Goal: Information Seeking & Learning: Check status

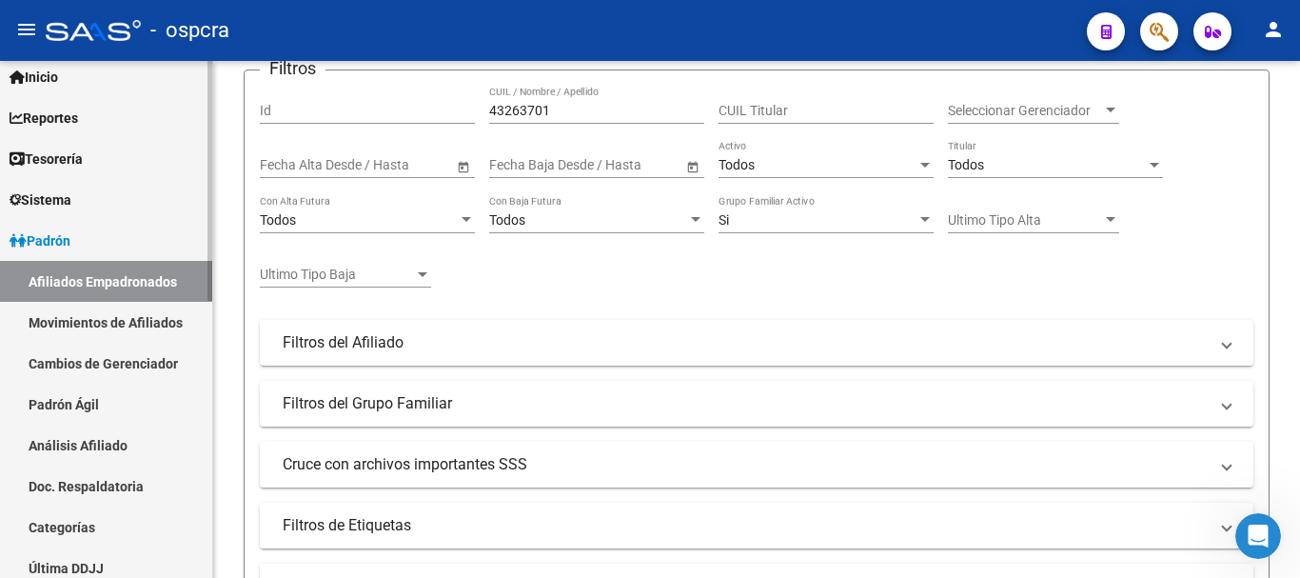
scroll to position [95, 0]
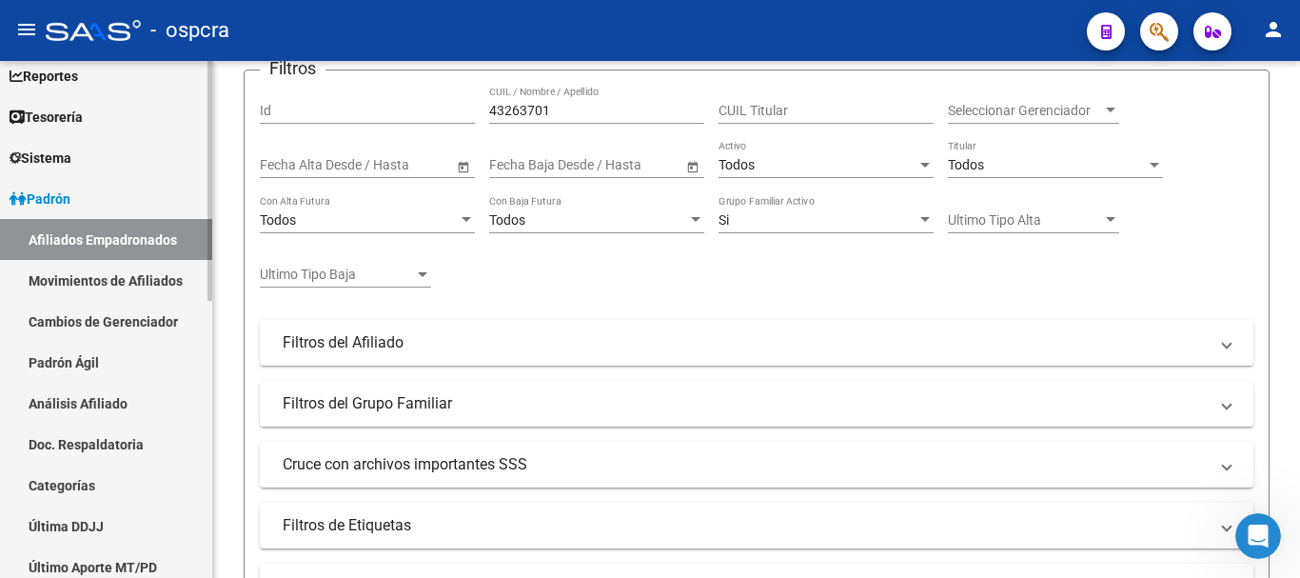
click at [113, 204] on link "Padrón" at bounding box center [106, 198] width 212 height 41
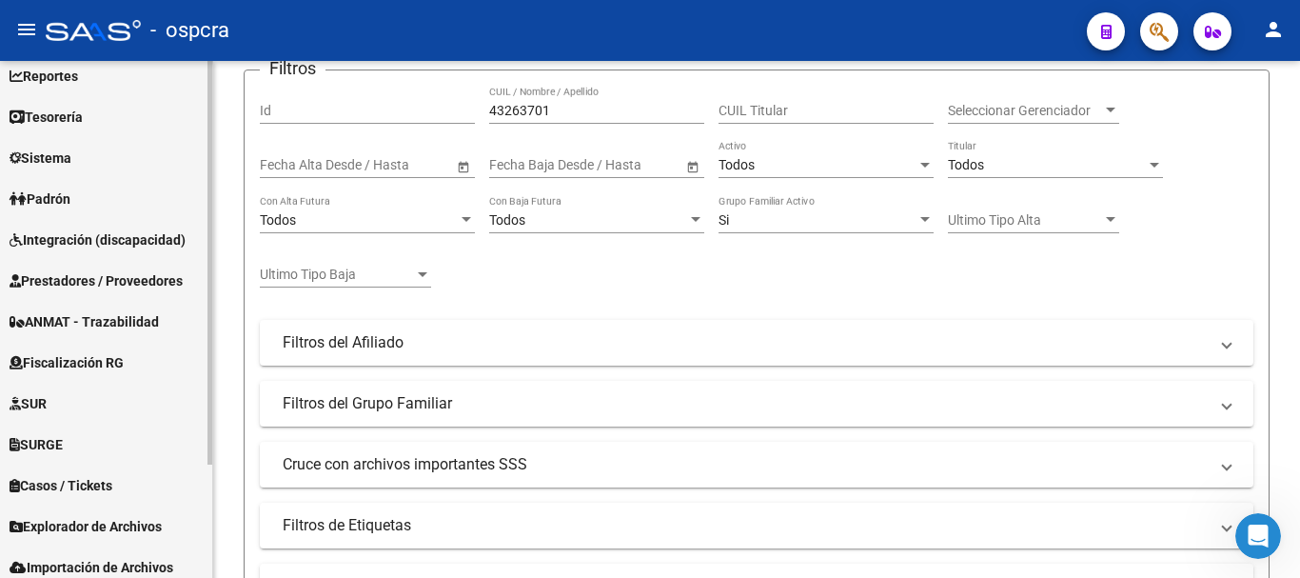
click at [89, 364] on span "Fiscalización RG" at bounding box center [67, 362] width 114 height 21
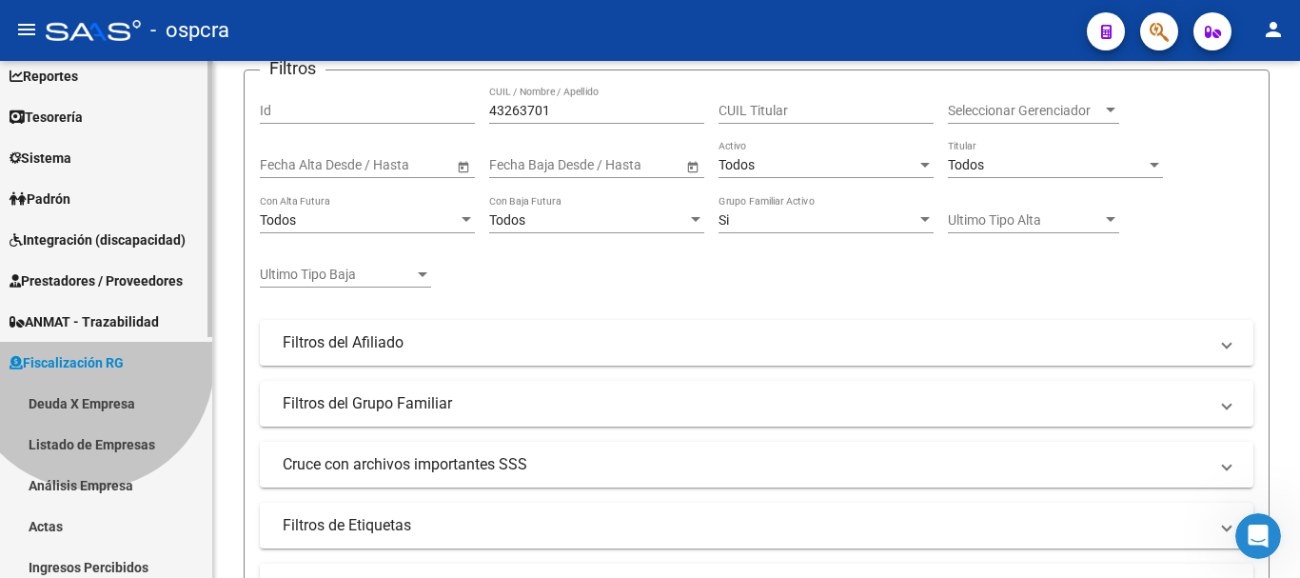
click at [89, 364] on span "Fiscalización RG" at bounding box center [67, 362] width 114 height 21
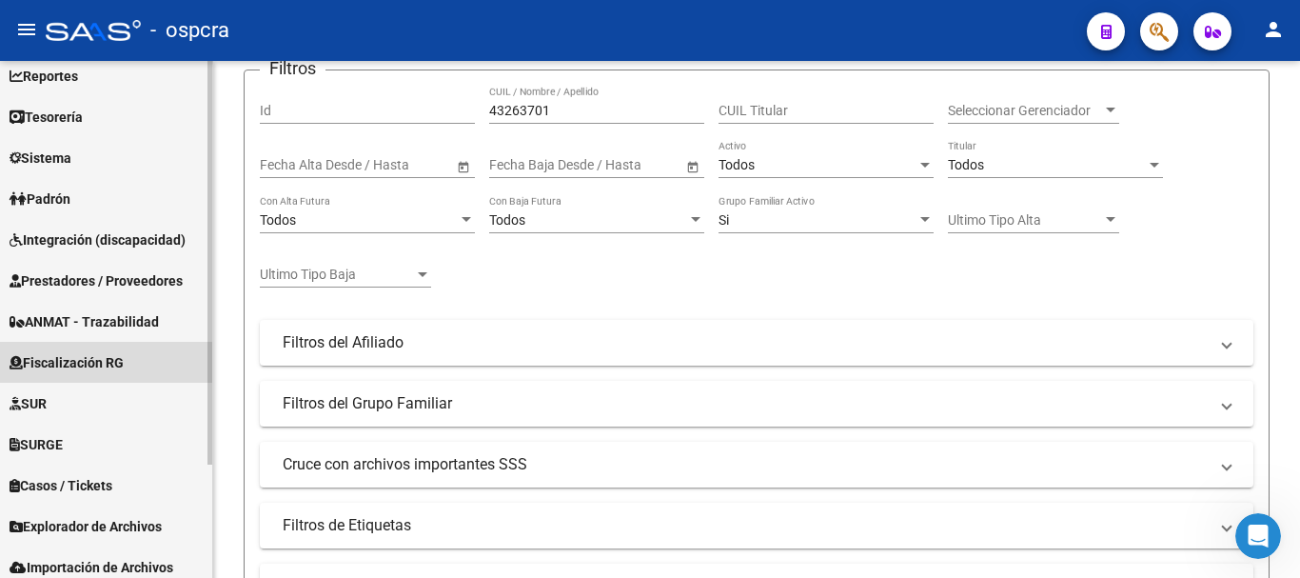
click at [89, 364] on span "Fiscalización RG" at bounding box center [67, 362] width 114 height 21
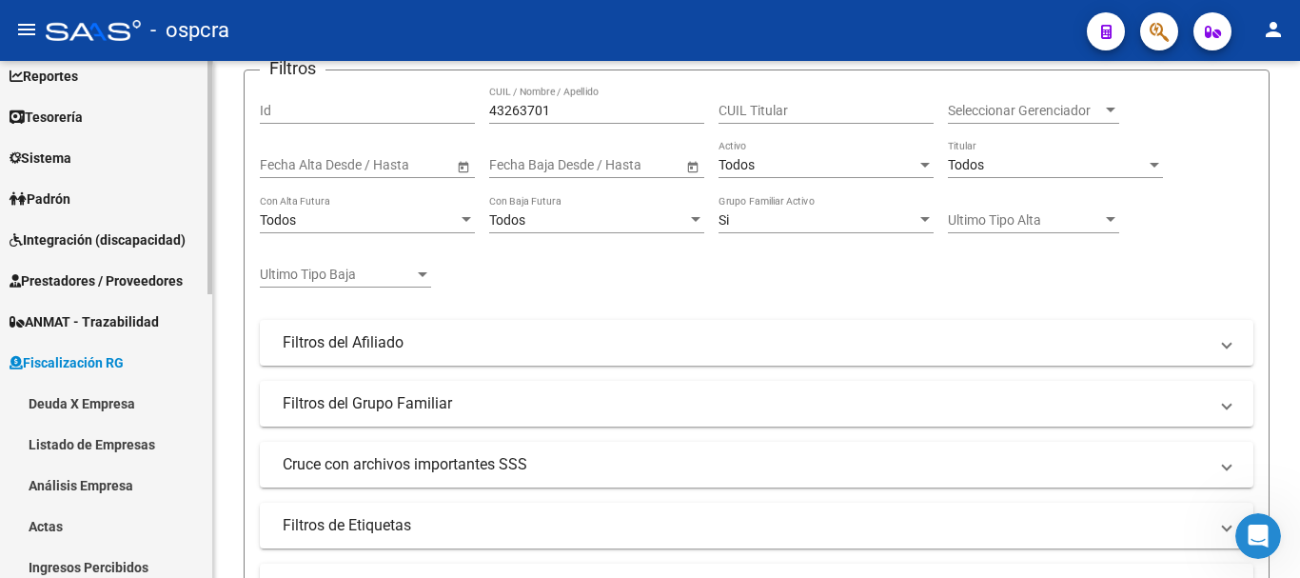
click at [89, 397] on link "Deuda X Empresa" at bounding box center [106, 403] width 212 height 41
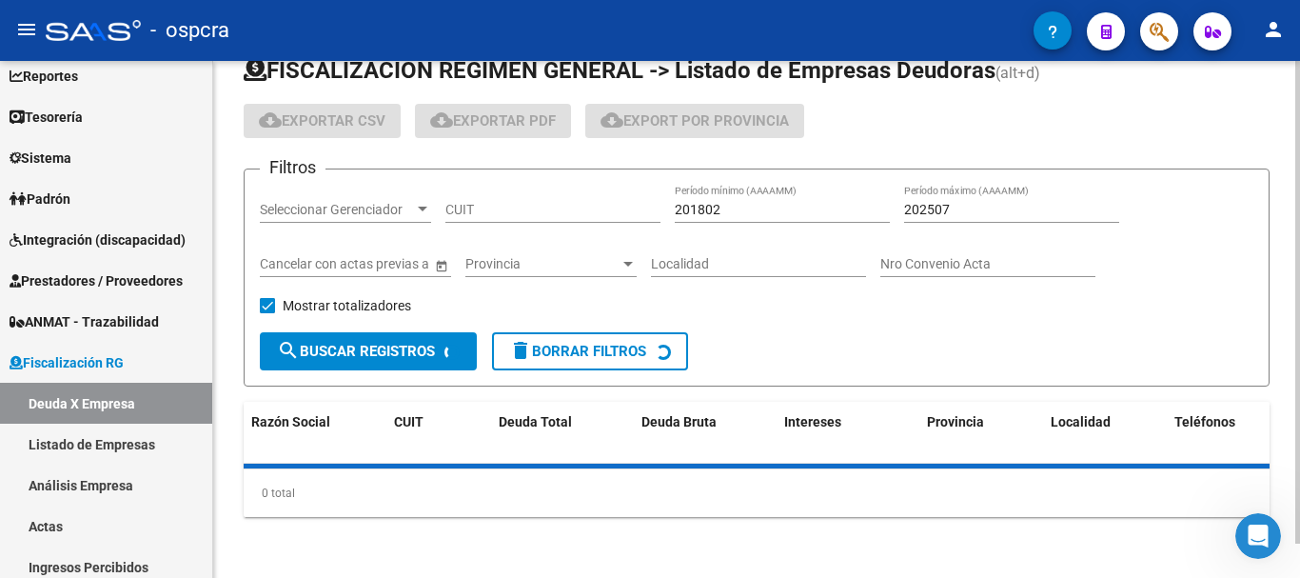
scroll to position [233, 0]
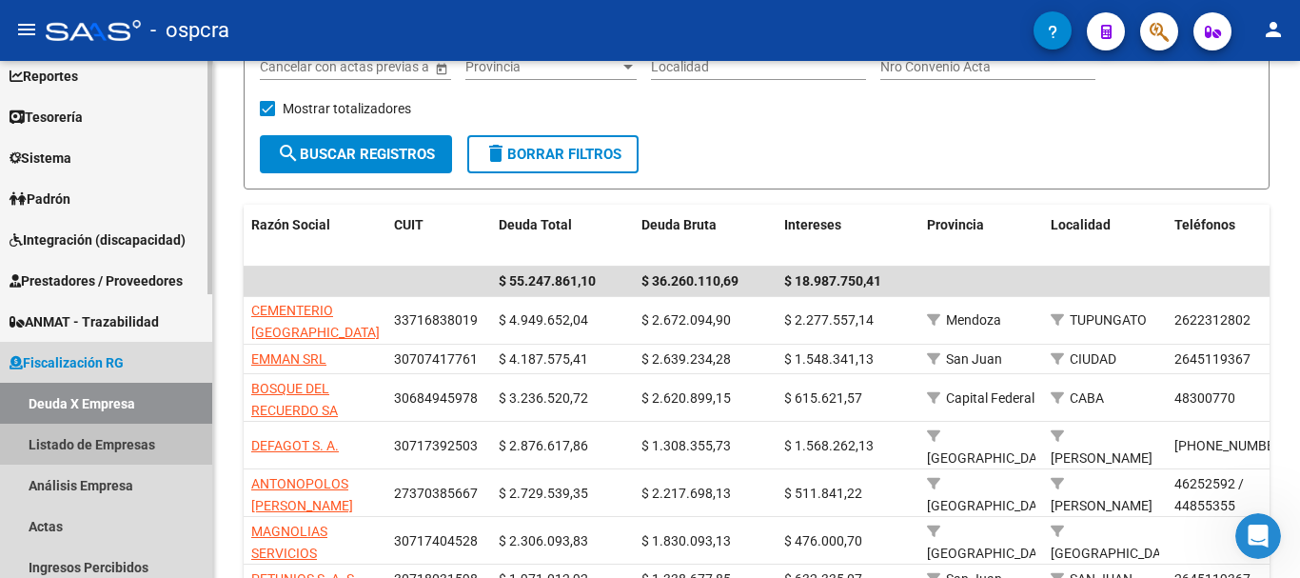
click at [126, 444] on link "Listado de Empresas" at bounding box center [106, 444] width 212 height 41
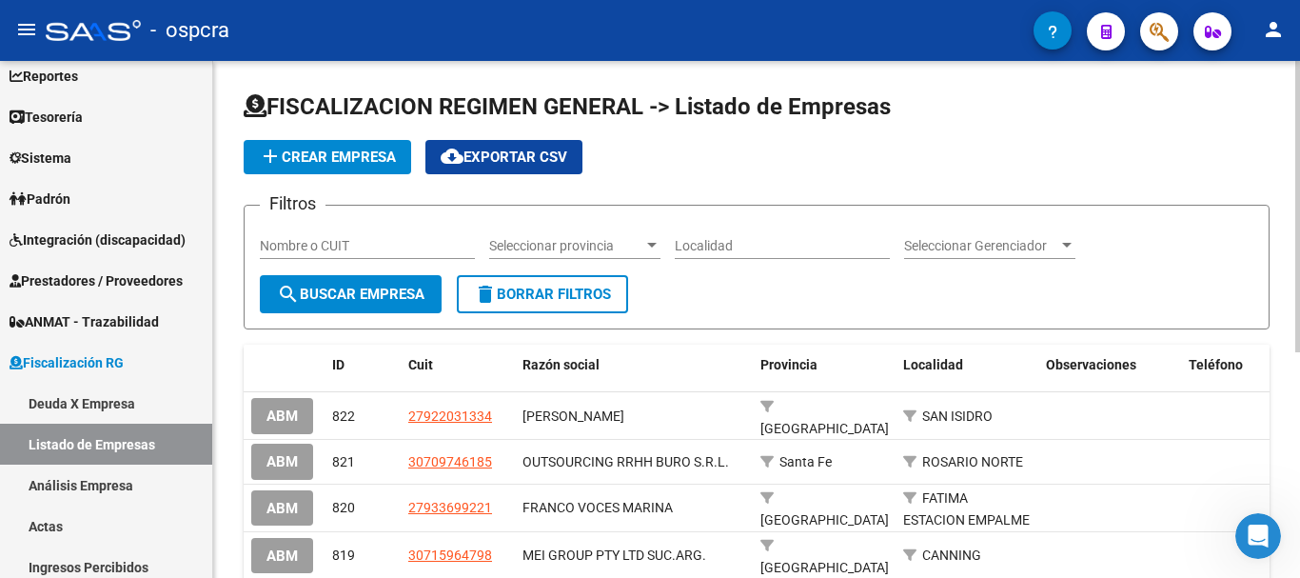
click at [351, 247] on input "Nombre o CUIT" at bounding box center [367, 246] width 215 height 16
type input "merca"
click at [328, 281] on button "search Buscar Empresa" at bounding box center [351, 294] width 182 height 38
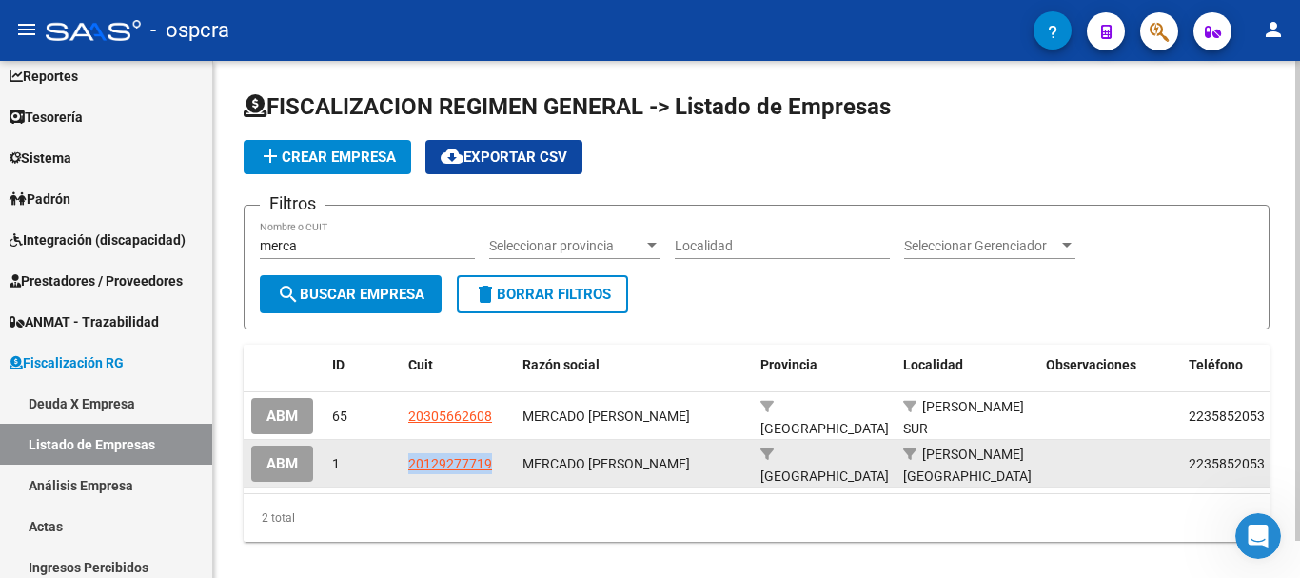
drag, startPoint x: 405, startPoint y: 469, endPoint x: 525, endPoint y: 458, distance: 120.5
click at [525, 458] on div "ABM 1 20129277719 MERCADO [PERSON_NAME] [GEOGRAPHIC_DATA][PERSON_NAME] 22358520…" at bounding box center [855, 464] width 1223 height 48
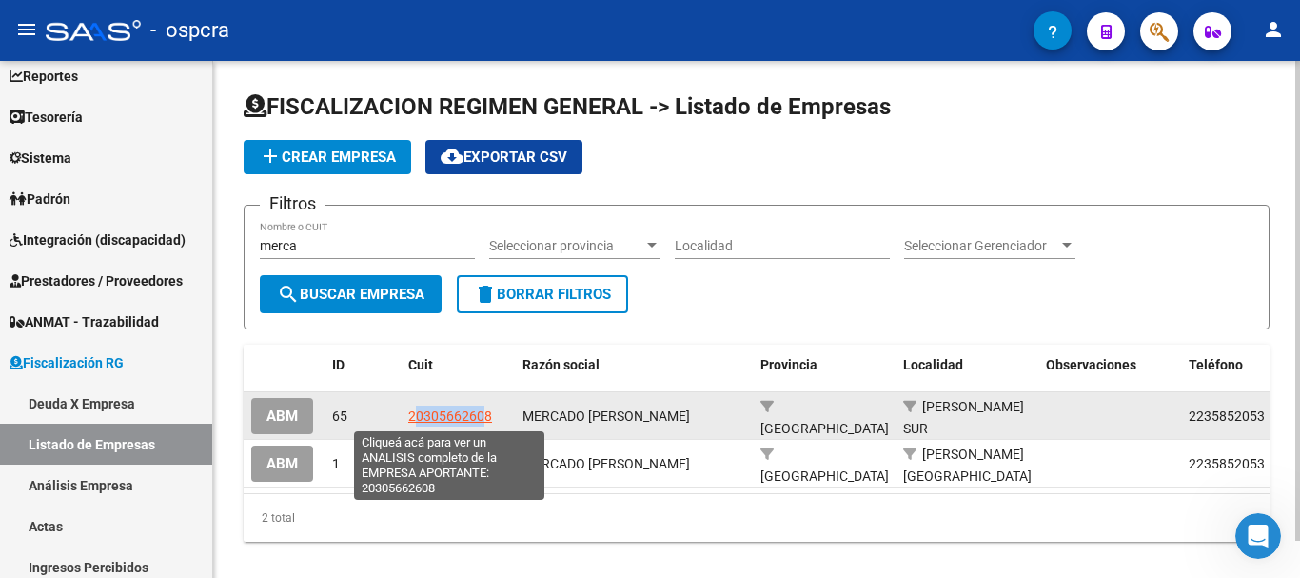
drag, startPoint x: 413, startPoint y: 420, endPoint x: 486, endPoint y: 420, distance: 73.3
click at [486, 420] on span "20305662608" at bounding box center [450, 415] width 84 height 15
copy span "030566260"
type textarea "20305662608"
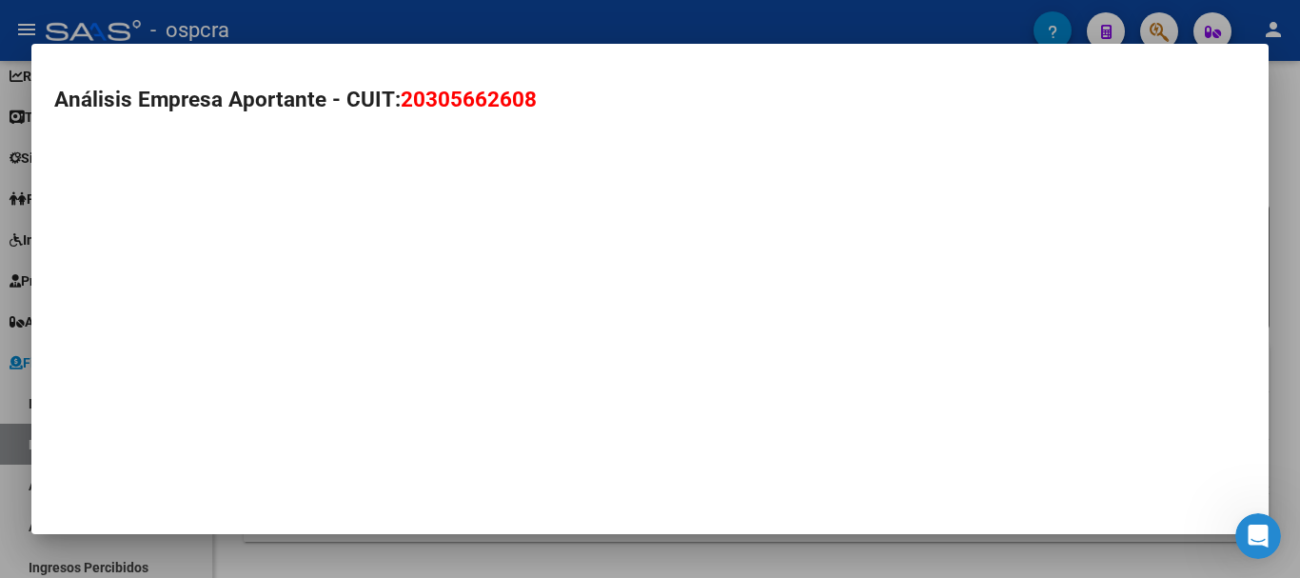
click at [496, 417] on mat-dialog-container "Análisis Empresa Aportante - CUIT: 20305662608" at bounding box center [649, 289] width 1237 height 491
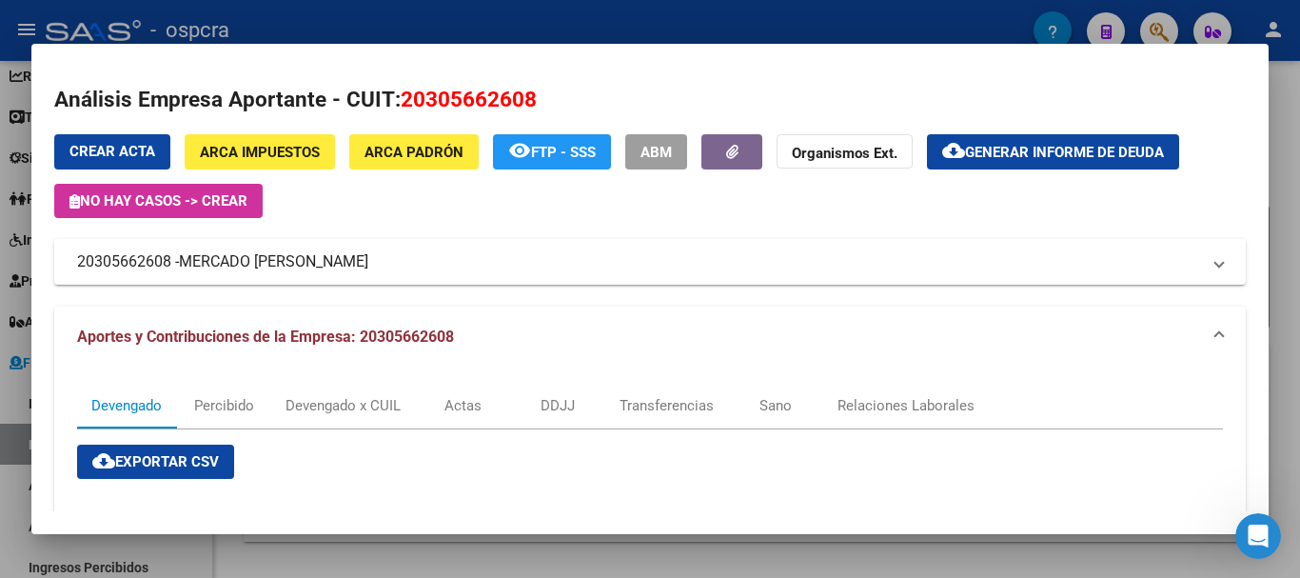
drag, startPoint x: 439, startPoint y: 93, endPoint x: 397, endPoint y: 91, distance: 41.9
click at [397, 91] on h2 "Análisis Empresa Aportante - CUIT: 20305662608" at bounding box center [650, 100] width 1192 height 32
click at [485, 96] on span "20305662608" at bounding box center [469, 99] width 136 height 25
drag, startPoint x: 533, startPoint y: 99, endPoint x: 403, endPoint y: 105, distance: 130.5
click at [403, 105] on h2 "Análisis Empresa Aportante - CUIT: 20305662608" at bounding box center [650, 100] width 1192 height 32
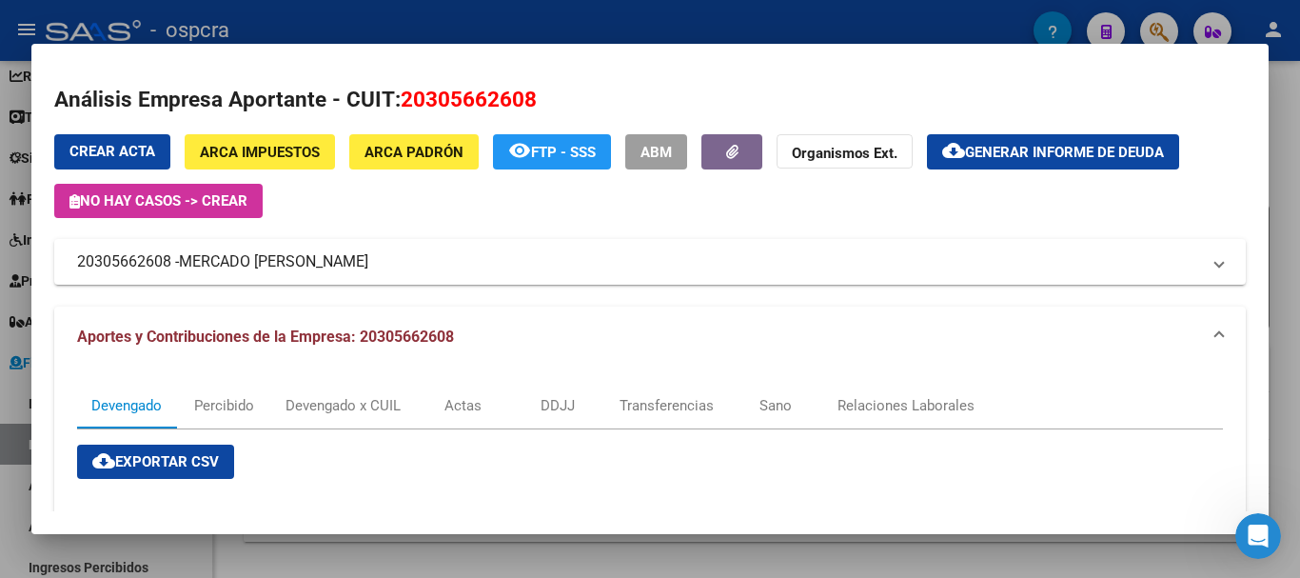
copy span "20305662608"
click at [0, 229] on div at bounding box center [650, 289] width 1300 height 578
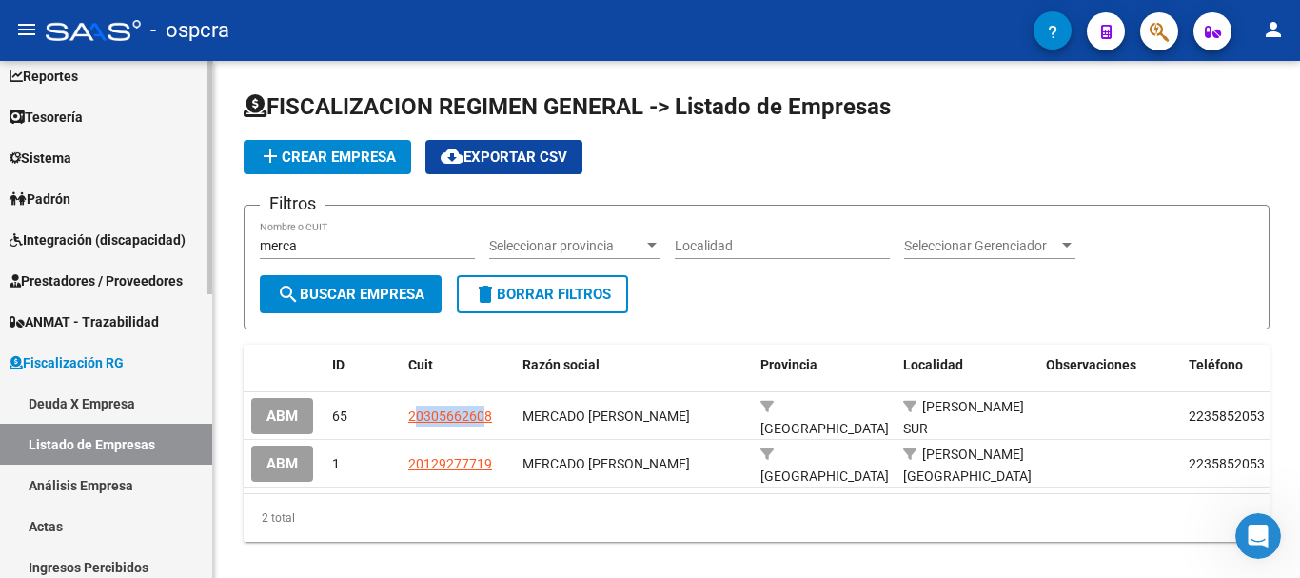
click at [109, 499] on link "Análisis Empresa" at bounding box center [106, 484] width 212 height 41
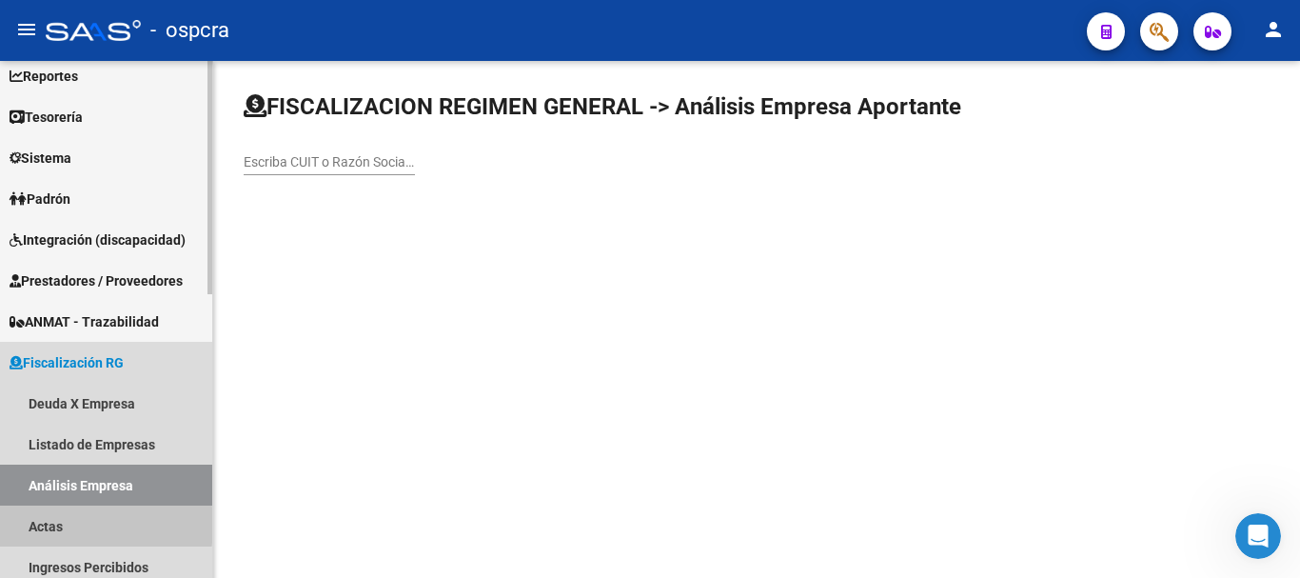
click at [39, 525] on link "Actas" at bounding box center [106, 525] width 212 height 41
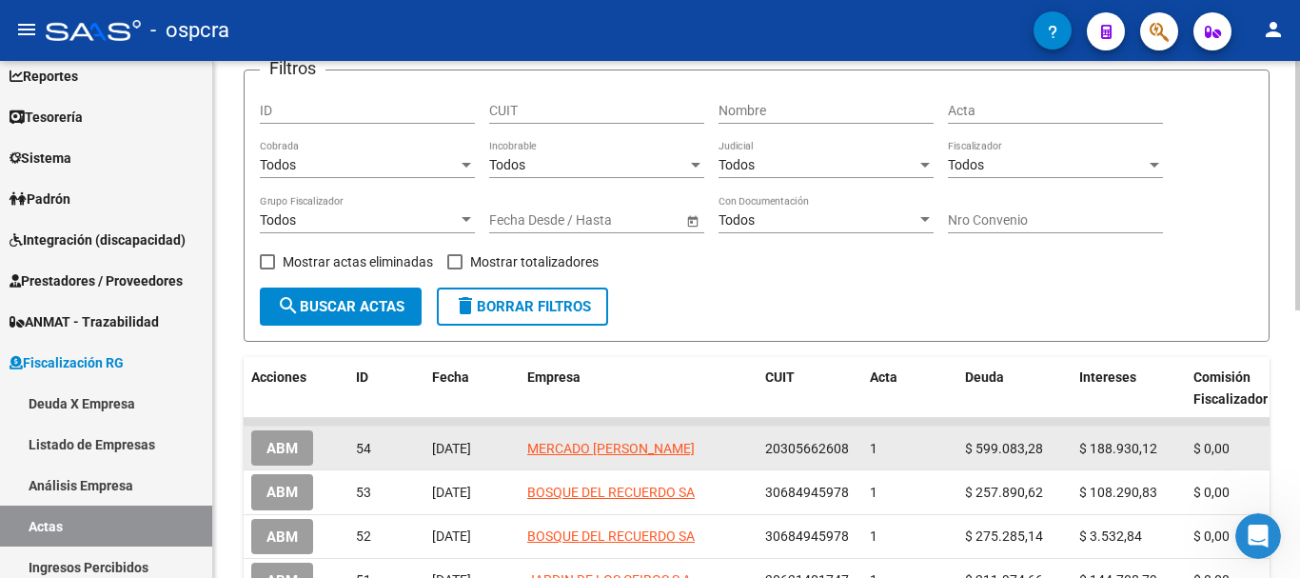
scroll to position [190, 0]
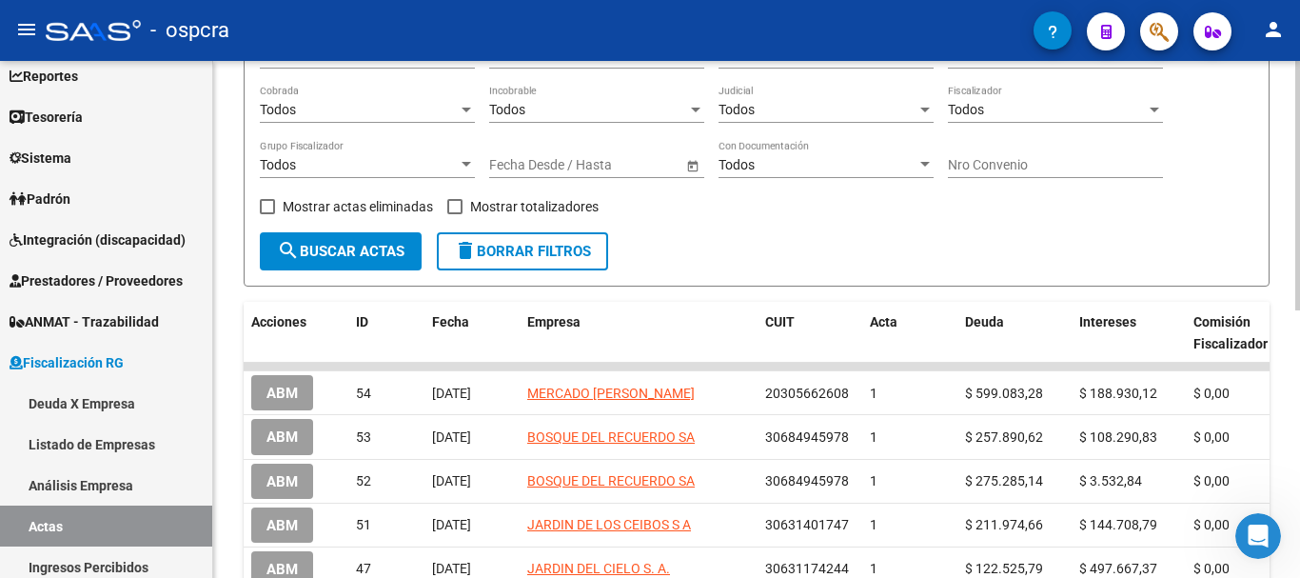
click at [232, 399] on div "FISCALIZACION REGIMEN GENERAL -> Listado de Actas add Crear Acta cloud_download…" at bounding box center [756, 398] width 1087 height 1055
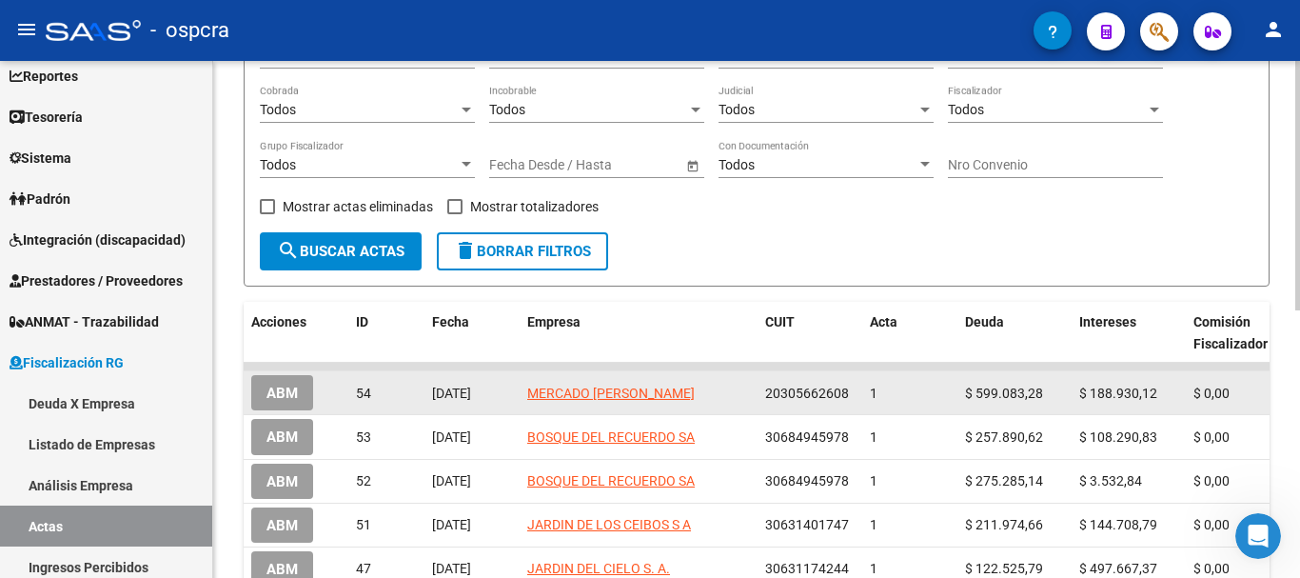
click at [290, 381] on button "ABM" at bounding box center [282, 392] width 62 height 35
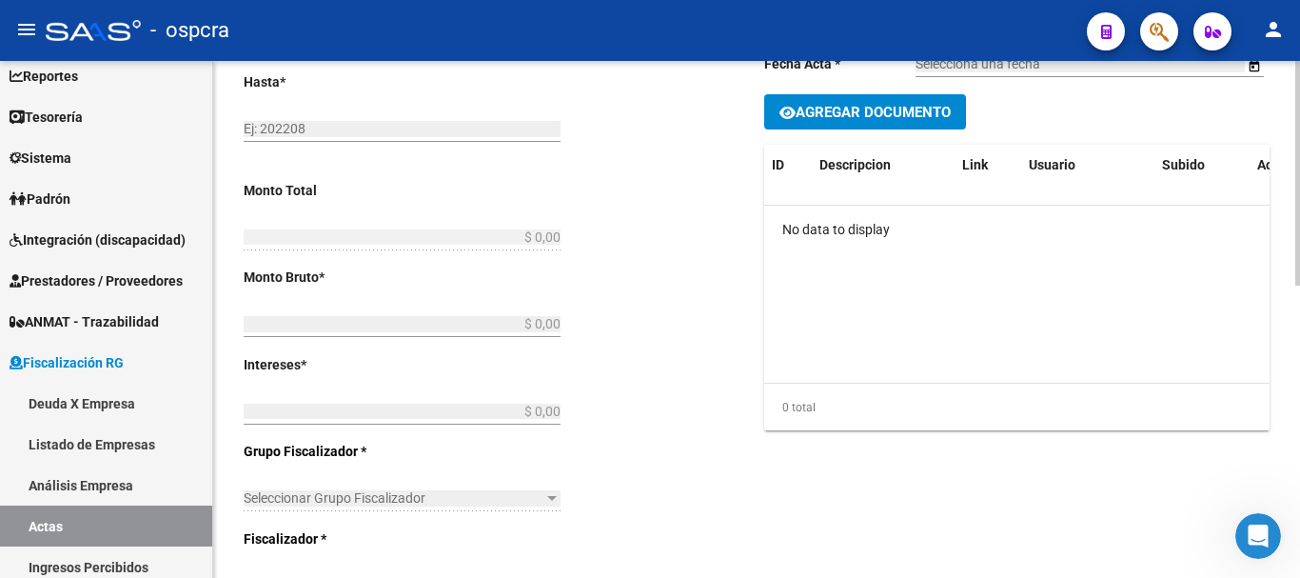
type input "202212"
type input "202508"
type input "$ 788.013,40"
type input "$ 599.083,28"
type input "$ 188.930,12"
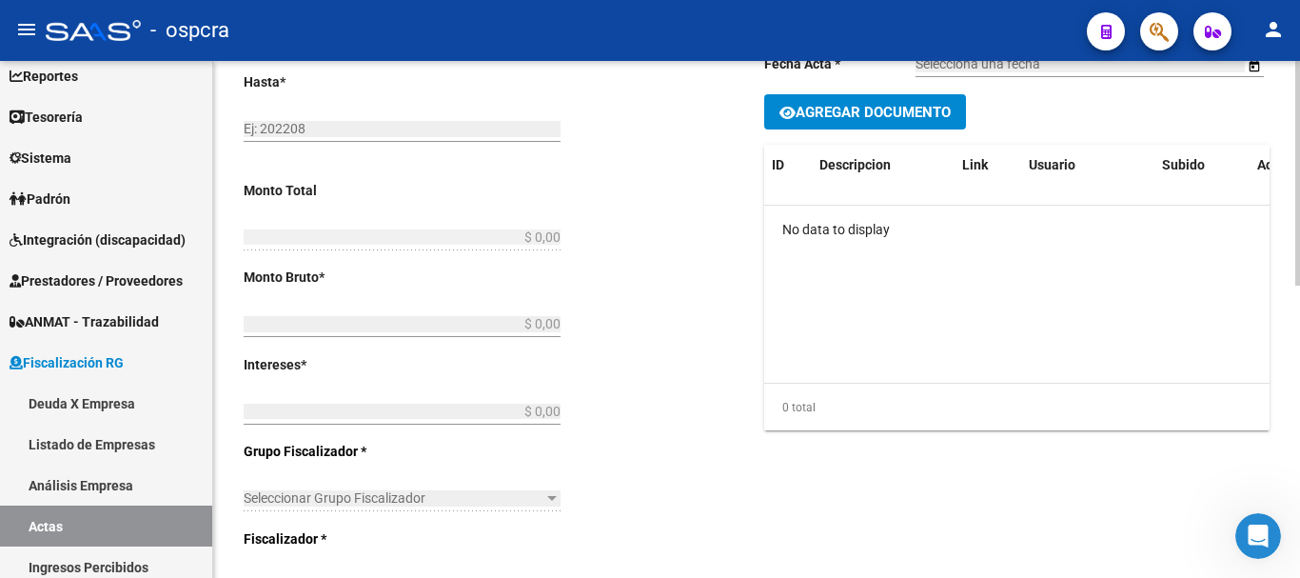
type input "1"
type input "[PERSON_NAME] completa desde 202212 hasta 202508"
type input "[DATE]"
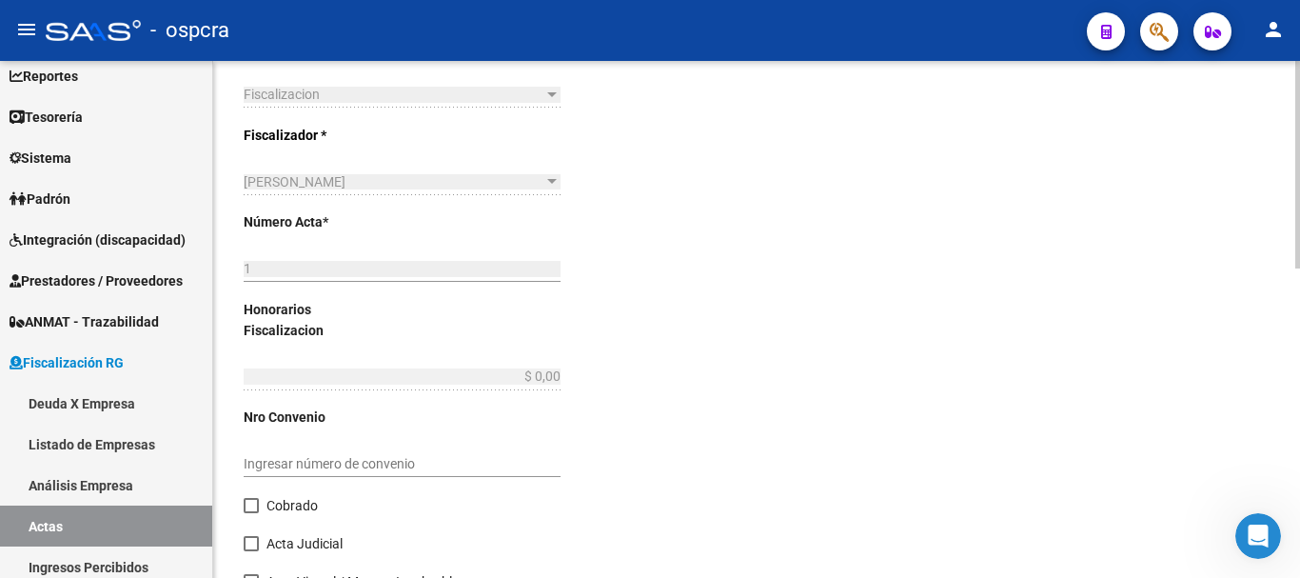
scroll to position [773, 0]
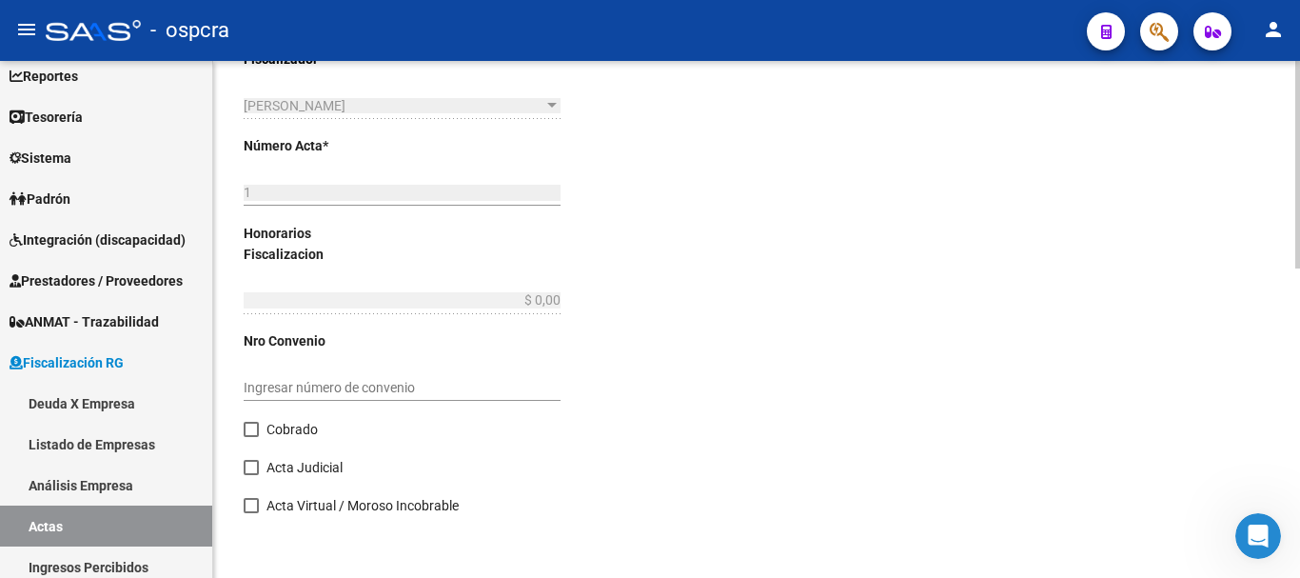
click at [1296, 491] on div at bounding box center [1297, 473] width 5 height 207
click at [248, 424] on span at bounding box center [251, 429] width 15 height 15
click at [250, 437] on input "Cobrado" at bounding box center [250, 437] width 1 height 1
checkbox input "true"
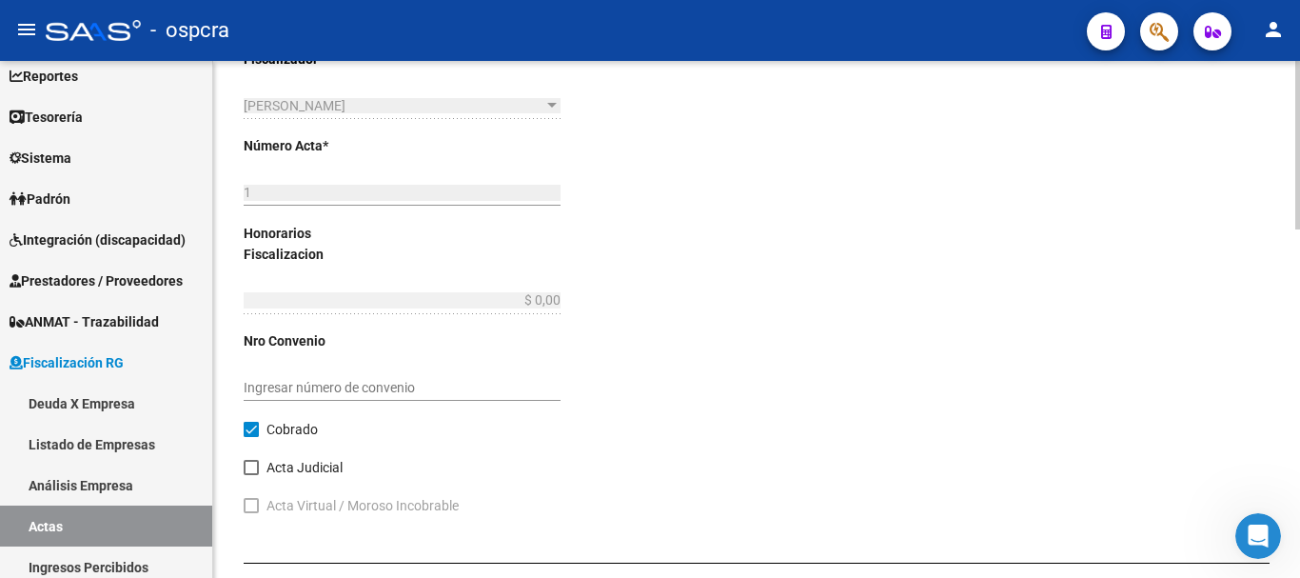
drag, startPoint x: 1291, startPoint y: 341, endPoint x: 1295, endPoint y: 401, distance: 60.1
click at [1299, 406] on div "arrow_back Editar Acta 1 save Guardar cambios delete Eliminar CUIT: 20305662608…" at bounding box center [759, 82] width 1092 height 1589
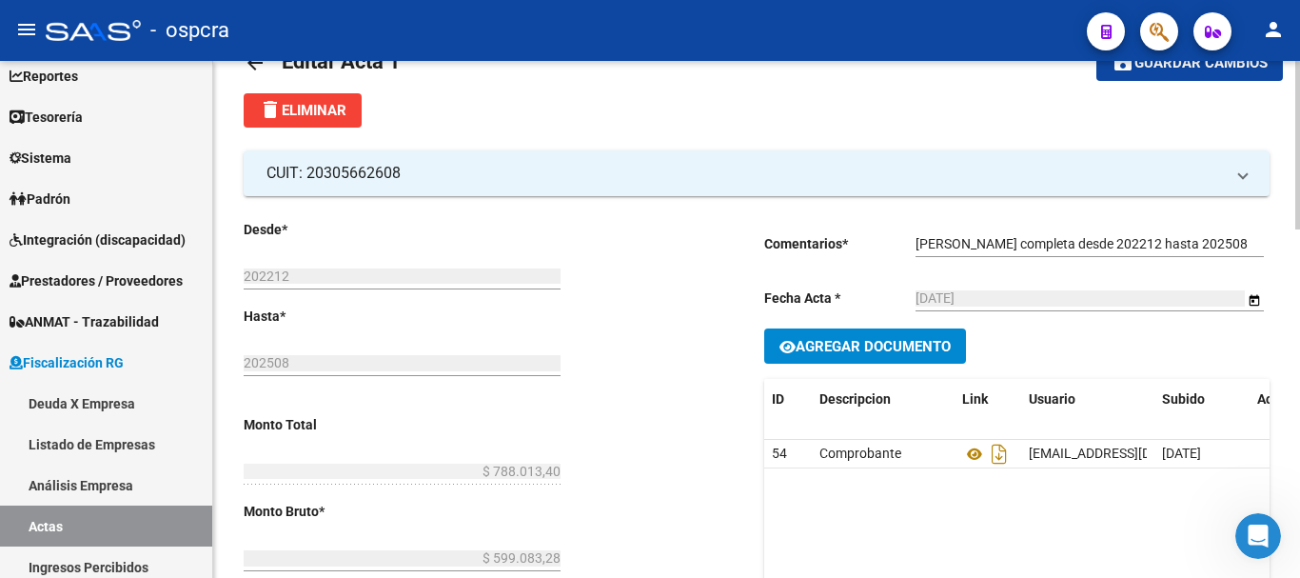
scroll to position [0, 0]
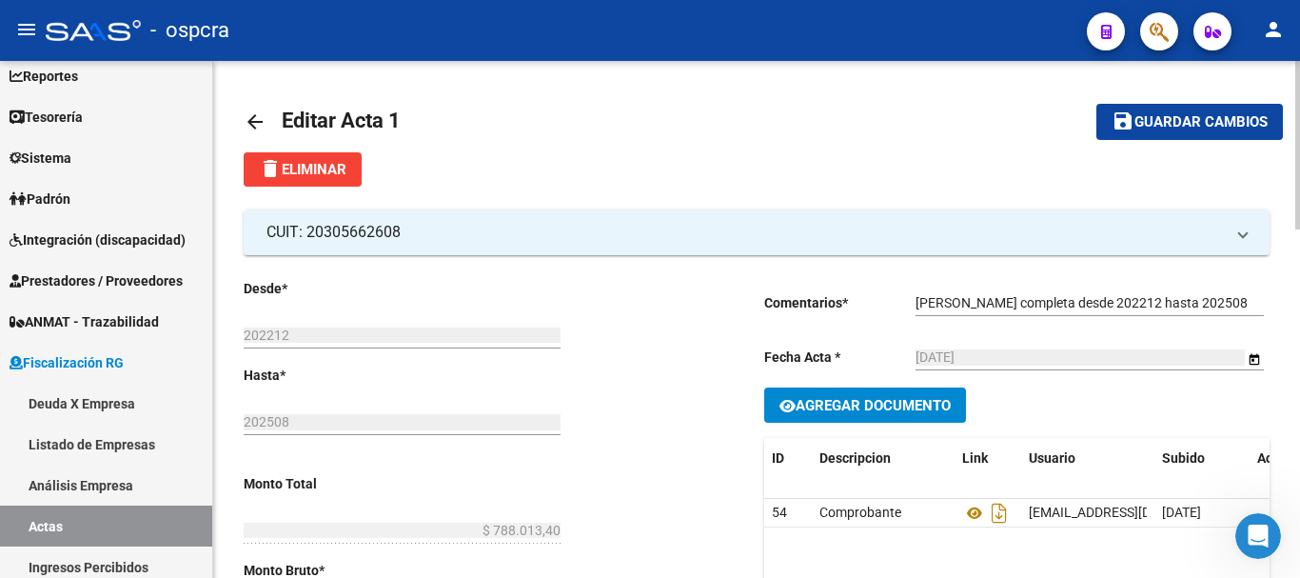
click at [1299, 159] on div at bounding box center [1297, 145] width 5 height 168
click at [1198, 116] on span "Guardar cambios" at bounding box center [1201, 122] width 133 height 17
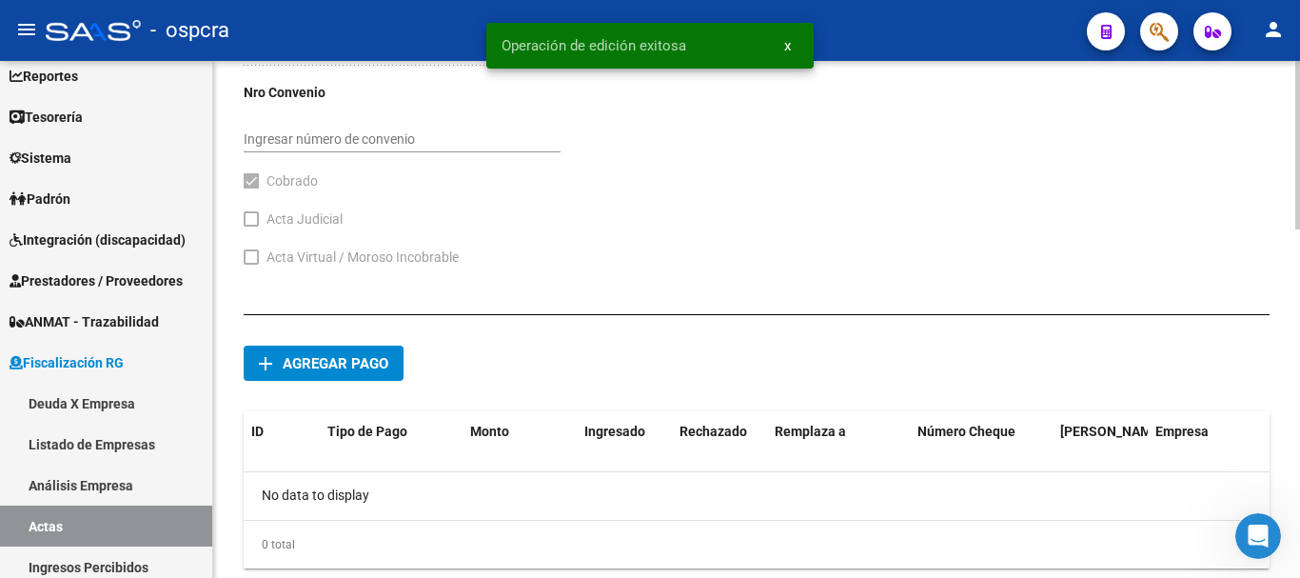
scroll to position [1073, 0]
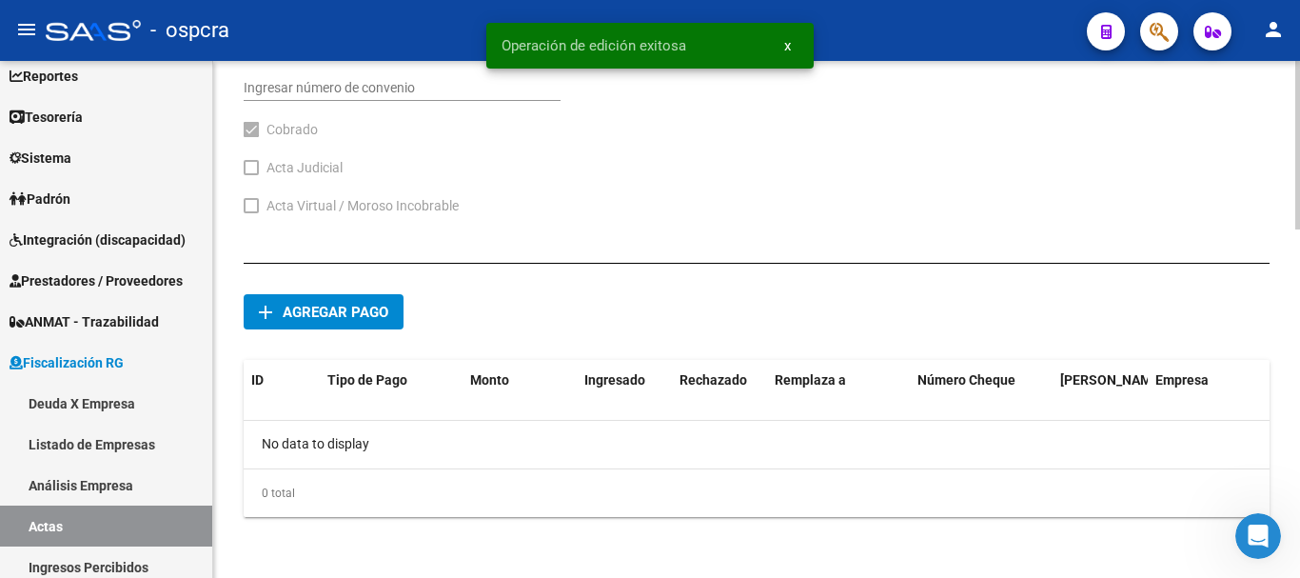
click at [1297, 535] on div at bounding box center [1297, 493] width 5 height 168
click at [723, 304] on div "add Agregar pago ID Tipo de Pago Monto Ingresado Rechazado Remplaza a Número Ch…" at bounding box center [757, 397] width 1026 height 269
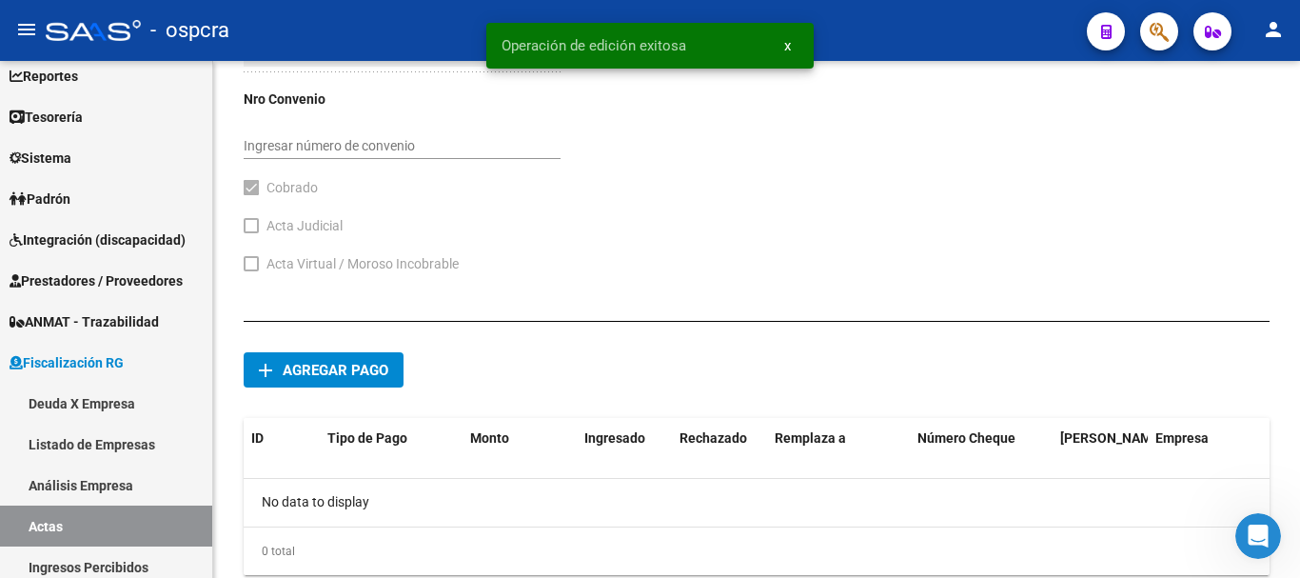
click at [1296, 417] on div at bounding box center [1297, 475] width 5 height 168
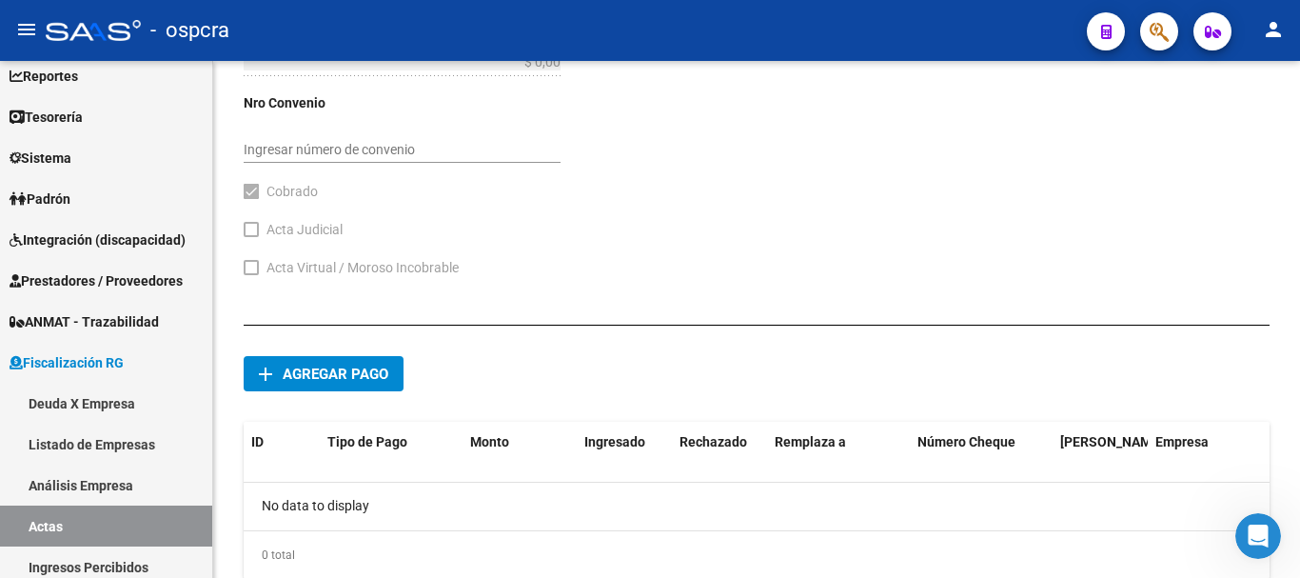
scroll to position [800, 0]
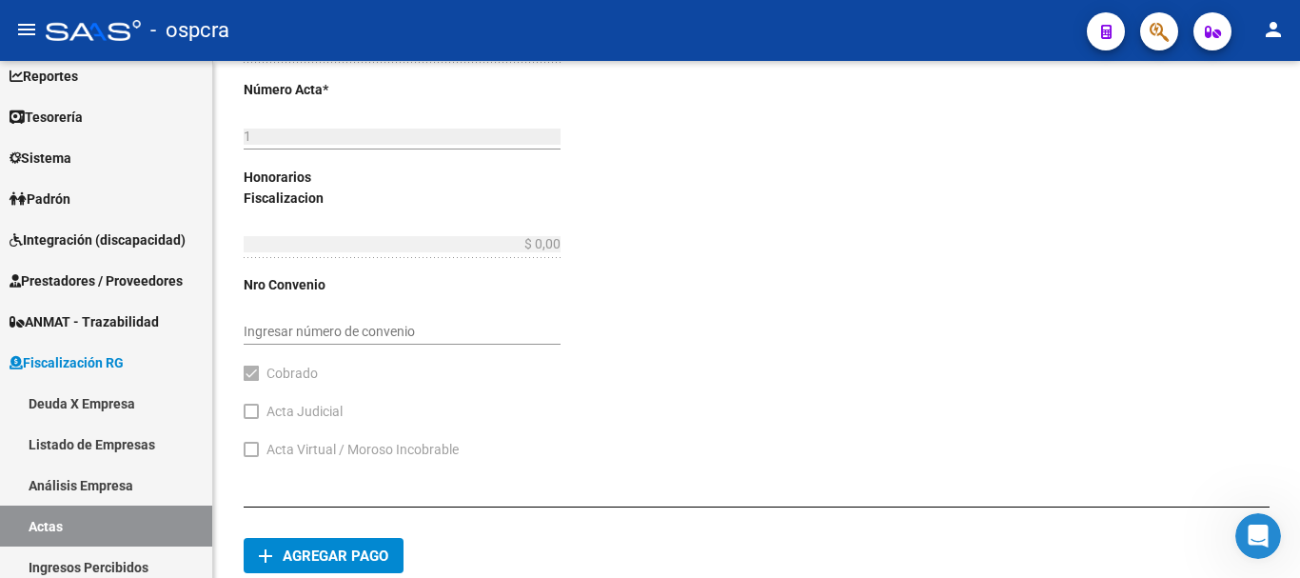
click at [1286, 369] on div "arrow_back Editar Acta 1 save Guardar cambios delete Eliminar CUIT: 20305662608…" at bounding box center [759, 26] width 1092 height 1589
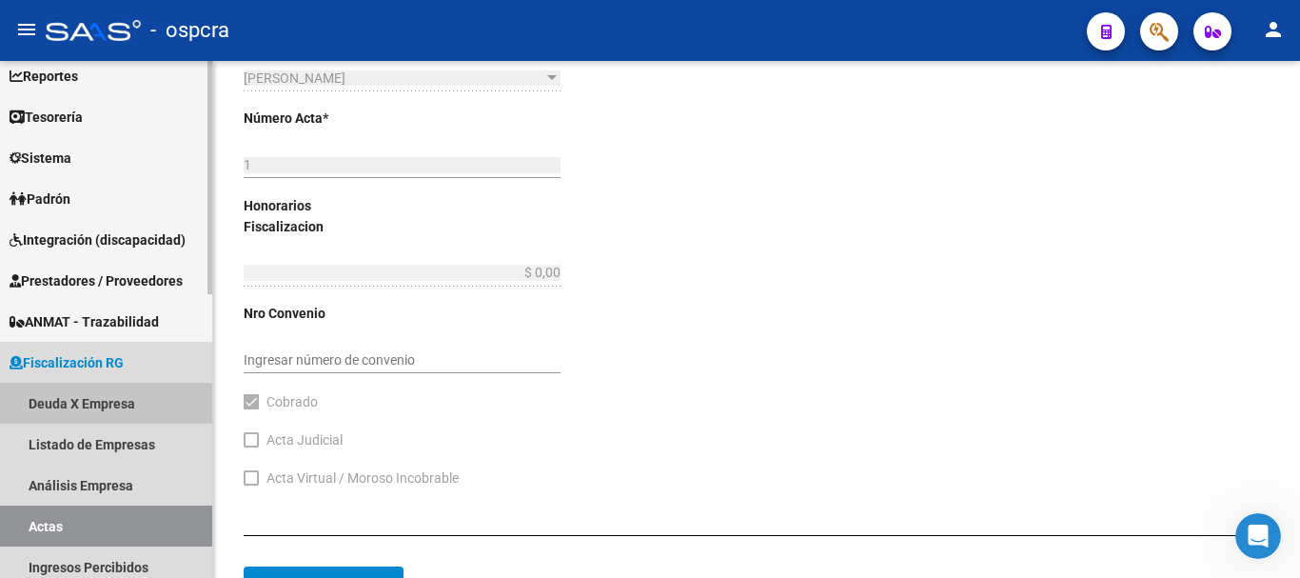
click at [61, 404] on link "Deuda X Empresa" at bounding box center [106, 403] width 212 height 41
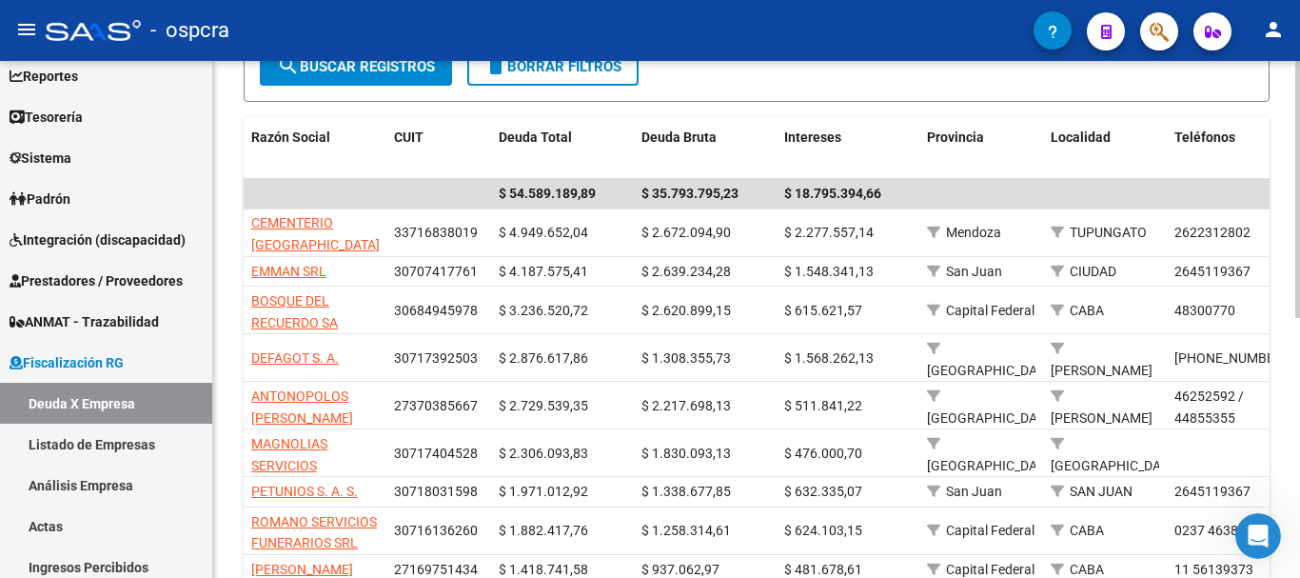
scroll to position [304, 0]
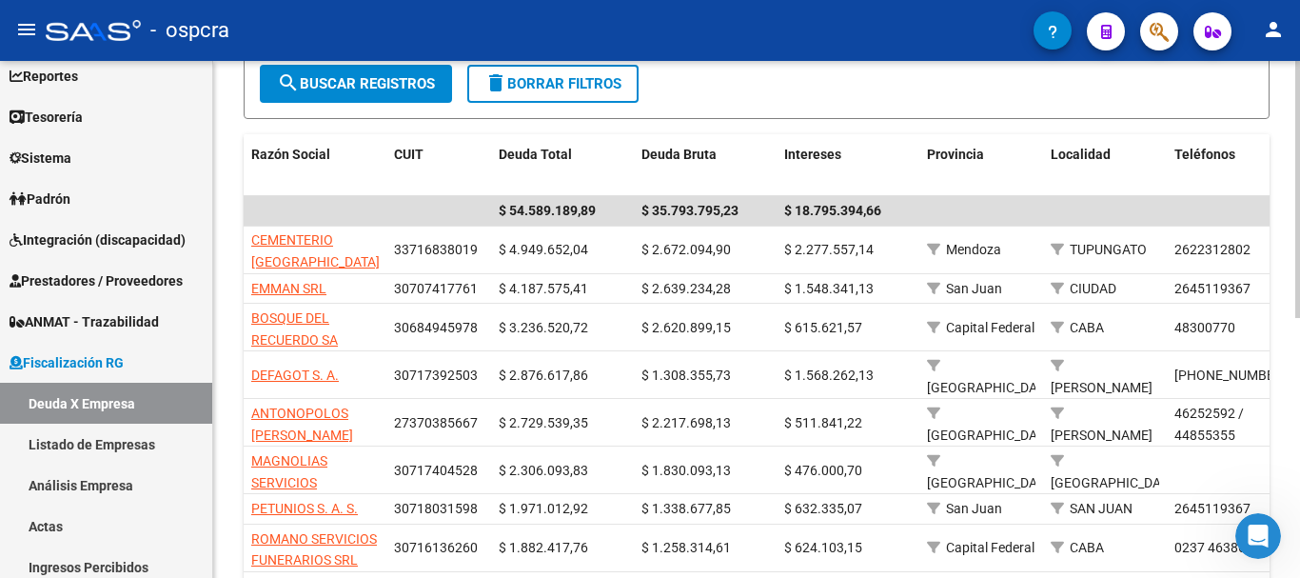
click at [1299, 313] on div at bounding box center [1297, 350] width 5 height 257
drag, startPoint x: 1292, startPoint y: 326, endPoint x: 1294, endPoint y: 198, distance: 128.5
click at [1294, 199] on div "FISCALIZACION REGIMEN GENERAL -> Listado de Empresas Deudoras (alt+d) cloud_dow…" at bounding box center [756, 261] width 1087 height 1008
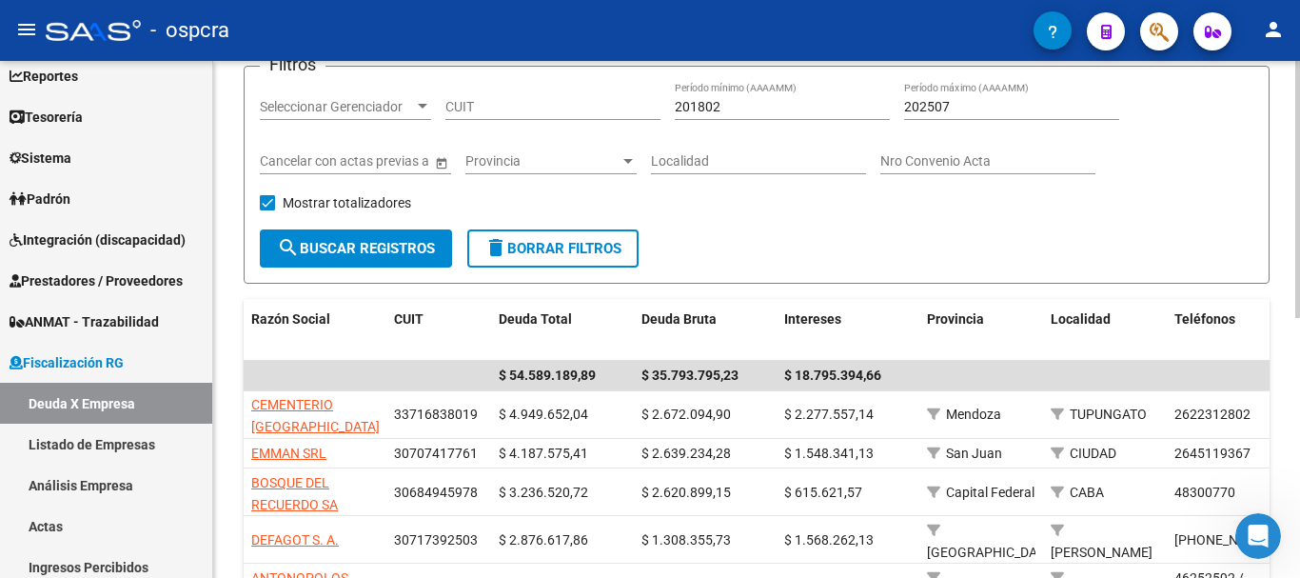
scroll to position [24, 0]
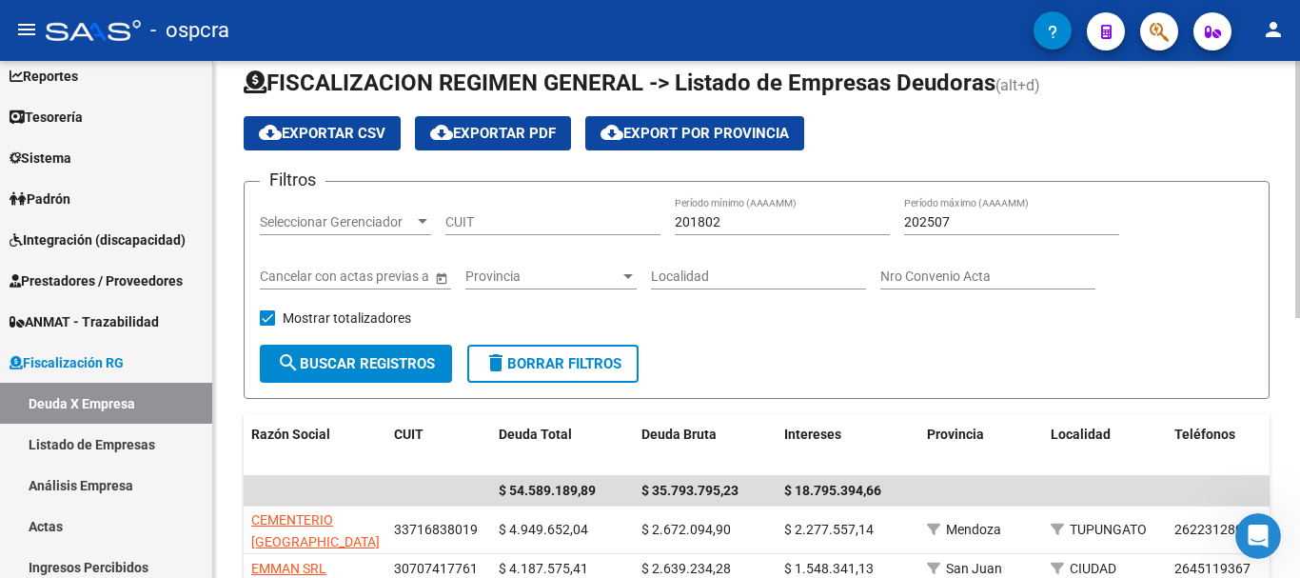
click at [1293, 110] on div "FISCALIZACION REGIMEN GENERAL -> Listado de Empresas Deudoras (alt+d) cloud_dow…" at bounding box center [759, 541] width 1092 height 1008
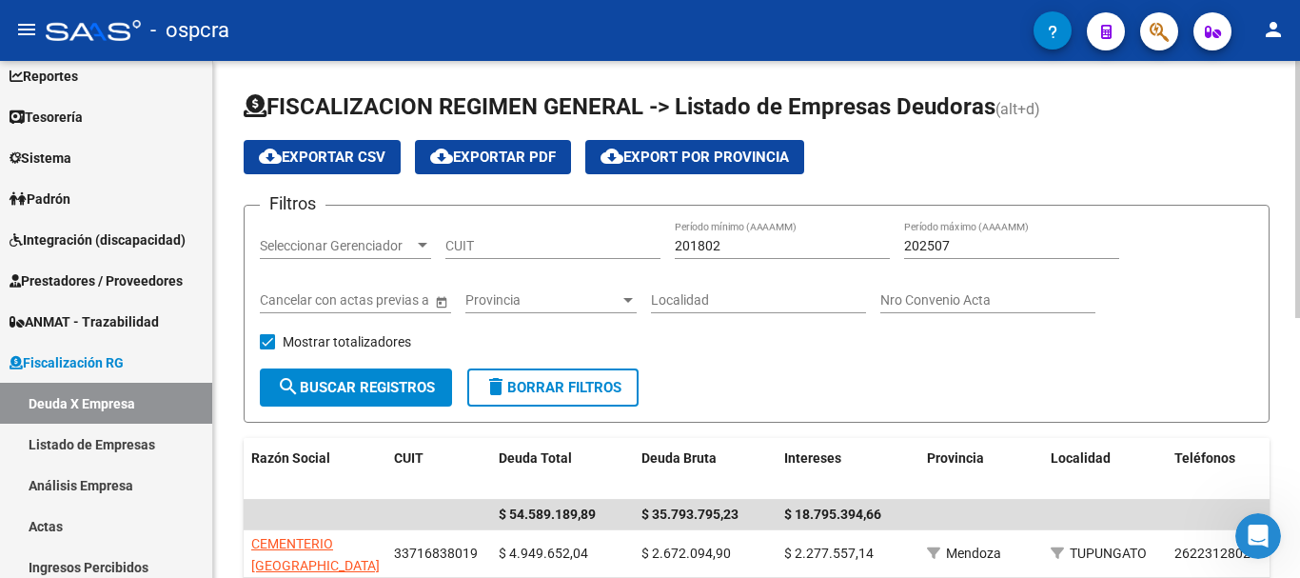
click at [498, 241] on input "CUIT" at bounding box center [552, 246] width 215 height 16
paste input "20-30566260-8"
type input "20-30566260-8"
click at [379, 376] on button "search Buscar Registros" at bounding box center [356, 387] width 192 height 38
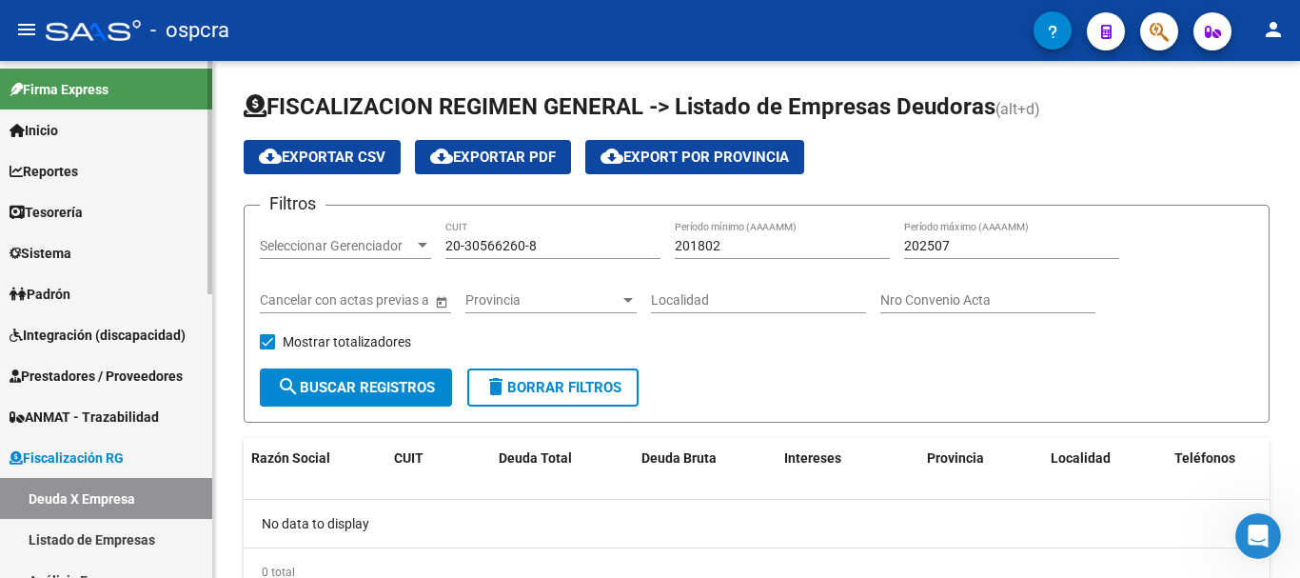
drag, startPoint x: 122, startPoint y: 532, endPoint x: 129, endPoint y: 516, distance: 17.9
click at [122, 533] on link "Listado de Empresas" at bounding box center [106, 539] width 212 height 41
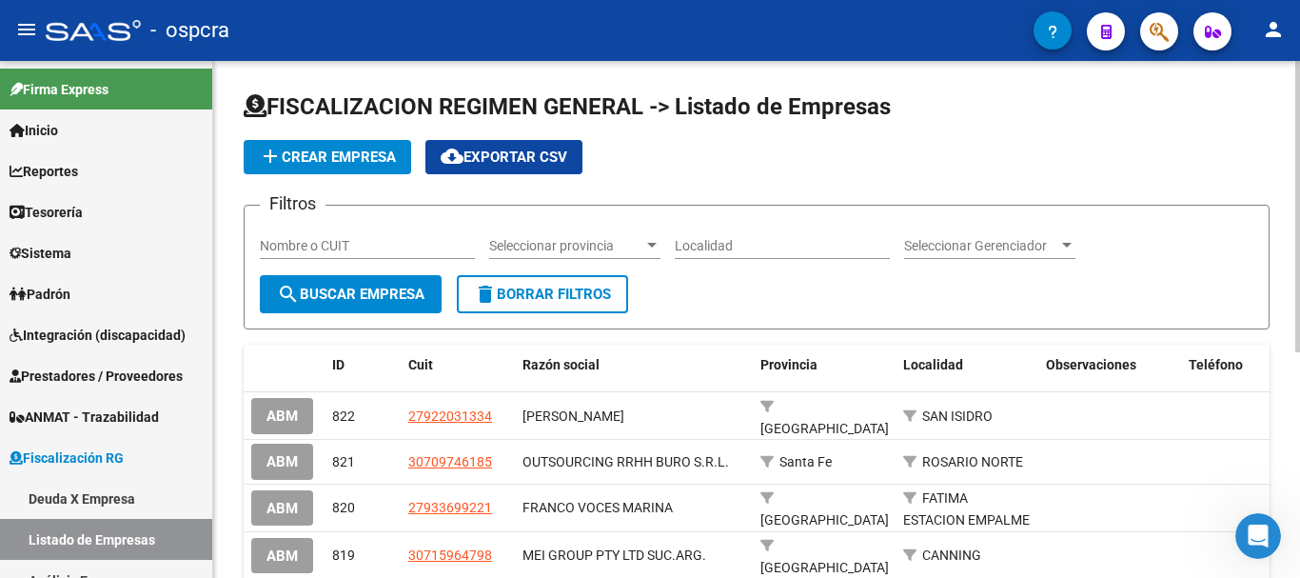
click at [326, 235] on div "Nombre o CUIT" at bounding box center [367, 240] width 215 height 38
paste input "20305662608"
type input "20305662608"
click at [380, 291] on span "search Buscar Empresa" at bounding box center [351, 294] width 148 height 17
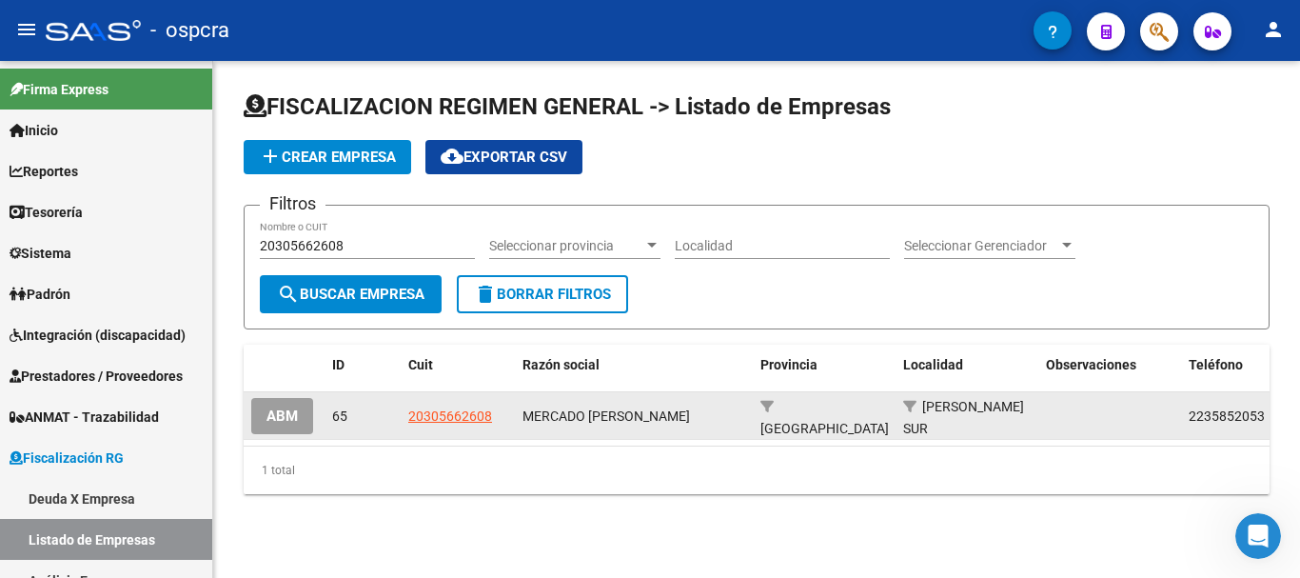
click at [440, 419] on span "20305662608" at bounding box center [450, 415] width 84 height 15
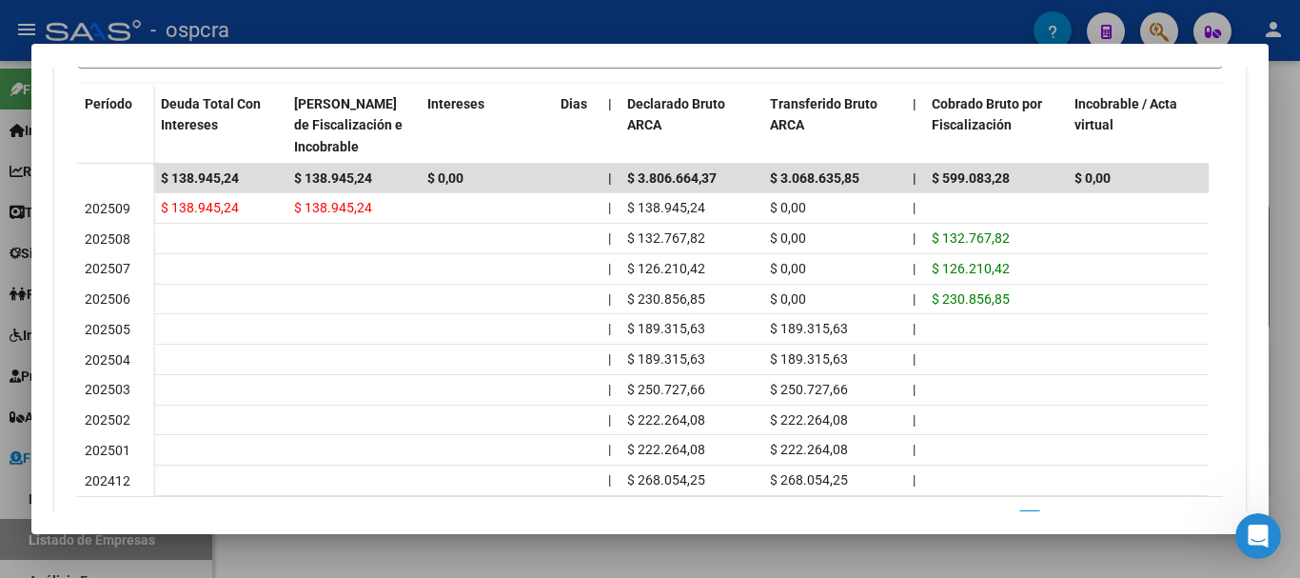
scroll to position [593, 0]
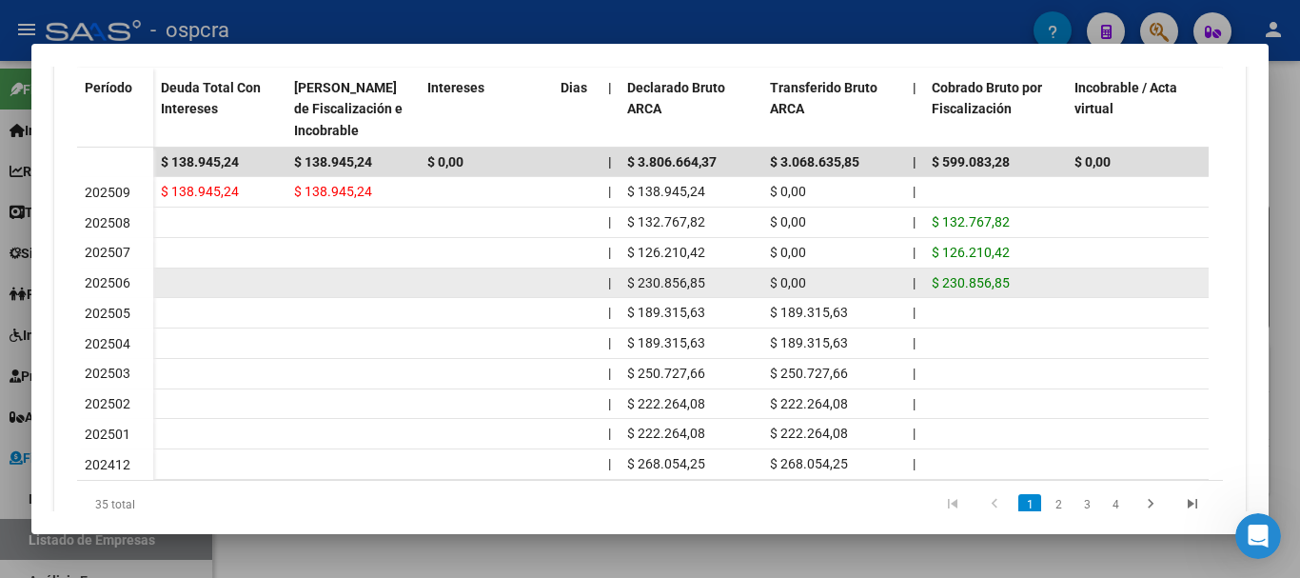
drag, startPoint x: 115, startPoint y: 283, endPoint x: 133, endPoint y: 283, distance: 18.1
click at [133, 283] on div "202506" at bounding box center [115, 283] width 61 height 22
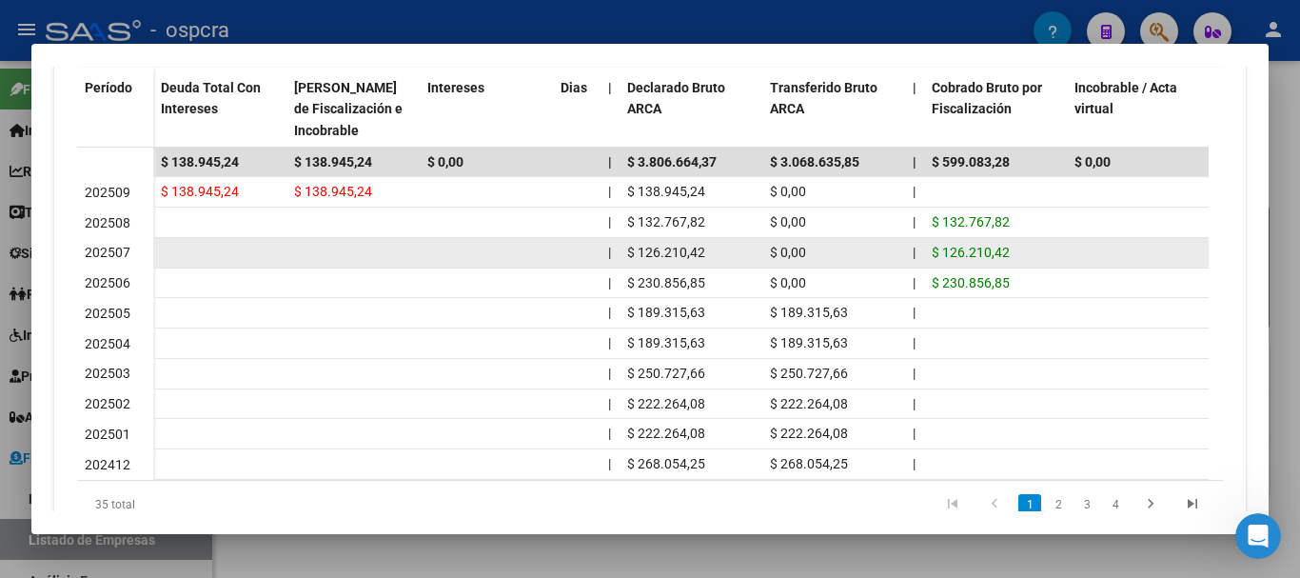
drag, startPoint x: 109, startPoint y: 252, endPoint x: 132, endPoint y: 252, distance: 22.8
click at [132, 252] on div "202507" at bounding box center [115, 253] width 61 height 22
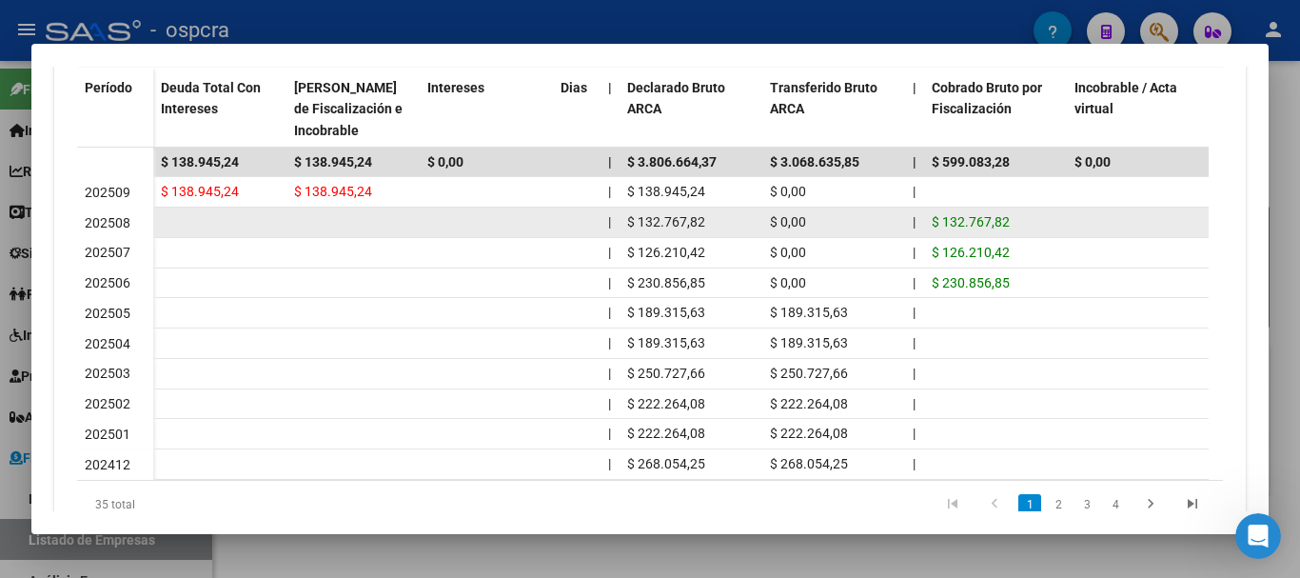
drag, startPoint x: 104, startPoint y: 217, endPoint x: 218, endPoint y: 233, distance: 115.4
click at [125, 217] on span "202508" at bounding box center [108, 222] width 46 height 15
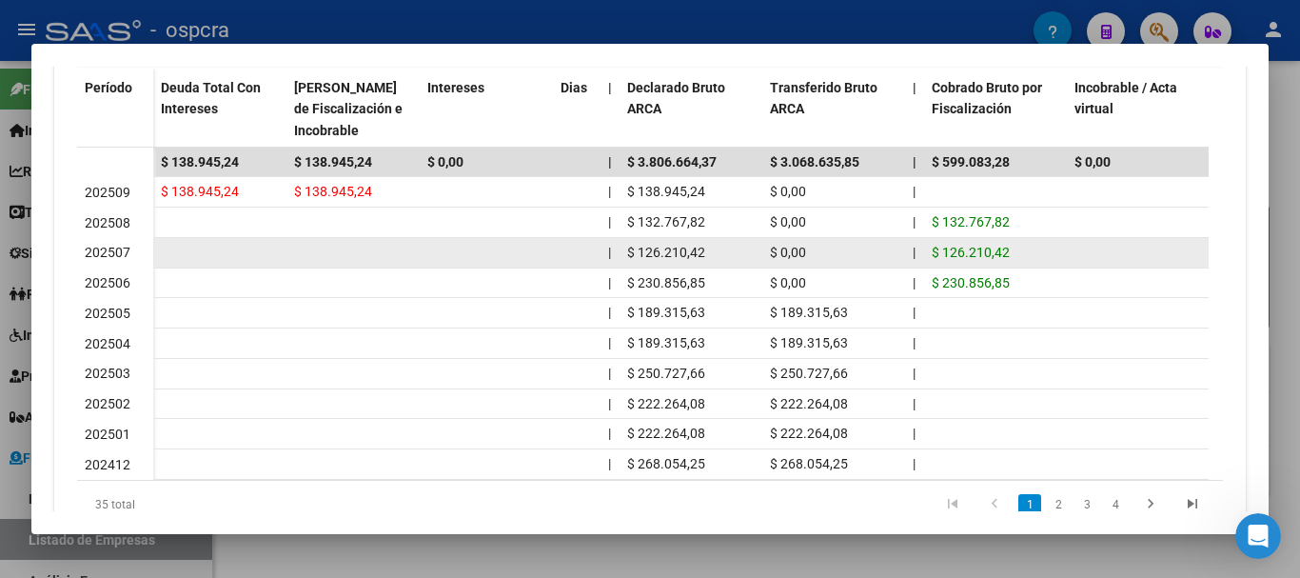
click at [259, 239] on datatable-body-cell at bounding box center [219, 253] width 133 height 30
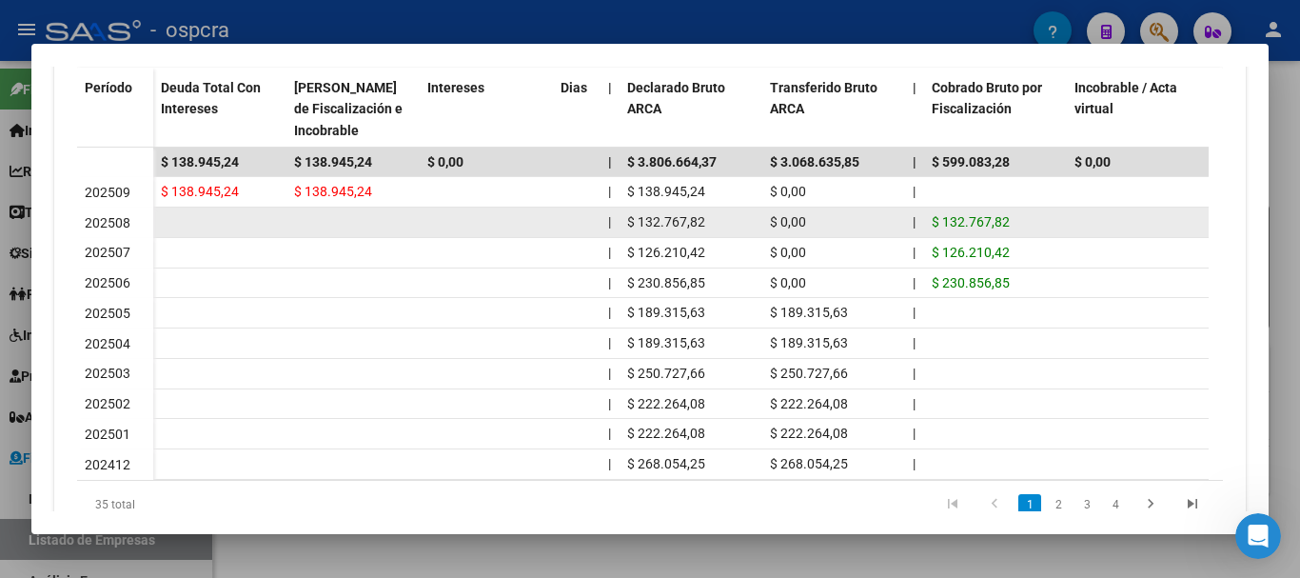
click at [978, 215] on span "$ 132.767,82" at bounding box center [971, 221] width 78 height 15
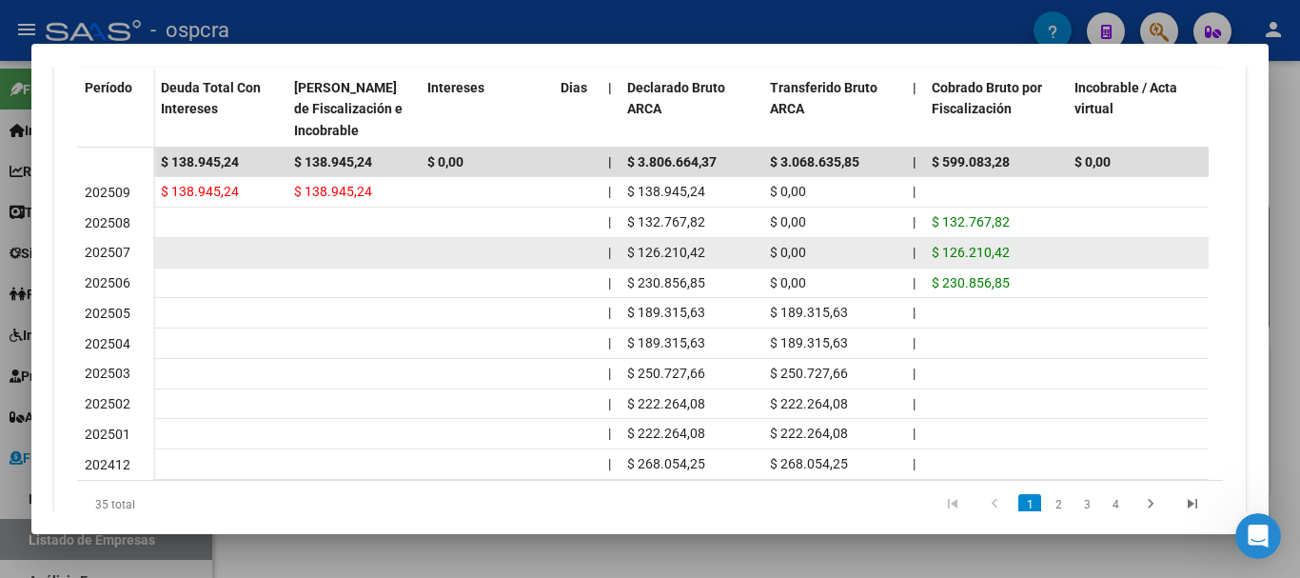
drag, startPoint x: 978, startPoint y: 233, endPoint x: 978, endPoint y: 249, distance: 16.2
click at [978, 234] on datatable-body-cell "$ 132.767,82" at bounding box center [995, 222] width 143 height 30
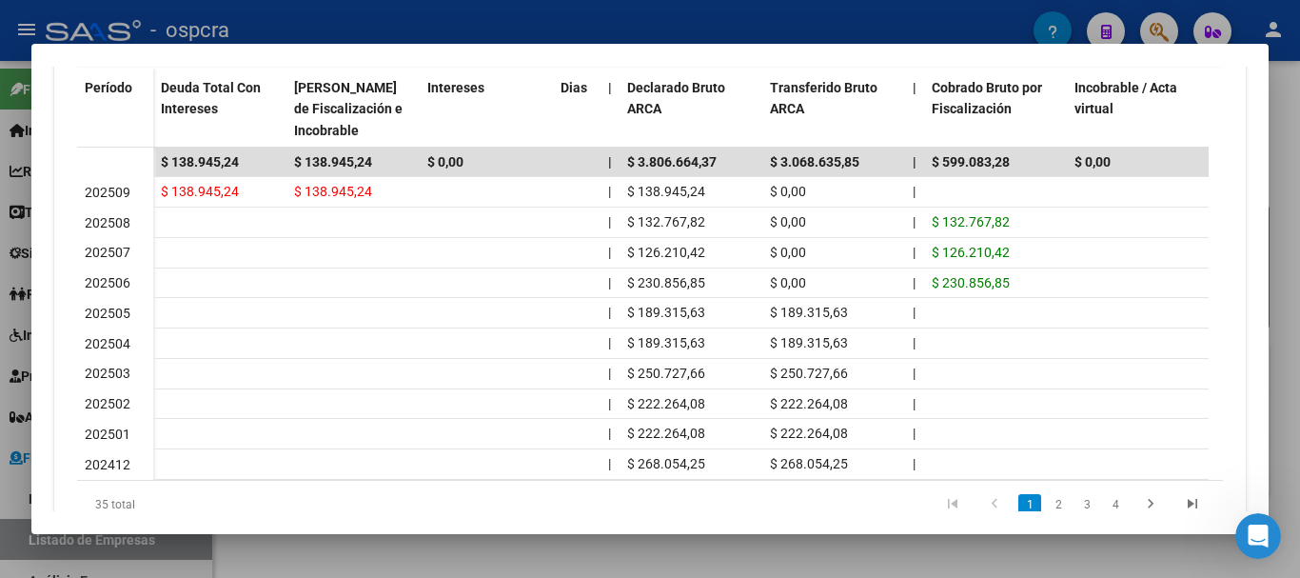
click at [0, 272] on div at bounding box center [650, 289] width 1300 height 578
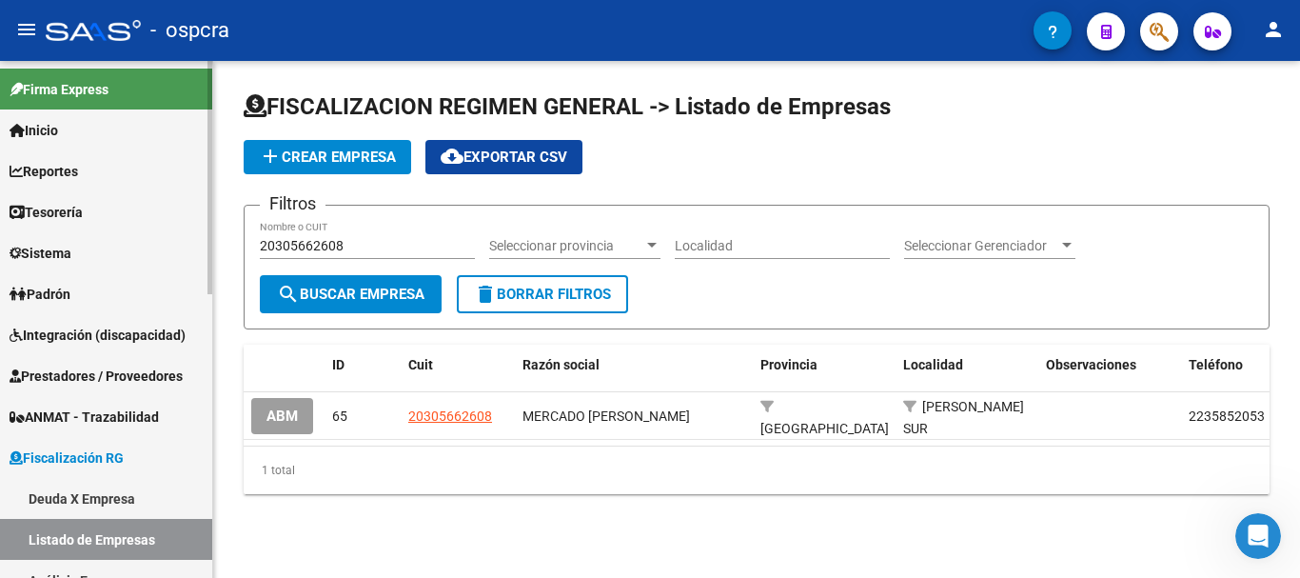
click at [51, 286] on span "Padrón" at bounding box center [40, 294] width 61 height 21
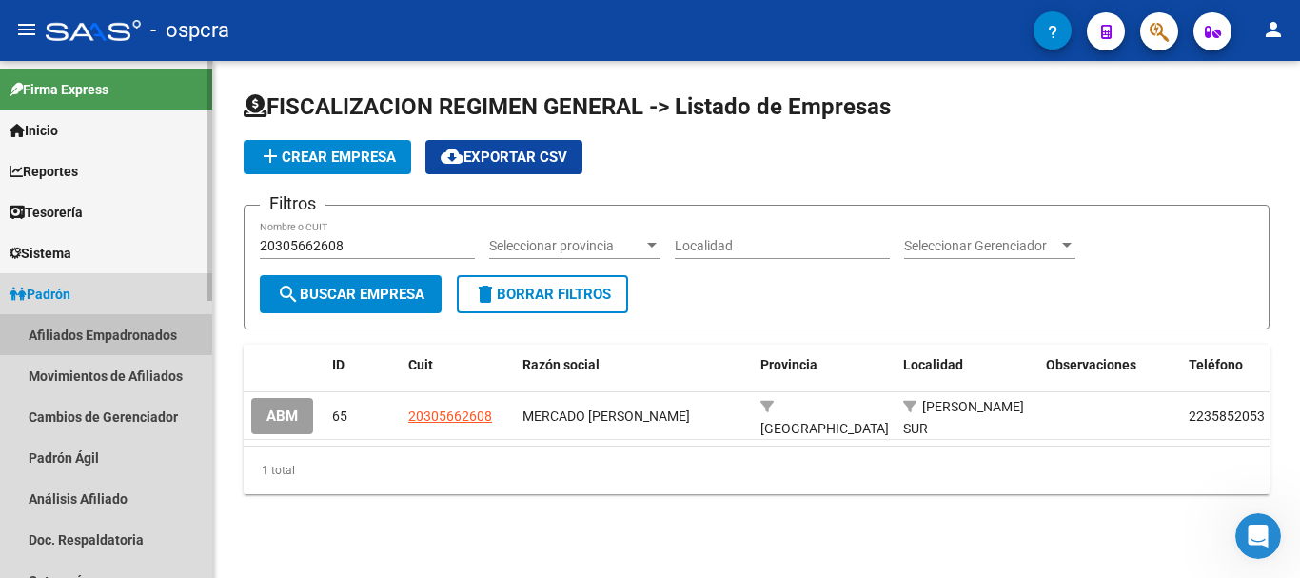
click at [89, 324] on link "Afiliados Empadronados" at bounding box center [106, 334] width 212 height 41
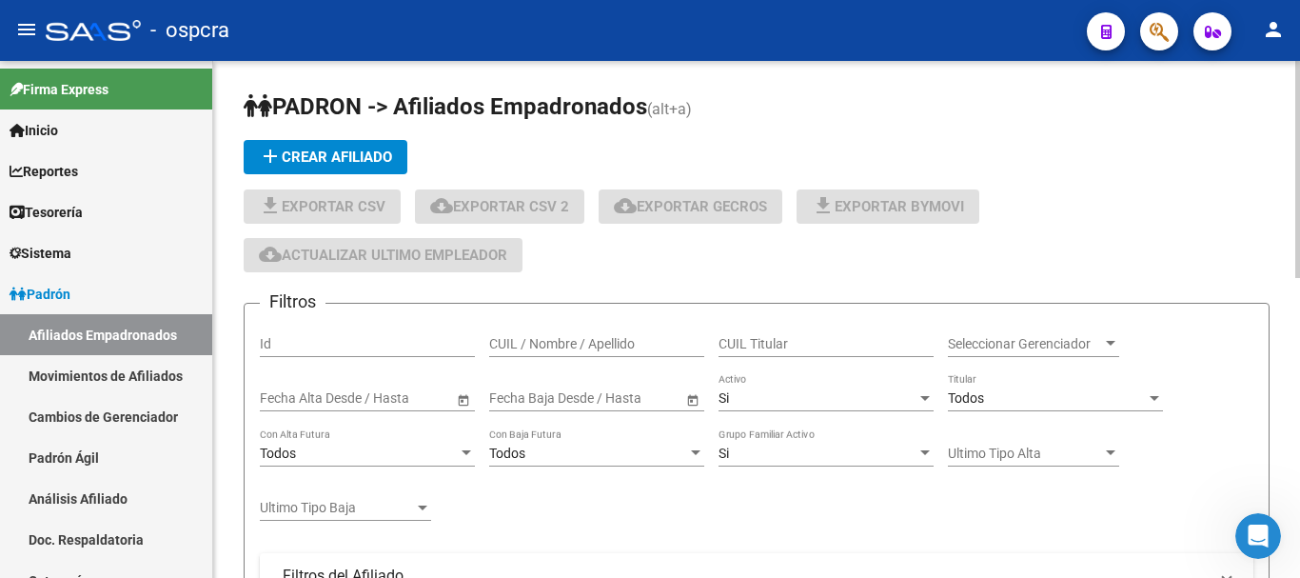
click at [591, 348] on input "CUIL / Nombre / Apellido" at bounding box center [596, 344] width 215 height 16
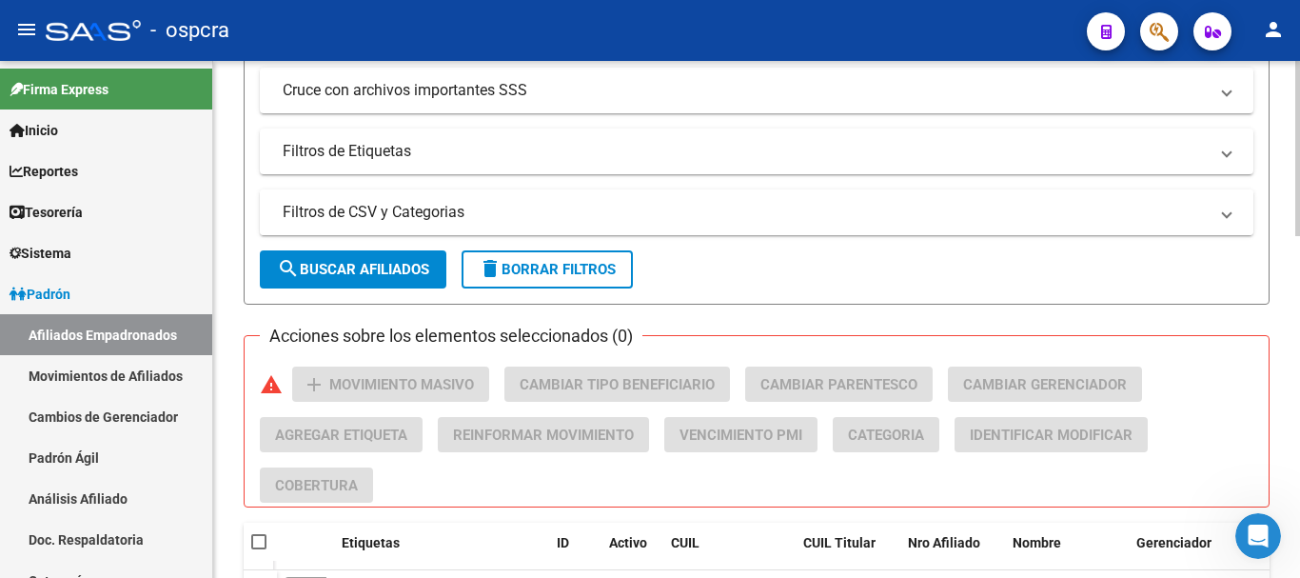
scroll to position [571, 0]
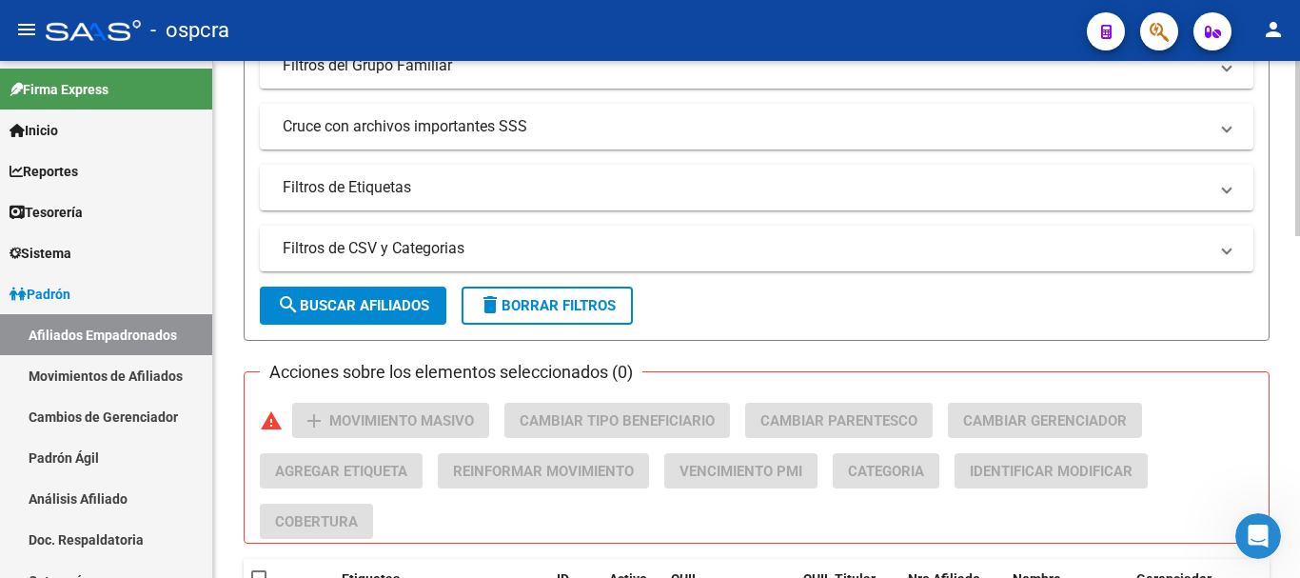
type input "[PERSON_NAME]"
click at [357, 304] on span "search Buscar Afiliados" at bounding box center [353, 305] width 152 height 17
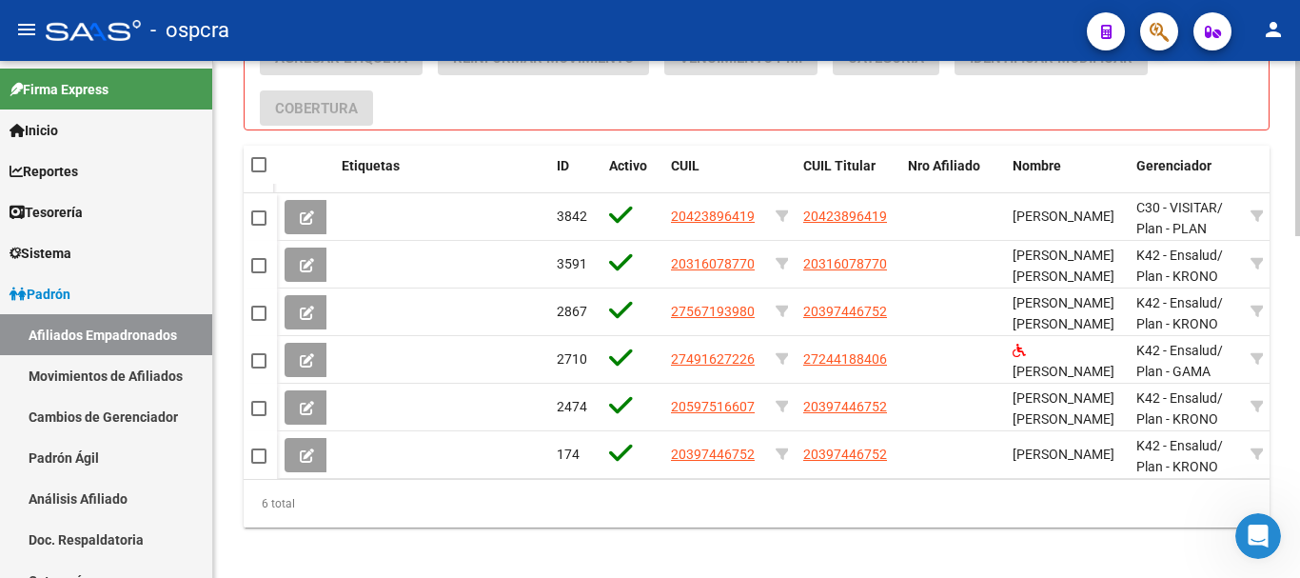
scroll to position [1009, 0]
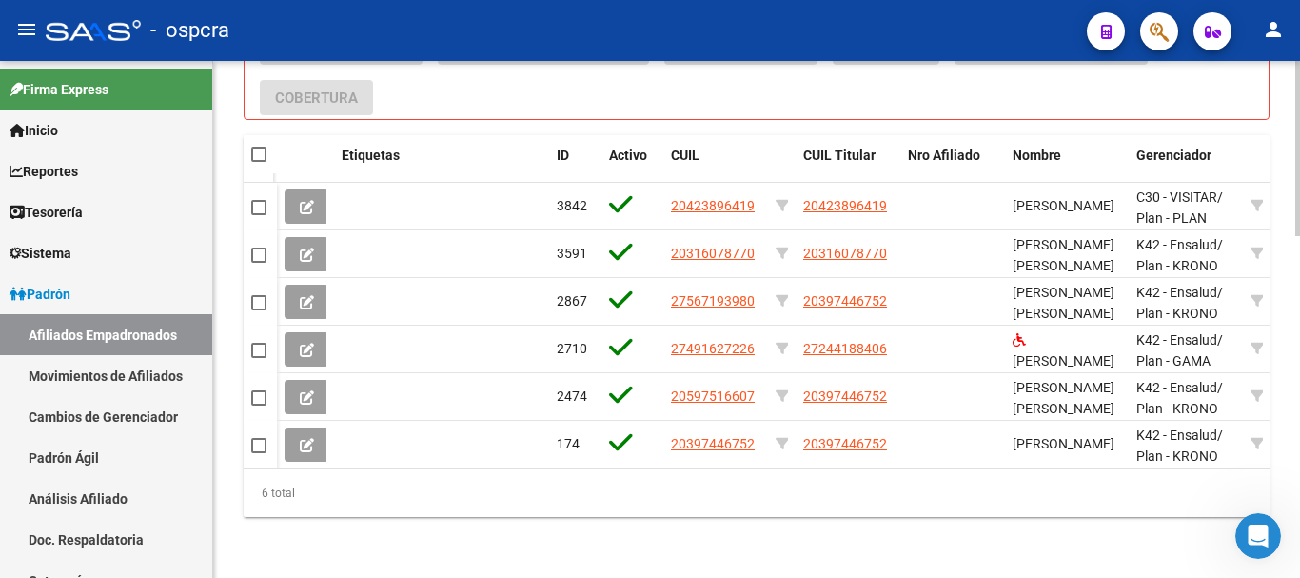
click at [1298, 425] on div at bounding box center [1297, 490] width 5 height 175
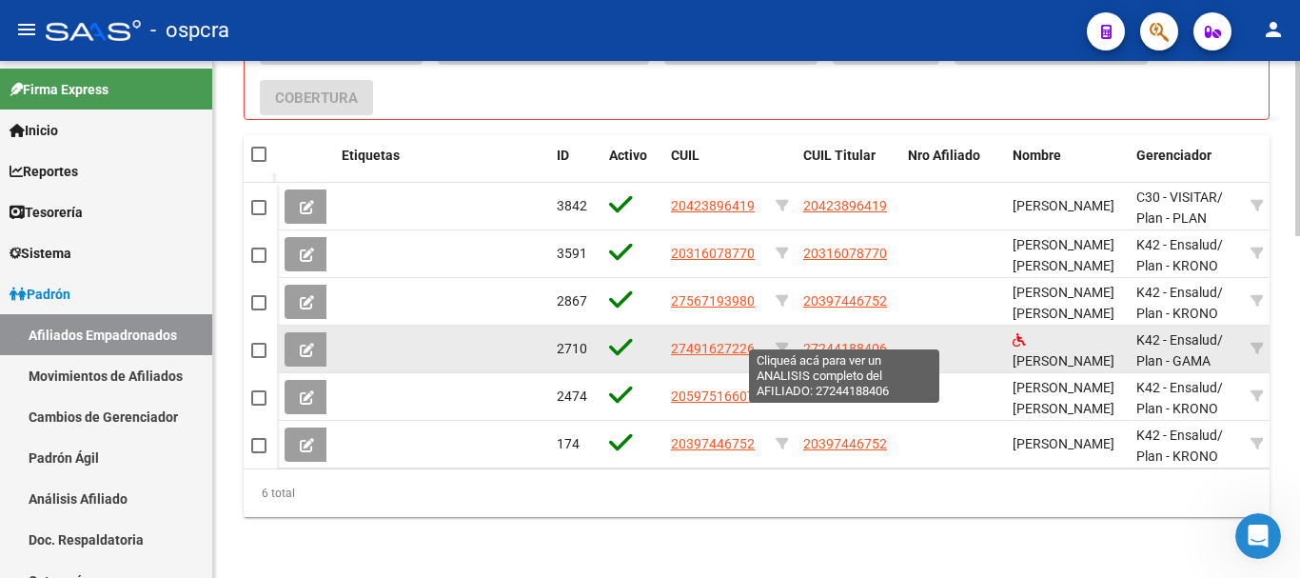
click at [855, 341] on span "27244188406" at bounding box center [845, 348] width 84 height 15
type textarea "27244188406"
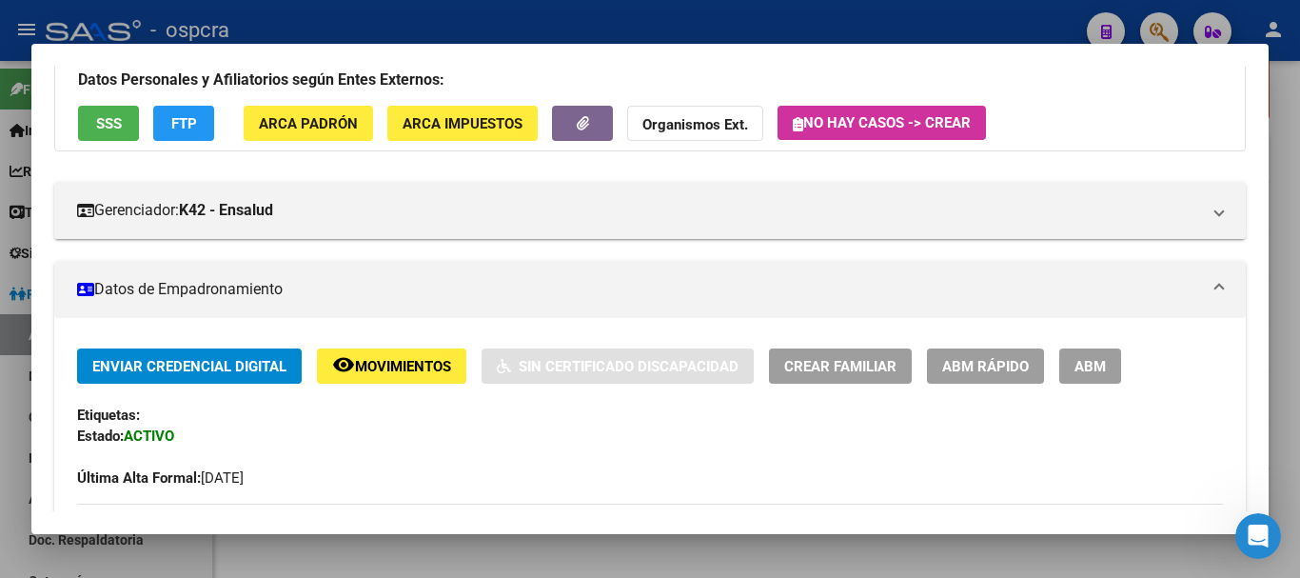
scroll to position [0, 0]
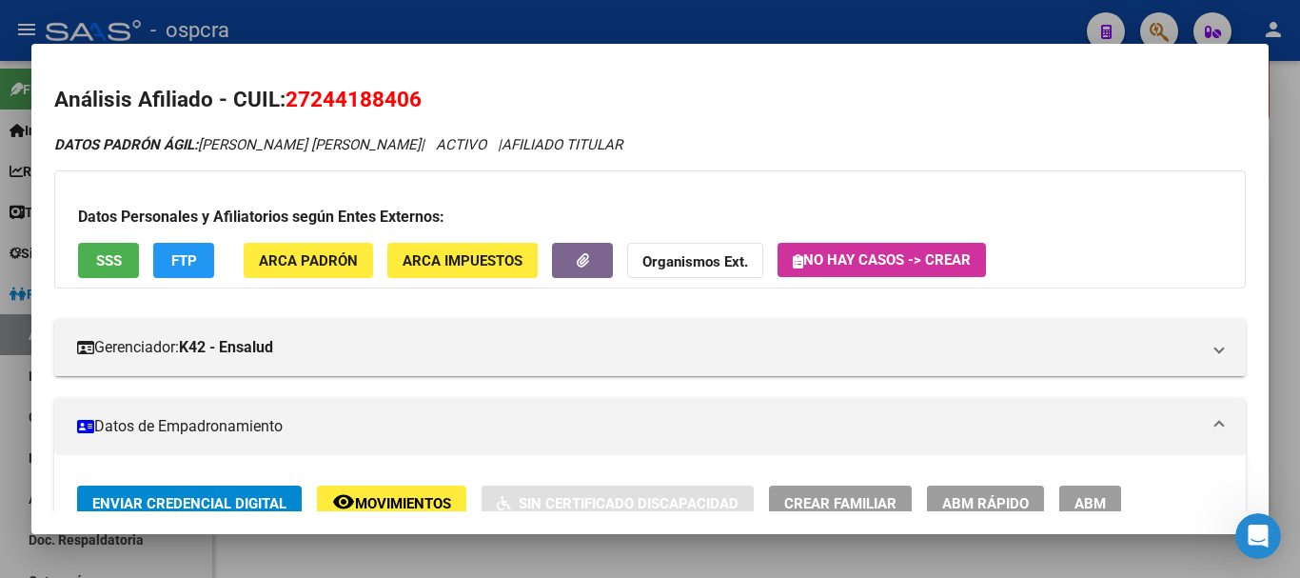
drag, startPoint x: 288, startPoint y: 106, endPoint x: 426, endPoint y: 97, distance: 138.3
click at [426, 97] on h2 "Análisis Afiliado - CUIL: 27244188406" at bounding box center [650, 100] width 1192 height 32
copy span "27244188406"
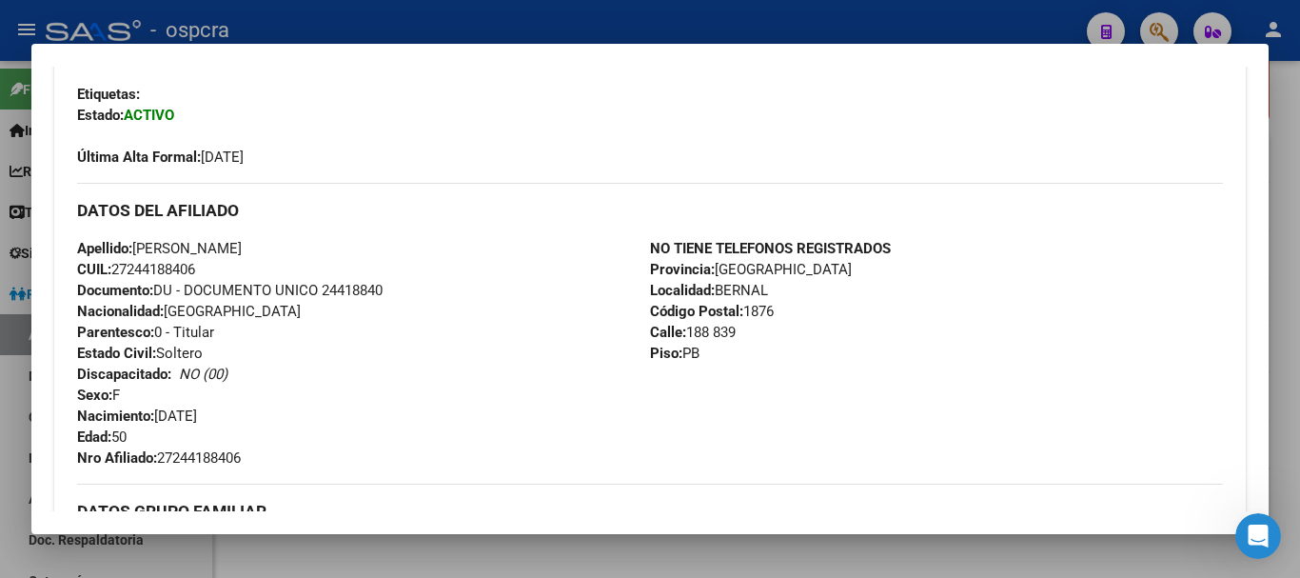
scroll to position [462, 0]
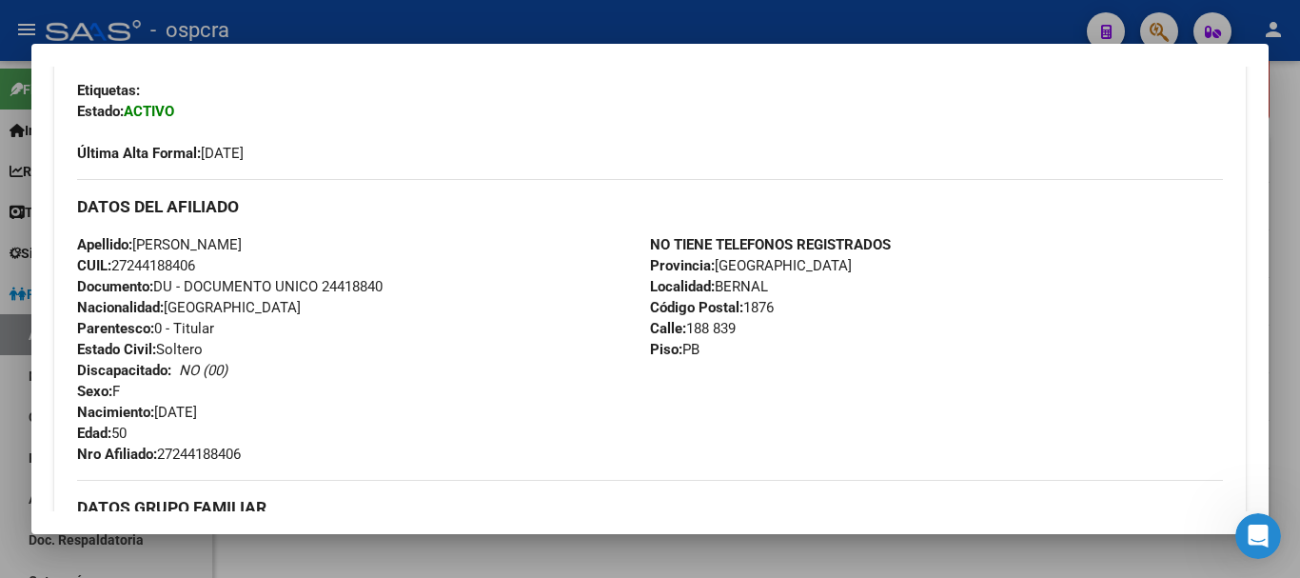
drag, startPoint x: 159, startPoint y: 412, endPoint x: 242, endPoint y: 409, distance: 82.9
click at [242, 409] on div "Apellido: [PERSON_NAME] CUIL: 27244188406 Documento: DU - DOCUMENTO UNICO 24418…" at bounding box center [363, 349] width 573 height 230
copy span "[DATE]"
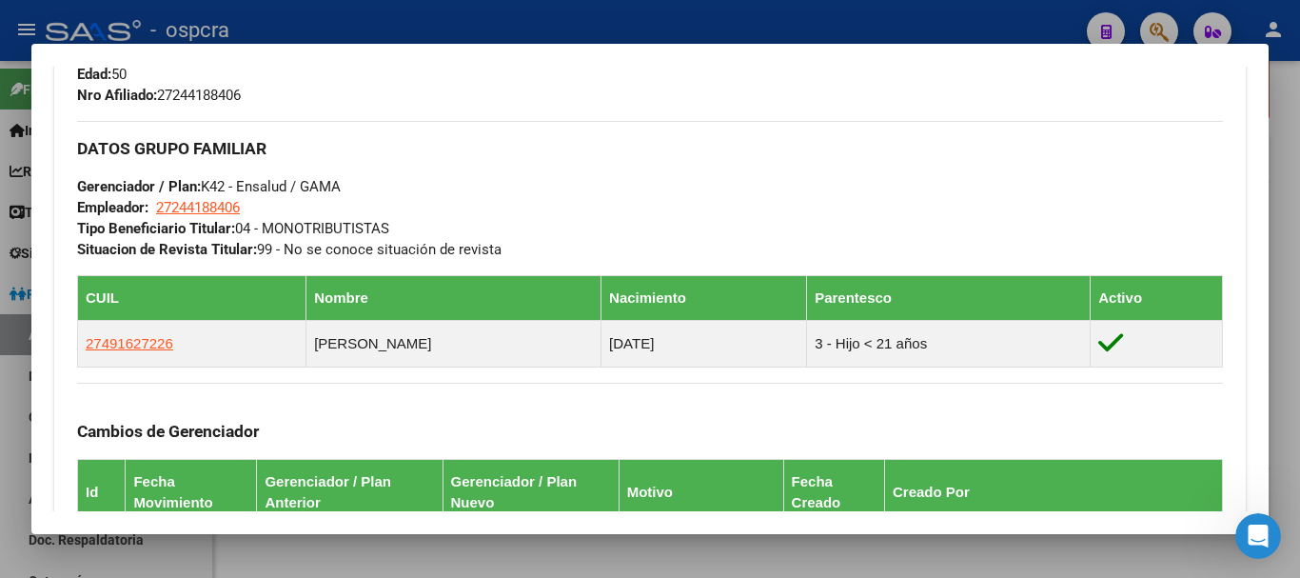
scroll to position [1197, 0]
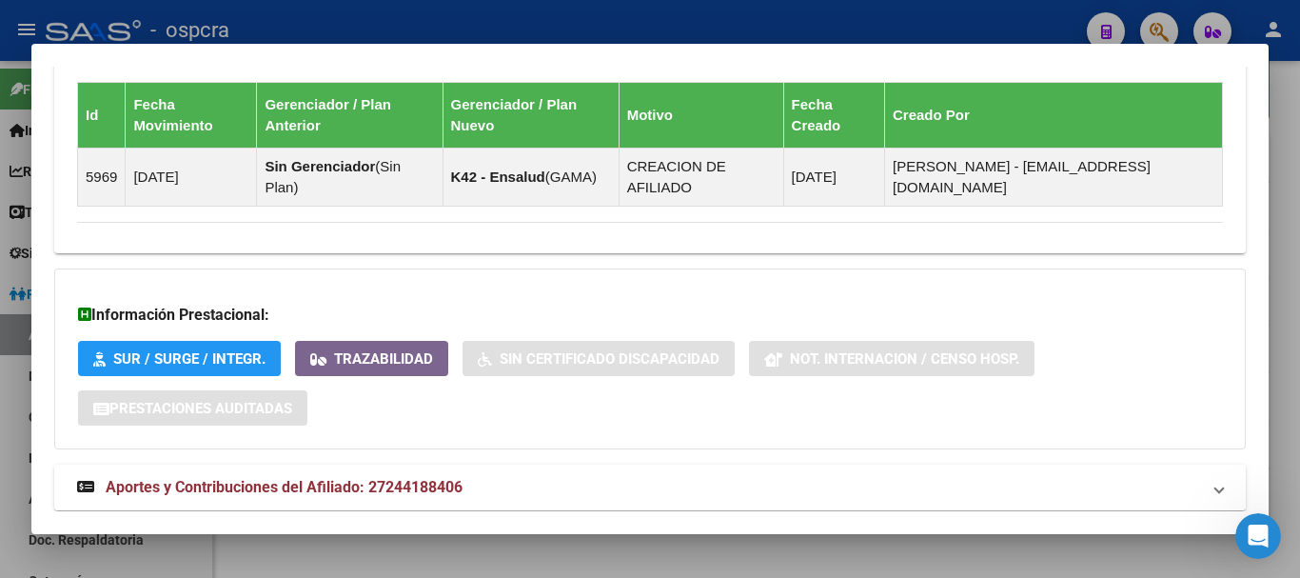
click at [306, 464] on mat-expansion-panel-header "Aportes y Contribuciones del Afiliado: 27244188406" at bounding box center [650, 487] width 1192 height 46
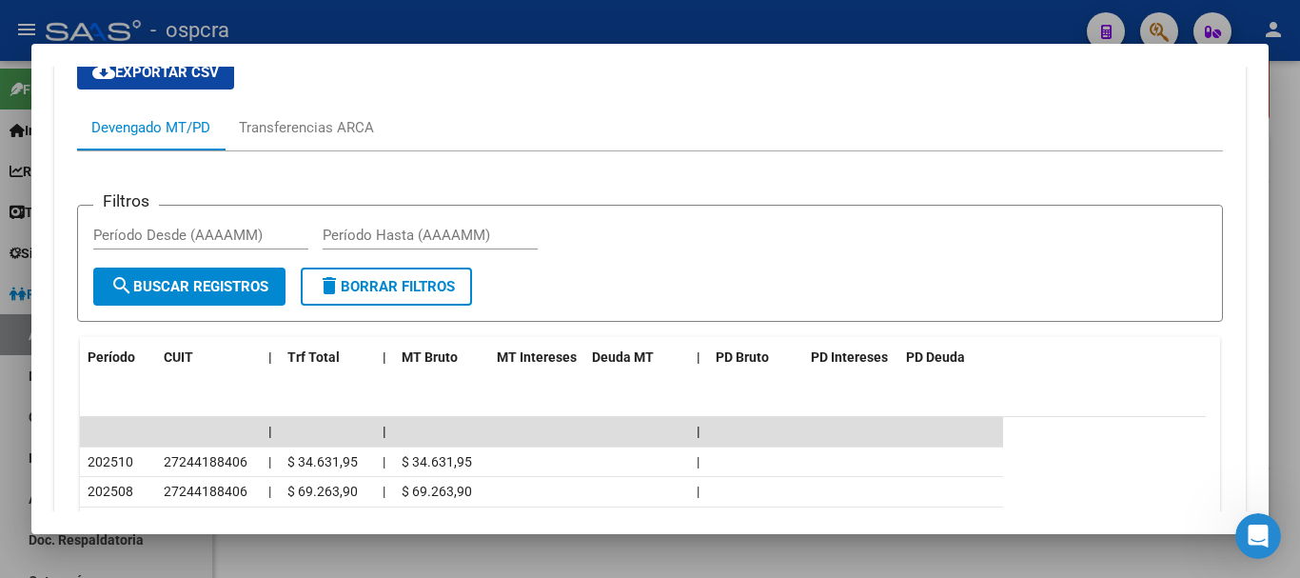
scroll to position [1725, 0]
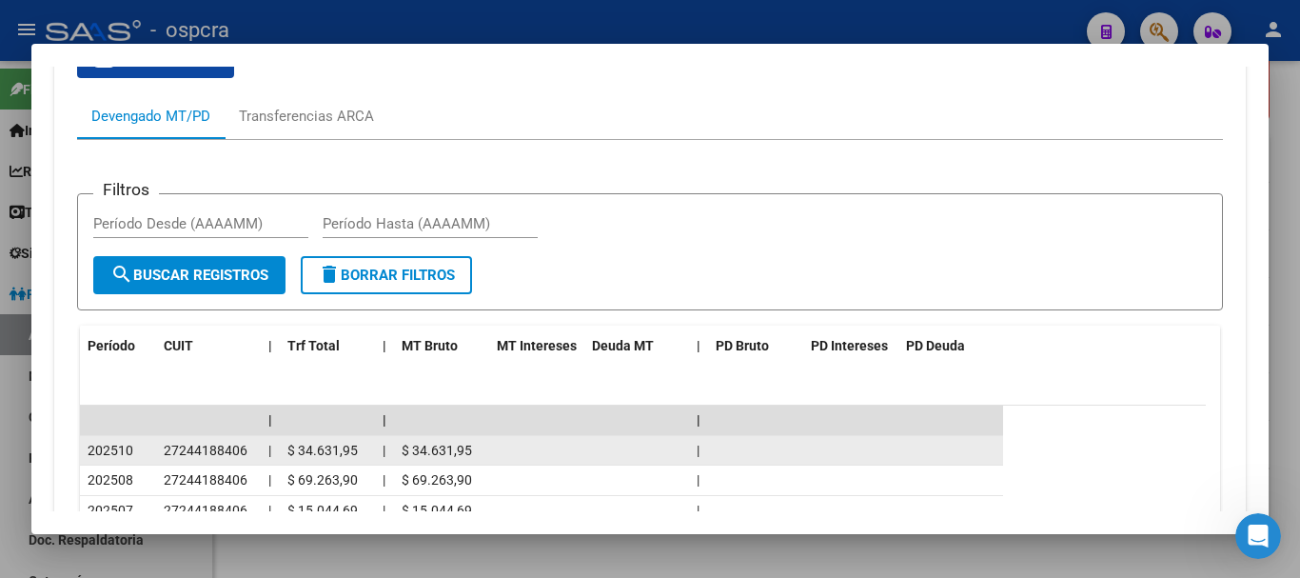
click at [252, 436] on datatable-body-cell "27244188406" at bounding box center [208, 451] width 105 height 30
drag, startPoint x: 180, startPoint y: 404, endPoint x: 237, endPoint y: 403, distance: 57.1
click at [237, 443] on span "27244188406" at bounding box center [206, 450] width 84 height 15
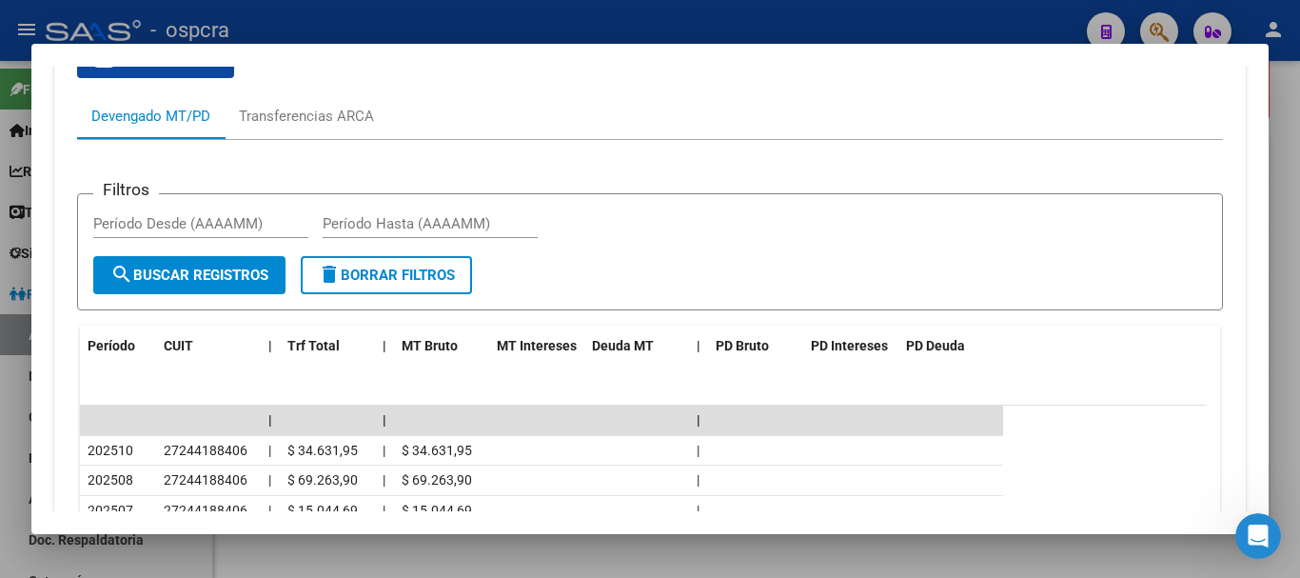
copy span "24418840"
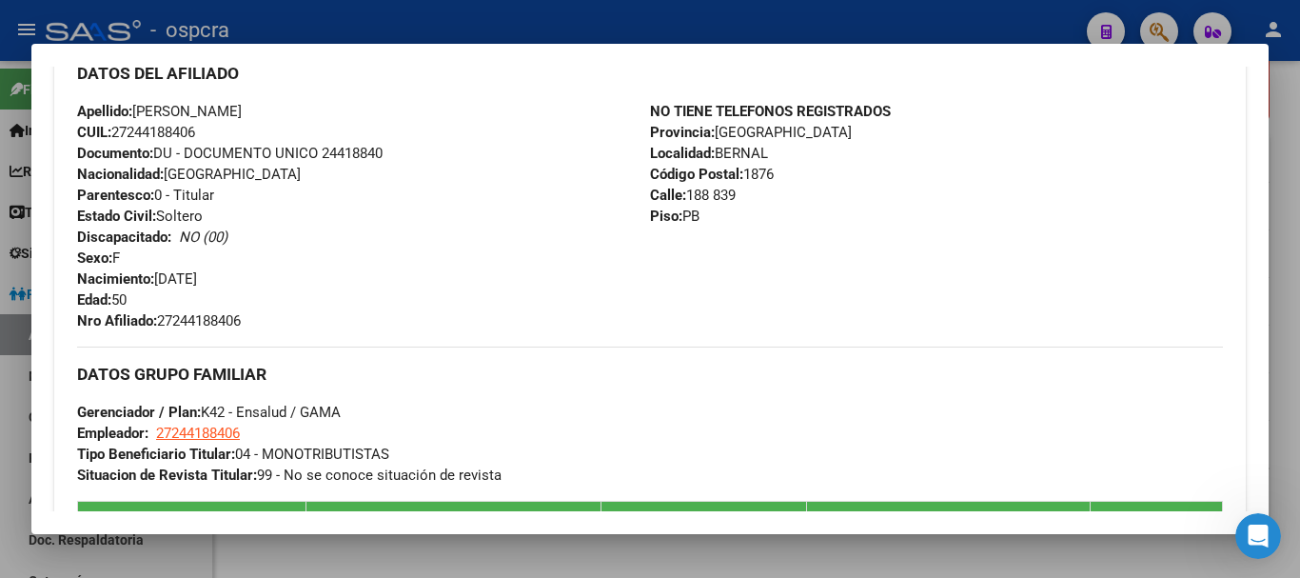
scroll to position [513, 0]
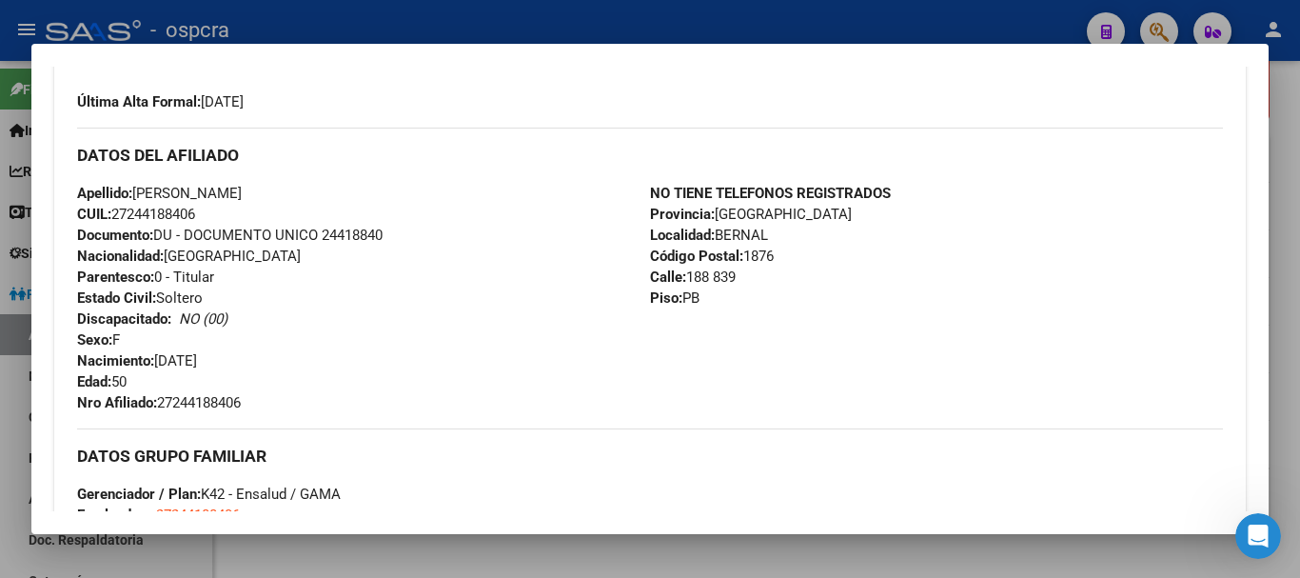
drag, startPoint x: 159, startPoint y: 359, endPoint x: 234, endPoint y: 359, distance: 75.2
click at [234, 359] on div "Apellido: [PERSON_NAME] CUIL: 27244188406 Documento: DU - DOCUMENTO UNICO 24418…" at bounding box center [363, 298] width 573 height 230
copy span "[DATE]"
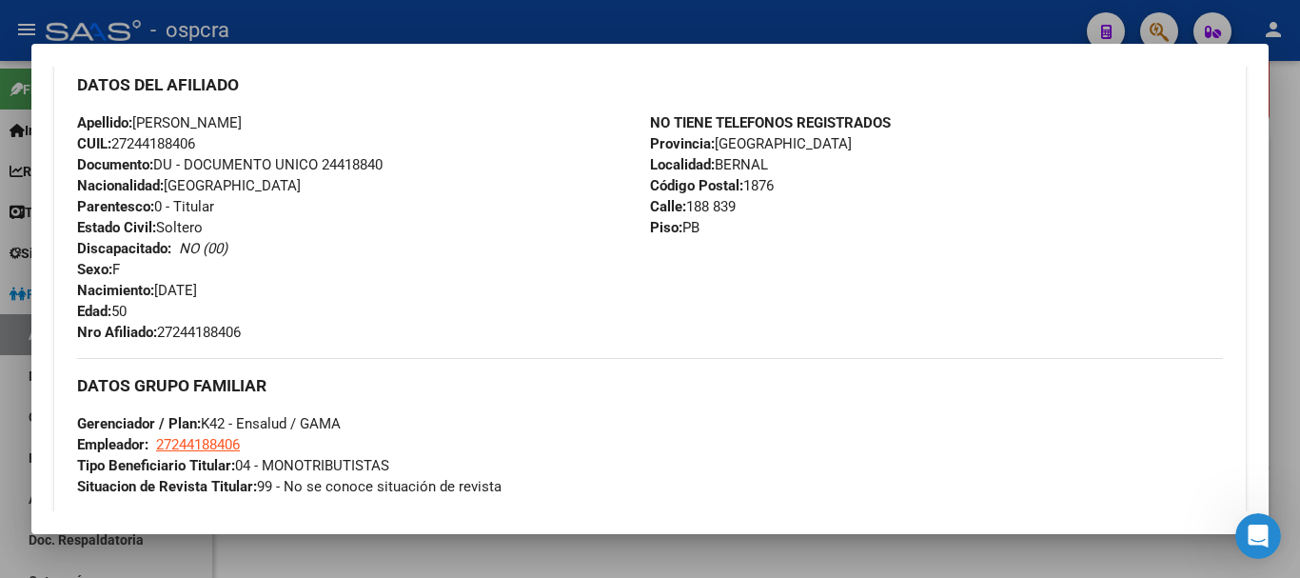
scroll to position [571, 0]
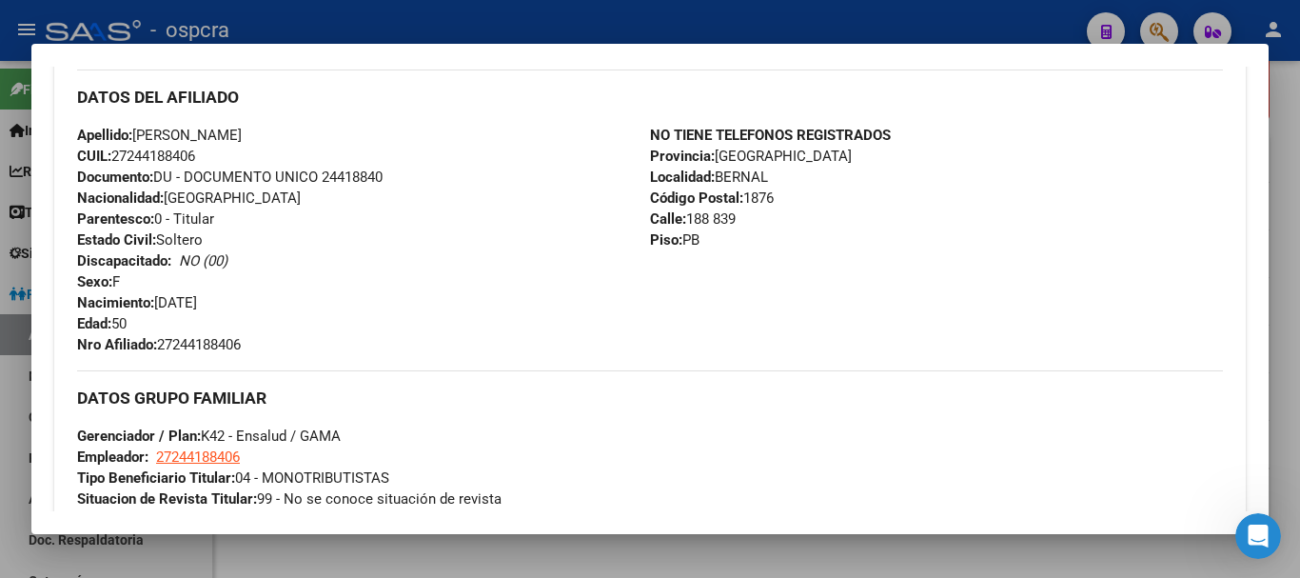
drag, startPoint x: 684, startPoint y: 216, endPoint x: 733, endPoint y: 218, distance: 48.6
click at [733, 218] on span "Calle: 188 839" at bounding box center [693, 218] width 86 height 17
copy span "188 839"
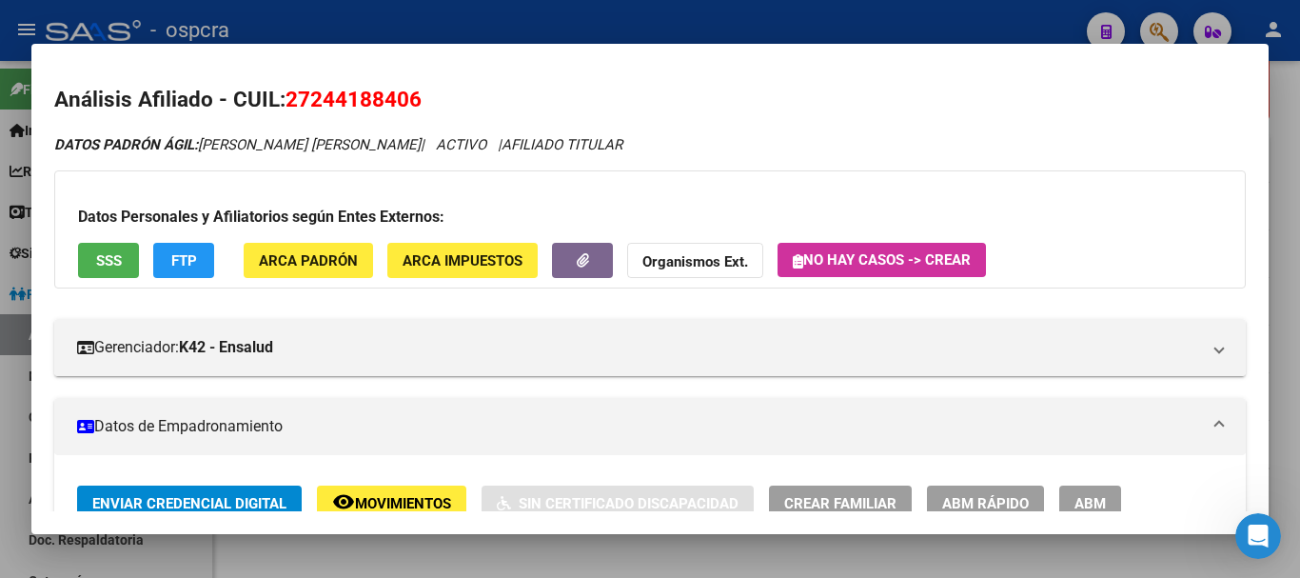
drag, startPoint x: 448, startPoint y: 92, endPoint x: 288, endPoint y: 101, distance: 160.1
click at [288, 101] on h2 "Análisis Afiliado - CUIL: 27244188406" at bounding box center [650, 100] width 1192 height 32
copy span "27244188406"
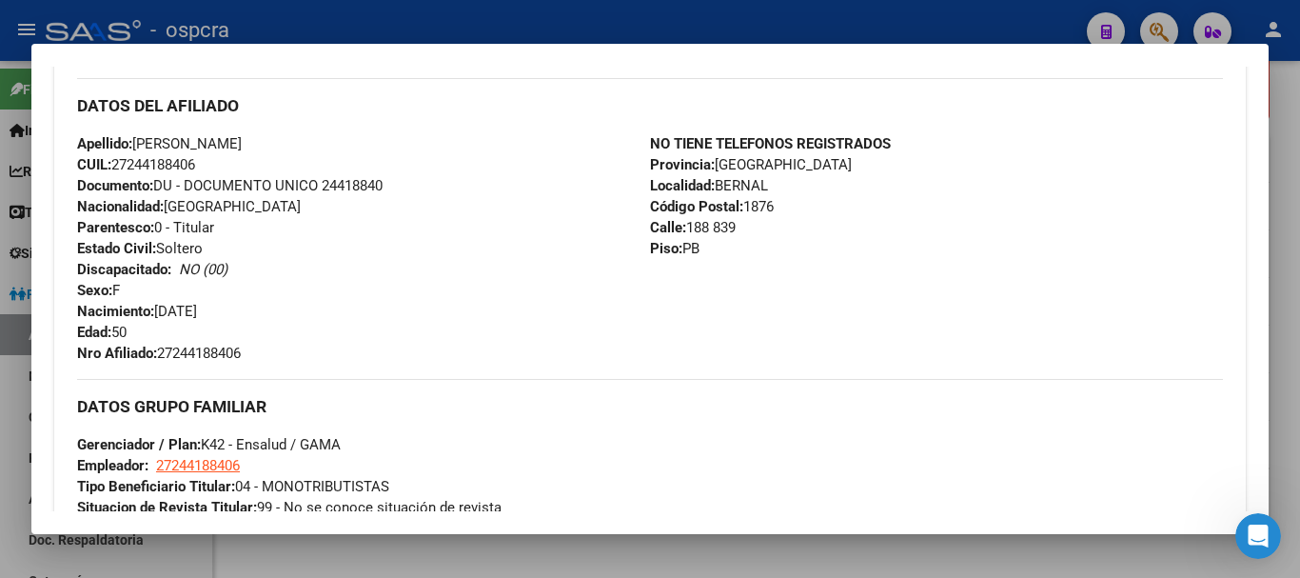
scroll to position [544, 0]
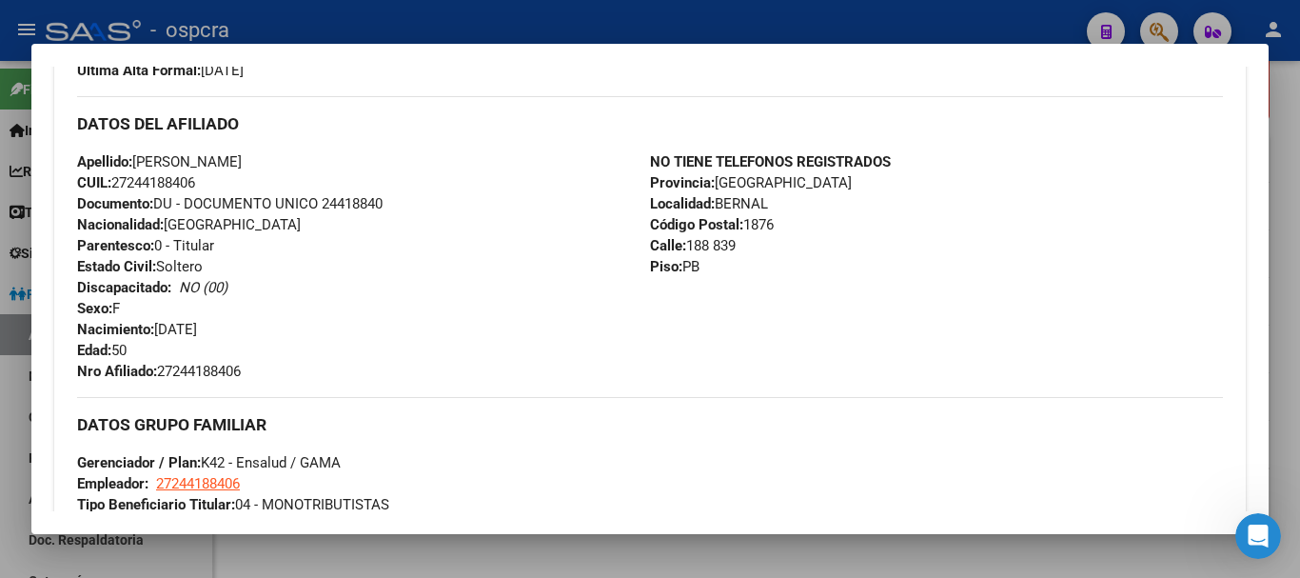
click at [0, 323] on div at bounding box center [650, 289] width 1300 height 578
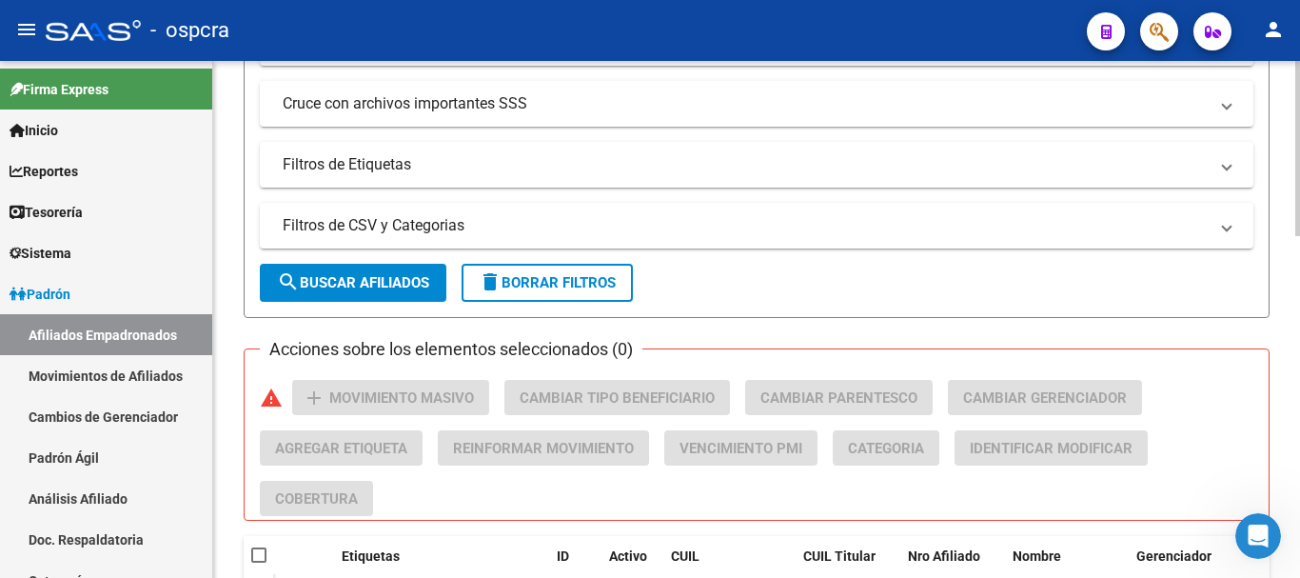
scroll to position [57, 0]
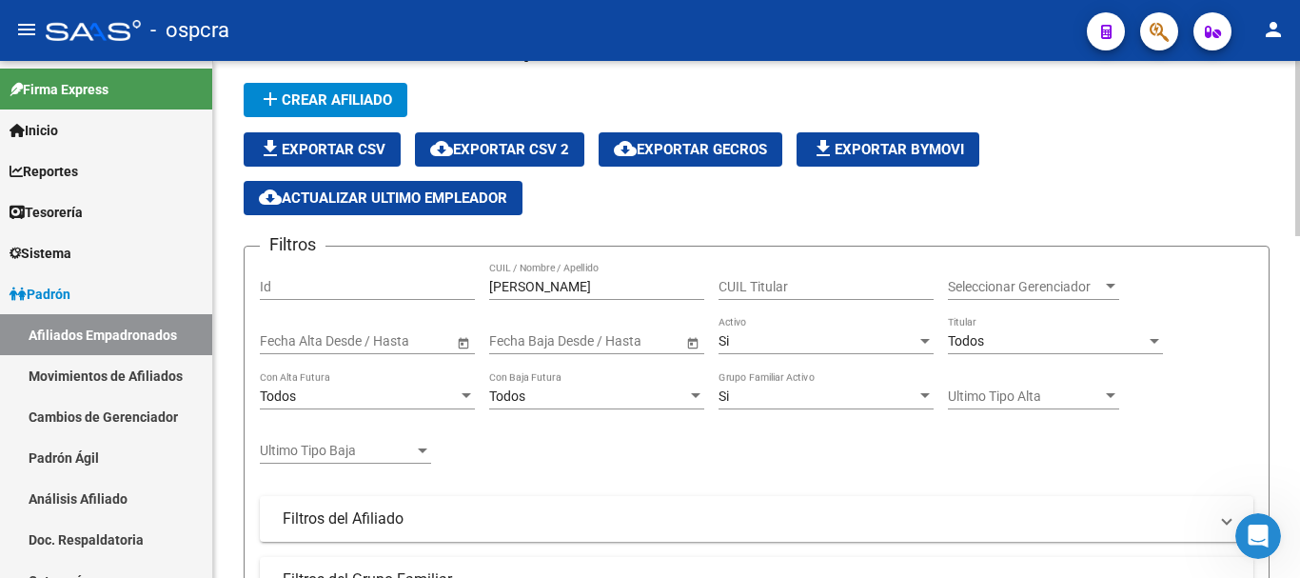
drag, startPoint x: 551, startPoint y: 285, endPoint x: 347, endPoint y: 286, distance: 203.7
click at [347, 286] on div "Filtros Id [PERSON_NAME] CUIL / Nombre / Apellido CUIL Titular Seleccionar Gere…" at bounding box center [757, 493] width 994 height 463
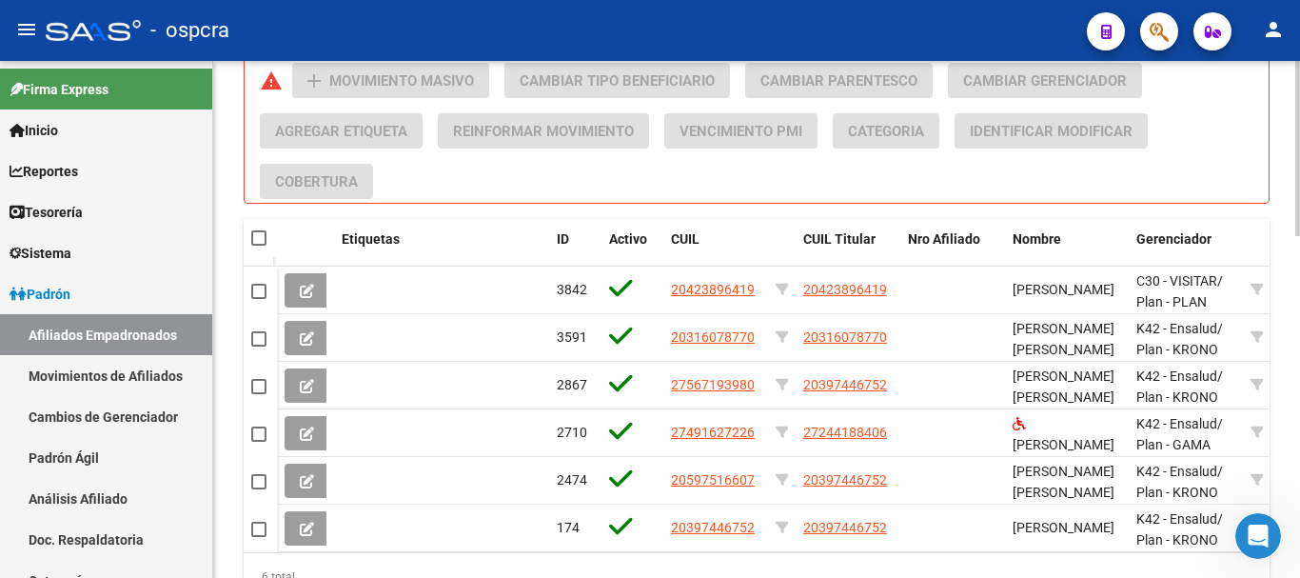
scroll to position [922, 0]
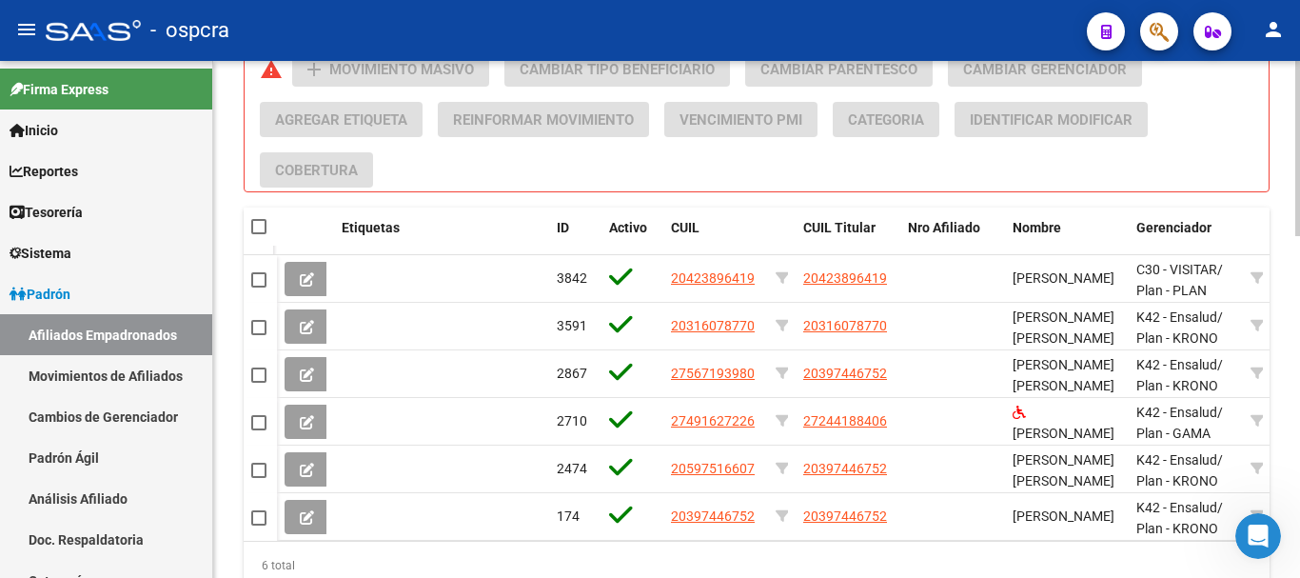
click at [1299, 423] on div at bounding box center [1297, 465] width 5 height 175
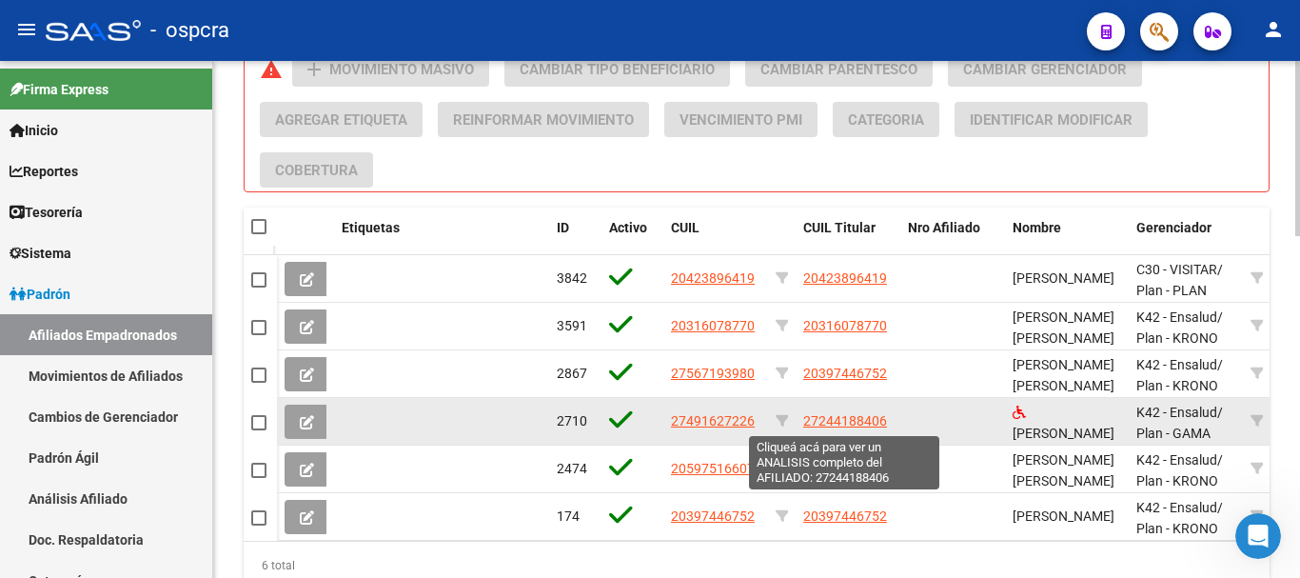
click at [804, 421] on span "27244188406" at bounding box center [845, 420] width 84 height 15
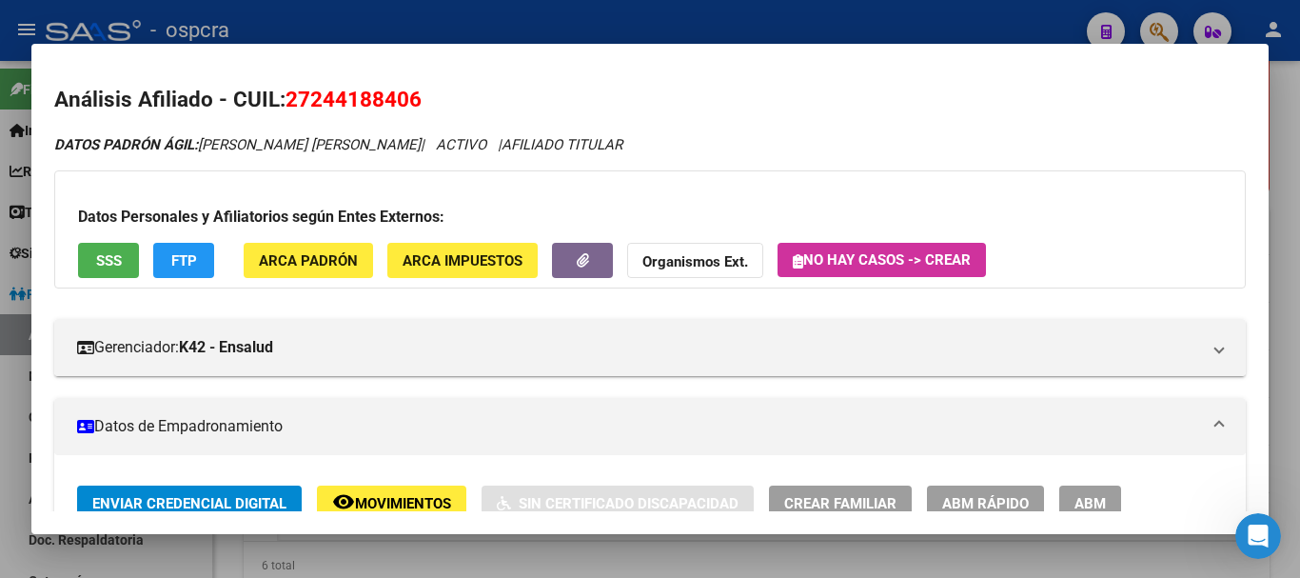
click at [1075, 495] on span "ABM" at bounding box center [1090, 503] width 31 height 17
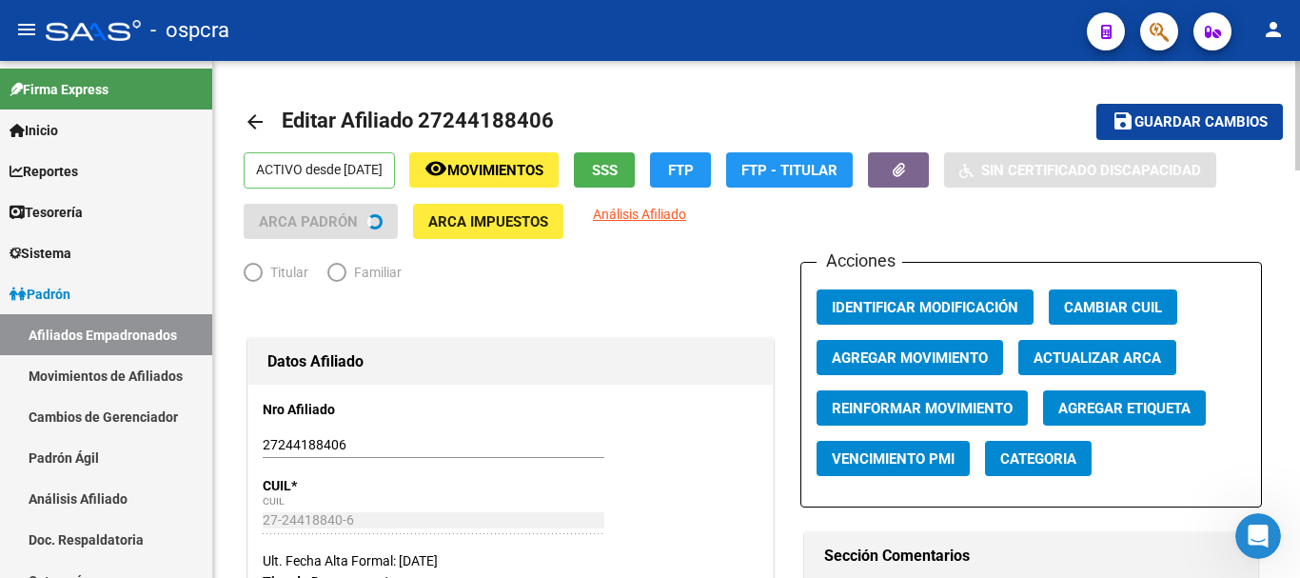
radio input "true"
type input "27-24418840-6"
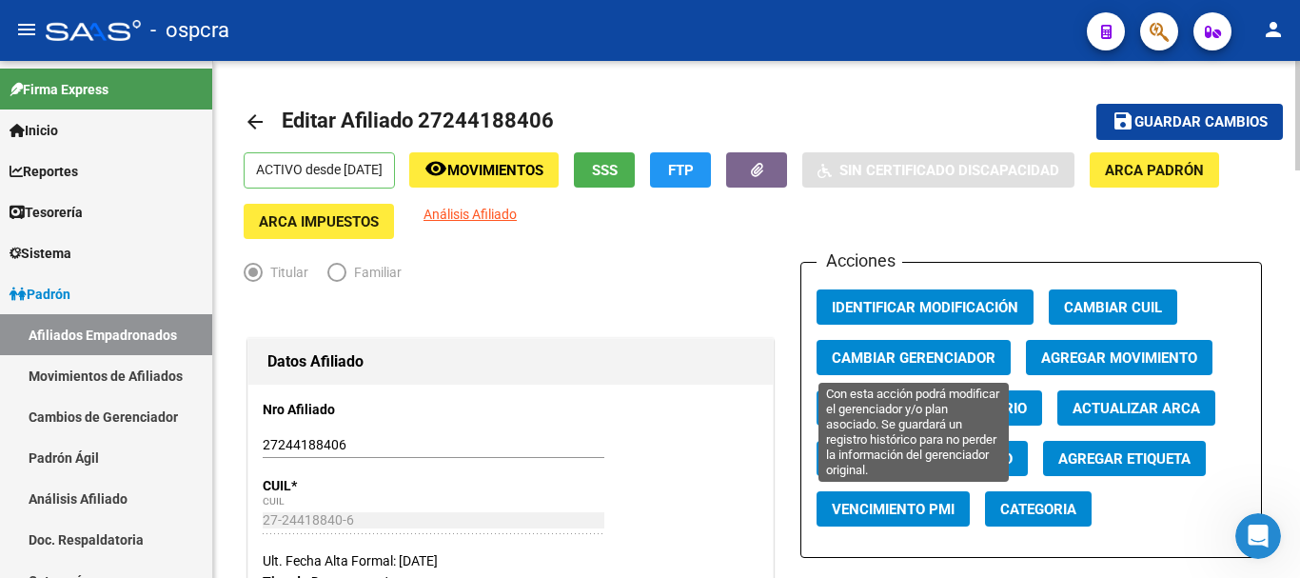
click at [954, 352] on span "Cambiar Gerenciador" at bounding box center [914, 357] width 164 height 17
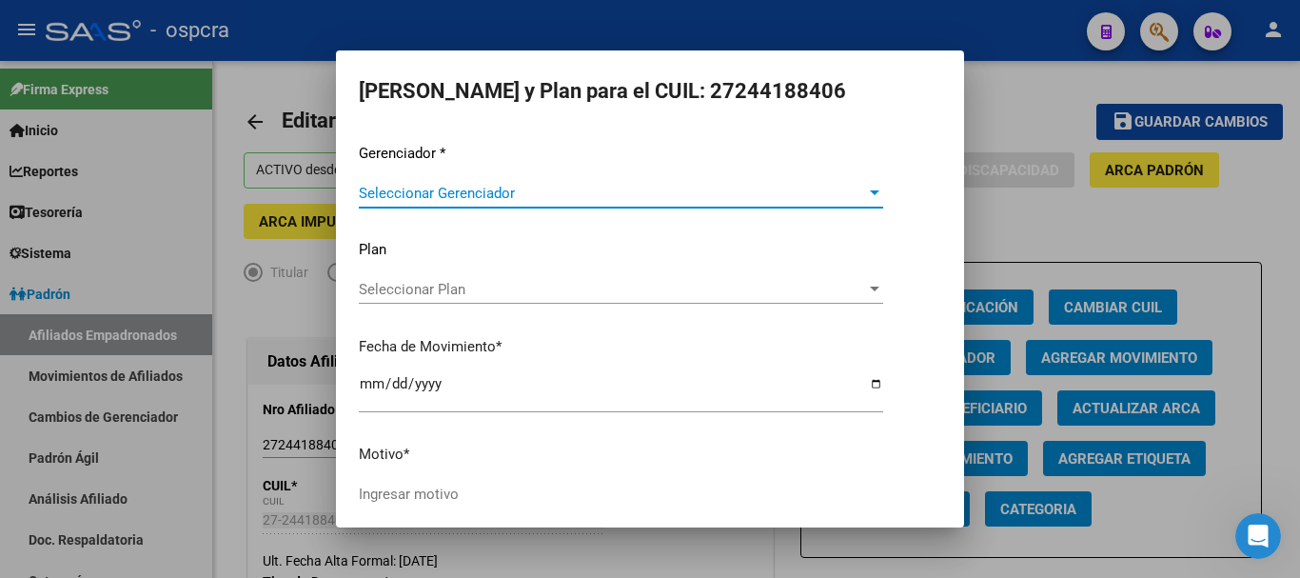
click at [579, 181] on div "Seleccionar Gerenciador Seleccionar Gerenciador" at bounding box center [621, 193] width 524 height 29
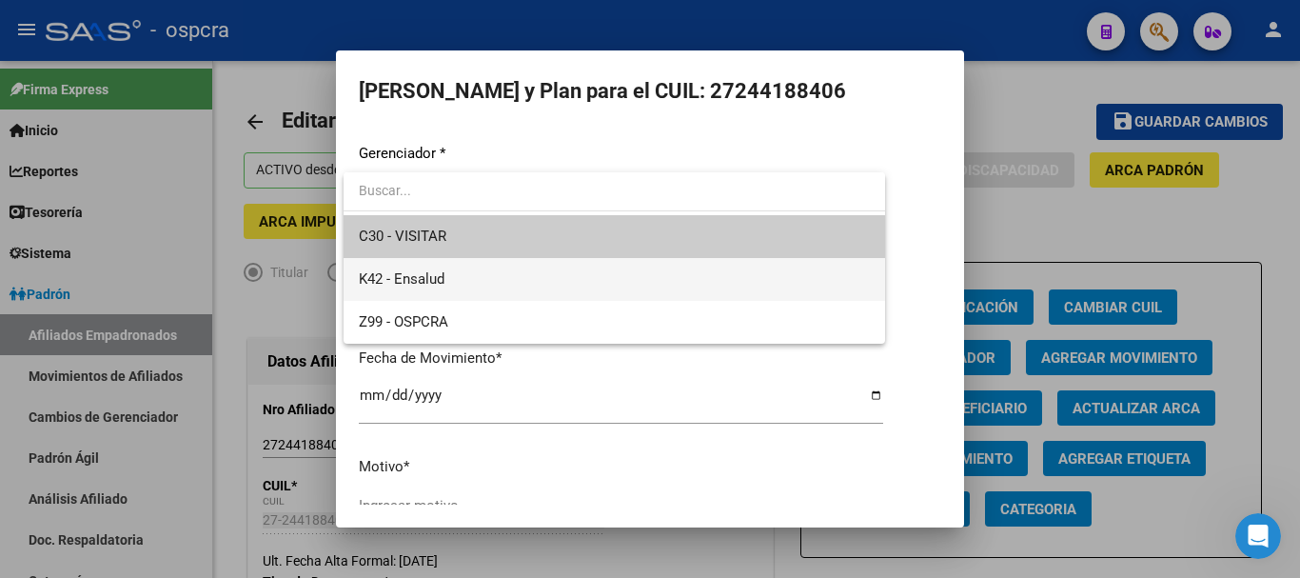
click at [550, 276] on span "K42 - Ensalud" at bounding box center [614, 279] width 511 height 43
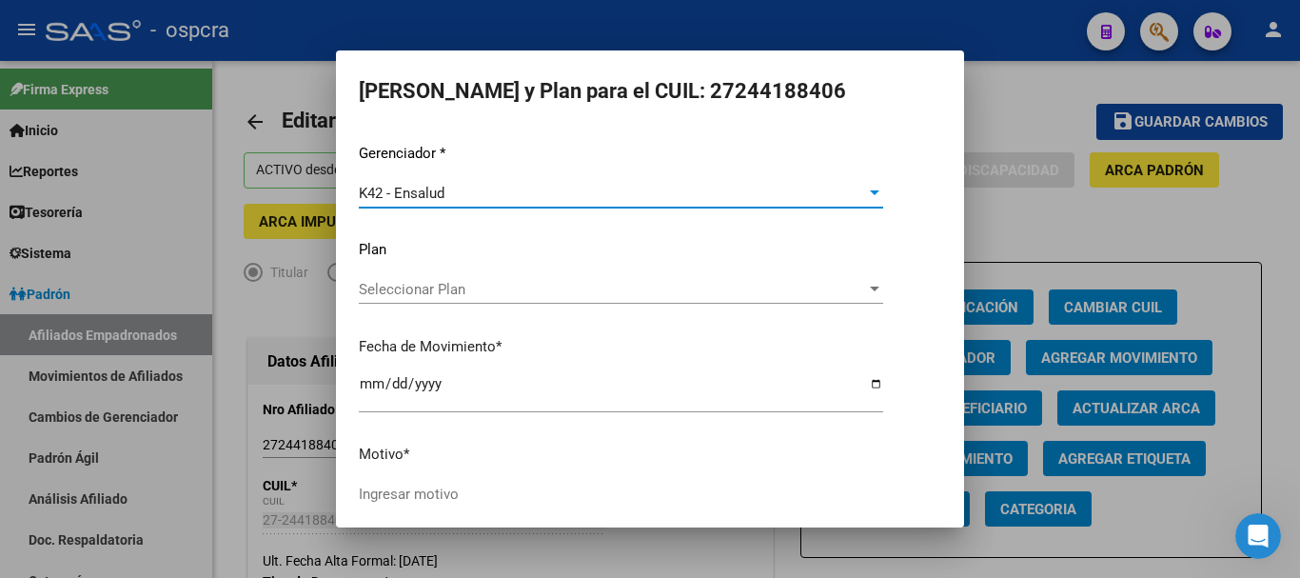
click at [553, 296] on span "Seleccionar Plan" at bounding box center [612, 289] width 507 height 17
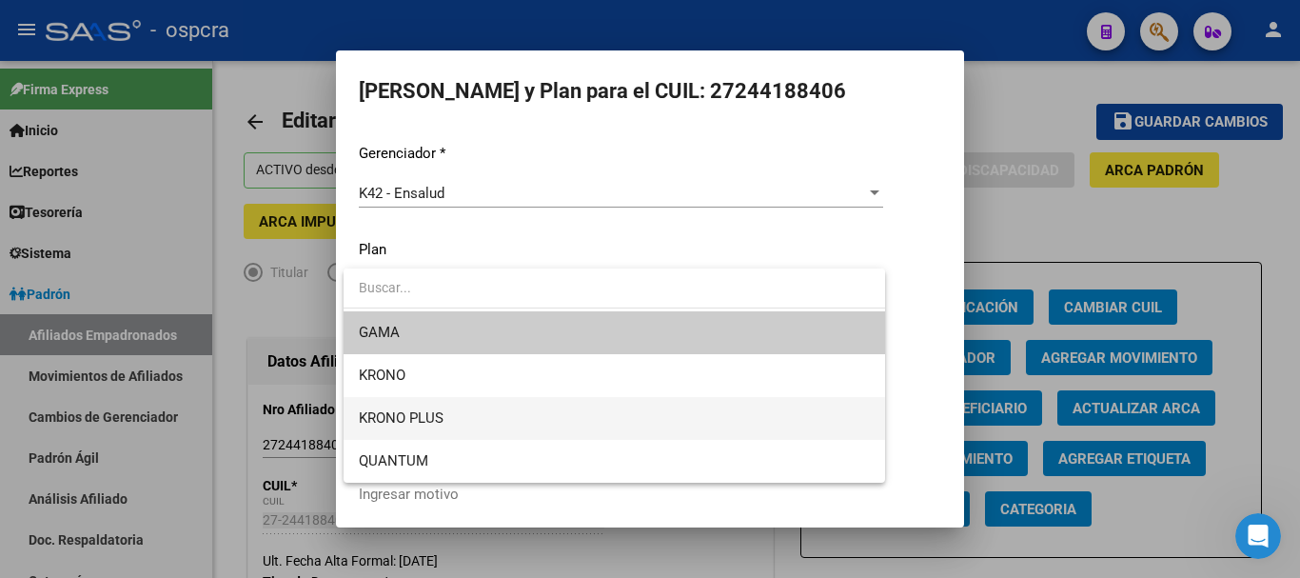
click at [502, 414] on span "KRONO PLUS" at bounding box center [614, 418] width 511 height 43
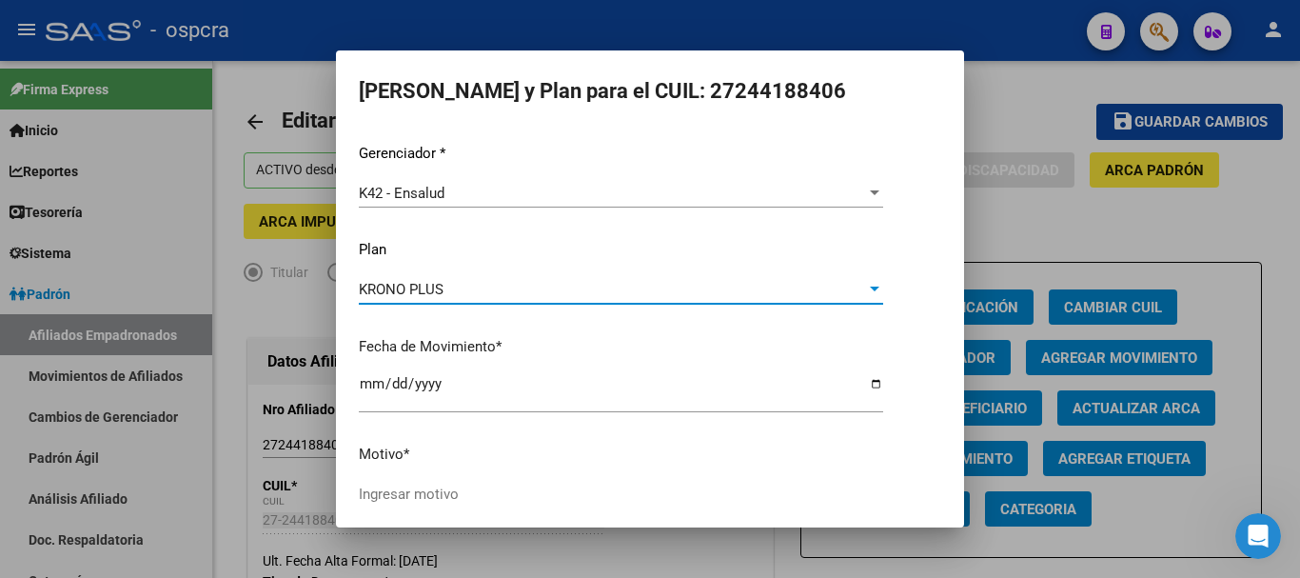
click at [418, 497] on input "Ingresar motivo" at bounding box center [621, 493] width 524 height 17
type input "ABONA DIFERENCIA"
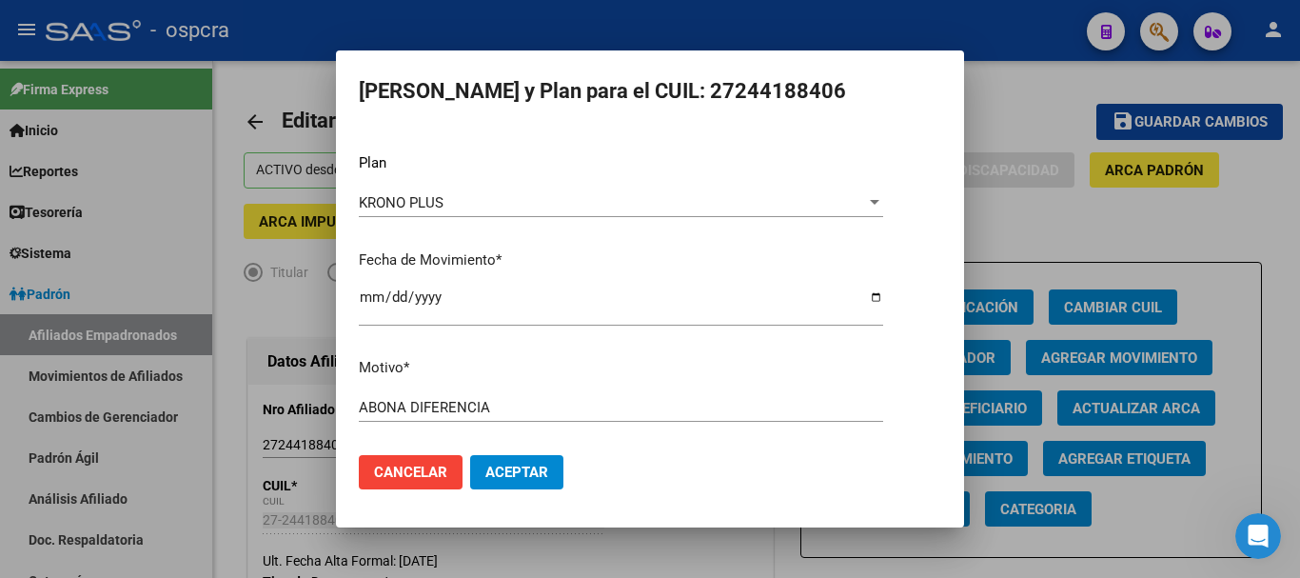
click at [522, 468] on span "Aceptar" at bounding box center [516, 472] width 63 height 17
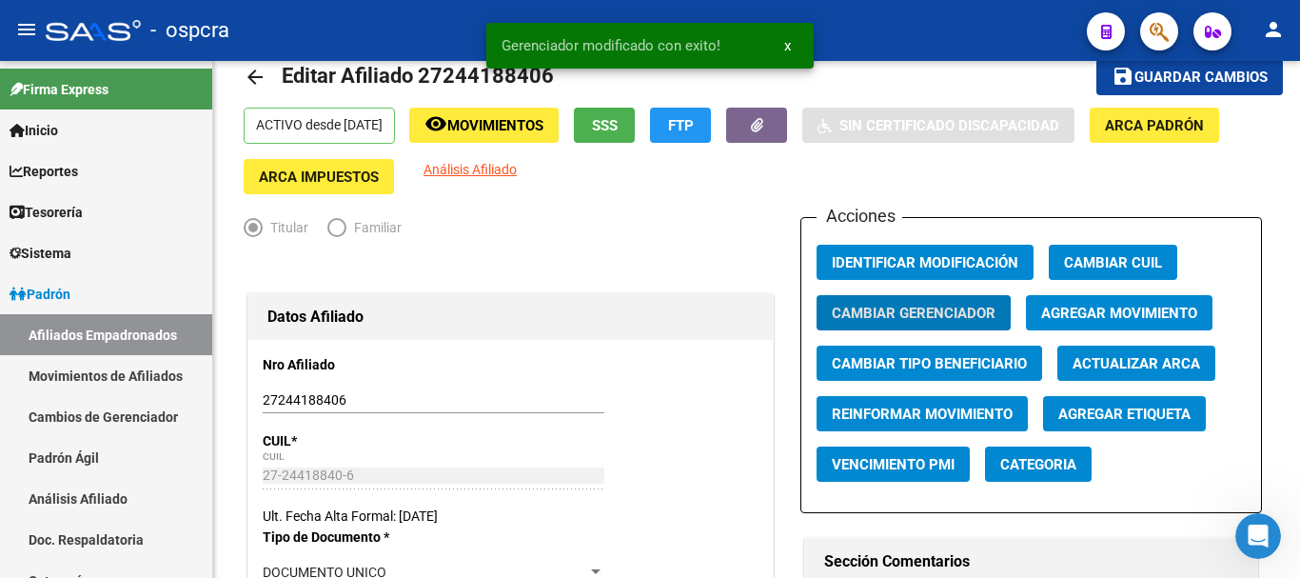
scroll to position [0, 0]
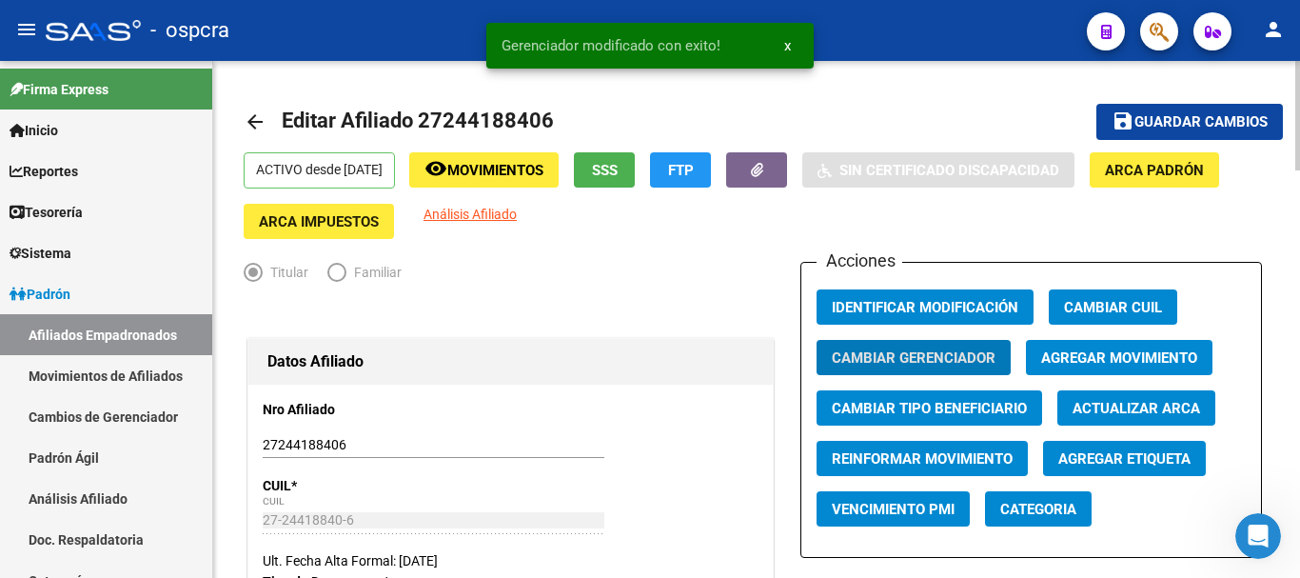
click at [1154, 129] on span "Guardar cambios" at bounding box center [1201, 122] width 133 height 17
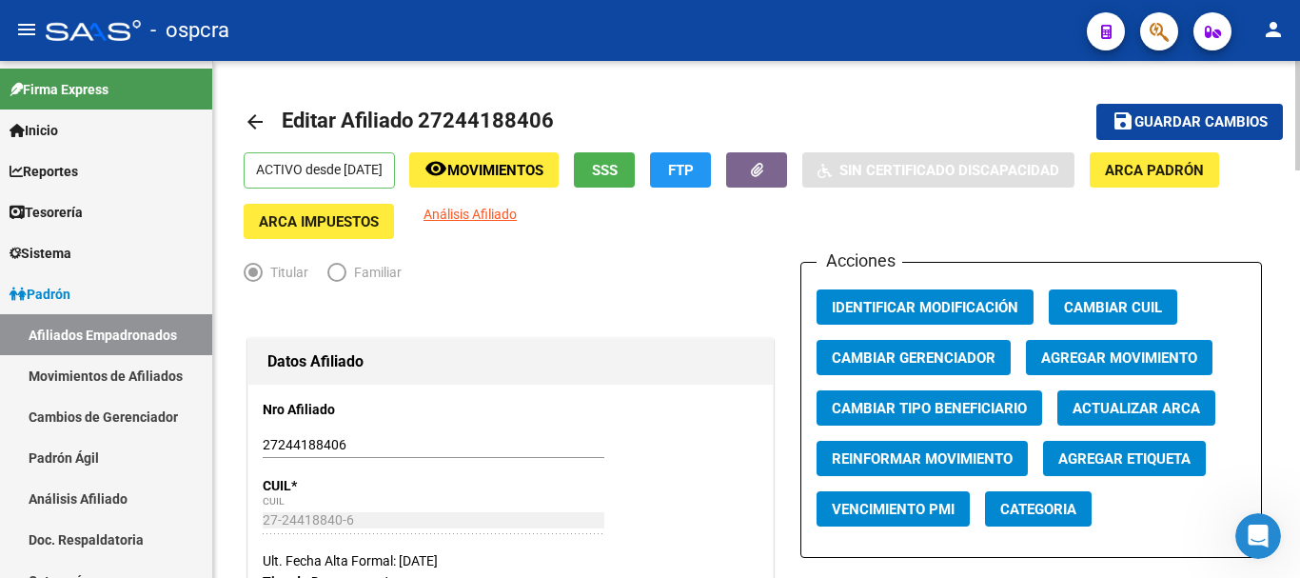
click at [269, 120] on link "arrow_back" at bounding box center [263, 121] width 38 height 45
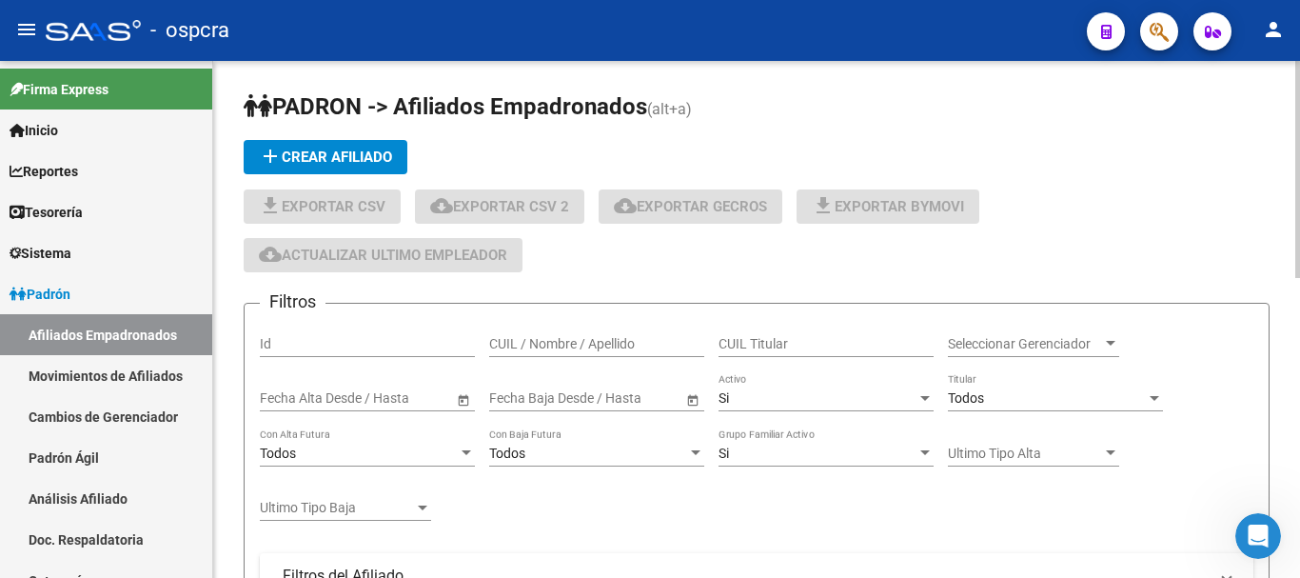
click at [538, 329] on div "CUIL / Nombre / Apellido" at bounding box center [596, 338] width 215 height 38
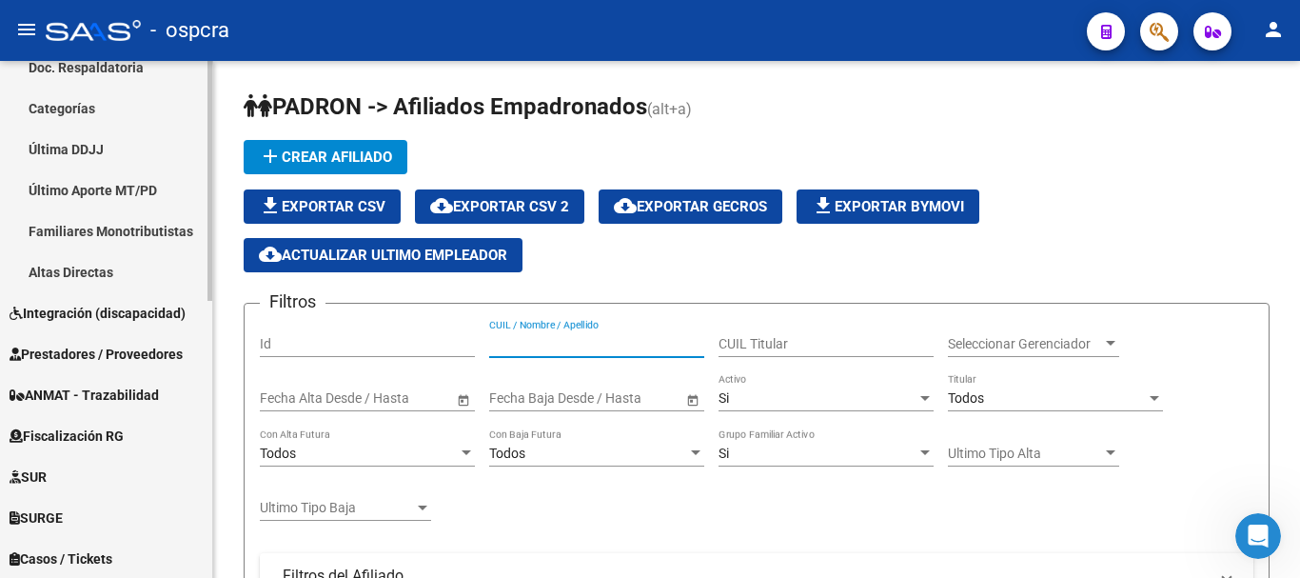
scroll to position [596, 0]
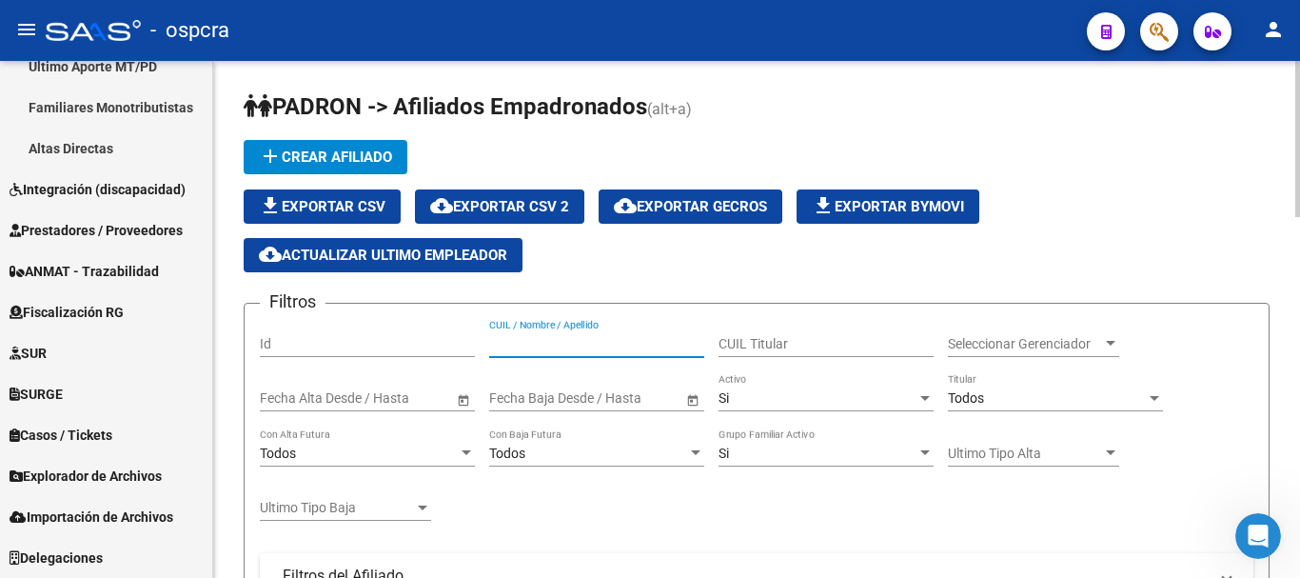
click at [553, 337] on input "CUIL / Nombre / Apellido" at bounding box center [596, 344] width 215 height 16
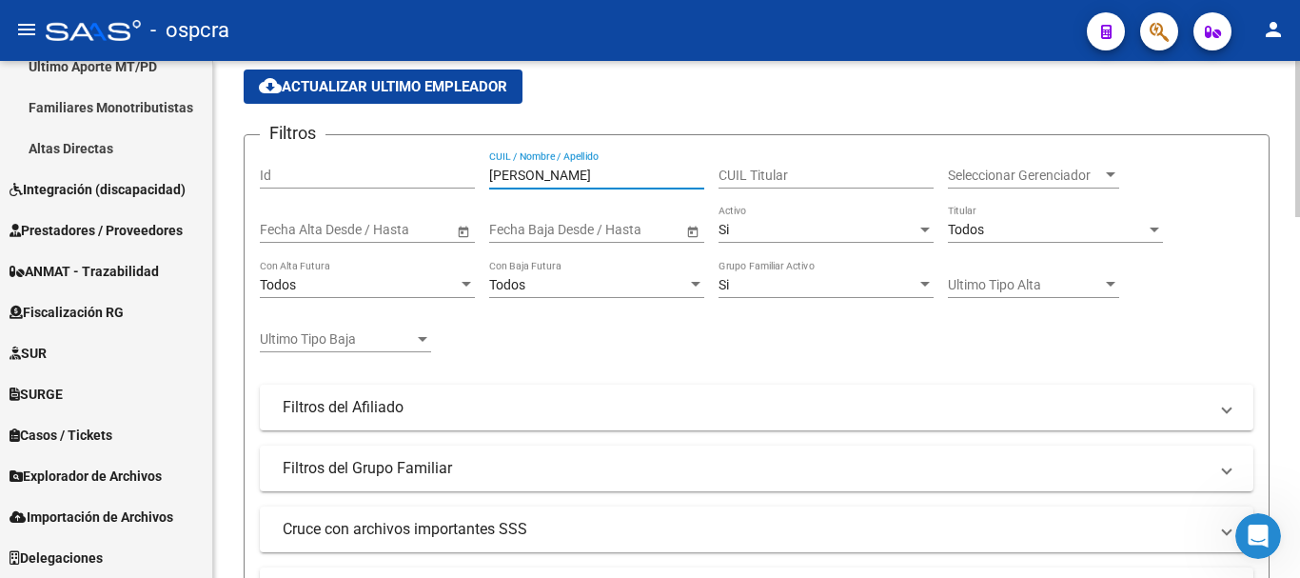
scroll to position [381, 0]
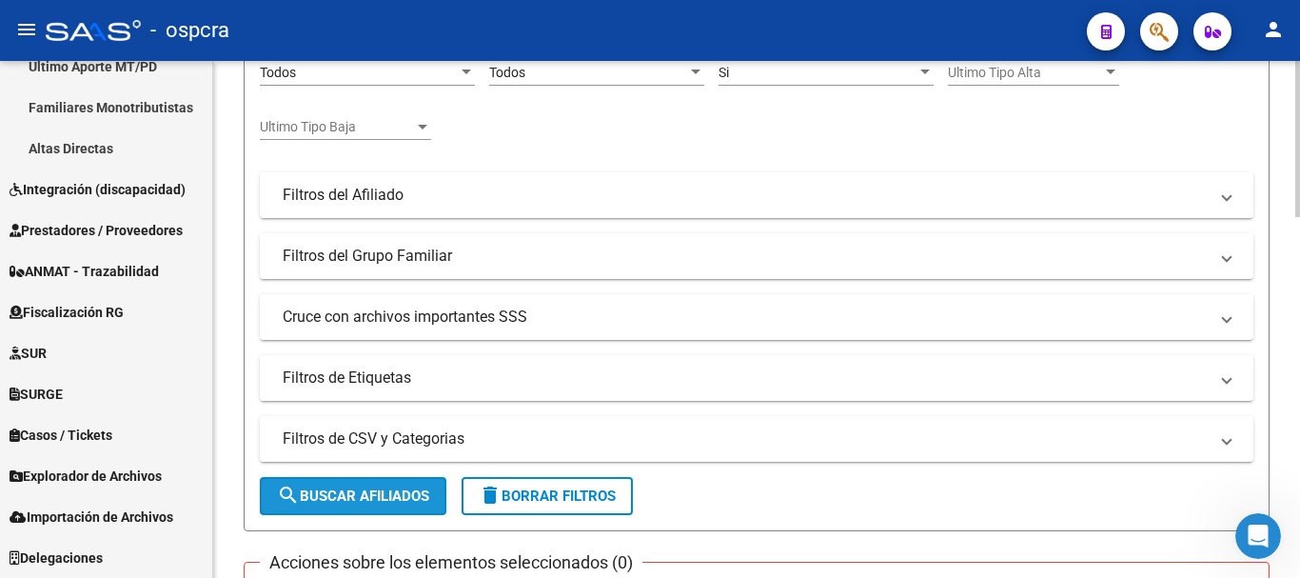
click at [400, 498] on span "search Buscar Afiliados" at bounding box center [353, 495] width 152 height 17
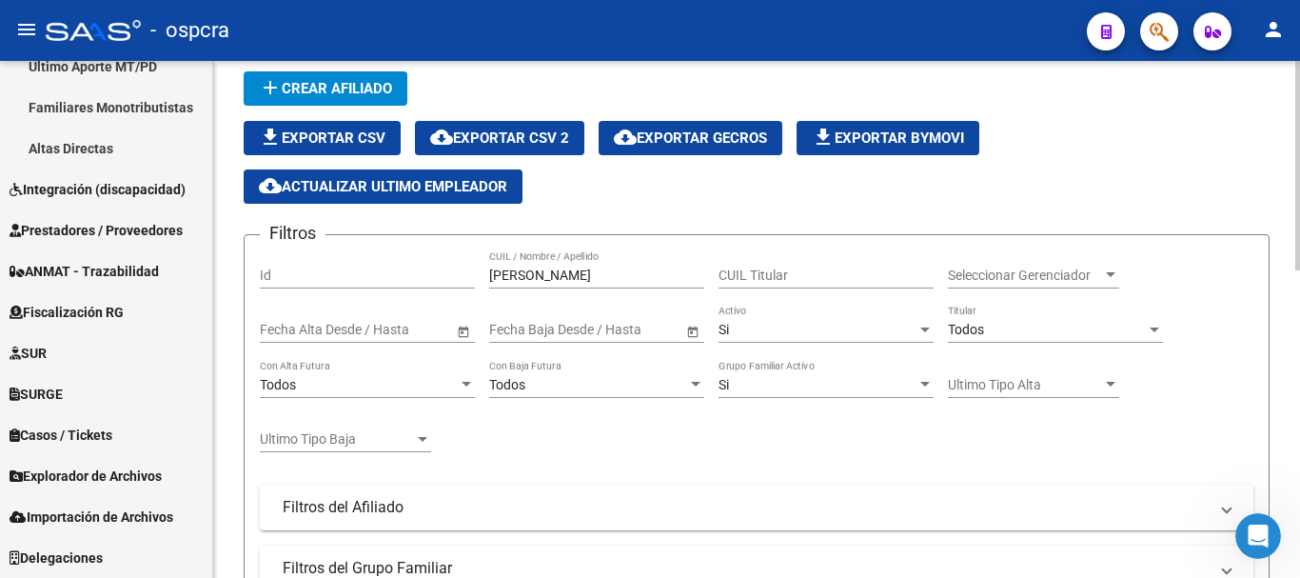
scroll to position [59, 0]
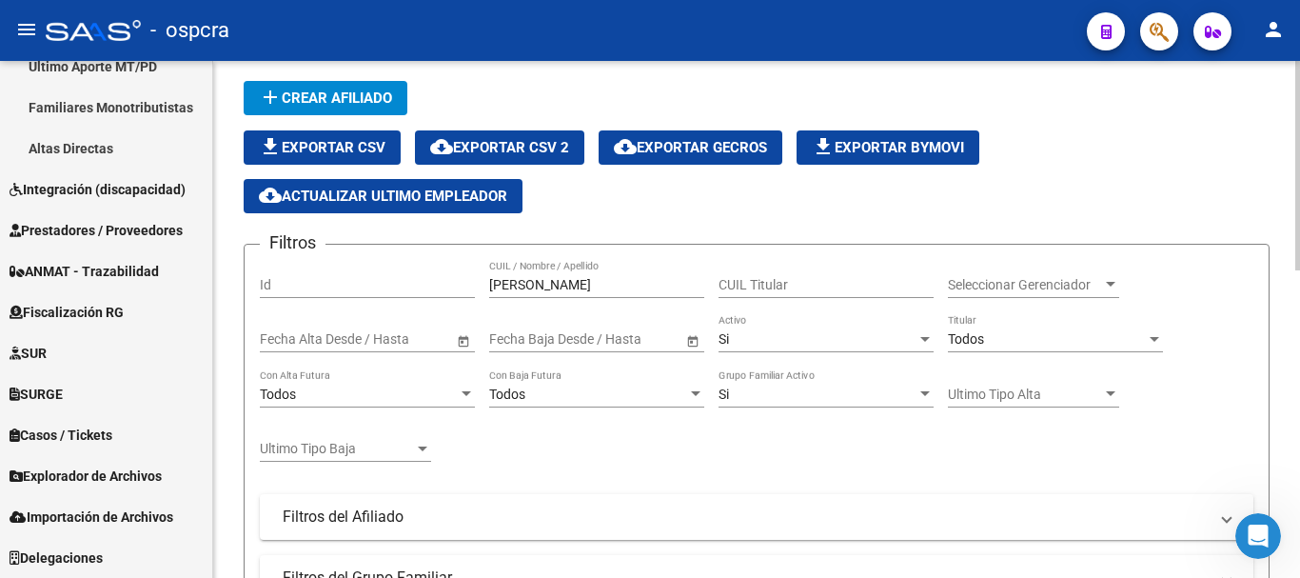
click at [1299, 176] on div at bounding box center [1297, 189] width 5 height 209
click at [600, 277] on input "[PERSON_NAME]" at bounding box center [596, 285] width 215 height 16
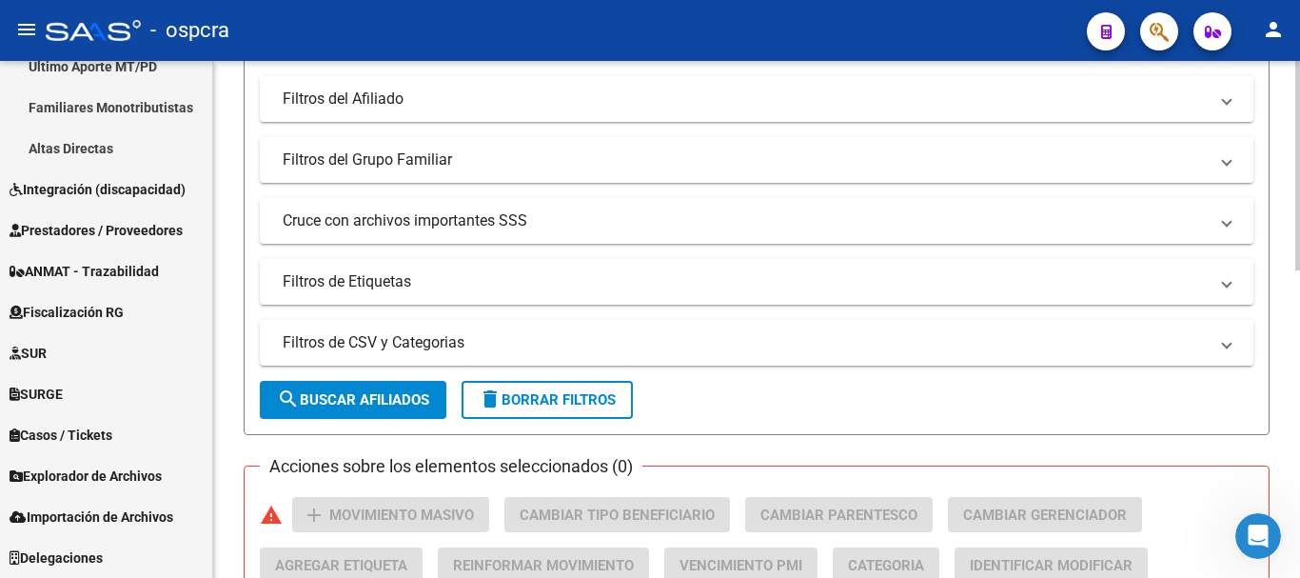
scroll to position [757, 0]
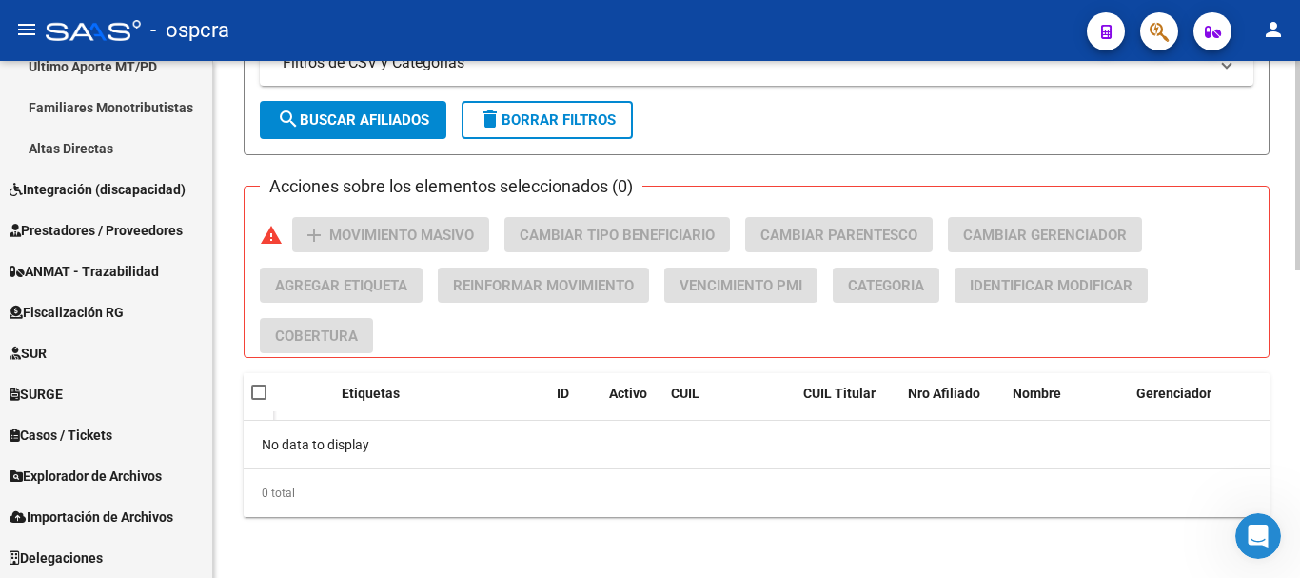
click at [400, 127] on span "search Buscar Afiliados" at bounding box center [353, 119] width 152 height 17
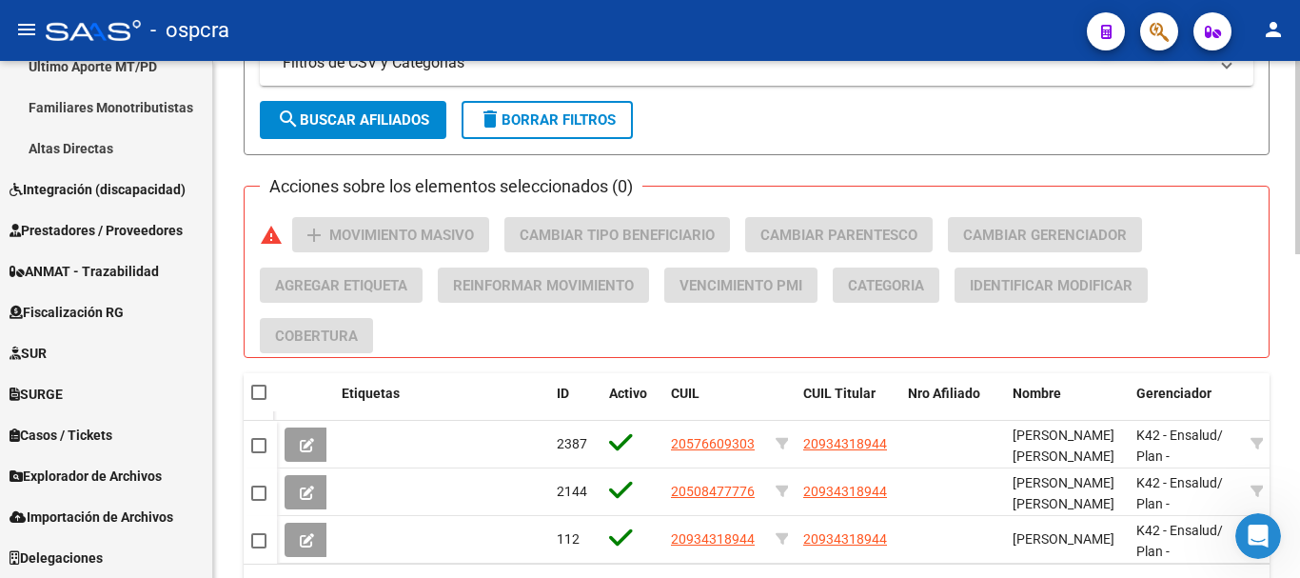
drag, startPoint x: 1296, startPoint y: 386, endPoint x: 1299, endPoint y: 425, distance: 39.1
click at [1250, 298] on div "Acciones sobre los elementos seleccionados (0) warning add Movimiento Masivo Ca…" at bounding box center [764, 285] width 1009 height 136
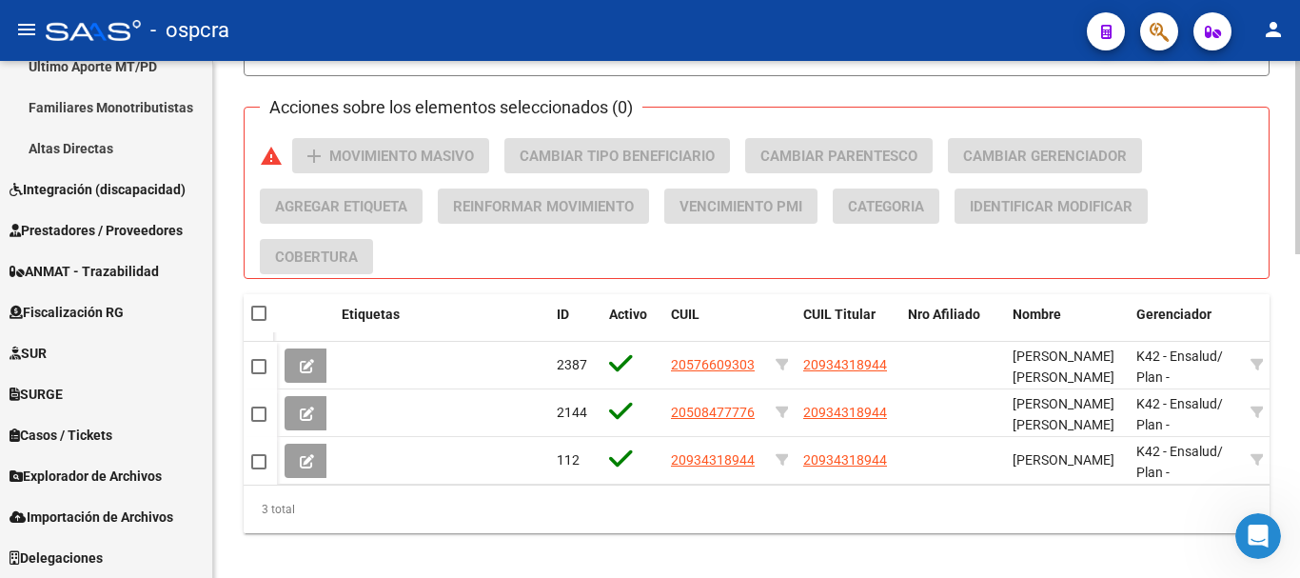
scroll to position [866, 0]
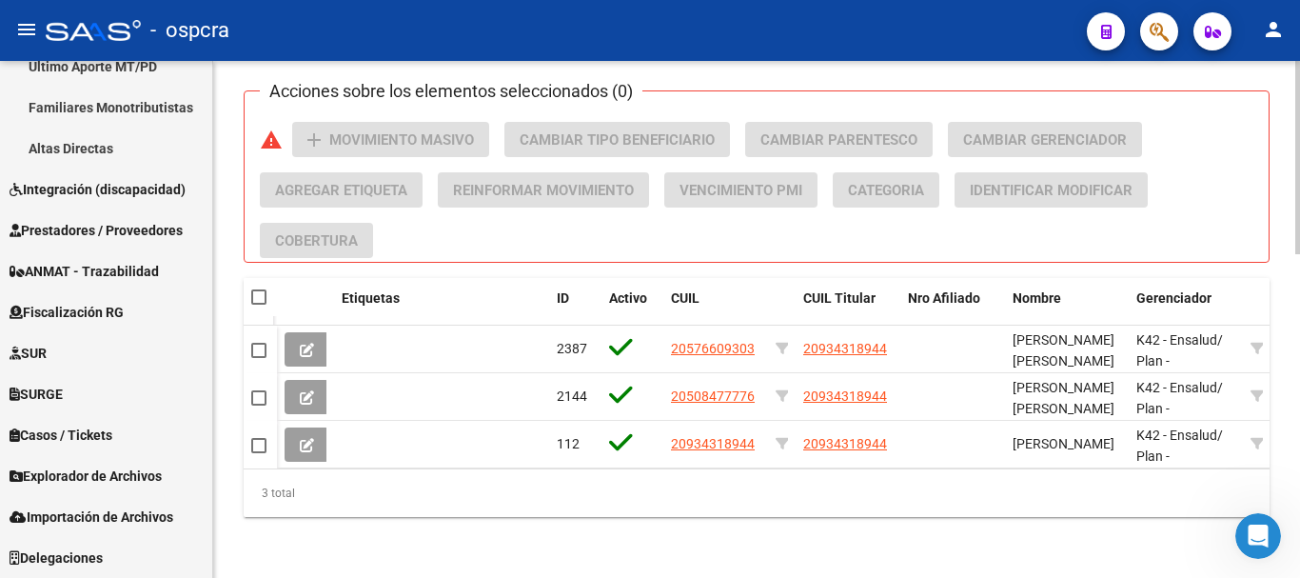
click at [1299, 445] on div at bounding box center [1297, 481] width 5 height 193
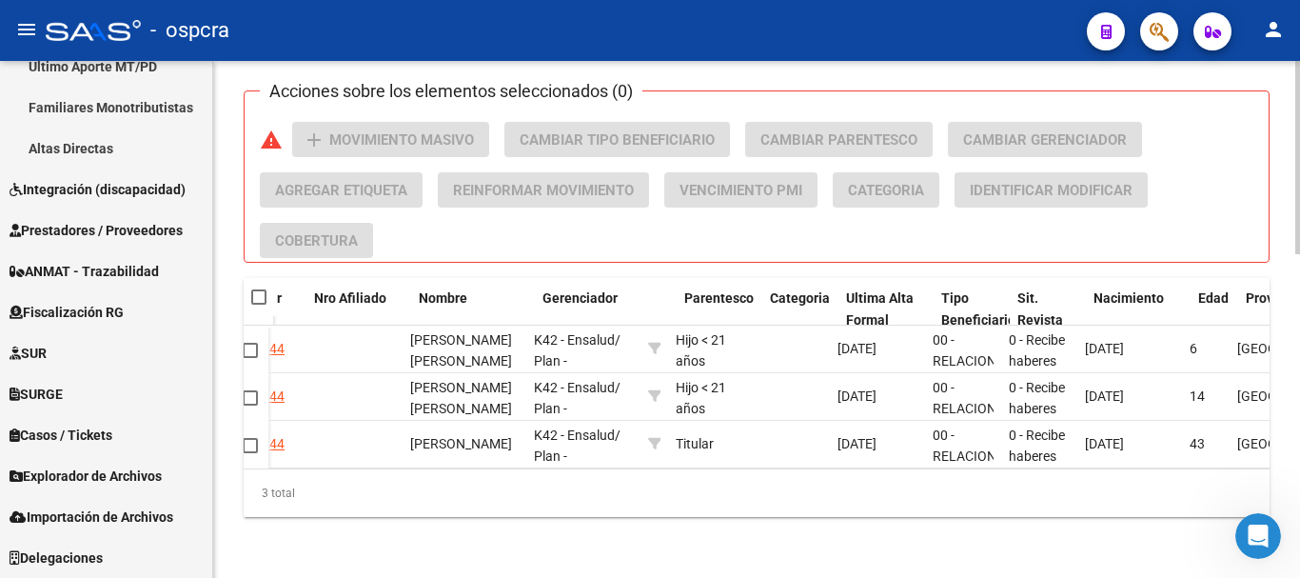
scroll to position [0, 594]
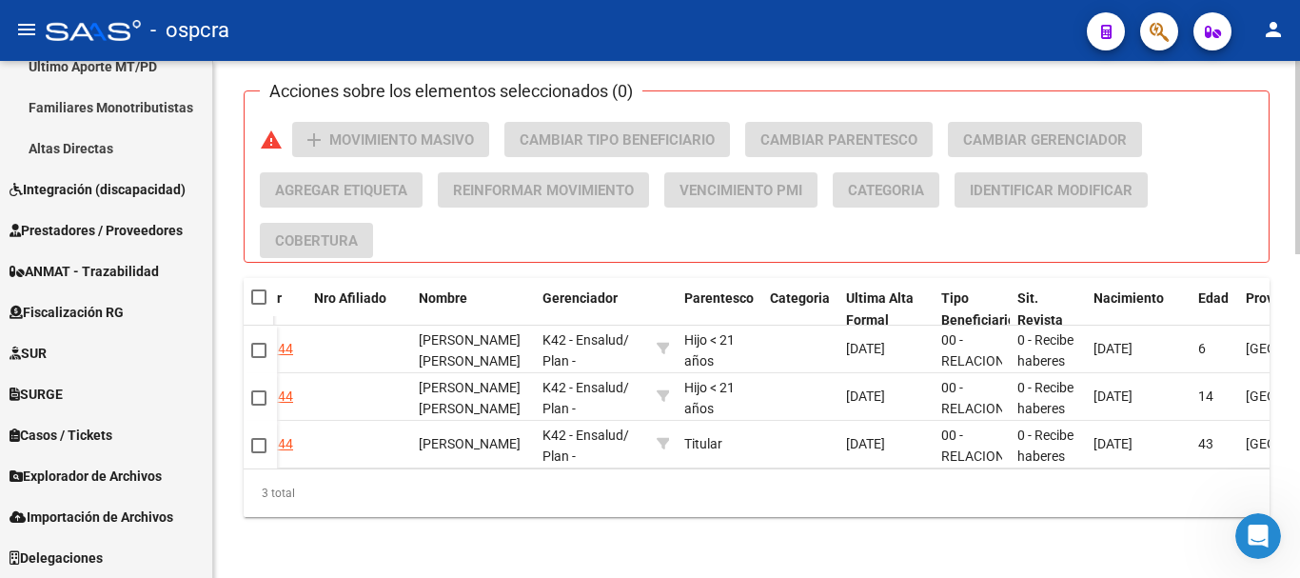
click at [949, 485] on div "3 total" at bounding box center [757, 493] width 1026 height 48
click at [887, 485] on div "3 total" at bounding box center [757, 493] width 1026 height 48
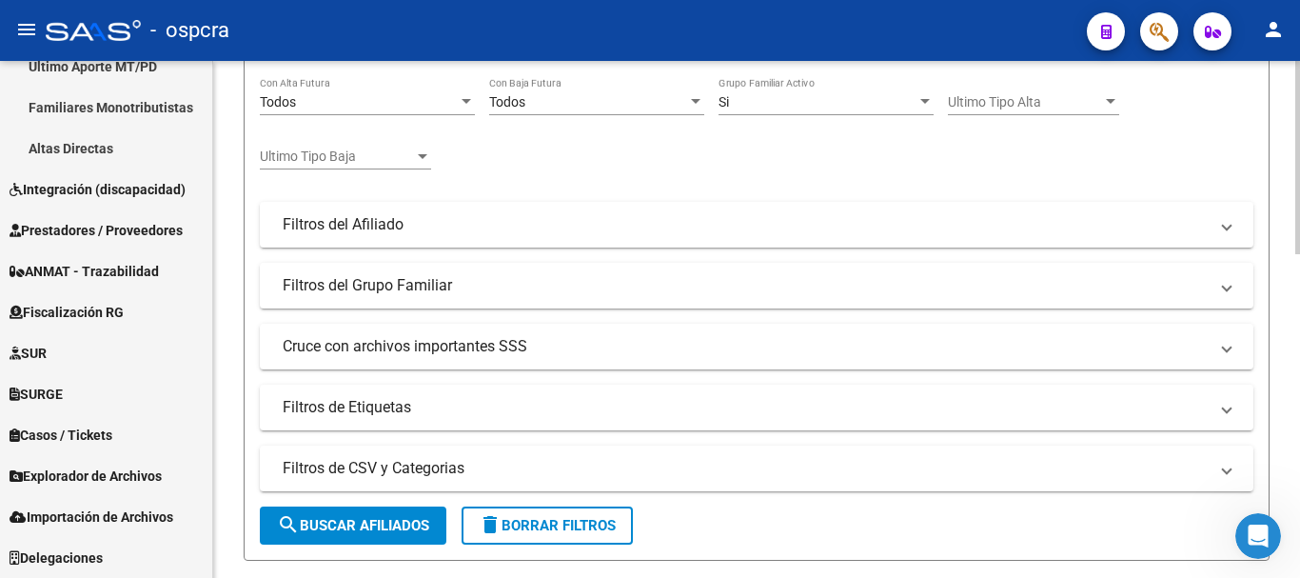
scroll to position [0, 0]
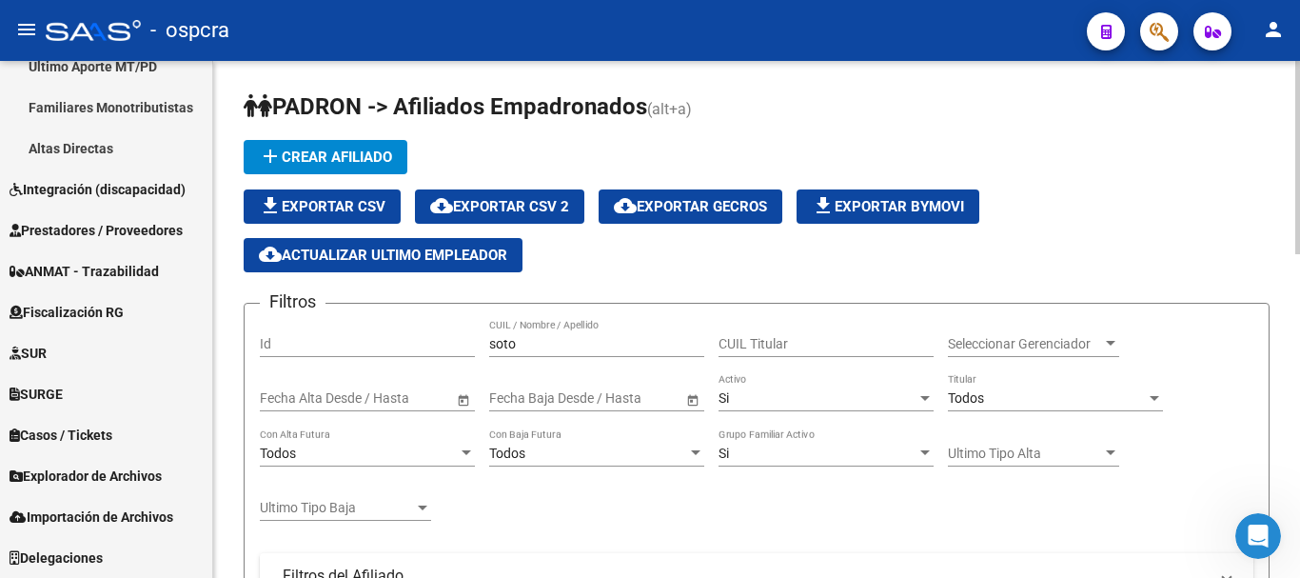
click at [1299, 79] on div at bounding box center [1297, 157] width 5 height 193
click at [563, 340] on input "soto" at bounding box center [596, 344] width 215 height 16
type input "s"
type input "e"
click at [1299, 188] on div at bounding box center [1297, 165] width 5 height 209
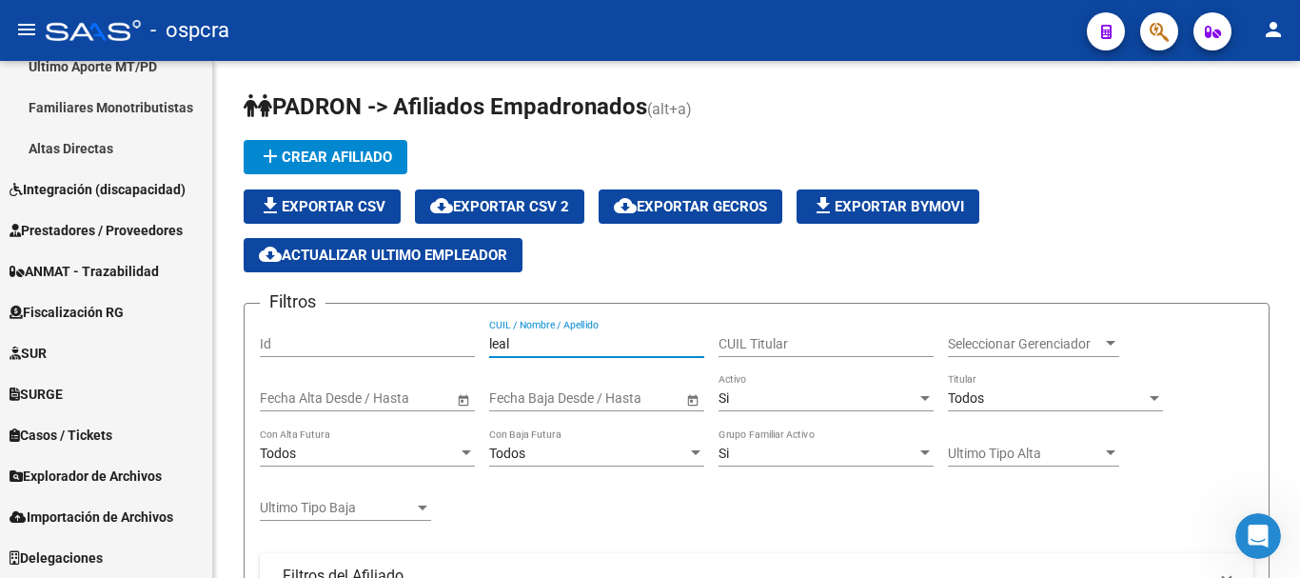
type input "leal"
drag, startPoint x: 513, startPoint y: 337, endPoint x: 416, endPoint y: 345, distance: 97.4
click at [453, 345] on div "Filtros Id [PERSON_NAME] CUIL / Nombre / Apellido CUIL Titular Seleccionar Gere…" at bounding box center [757, 550] width 994 height 463
paste input "39873293"
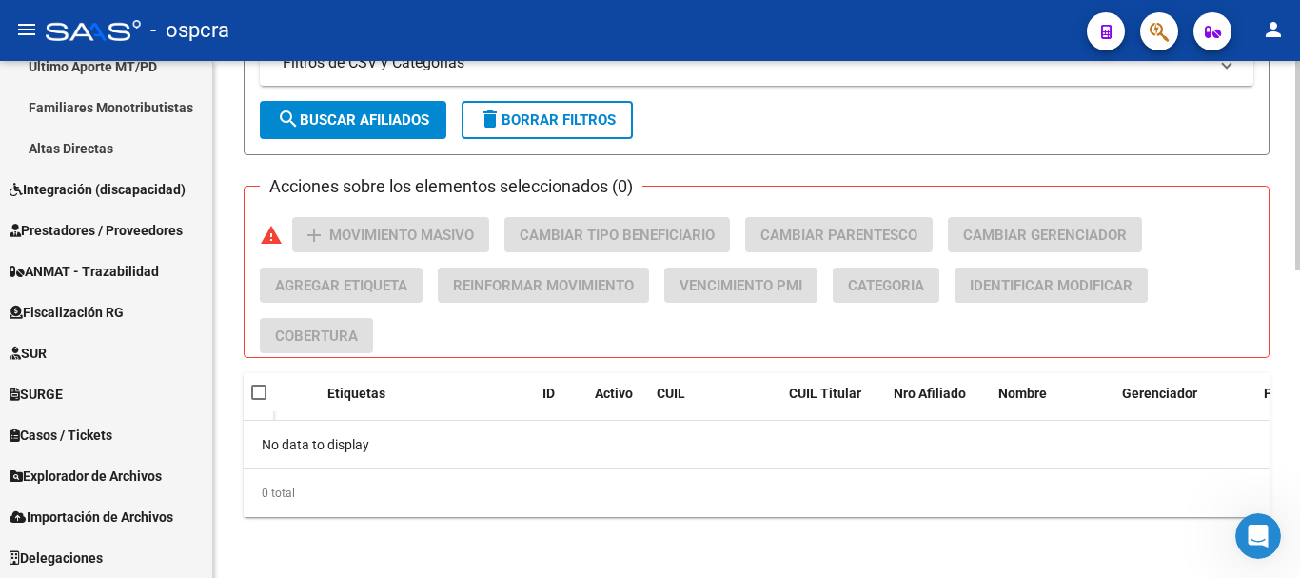
type input "39873293"
click at [416, 124] on span "search Buscar Afiliados" at bounding box center [353, 119] width 152 height 17
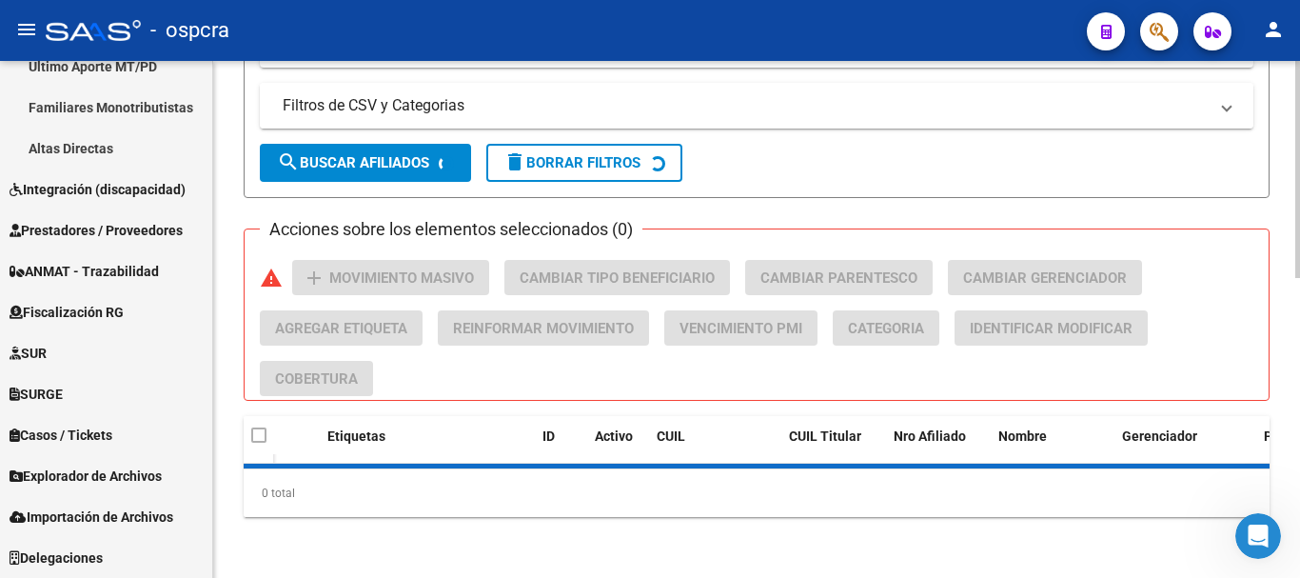
scroll to position [757, 0]
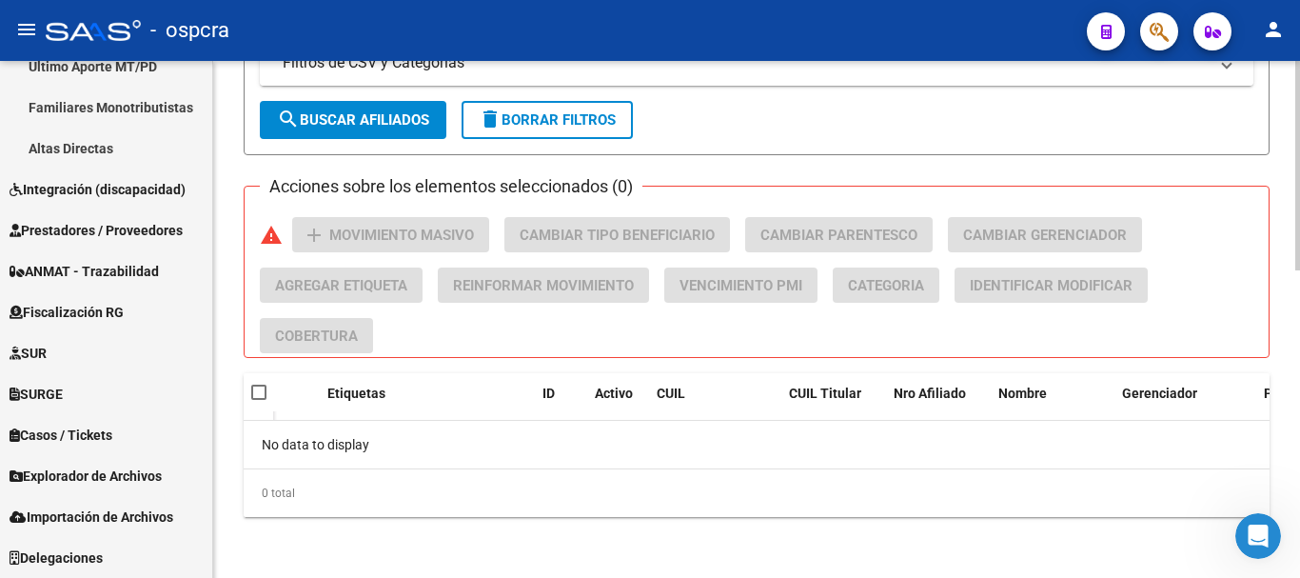
click at [416, 121] on span "search Buscar Afiliados" at bounding box center [353, 119] width 152 height 17
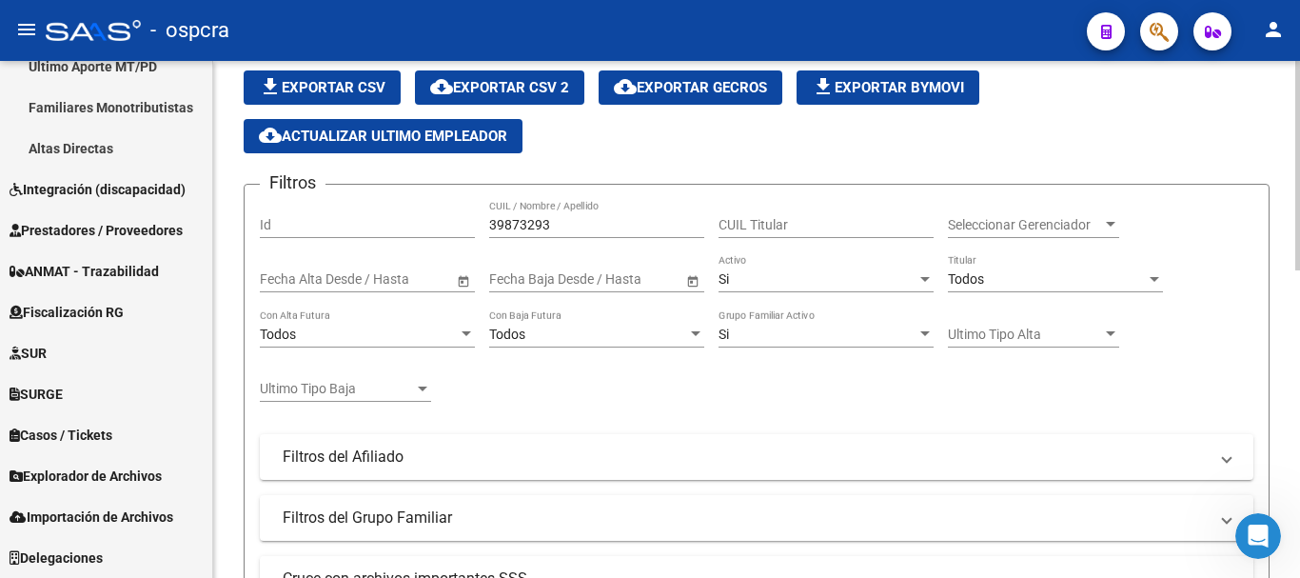
click at [1299, 139] on div at bounding box center [1297, 213] width 5 height 209
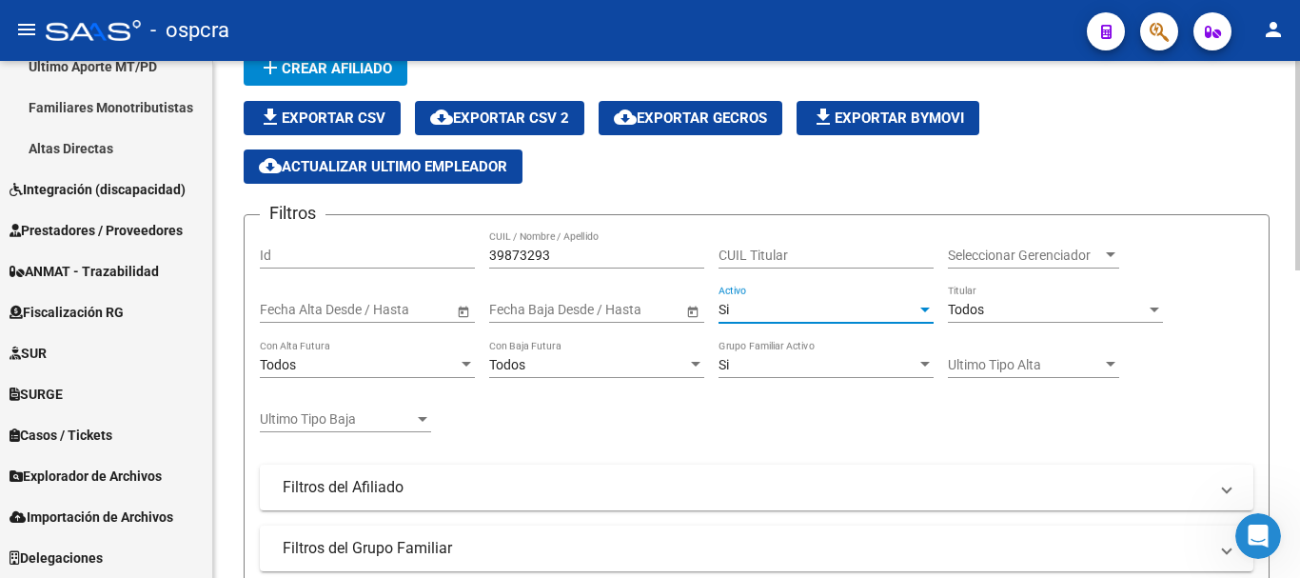
click at [768, 312] on div "Si" at bounding box center [818, 310] width 198 height 16
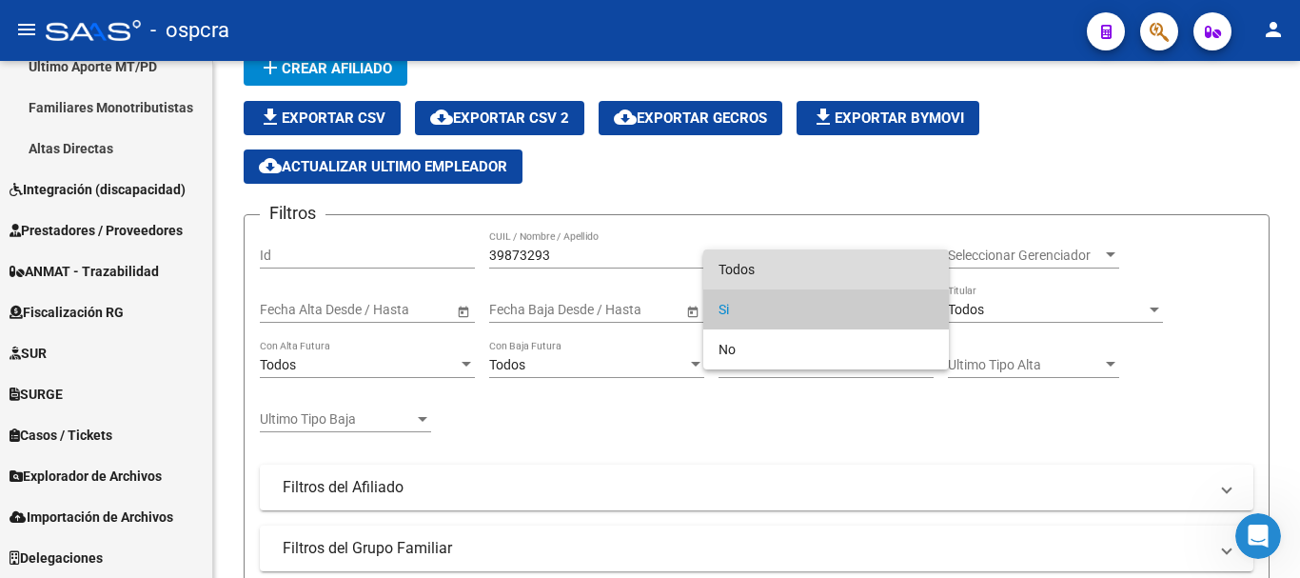
click at [771, 269] on span "Todos" at bounding box center [826, 269] width 215 height 40
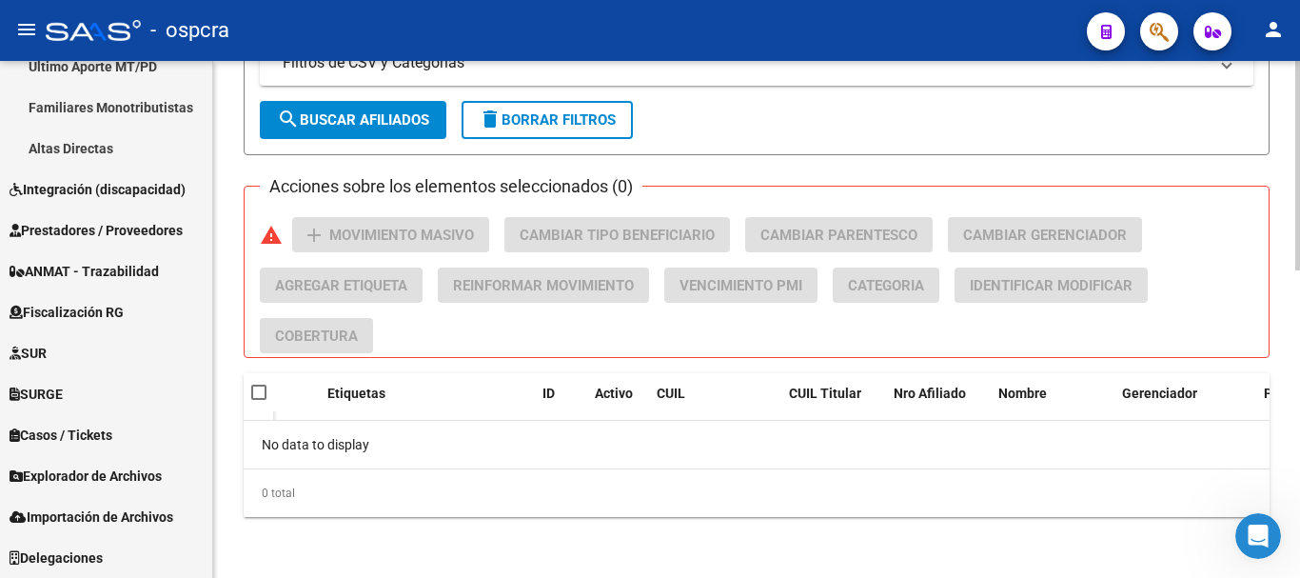
click at [1297, 512] on div at bounding box center [1297, 472] width 5 height 209
click at [292, 117] on mat-icon "search" at bounding box center [288, 119] width 23 height 23
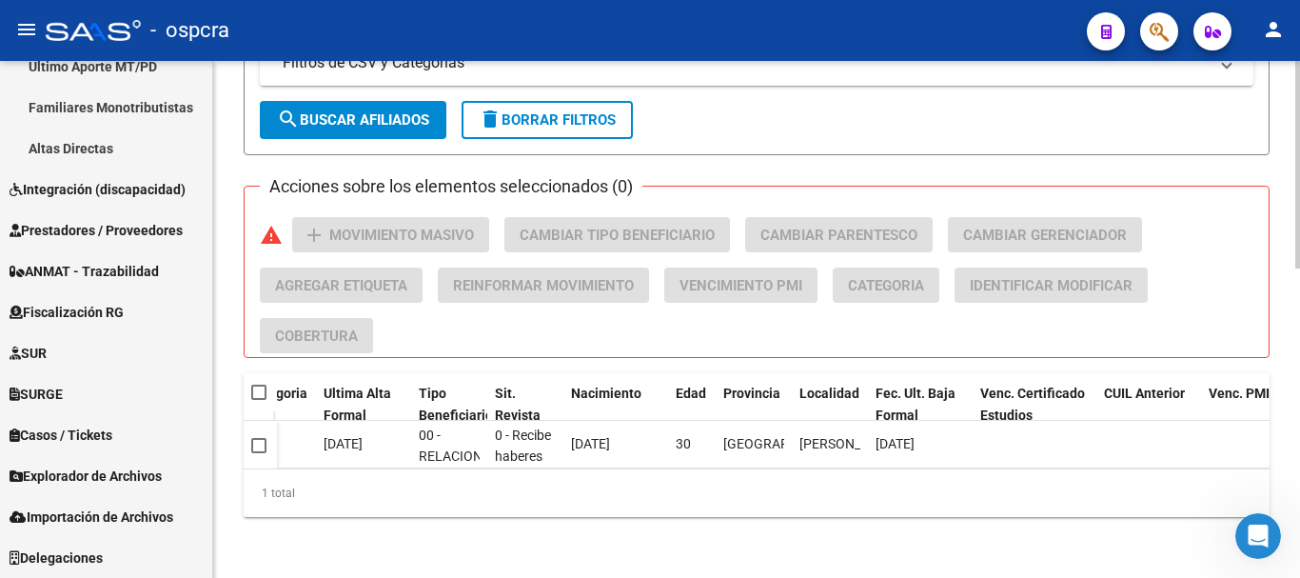
scroll to position [0, 1119]
drag, startPoint x: 914, startPoint y: 455, endPoint x: 418, endPoint y: 495, distance: 497.5
click at [418, 495] on div "Etiquetas ID Activo CUIL CUIL Titular Nro Afiliado Nombre Gerenciador Parentesc…" at bounding box center [757, 445] width 1026 height 144
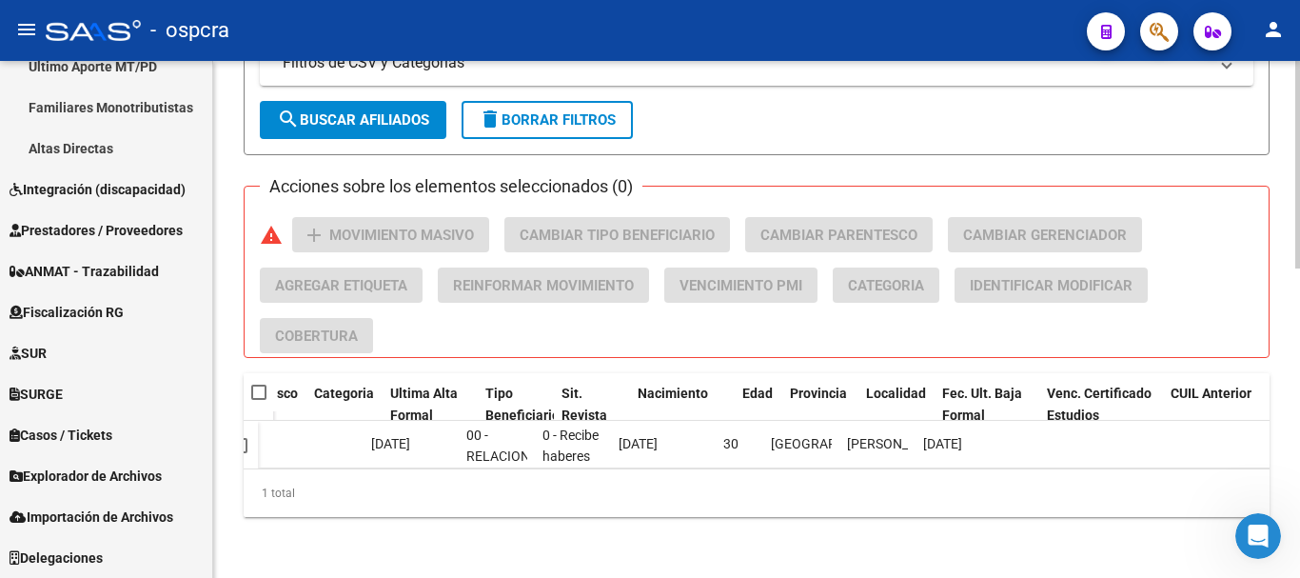
scroll to position [0, 976]
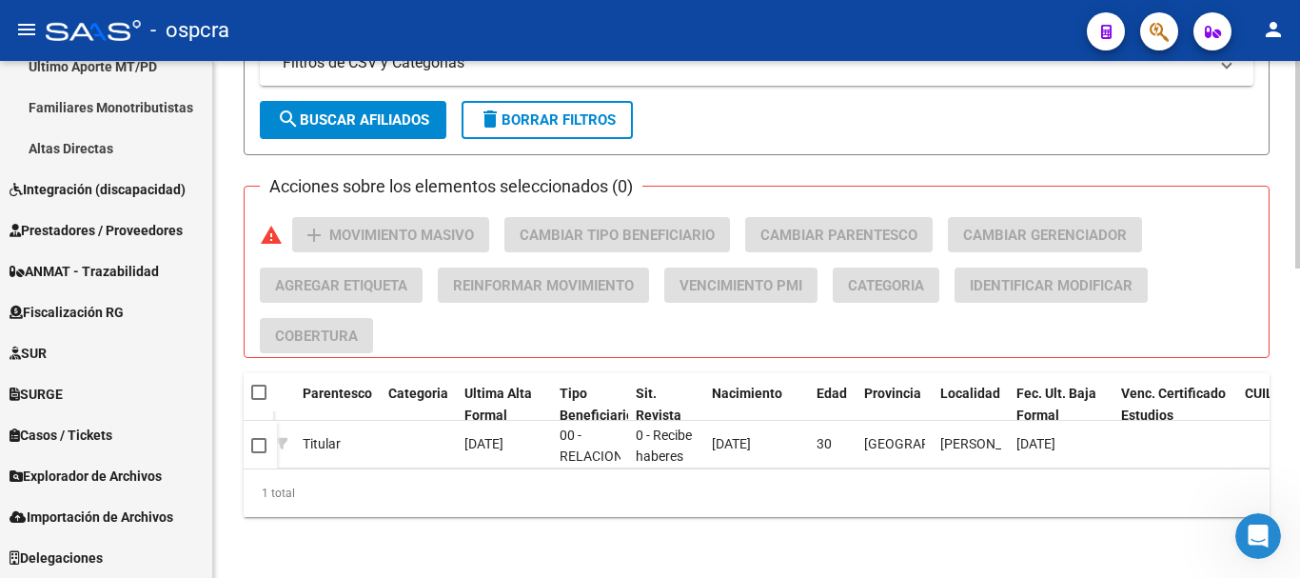
drag, startPoint x: 706, startPoint y: 487, endPoint x: 615, endPoint y: 504, distance: 93.0
click at [620, 504] on div "1 total" at bounding box center [757, 493] width 1026 height 48
click at [740, 469] on div "Etiquetas ID Activo CUIL CUIL Titular Nro Afiliado Nombre Gerenciador Parentesc…" at bounding box center [757, 445] width 1026 height 144
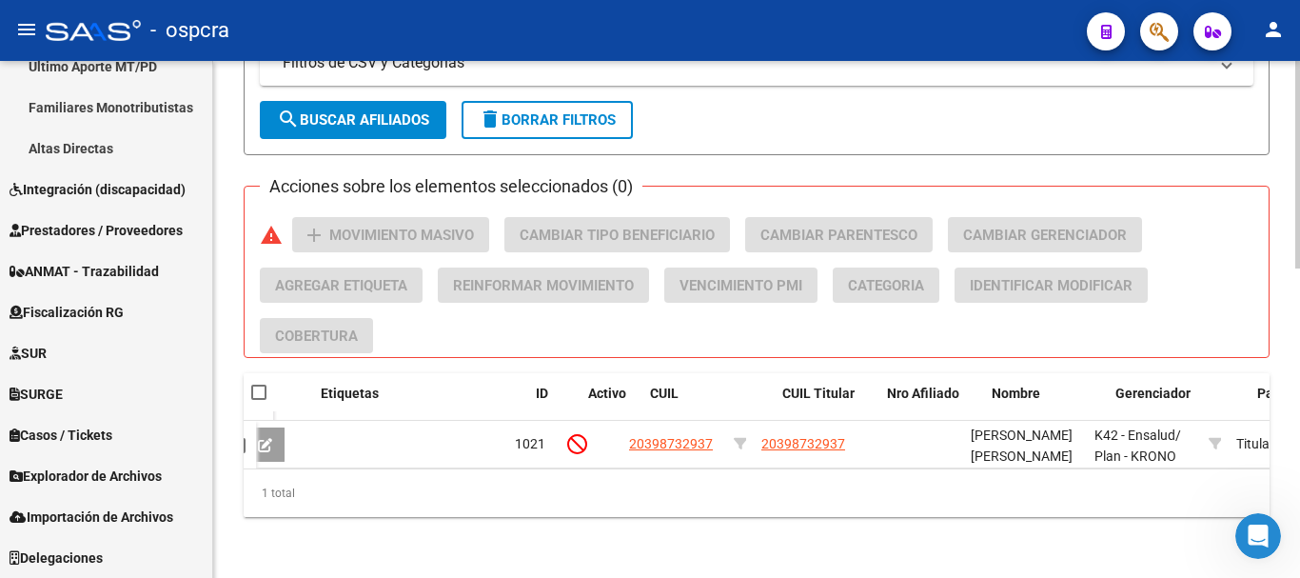
scroll to position [0, 0]
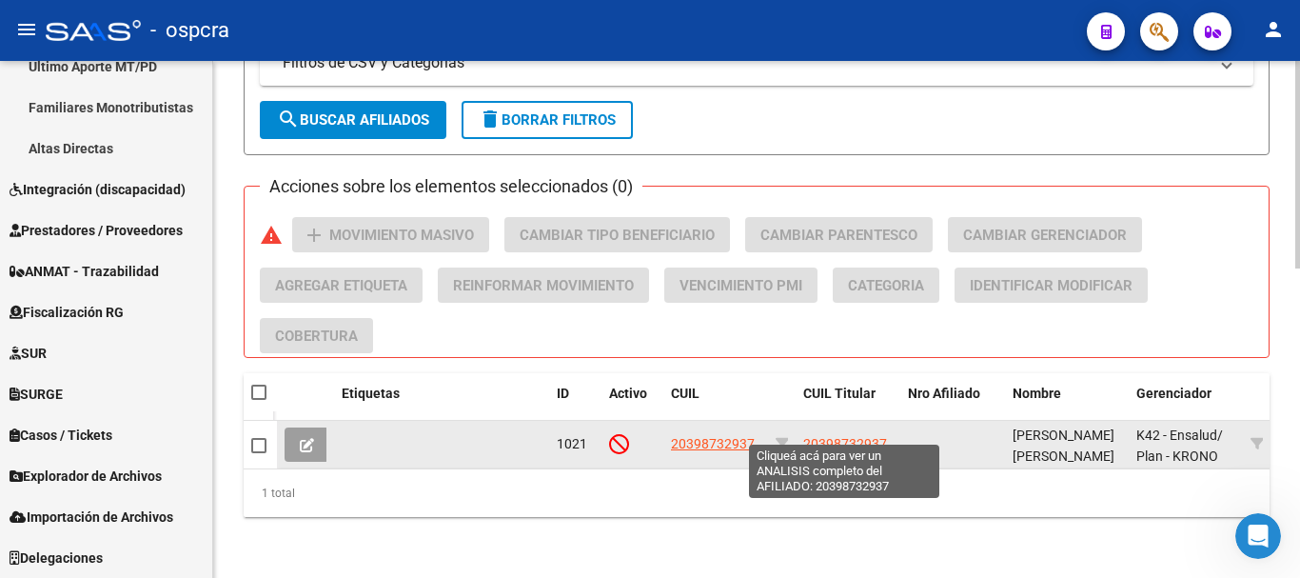
click at [817, 436] on span "20398732937" at bounding box center [845, 443] width 84 height 15
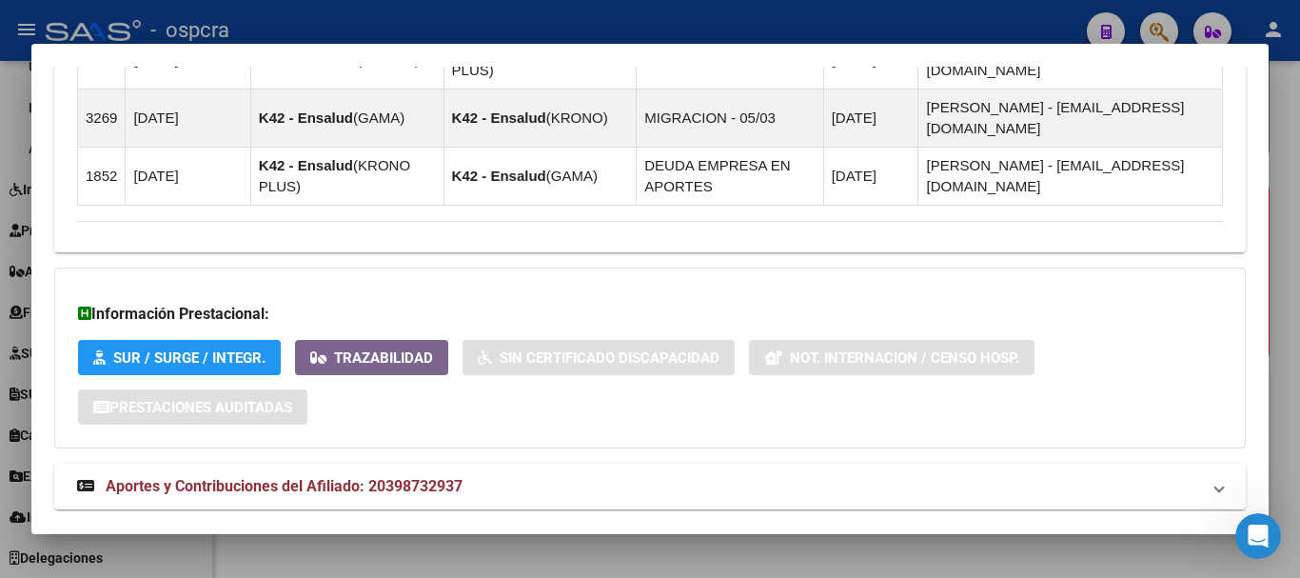
scroll to position [1692, 0]
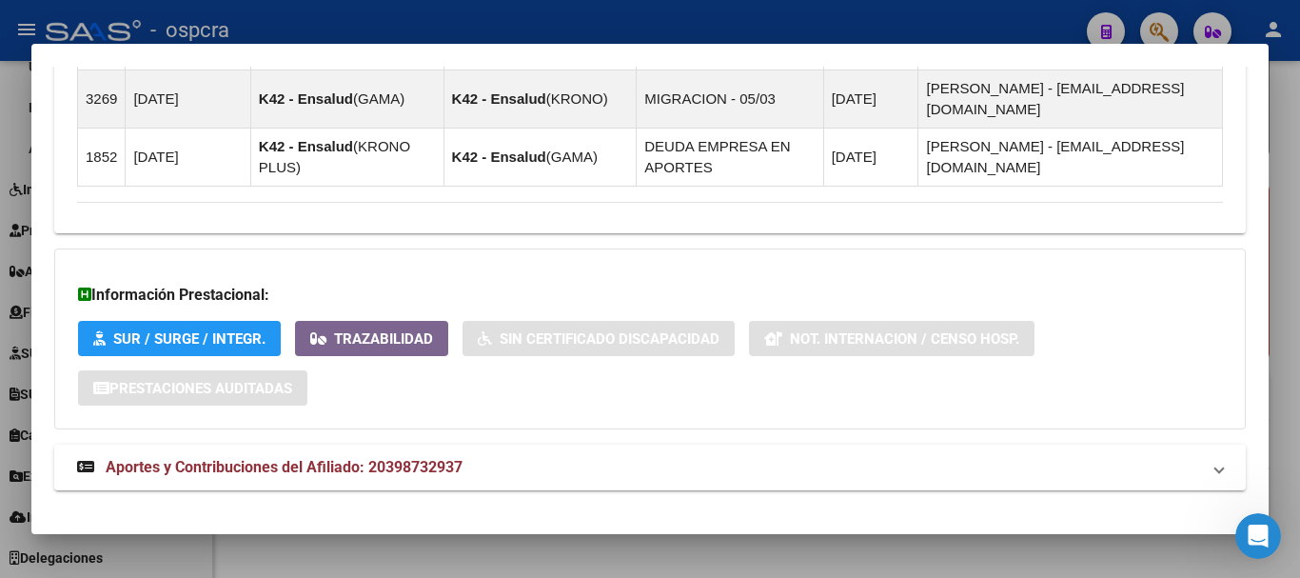
drag, startPoint x: 1260, startPoint y: 95, endPoint x: 0, endPoint y: 30, distance: 1261.8
click at [523, 456] on mat-panel-title "Aportes y Contribuciones del Afiliado: 20398732937" at bounding box center [638, 467] width 1123 height 23
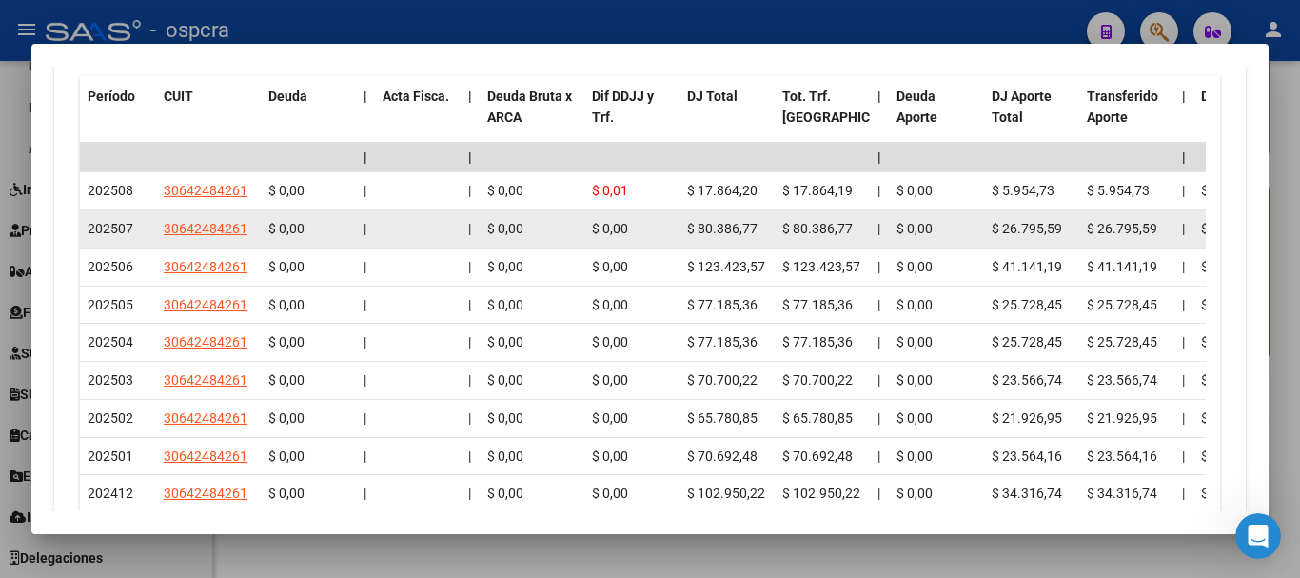
scroll to position [2443, 0]
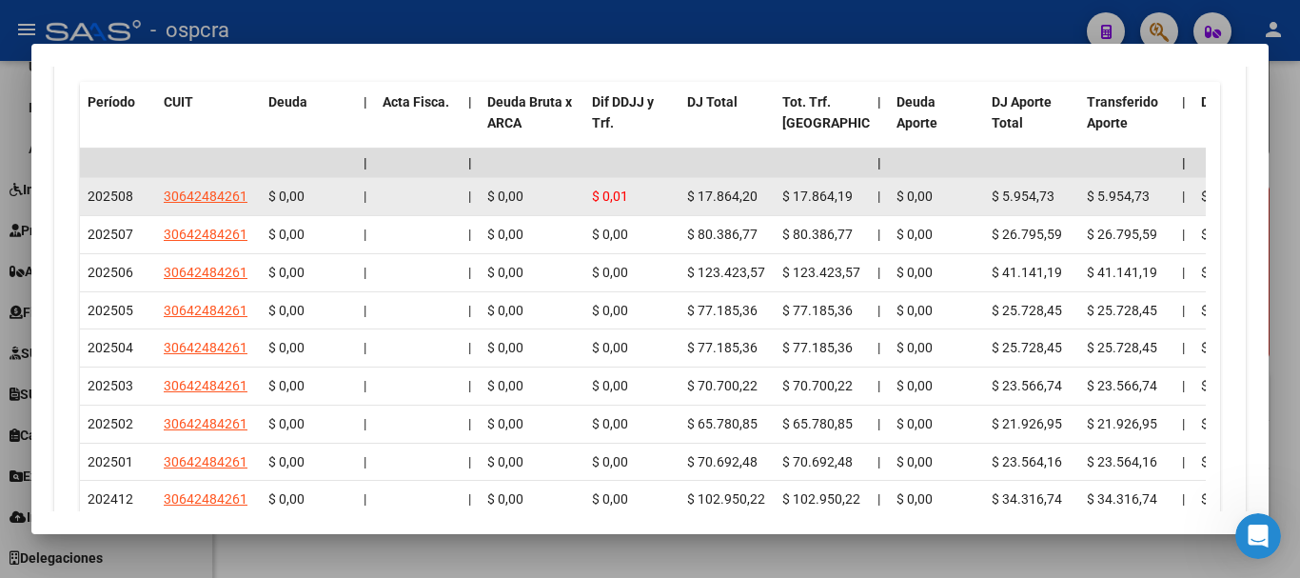
click at [190, 188] on span "30642484261" at bounding box center [206, 195] width 84 height 15
type textarea "30642484261"
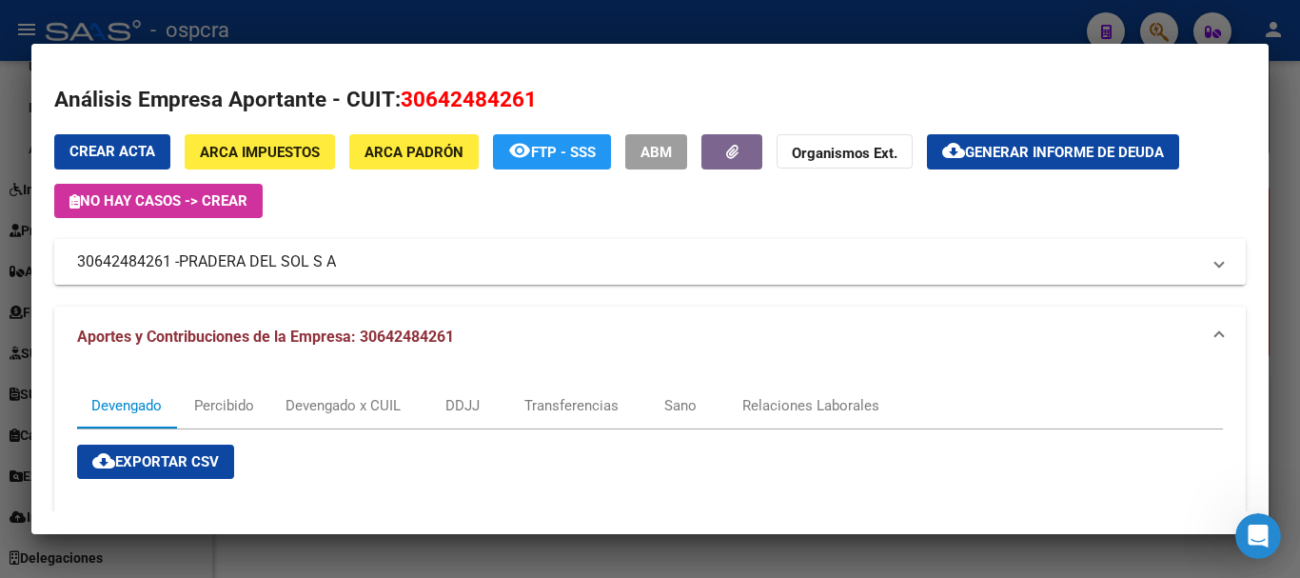
click at [318, 279] on mat-expansion-panel-header "30642484261 - PRADERA DEL SOL S A" at bounding box center [650, 262] width 1192 height 46
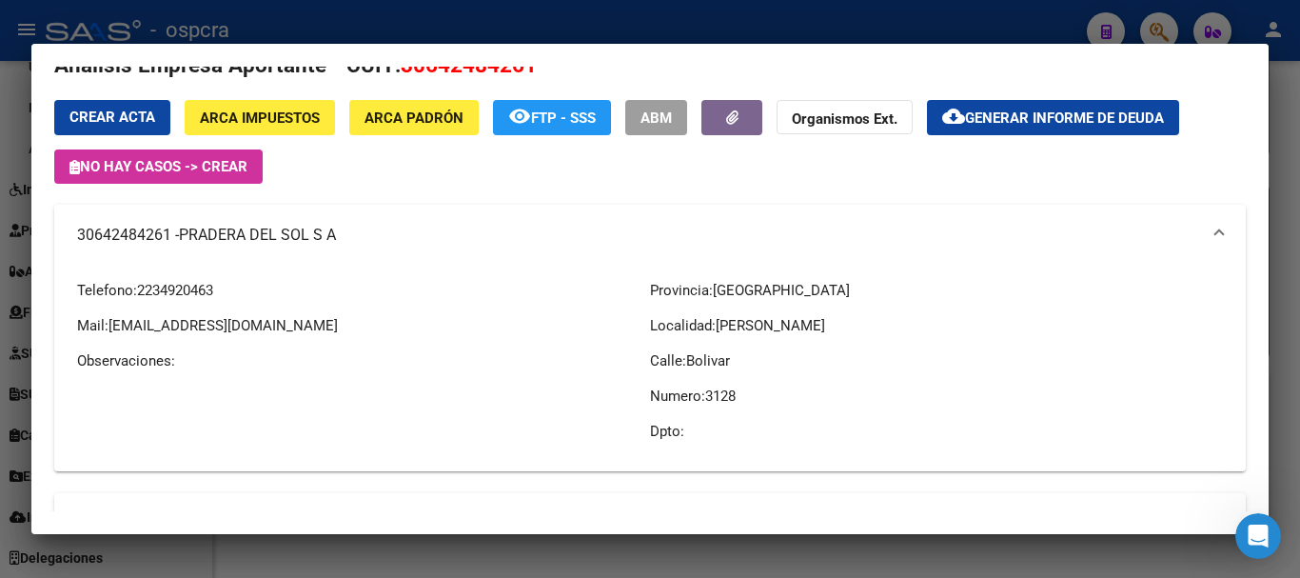
scroll to position [0, 0]
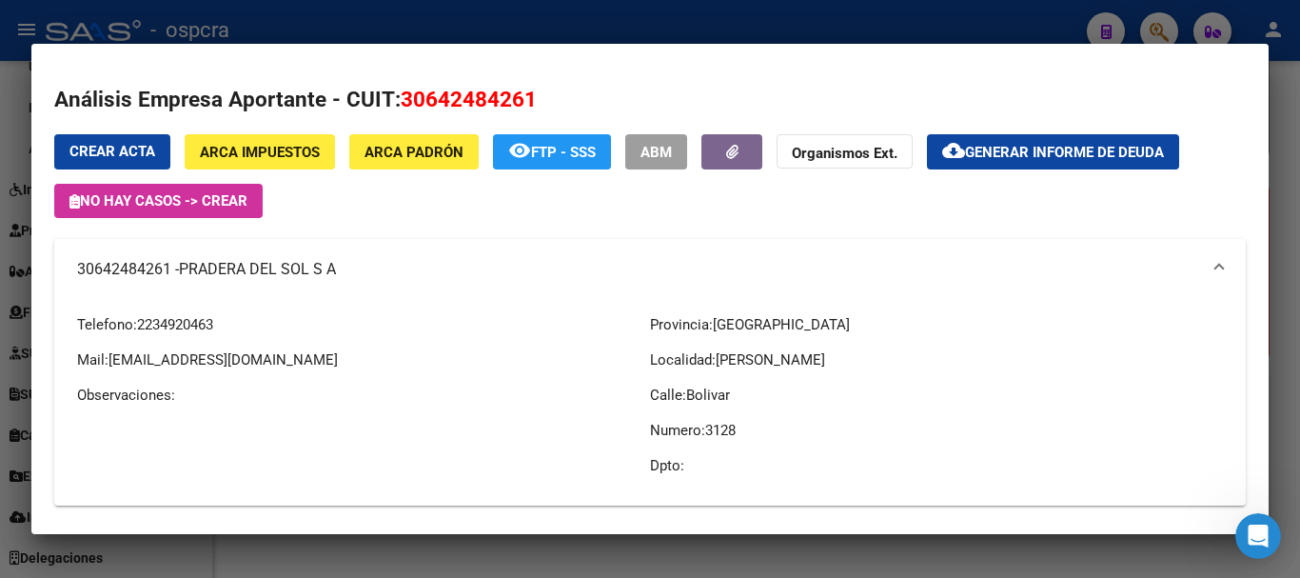
drag, startPoint x: 547, startPoint y: 98, endPoint x: 403, endPoint y: 100, distance: 144.7
click at [404, 100] on h2 "Análisis Empresa Aportante - CUIT: 30642484261" at bounding box center [650, 100] width 1192 height 32
copy span "30642484261"
click at [0, 272] on div at bounding box center [650, 289] width 1300 height 578
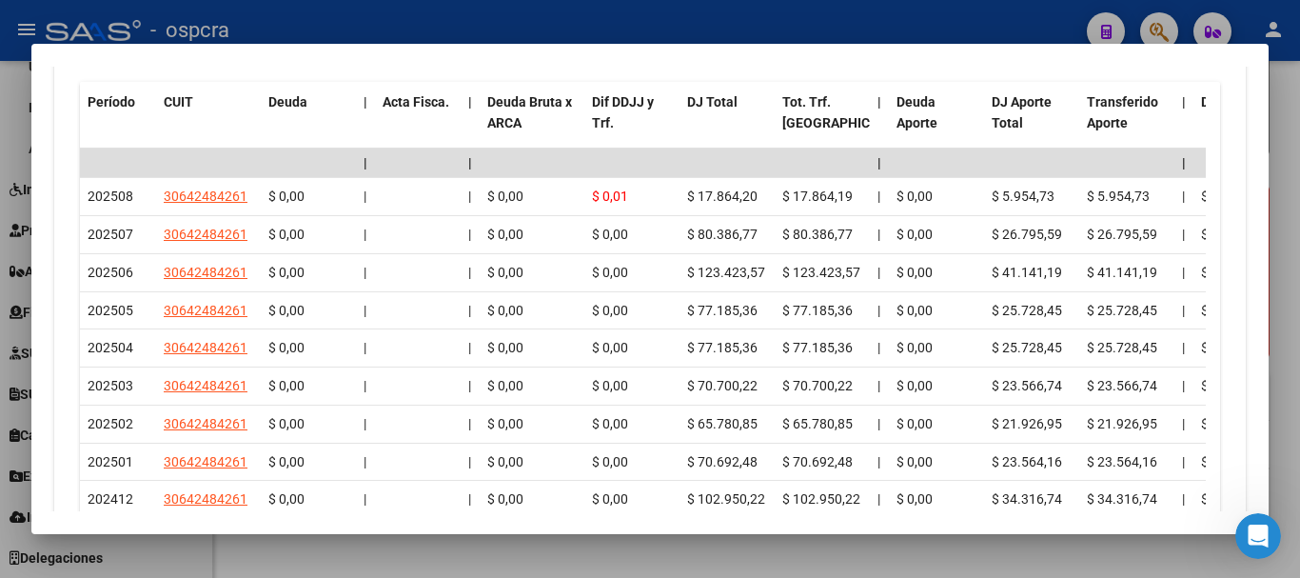
click at [0, 279] on div at bounding box center [650, 289] width 1300 height 578
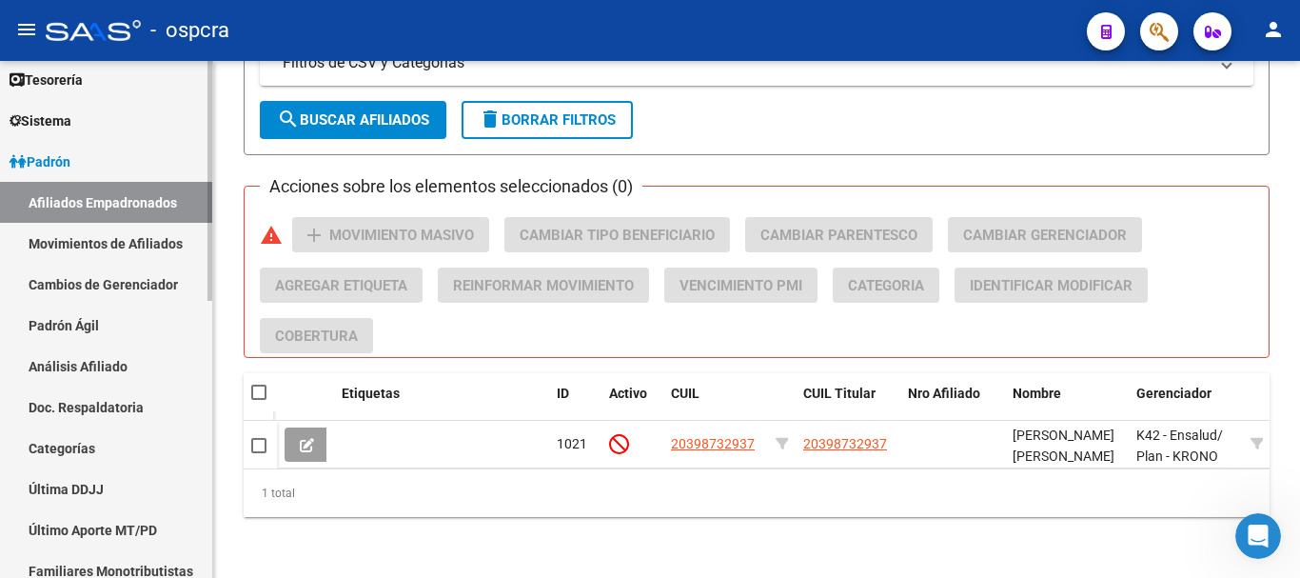
scroll to position [127, 0]
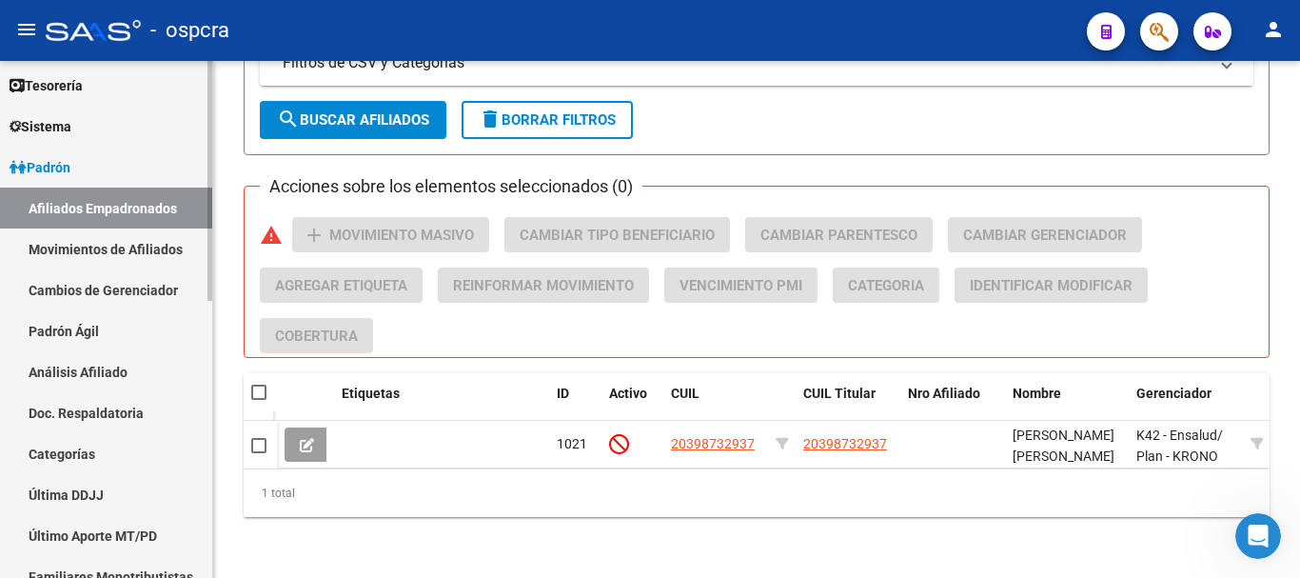
click at [207, 136] on div "Firma Express Inicio Calendario SSS Instructivos Contacto OS Reportes Ingresos …" at bounding box center [108, 490] width 217 height 1113
click at [34, 165] on span "Padrón" at bounding box center [40, 167] width 61 height 21
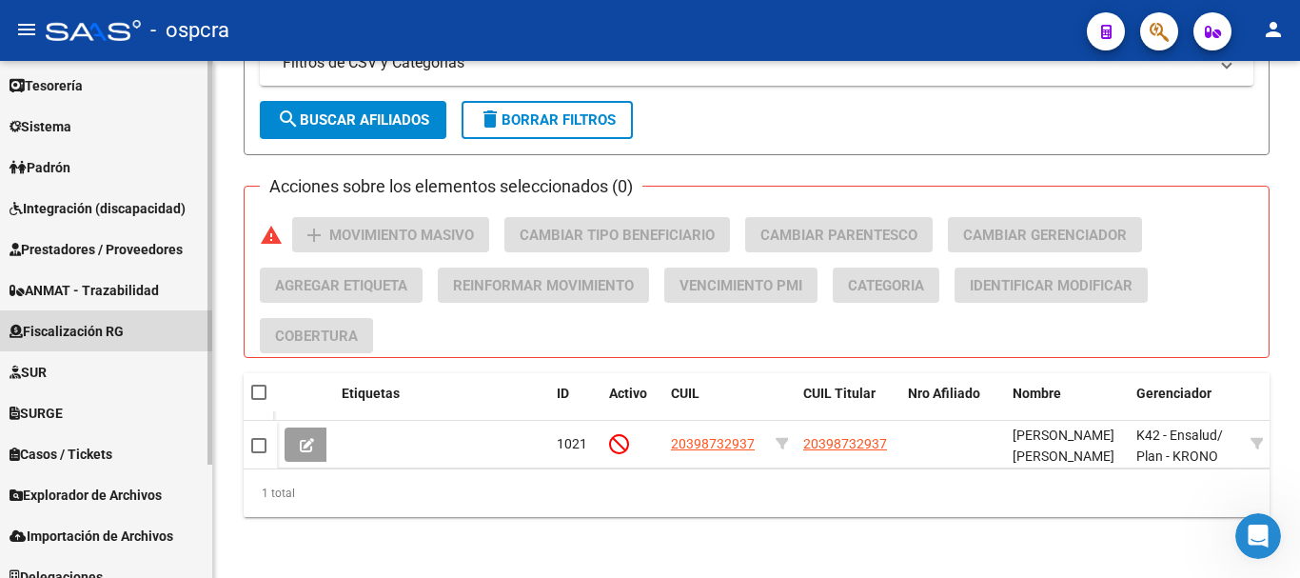
click at [35, 338] on span "Fiscalización RG" at bounding box center [67, 331] width 114 height 21
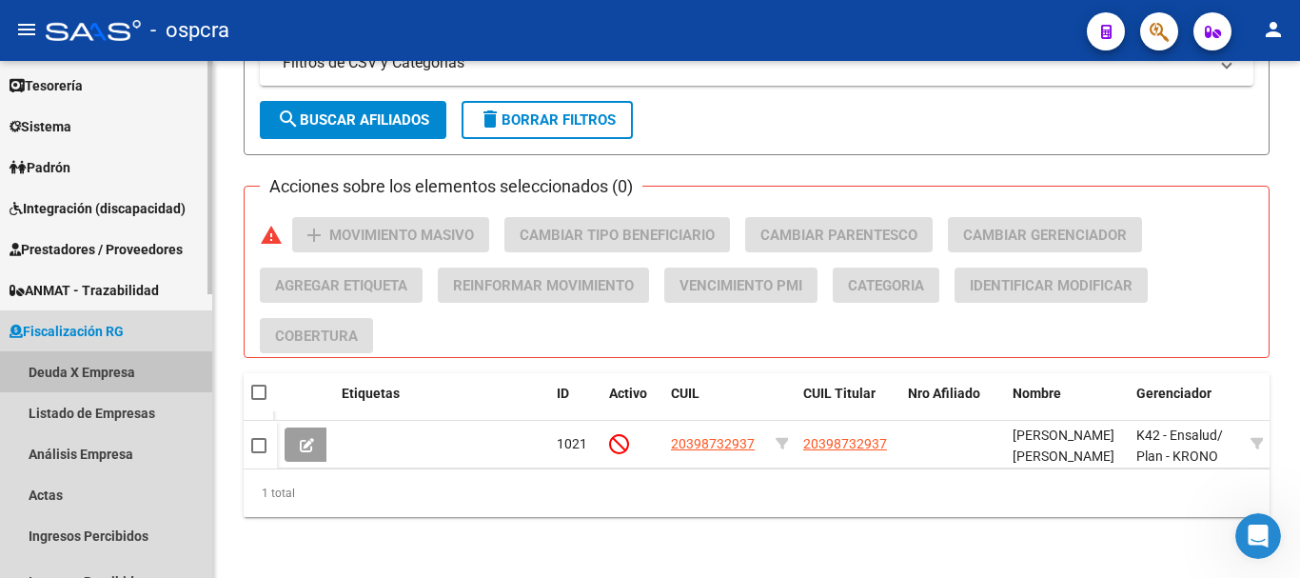
click at [52, 361] on link "Deuda X Empresa" at bounding box center [106, 371] width 212 height 41
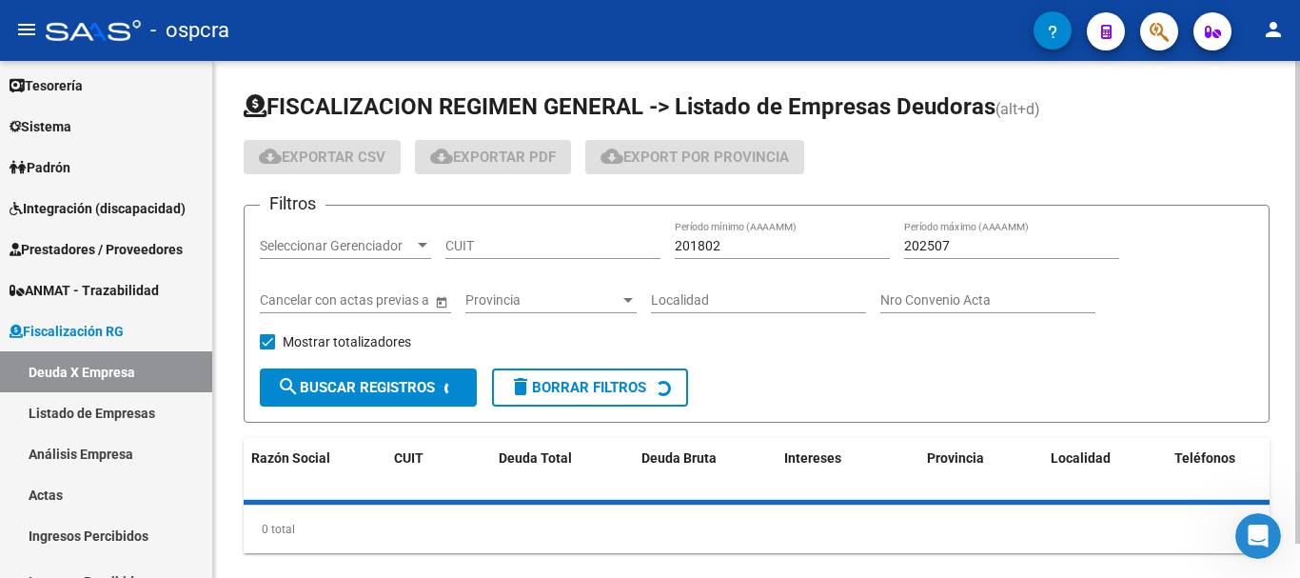
click at [531, 248] on input "CUIT" at bounding box center [552, 246] width 215 height 16
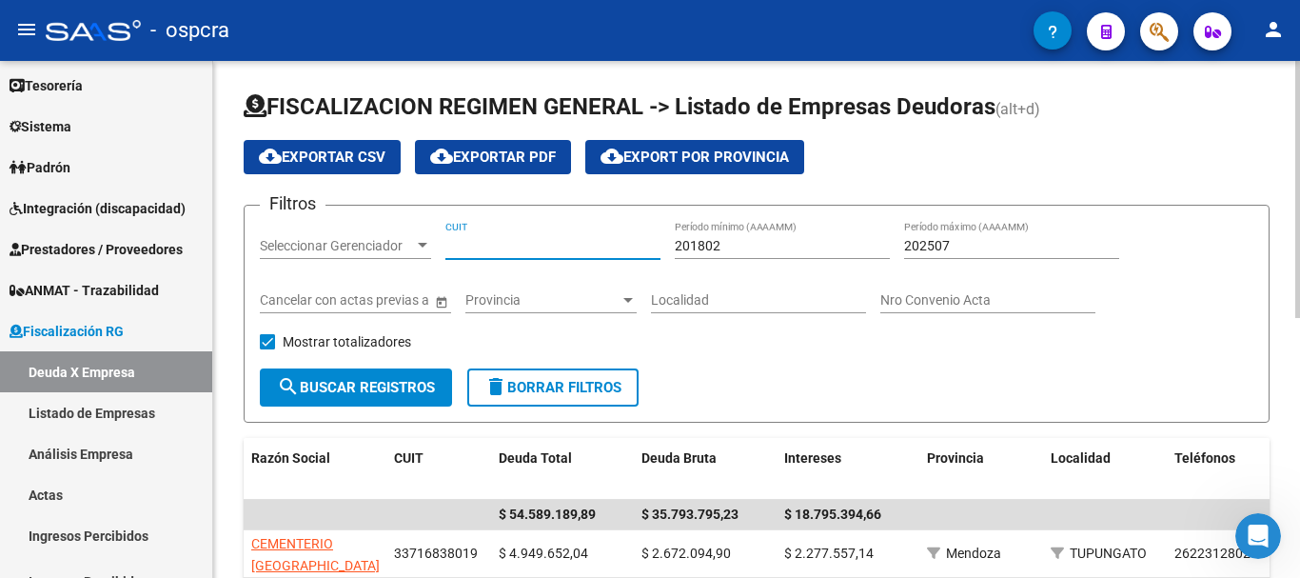
paste input "30-64248426-1"
type input "30-64248426-1"
click at [408, 381] on span "search Buscar Registros" at bounding box center [356, 387] width 158 height 17
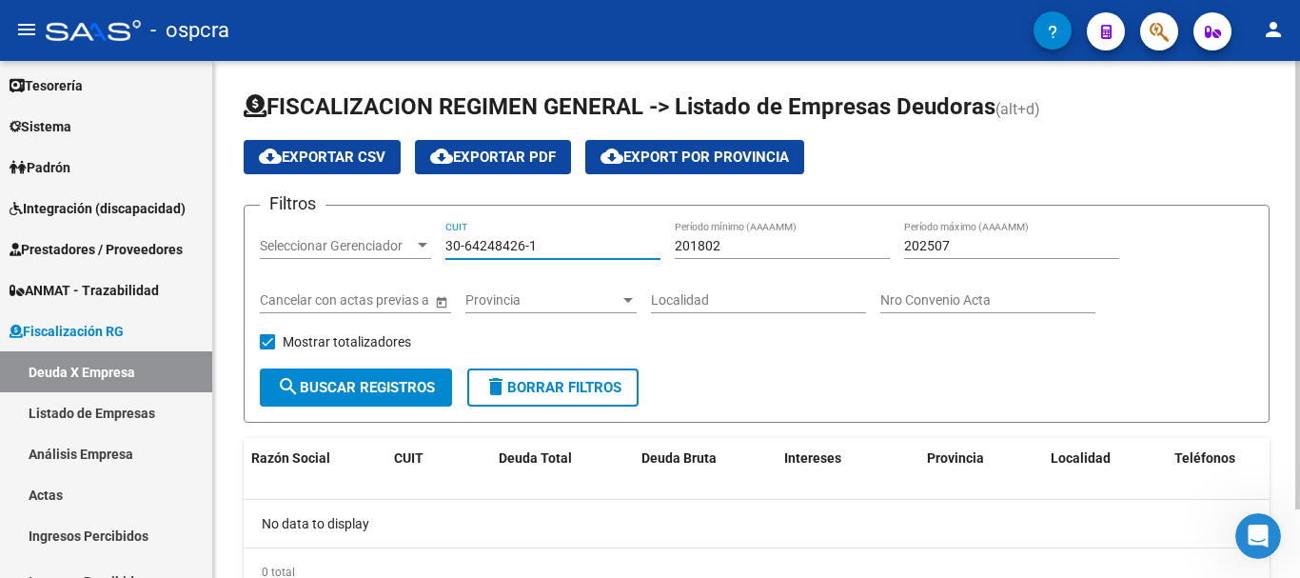
click at [479, 247] on input "30-64248426-1" at bounding box center [552, 246] width 215 height 16
click at [576, 247] on input "30-64248426-1" at bounding box center [552, 246] width 215 height 16
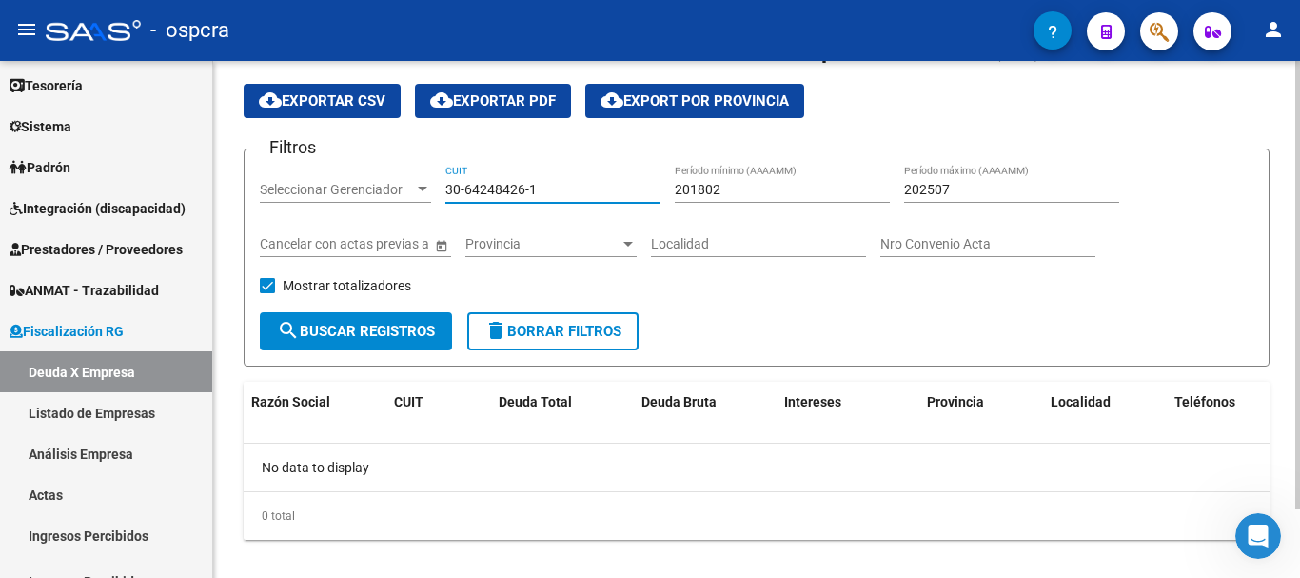
scroll to position [79, 0]
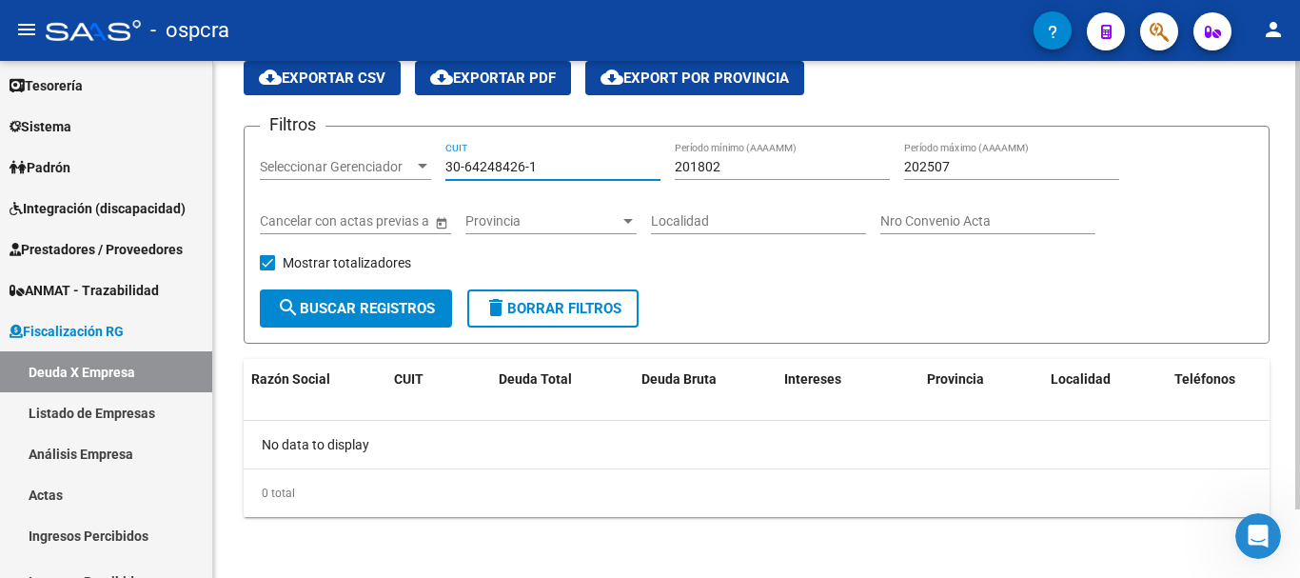
click at [1294, 380] on div "FISCALIZACION REGIMEN GENERAL -> Listado de Empresas Deudoras (alt+d) cloud_dow…" at bounding box center [759, 280] width 1092 height 596
click at [58, 409] on link "Listado de Empresas" at bounding box center [106, 412] width 212 height 41
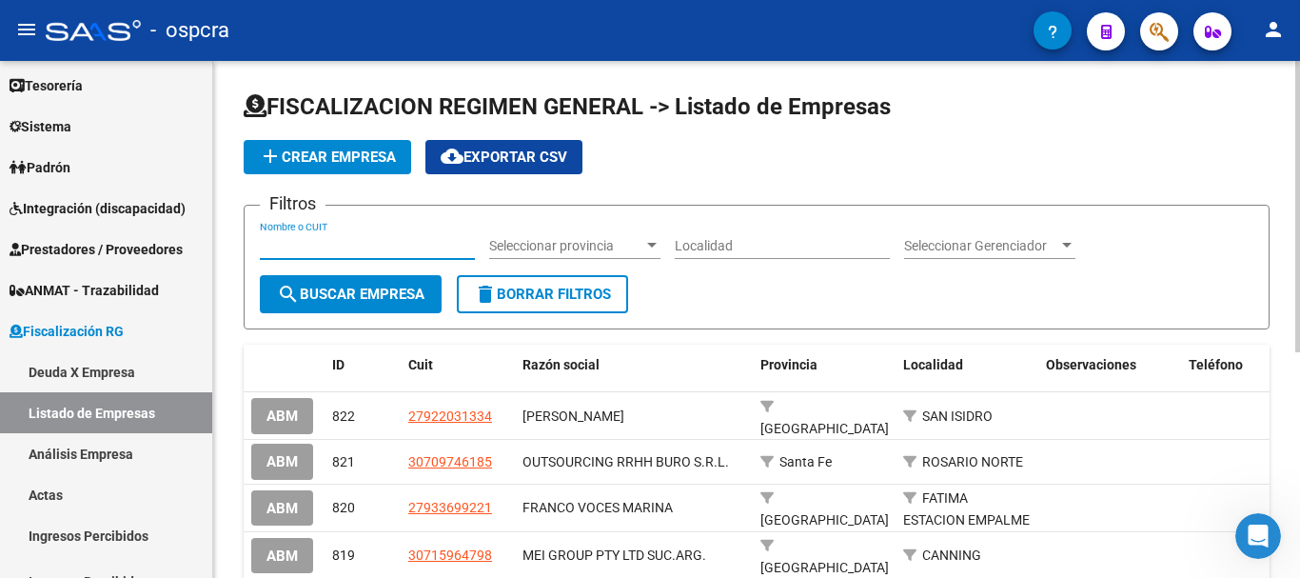
click at [332, 249] on input "Nombre o CUIT" at bounding box center [367, 246] width 215 height 16
paste input "30642484261"
type input "30642484261"
click at [348, 305] on button "search Buscar Empresa" at bounding box center [351, 294] width 182 height 38
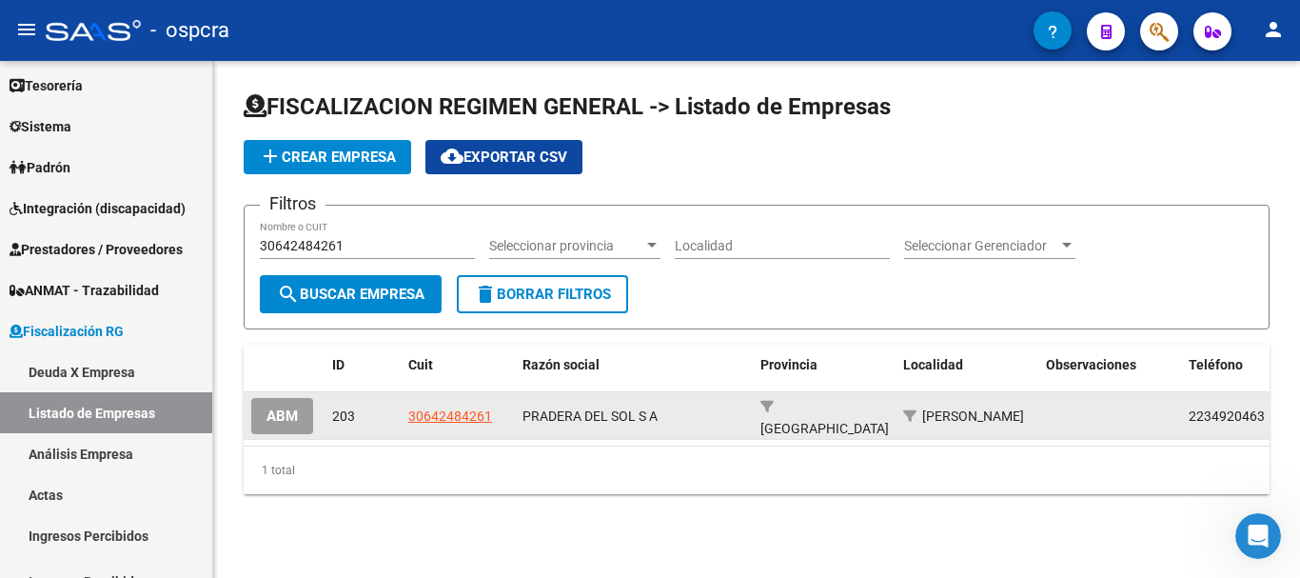
click at [468, 422] on app-link-go-to "30642484261" at bounding box center [450, 416] width 84 height 22
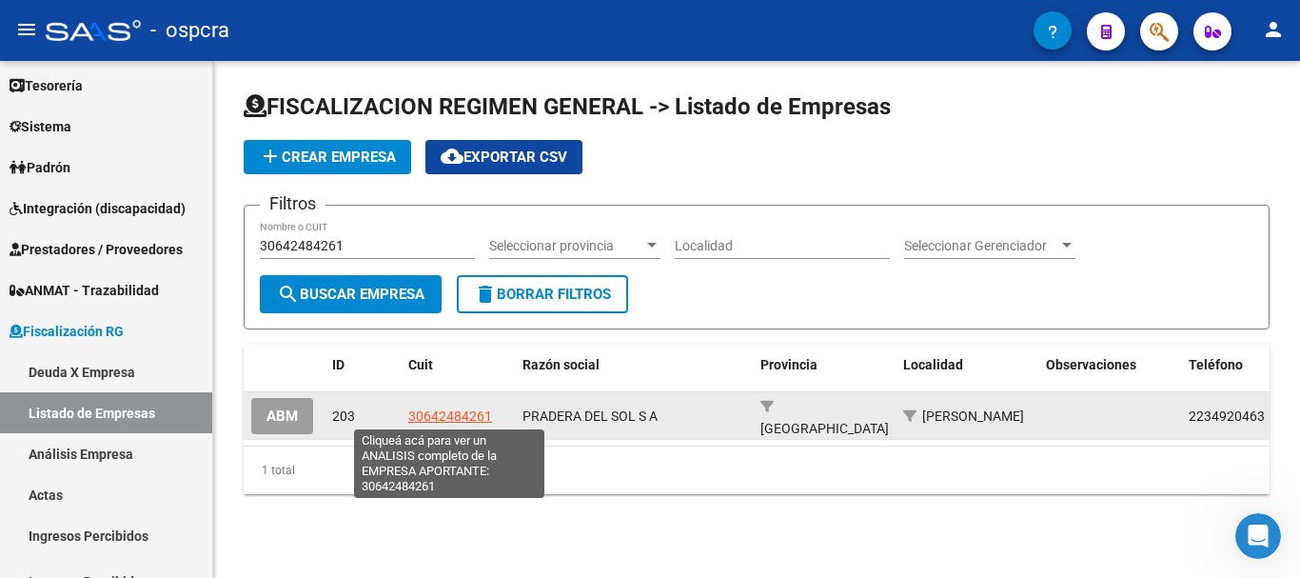
click at [466, 414] on span "30642484261" at bounding box center [450, 415] width 84 height 15
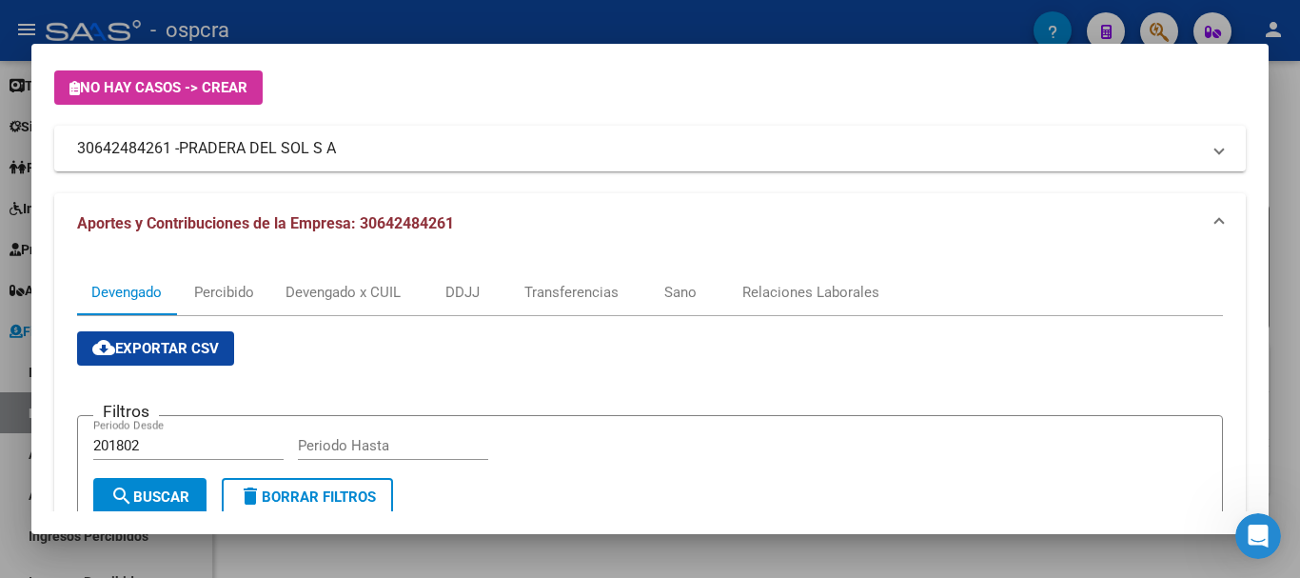
scroll to position [14, 0]
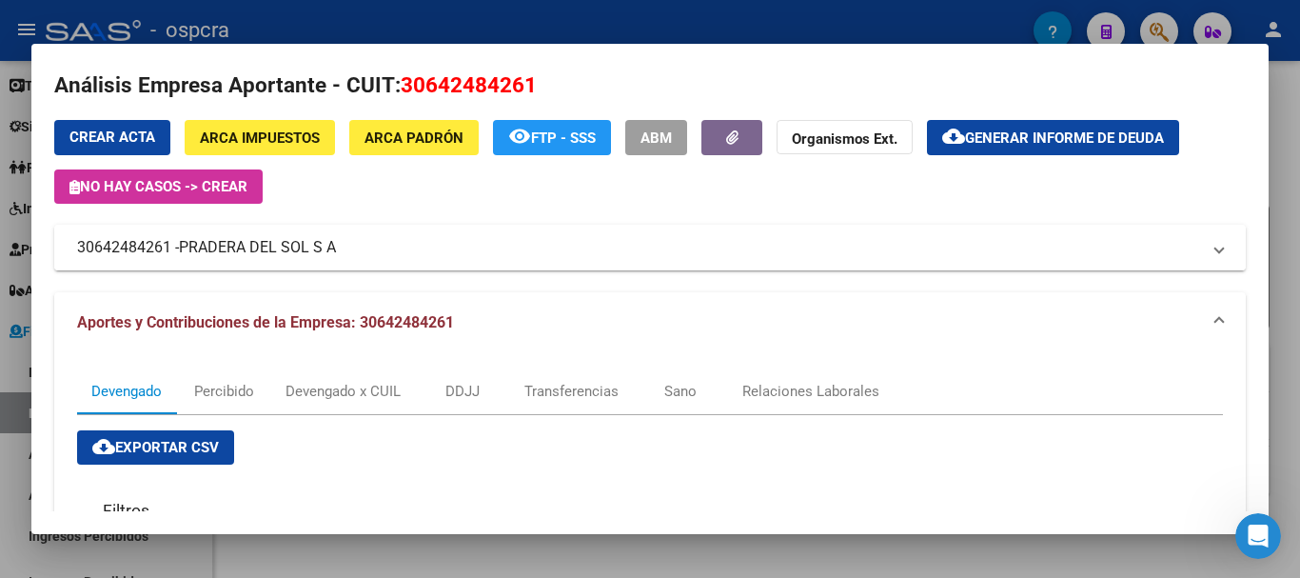
click at [1154, 261] on mat-expansion-panel-header "30642484261 - PRADERA DEL SOL S A" at bounding box center [650, 248] width 1192 height 46
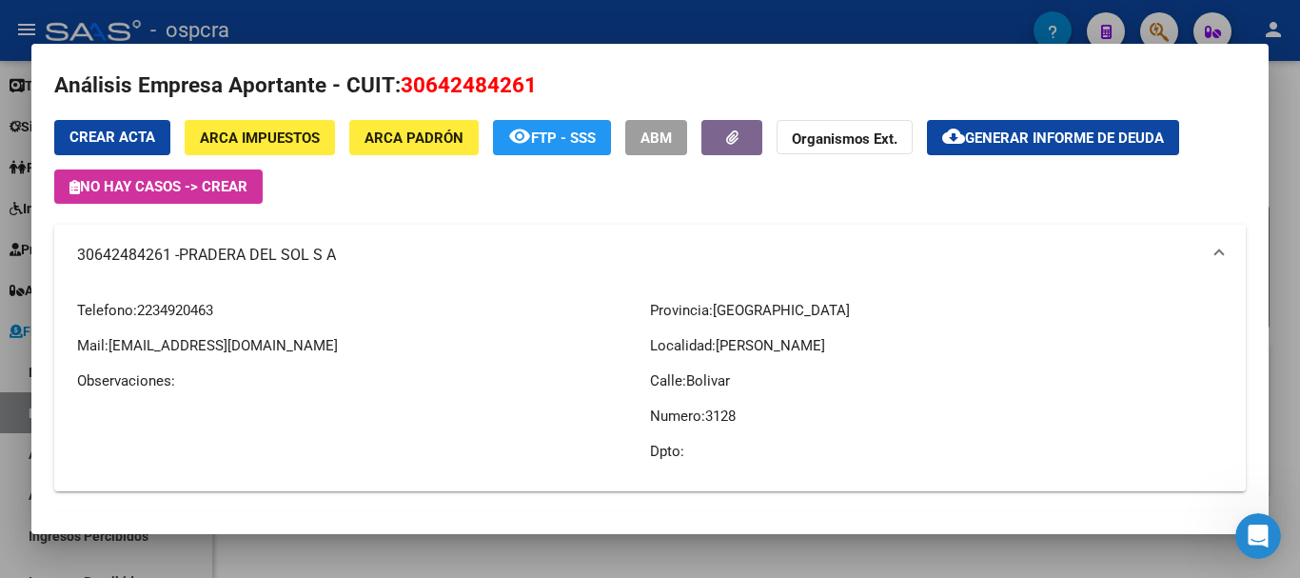
click at [1154, 261] on mat-panel-title "30642484261 - PRADERA DEL SOL S A" at bounding box center [638, 255] width 1123 height 23
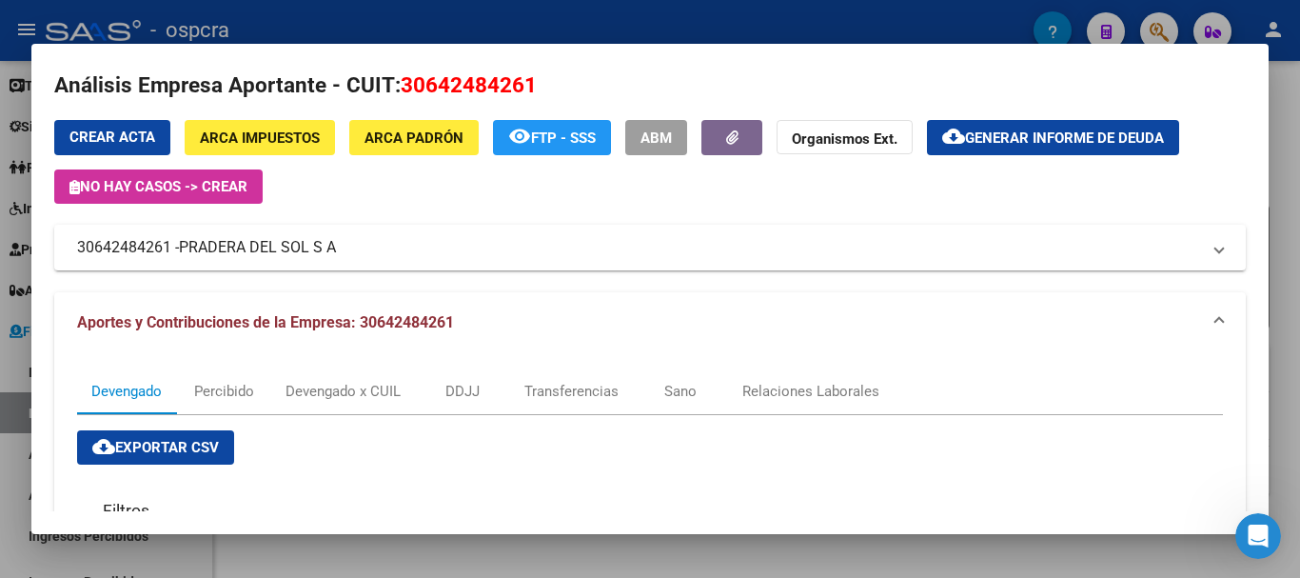
click at [0, 315] on div at bounding box center [650, 289] width 1300 height 578
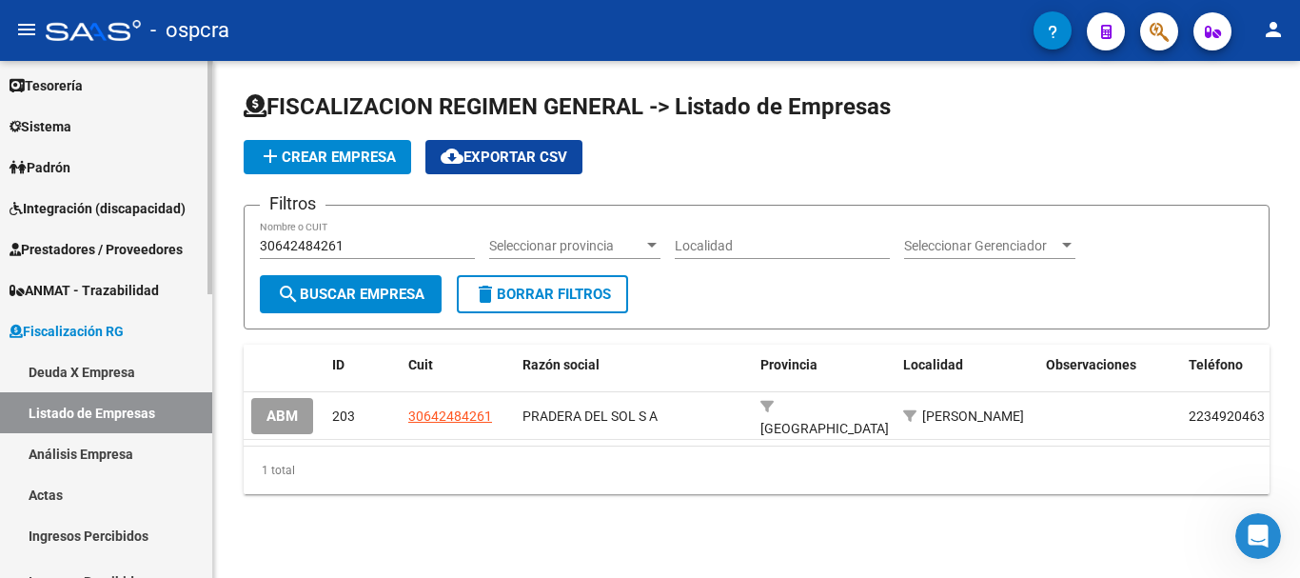
click at [38, 168] on span "Padrón" at bounding box center [40, 167] width 61 height 21
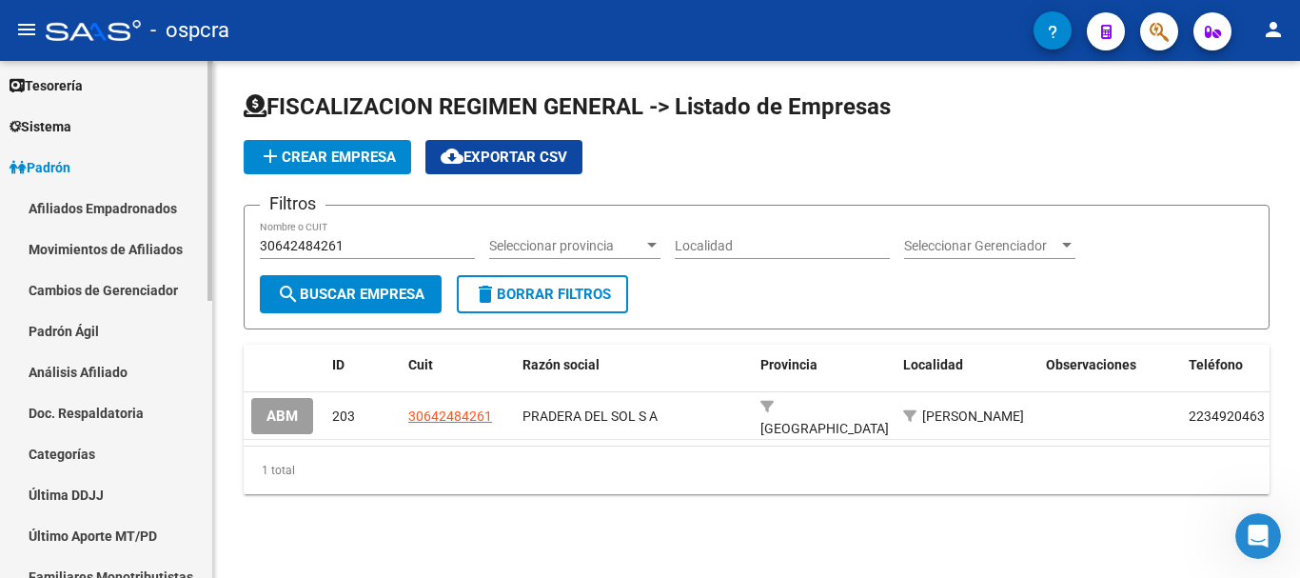
click at [119, 205] on link "Afiliados Empadronados" at bounding box center [106, 207] width 212 height 41
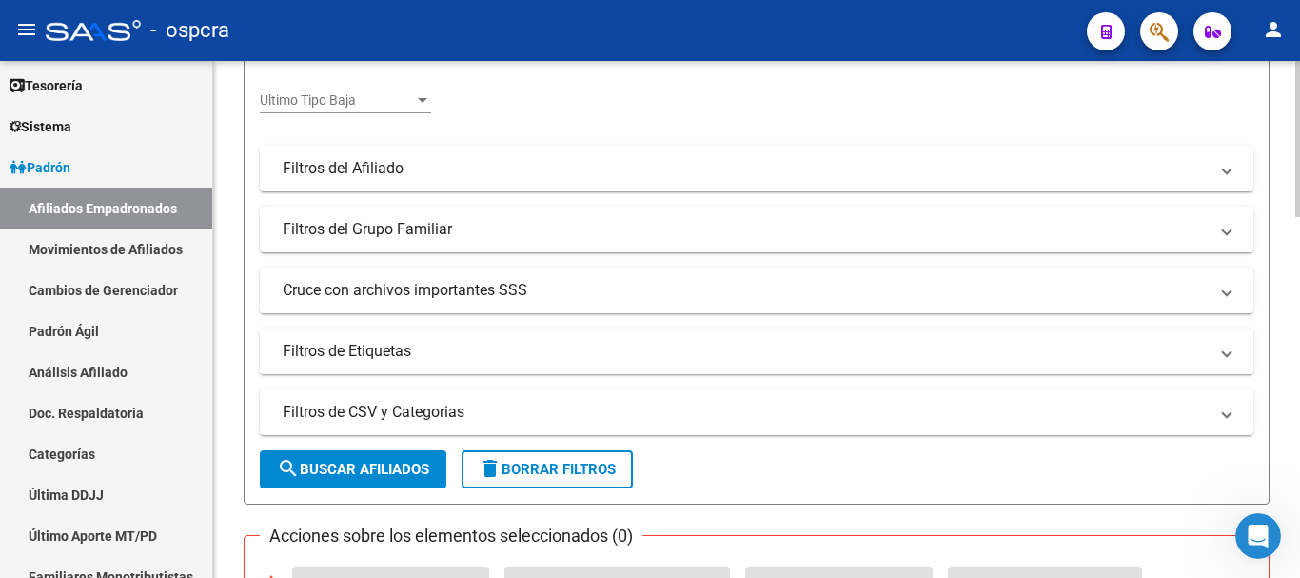
scroll to position [433, 0]
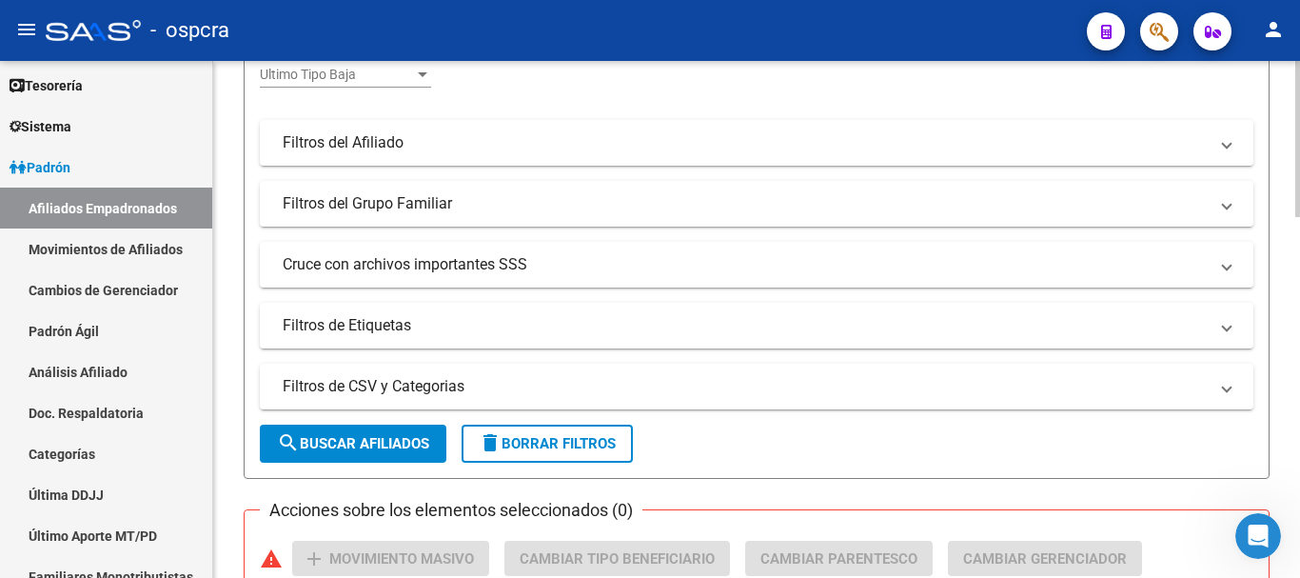
click at [1299, 317] on div at bounding box center [1297, 271] width 5 height 156
click at [1107, 215] on mat-expansion-panel-header "Filtros del Grupo Familiar" at bounding box center [757, 204] width 994 height 46
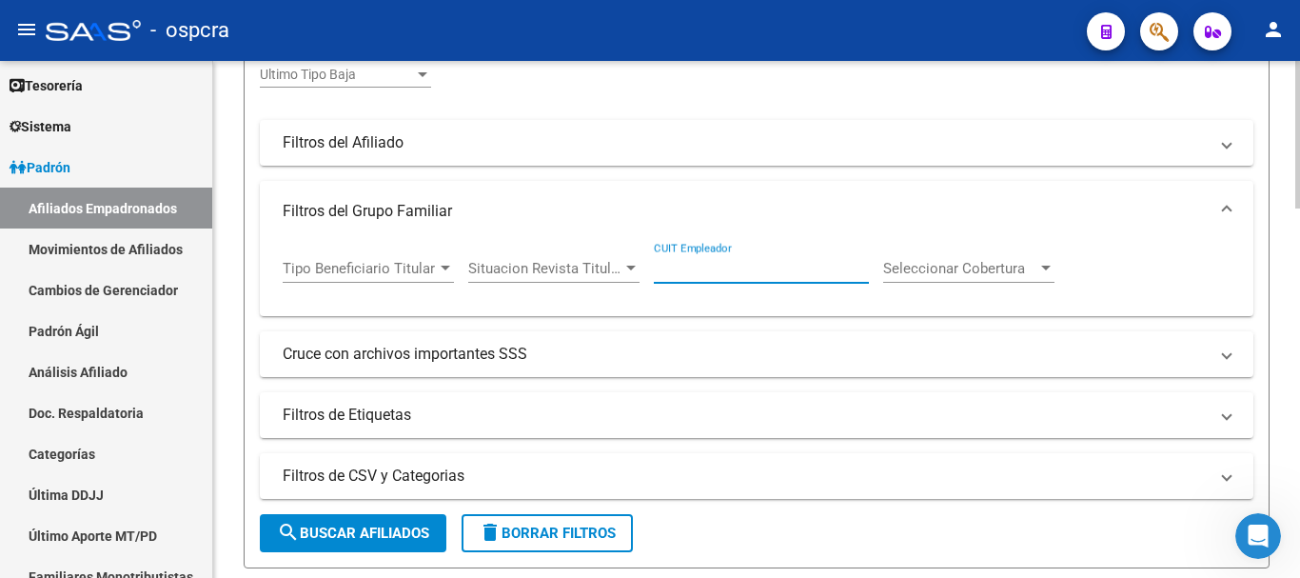
click at [663, 267] on input "CUIT Empleador" at bounding box center [761, 268] width 215 height 17
paste input "30-64248426-1"
type input "30-64248426-1"
click at [384, 518] on button "search Buscar Afiliados" at bounding box center [353, 533] width 187 height 38
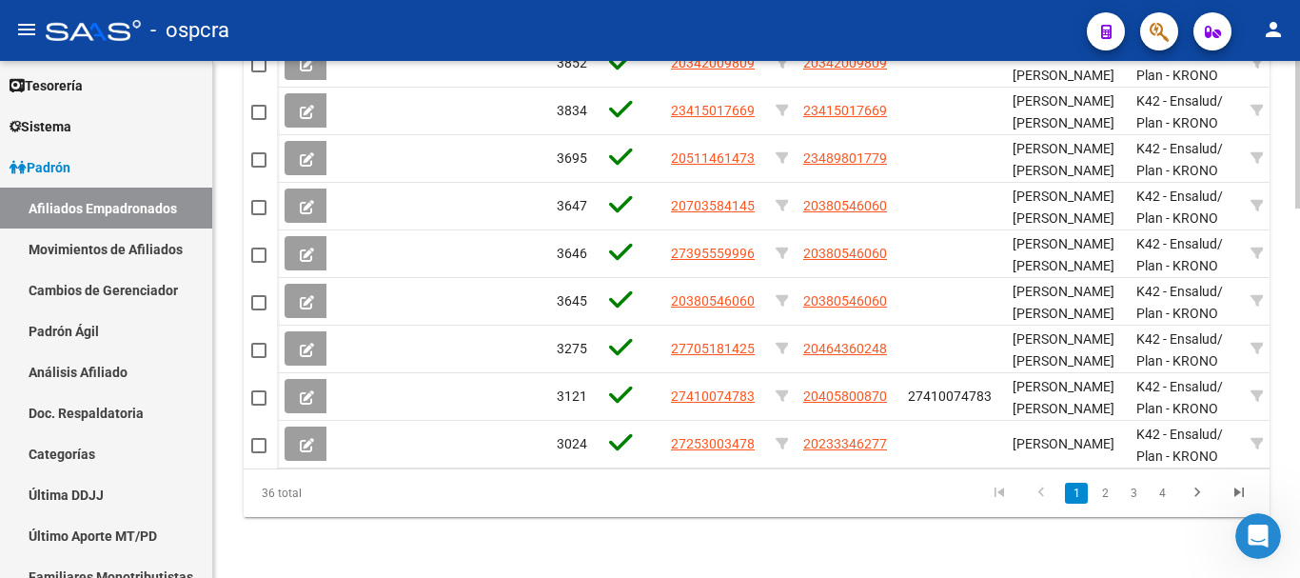
scroll to position [1289, 0]
click at [1299, 470] on div at bounding box center [1297, 503] width 5 height 148
click at [1112, 491] on link "2" at bounding box center [1105, 493] width 23 height 21
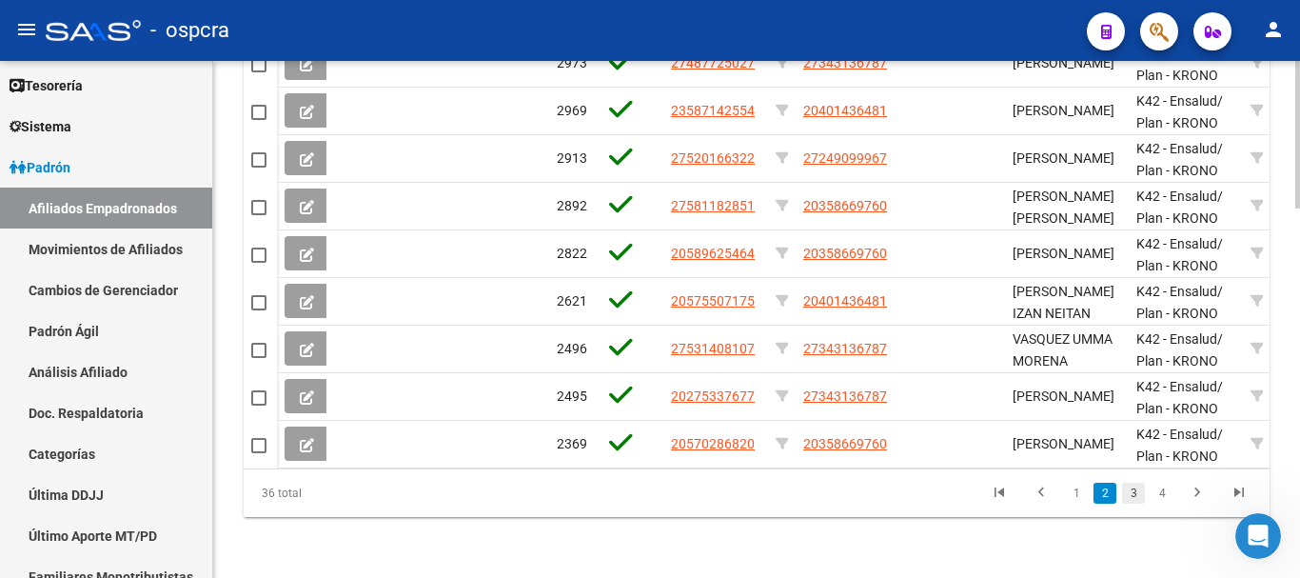
click at [1123, 496] on link "3" at bounding box center [1133, 493] width 23 height 21
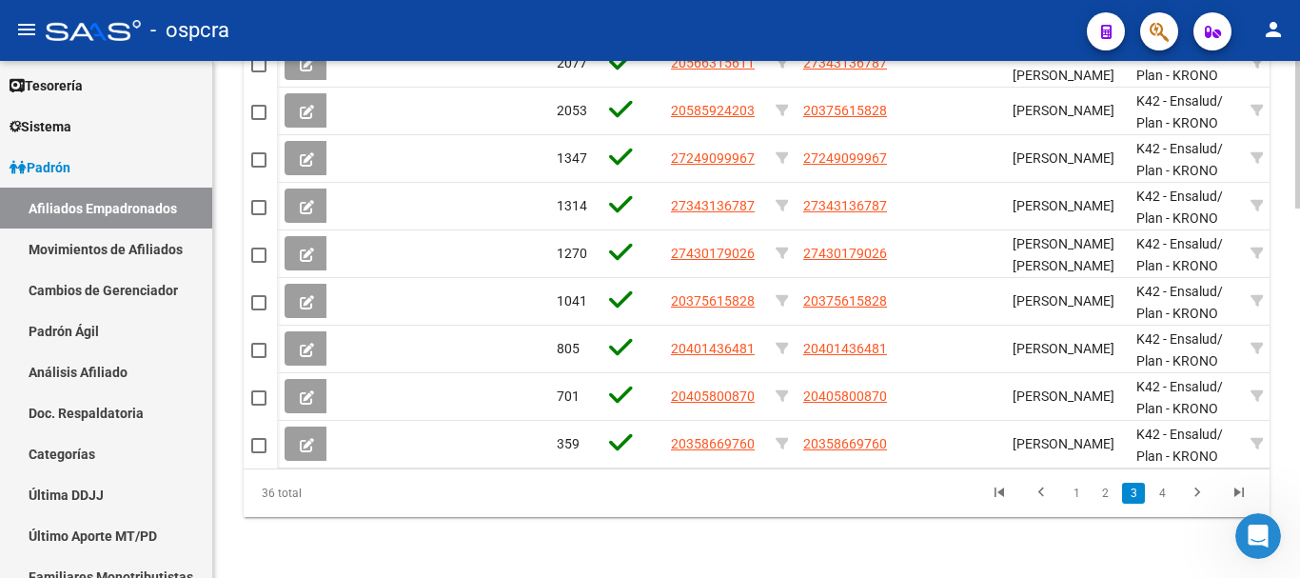
click at [1143, 500] on link "3" at bounding box center [1133, 493] width 23 height 21
click at [1154, 500] on link "4" at bounding box center [1162, 493] width 23 height 21
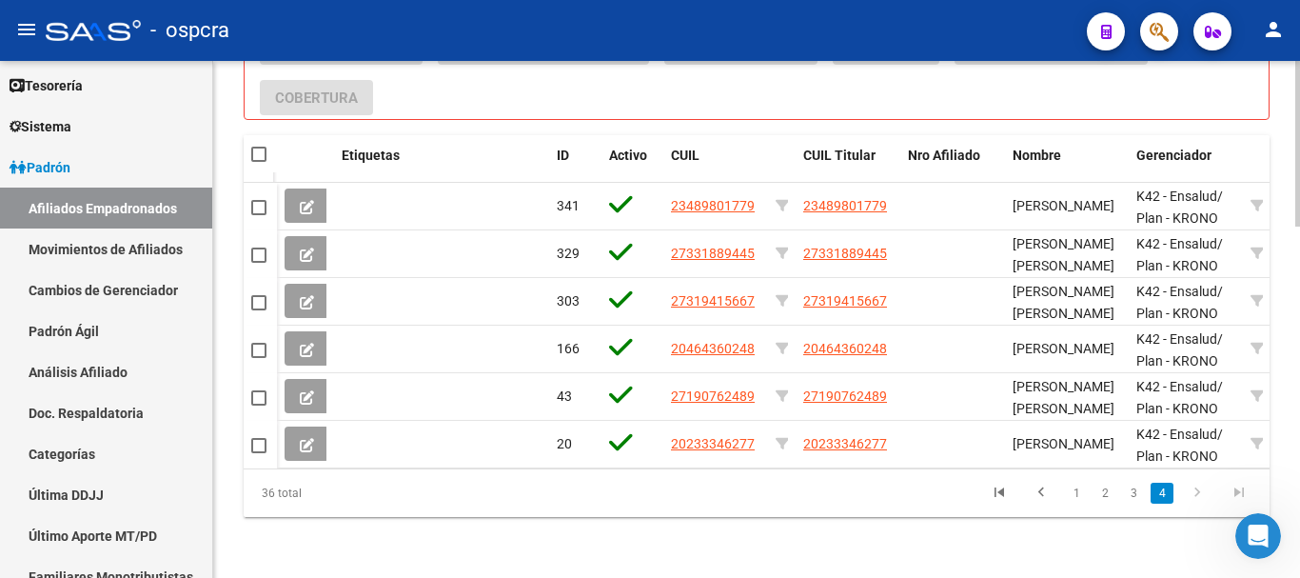
scroll to position [1098, 0]
click at [108, 149] on link "Padrón" at bounding box center [106, 167] width 212 height 41
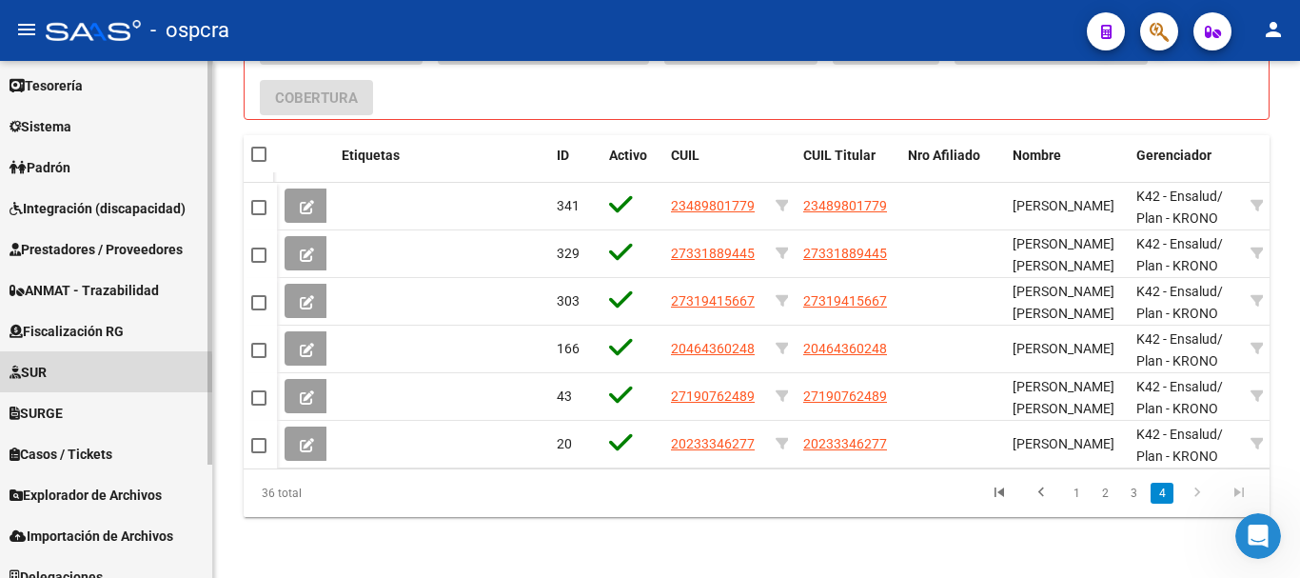
click at [10, 375] on icon at bounding box center [15, 371] width 11 height 13
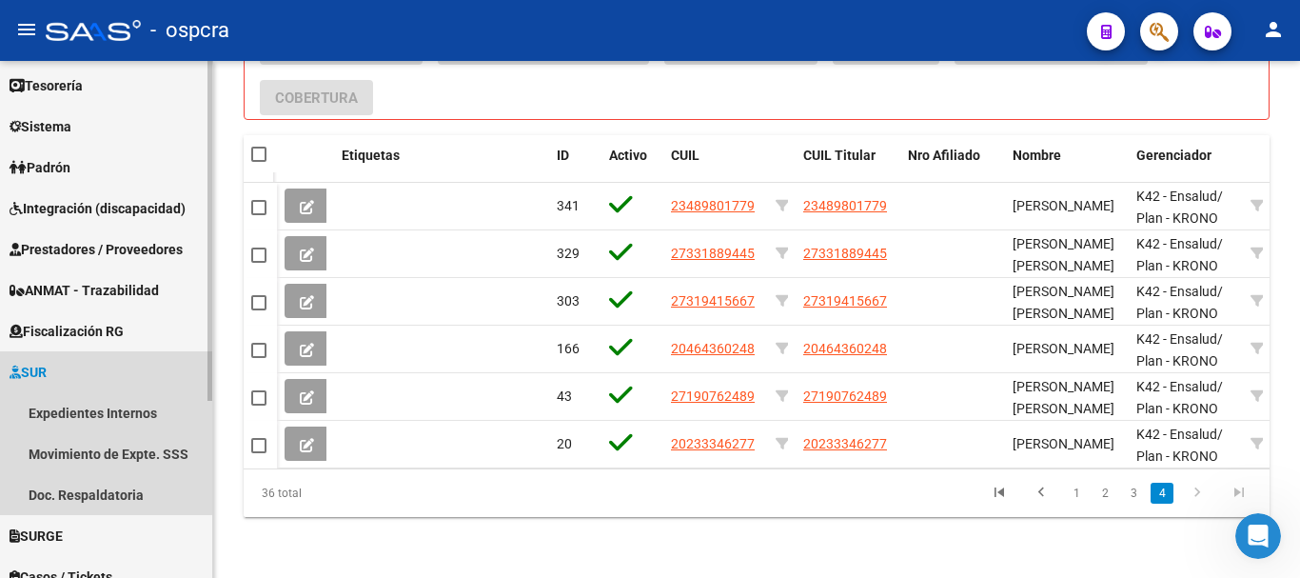
click at [7, 368] on link "SUR" at bounding box center [106, 371] width 212 height 41
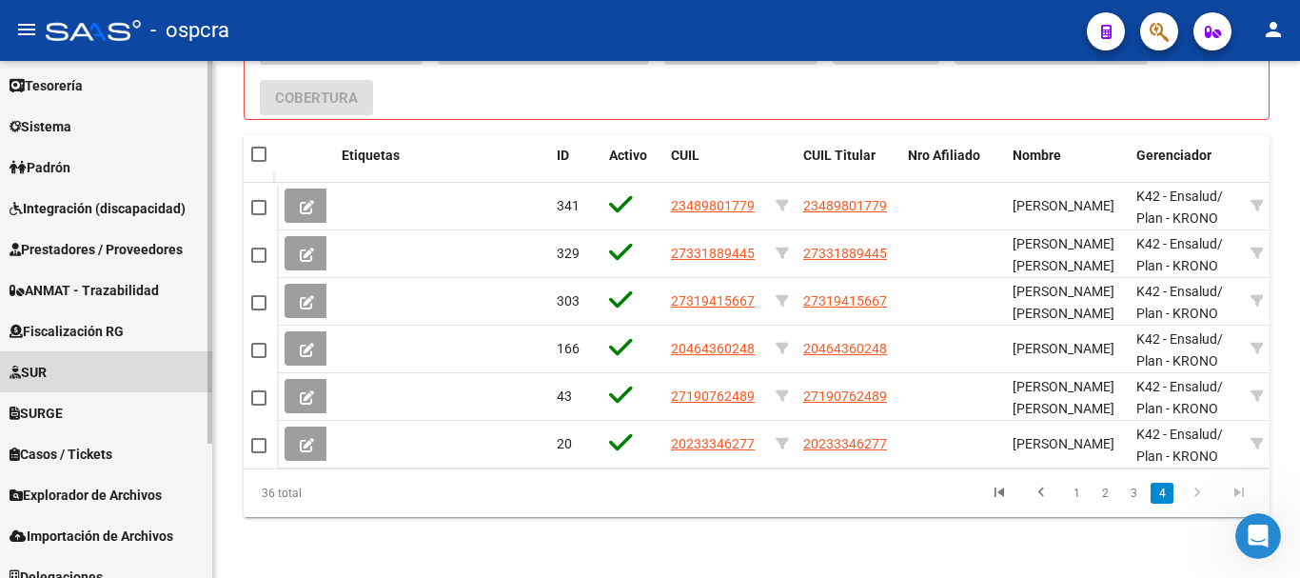
click at [7, 368] on link "SUR" at bounding box center [106, 371] width 212 height 41
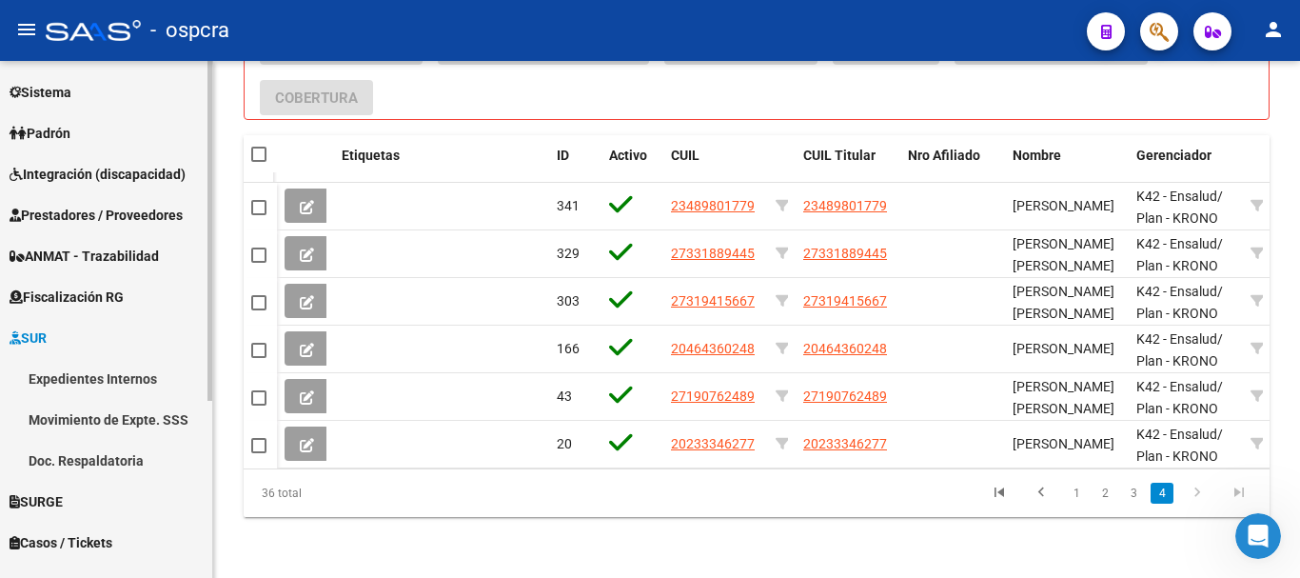
scroll to position [209, 0]
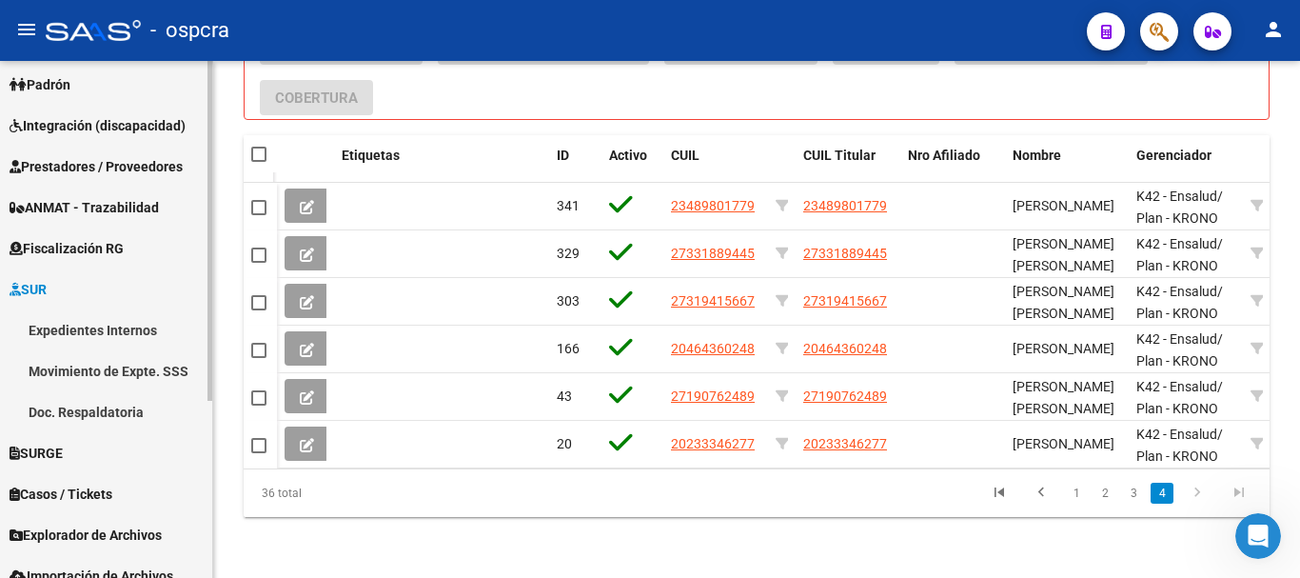
click at [211, 298] on div at bounding box center [209, 369] width 5 height 340
drag, startPoint x: 93, startPoint y: 488, endPoint x: 81, endPoint y: 479, distance: 15.6
click at [90, 485] on span "Casos / Tickets" at bounding box center [61, 493] width 103 height 21
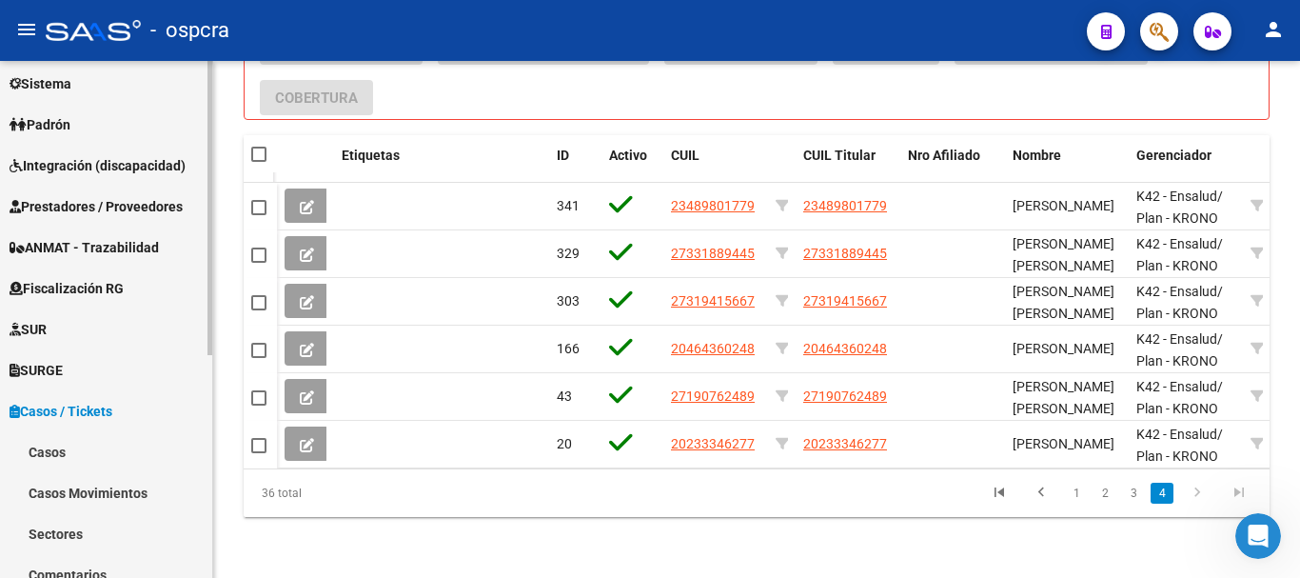
click at [249, 227] on mat-sidenav-container "Firma Express Inicio Calendario SSS Instructivos Contacto OS Reportes Ingresos …" at bounding box center [650, 319] width 1300 height 517
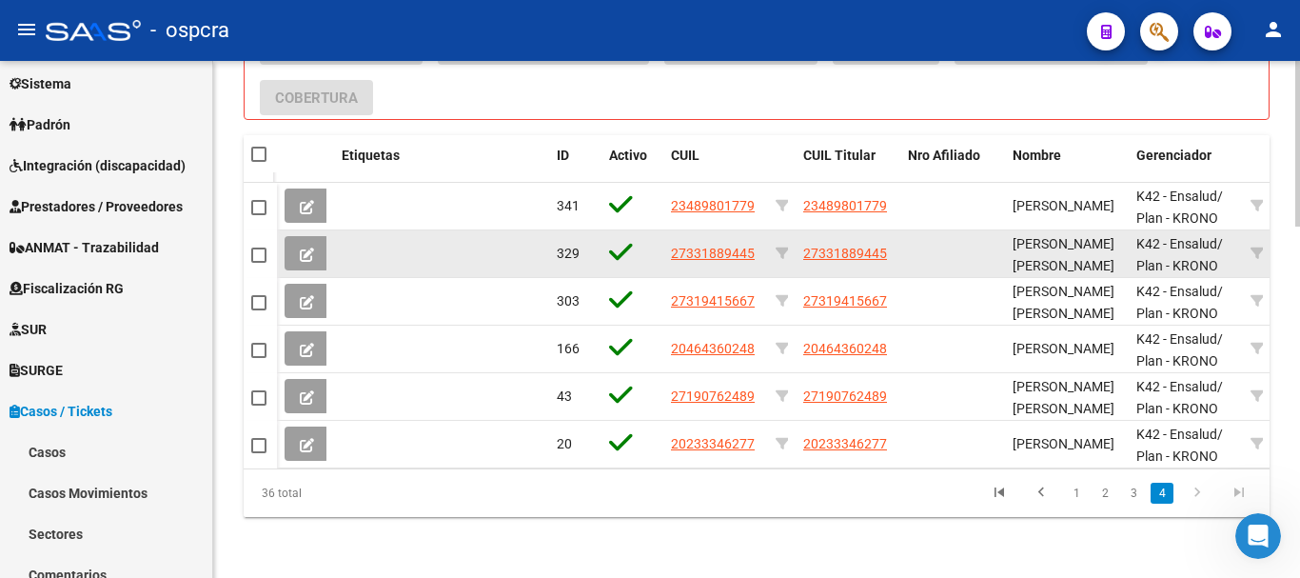
scroll to position [148, 0]
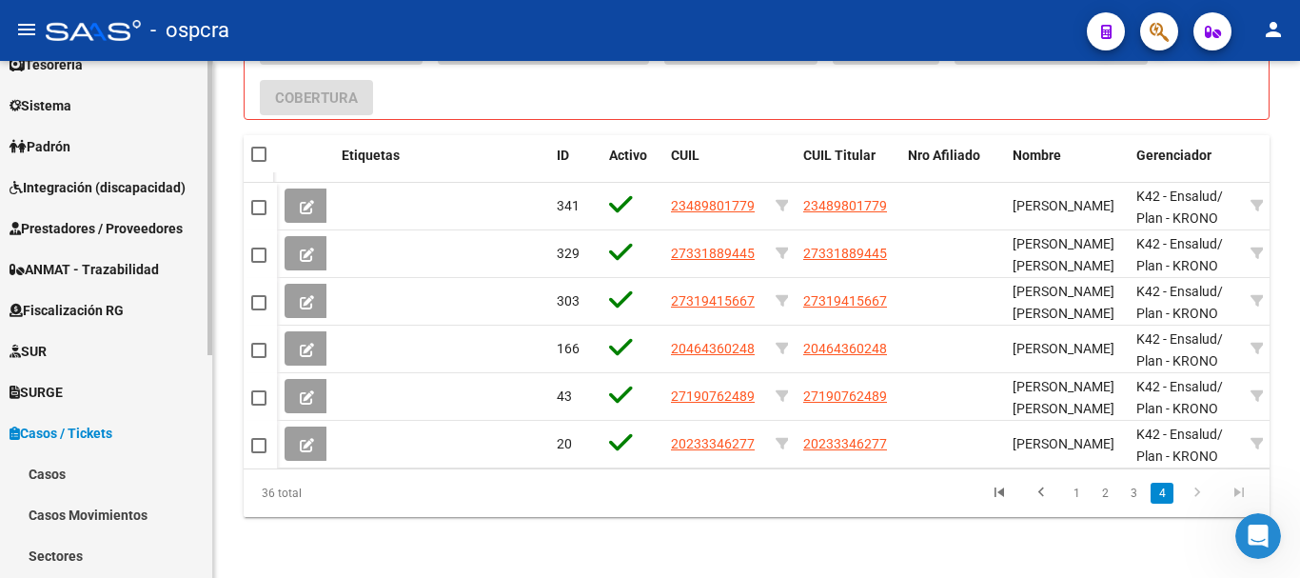
click at [25, 425] on span "Casos / Tickets" at bounding box center [61, 433] width 103 height 21
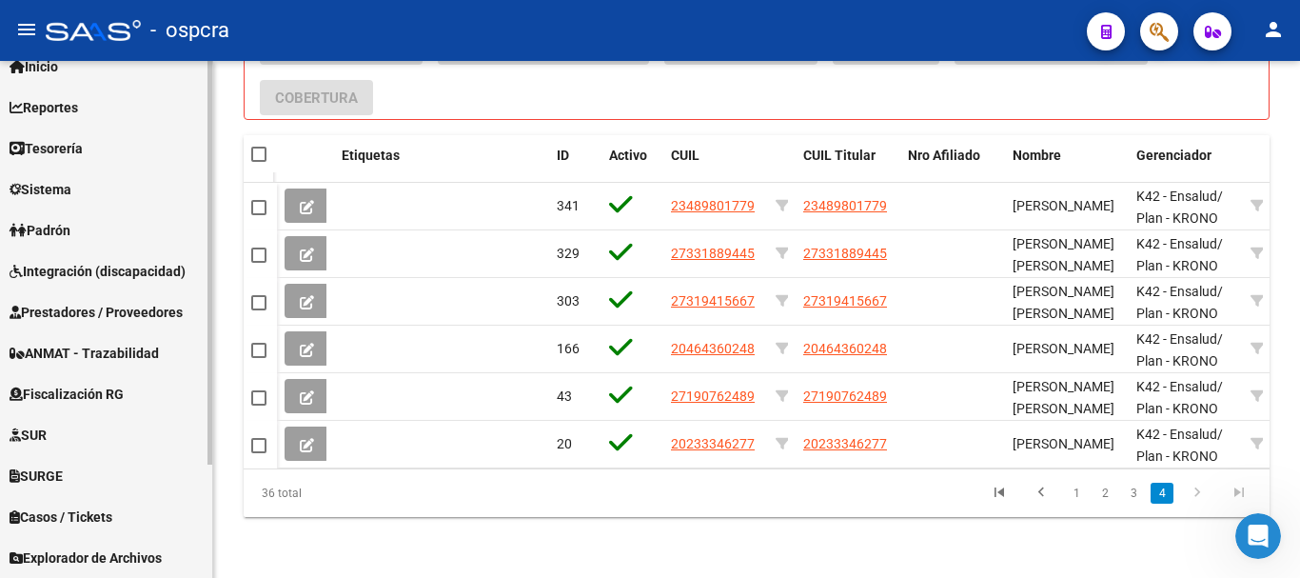
scroll to position [58, 0]
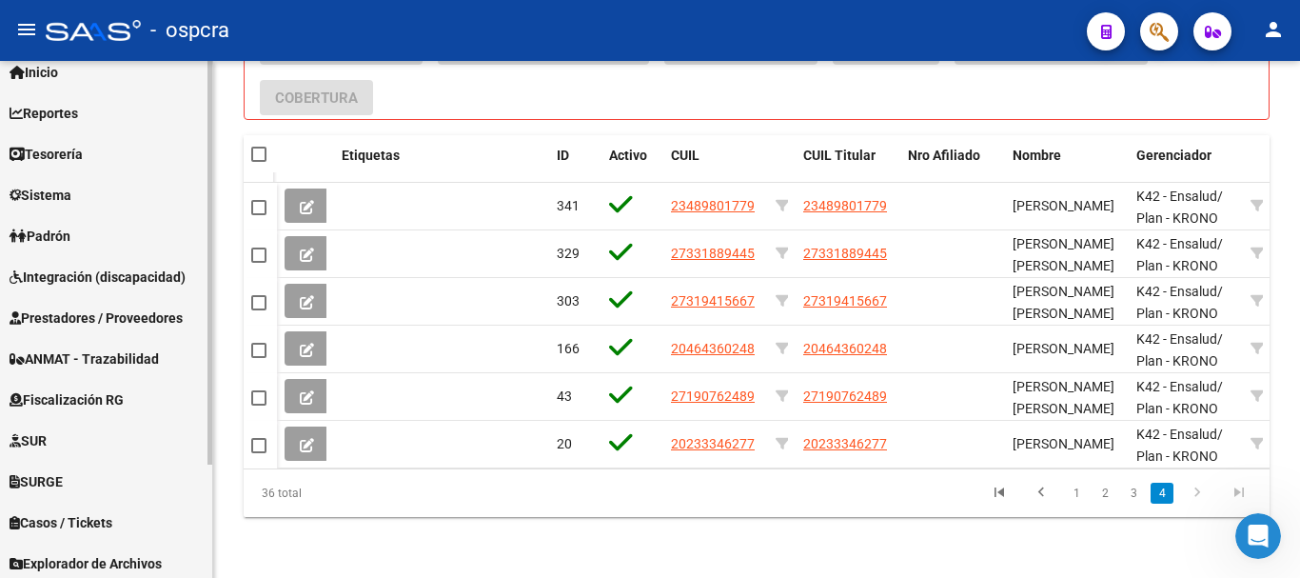
click at [214, 129] on mat-sidenav-container "Firma Express Inicio Calendario SSS Instructivos Contacto OS Reportes Ingresos …" at bounding box center [650, 319] width 1300 height 517
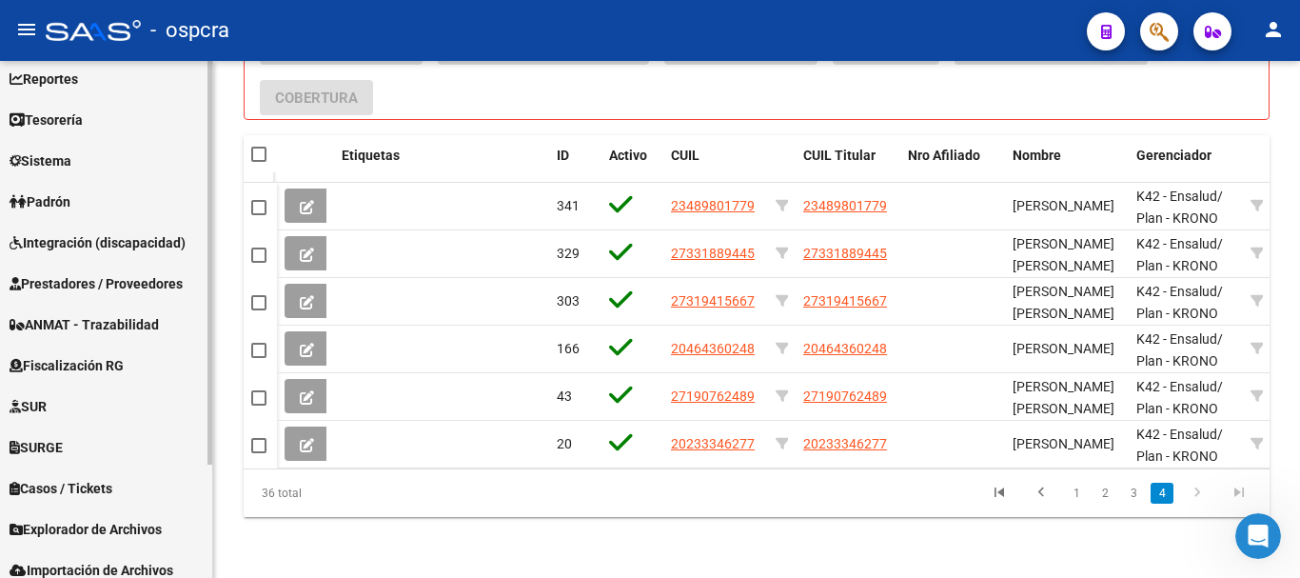
scroll to position [123, 0]
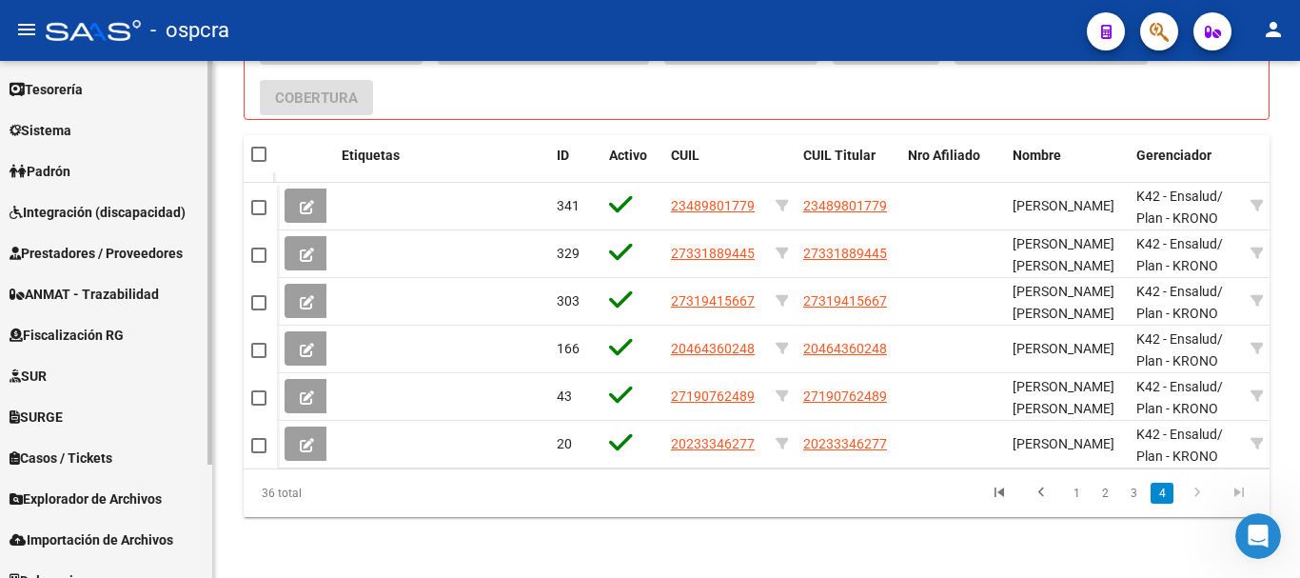
click at [213, 287] on mat-sidenav-container "Firma Express Inicio Calendario SSS Instructivos Contacto OS Reportes Ingresos …" at bounding box center [650, 319] width 1300 height 517
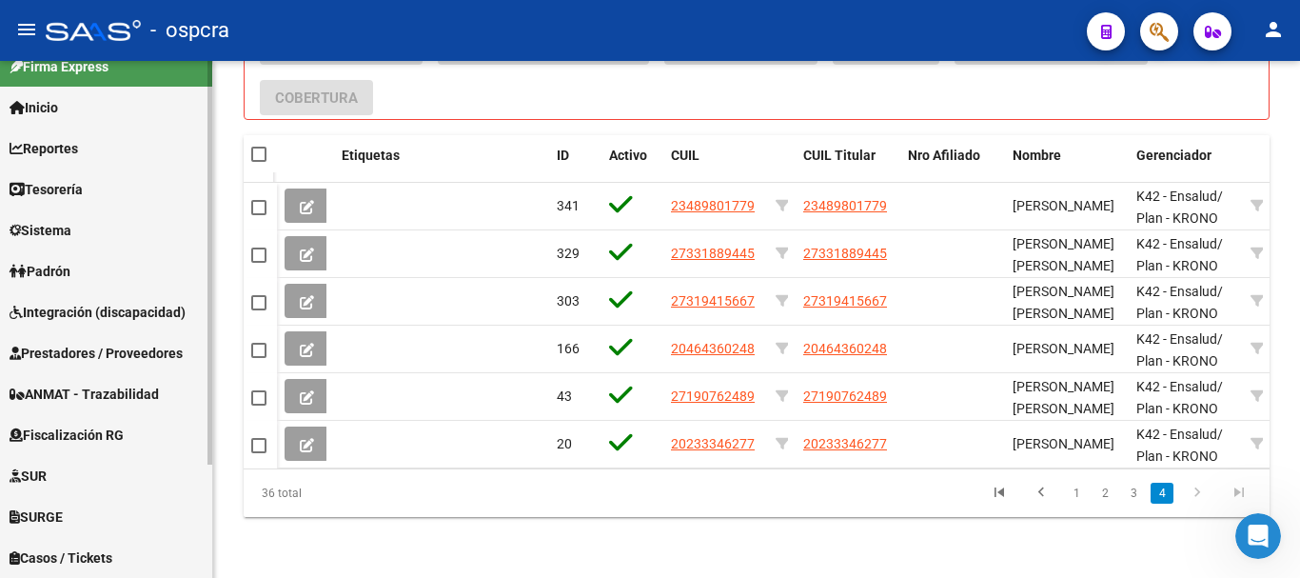
scroll to position [0, 0]
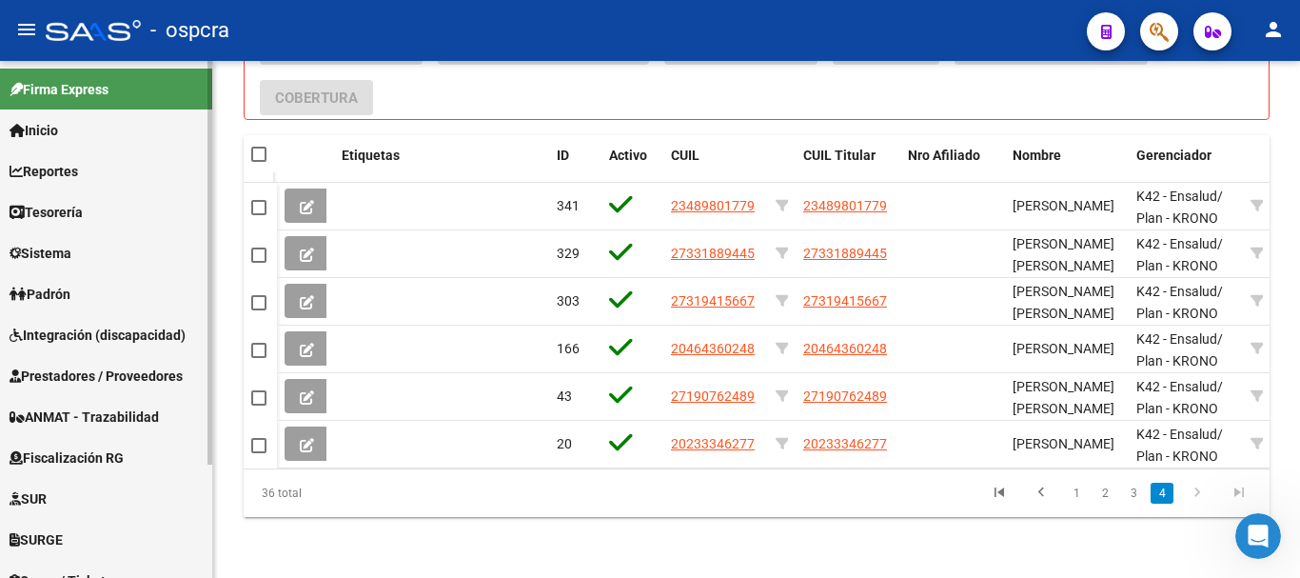
click at [204, 228] on div "Firma Express Inicio Calendario SSS Instructivos Contacto OS Reportes Ingresos …" at bounding box center [108, 392] width 217 height 662
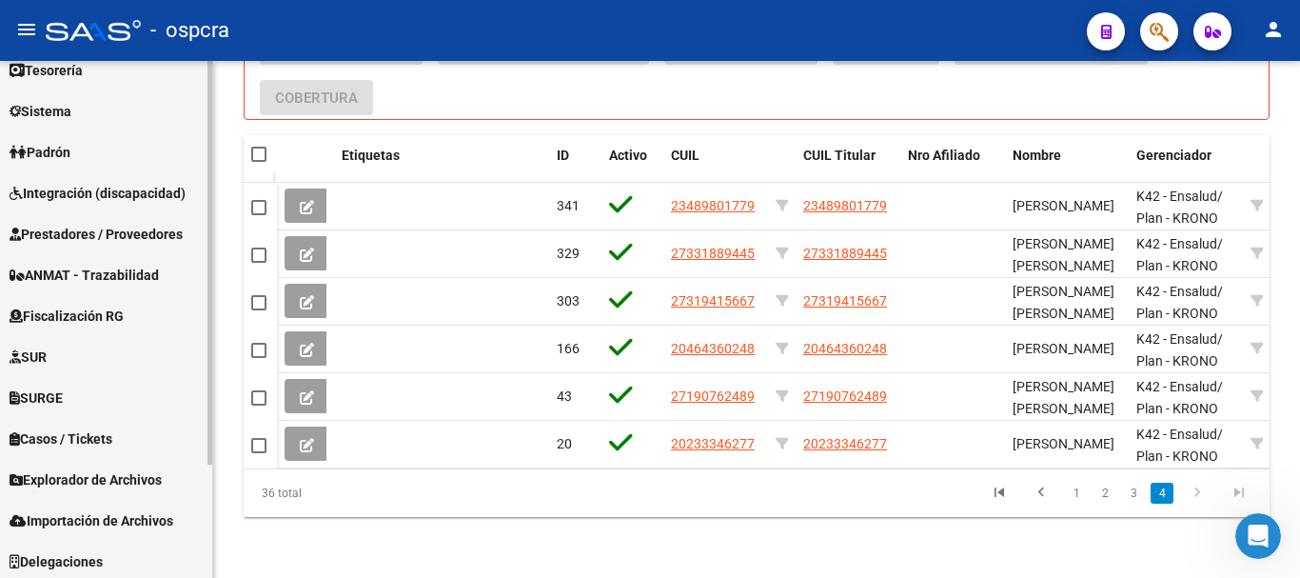
scroll to position [146, 0]
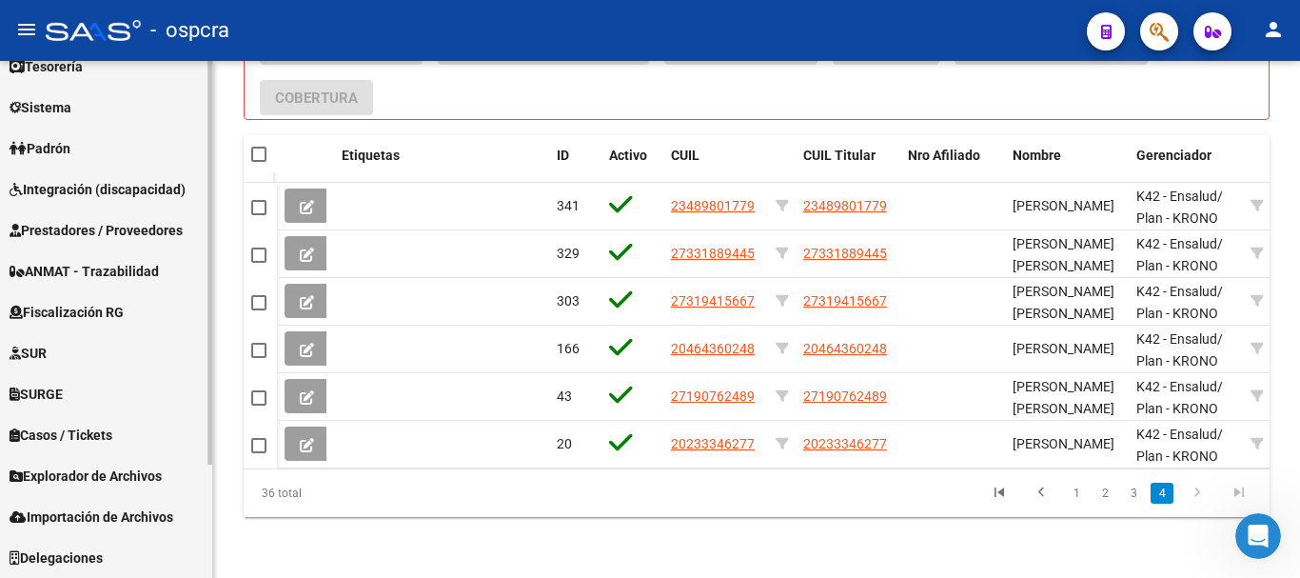
click at [227, 485] on mat-sidenav-container "Firma Express Inicio Calendario SSS Instructivos Contacto OS Reportes Ingresos …" at bounding box center [650, 319] width 1300 height 517
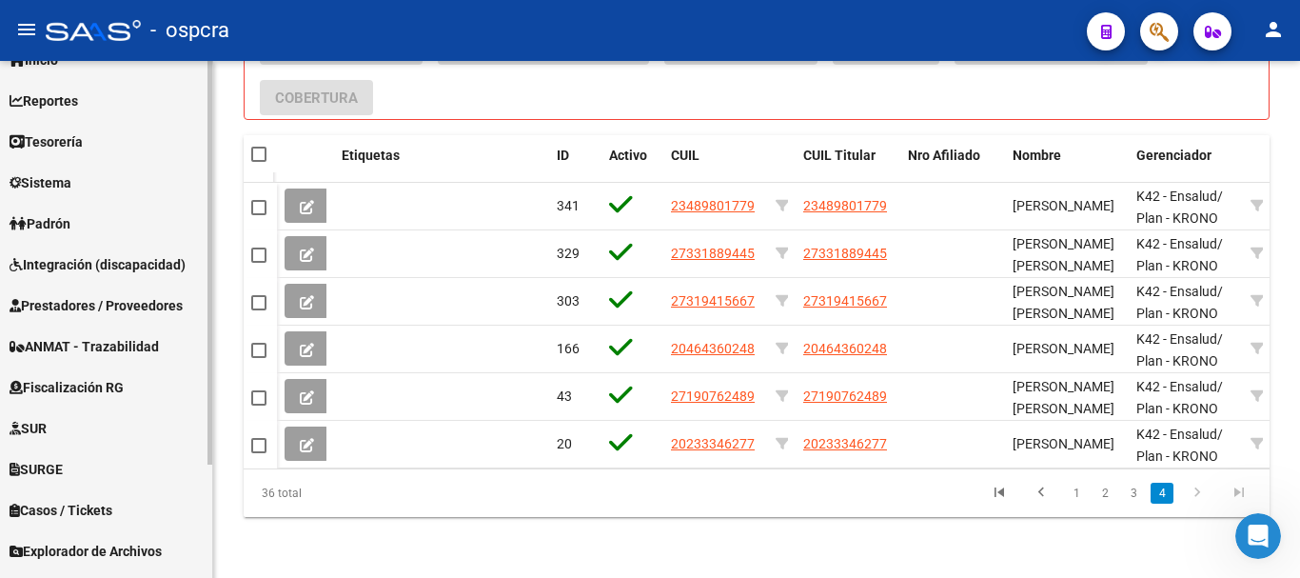
scroll to position [0, 0]
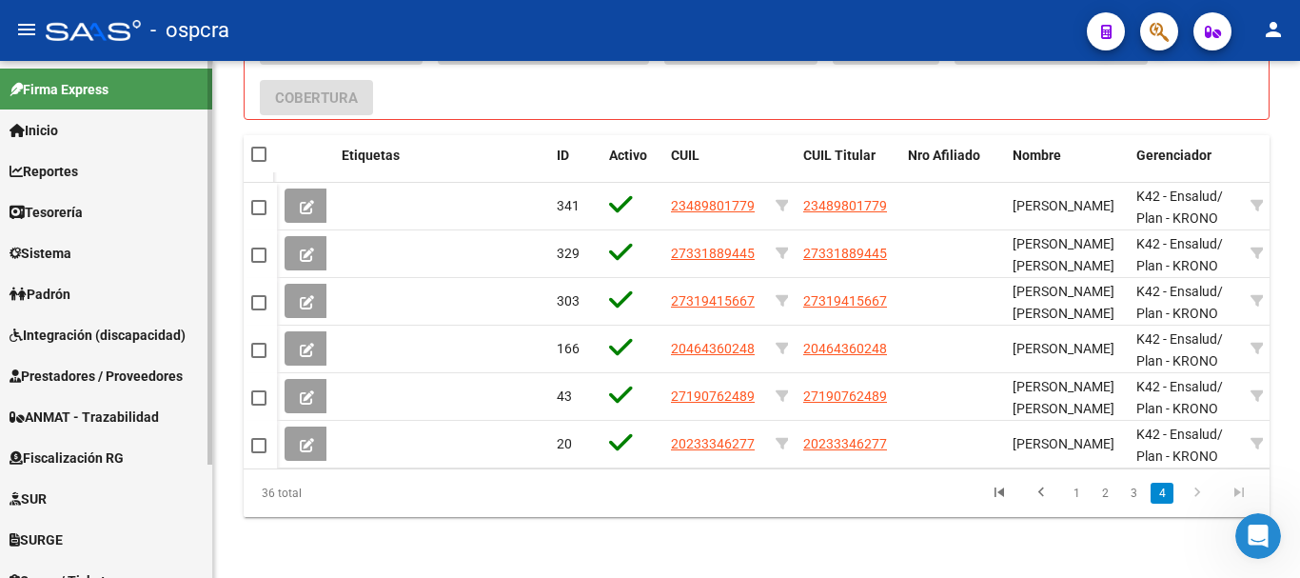
click at [182, 214] on div "Firma Express Inicio Calendario SSS Instructivos Contacto OS Reportes Ingresos …" at bounding box center [108, 392] width 217 height 662
click at [133, 336] on span "Integración (discapacidad)" at bounding box center [98, 335] width 176 height 21
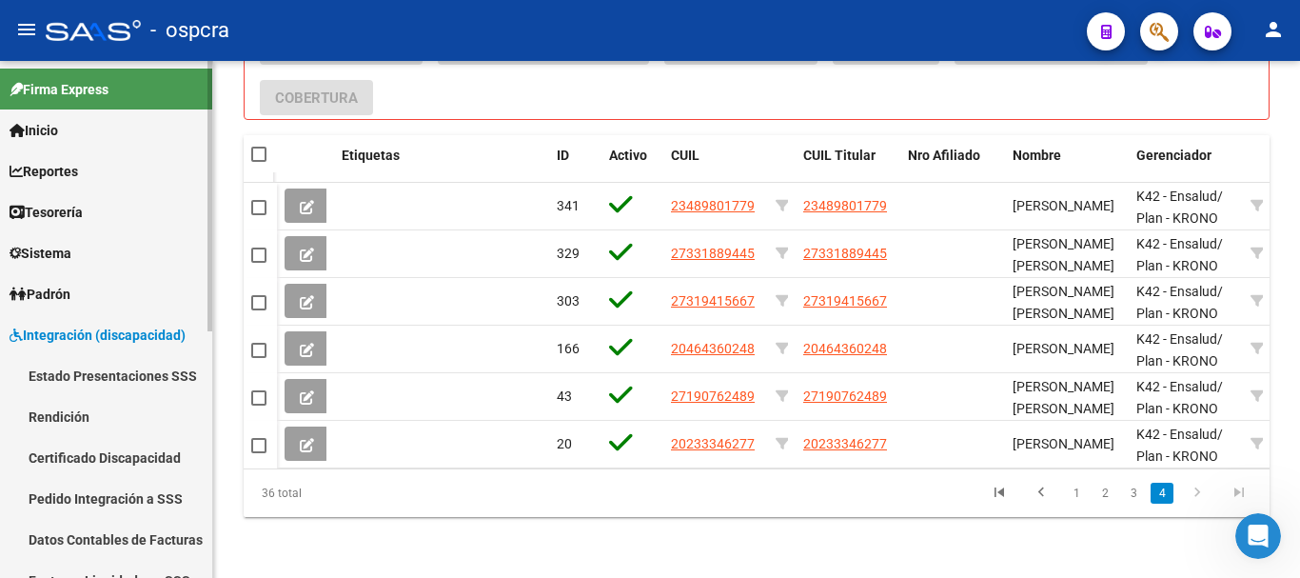
click at [122, 365] on link "Estado Presentaciones SSS" at bounding box center [106, 375] width 212 height 41
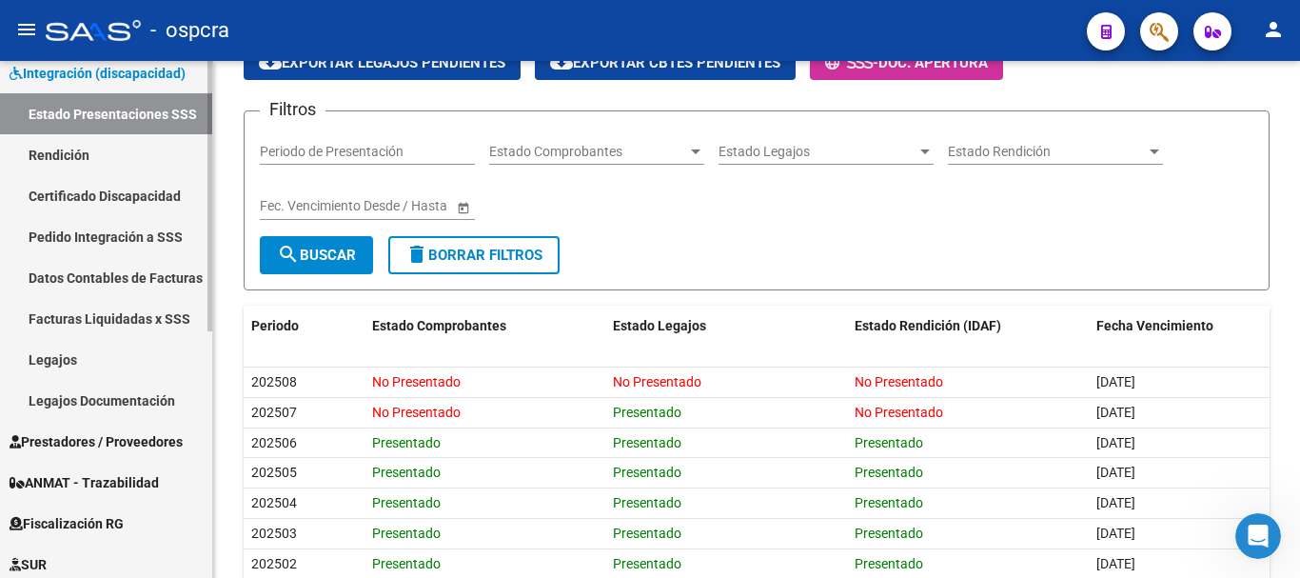
scroll to position [286, 0]
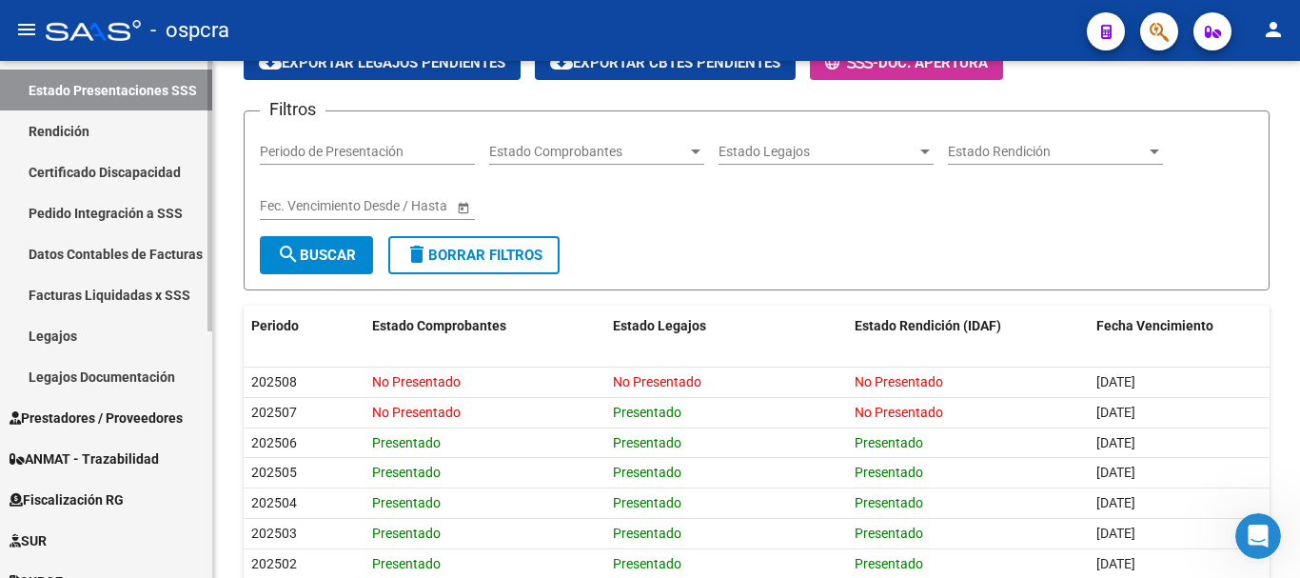
click at [129, 335] on link "Legajos" at bounding box center [106, 335] width 212 height 41
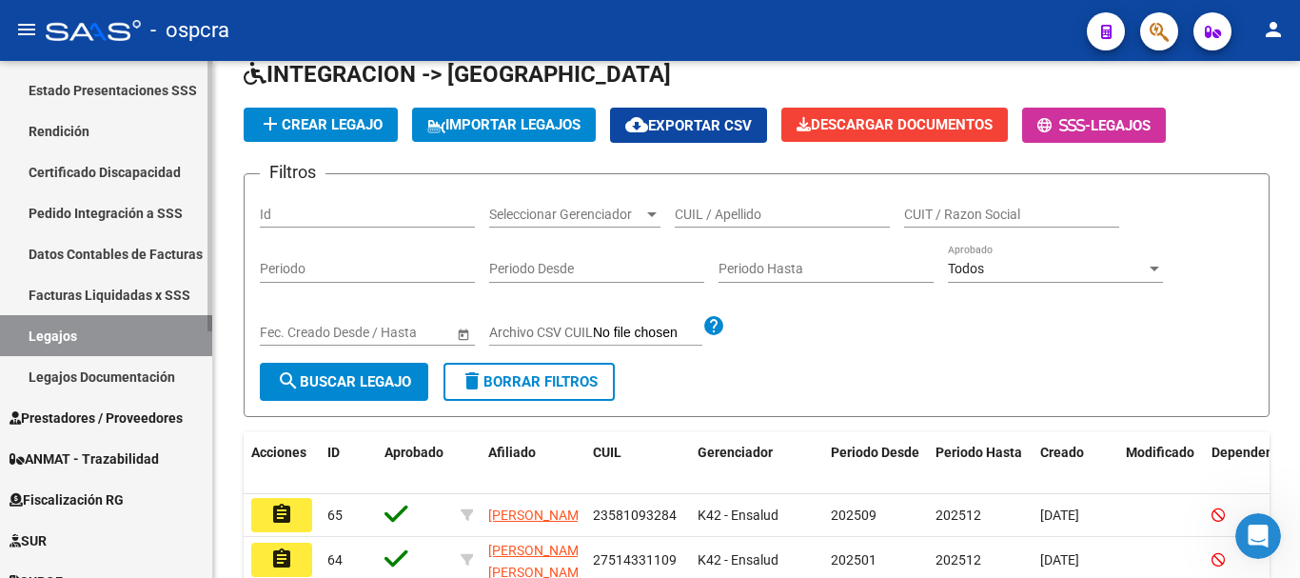
click at [168, 286] on link "Facturas Liquidadas x SSS" at bounding box center [106, 294] width 212 height 41
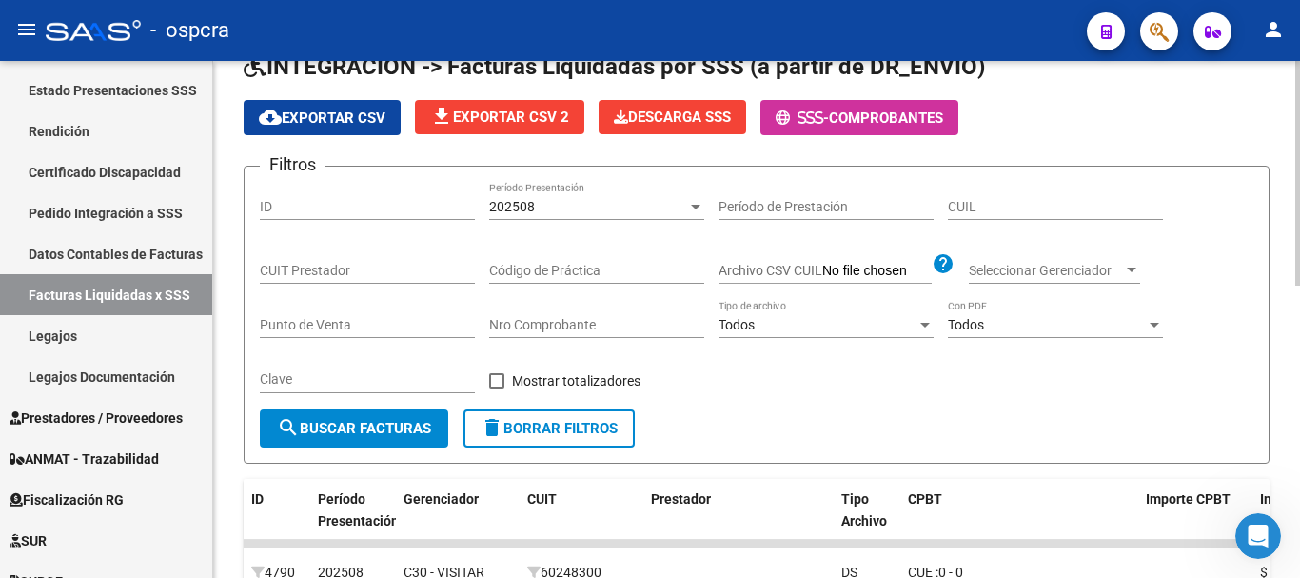
click at [685, 212] on div "202508" at bounding box center [588, 207] width 198 height 16
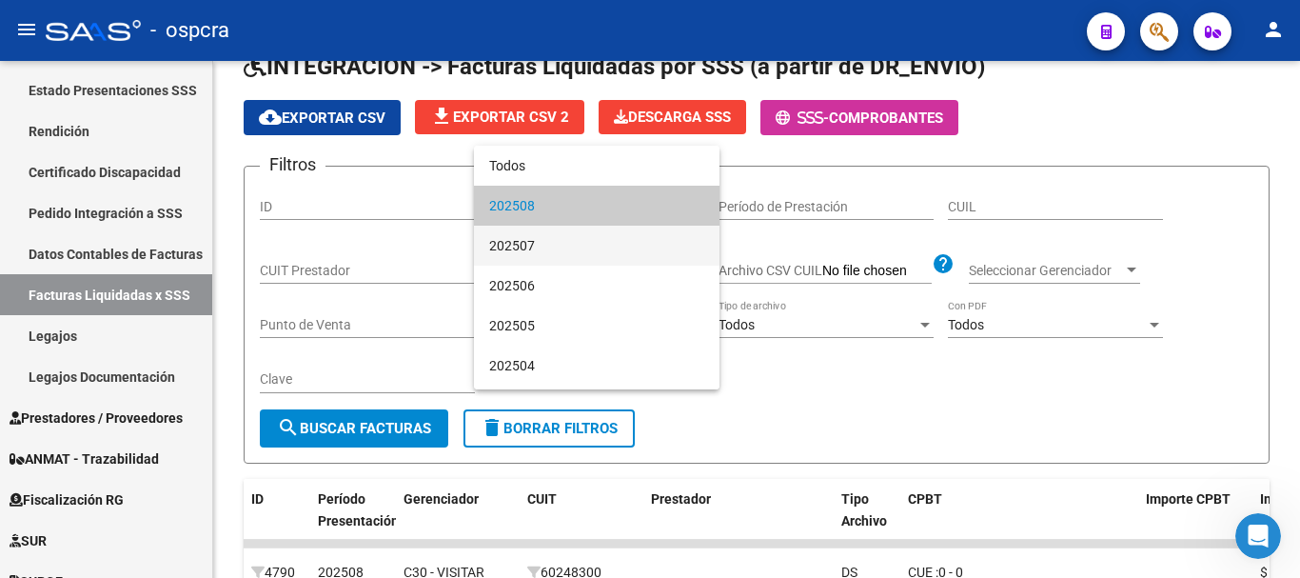
click at [669, 259] on span "202507" at bounding box center [596, 246] width 215 height 40
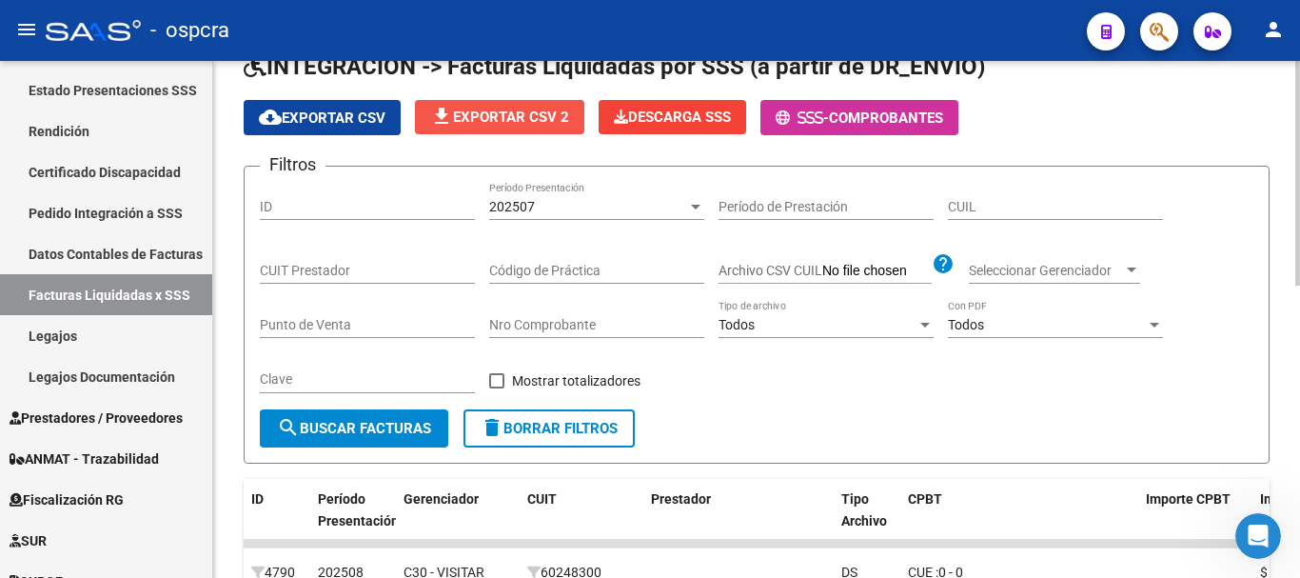
click at [546, 113] on span "file_download Exportar CSV 2" at bounding box center [499, 117] width 139 height 17
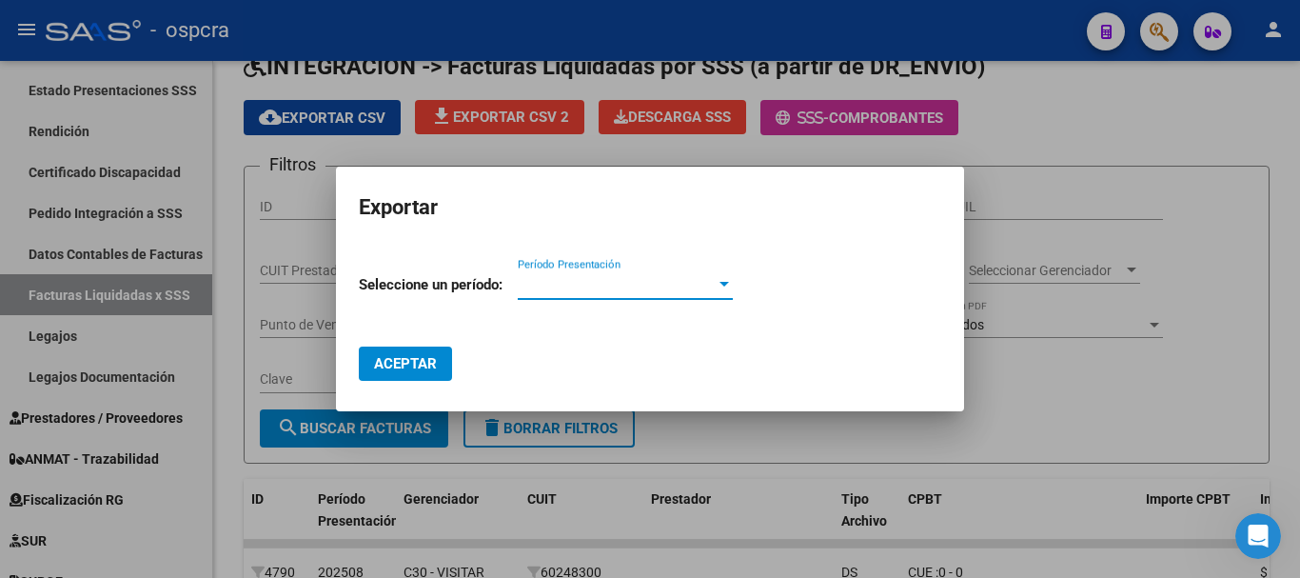
click at [538, 277] on span "Período Presentación" at bounding box center [617, 284] width 198 height 17
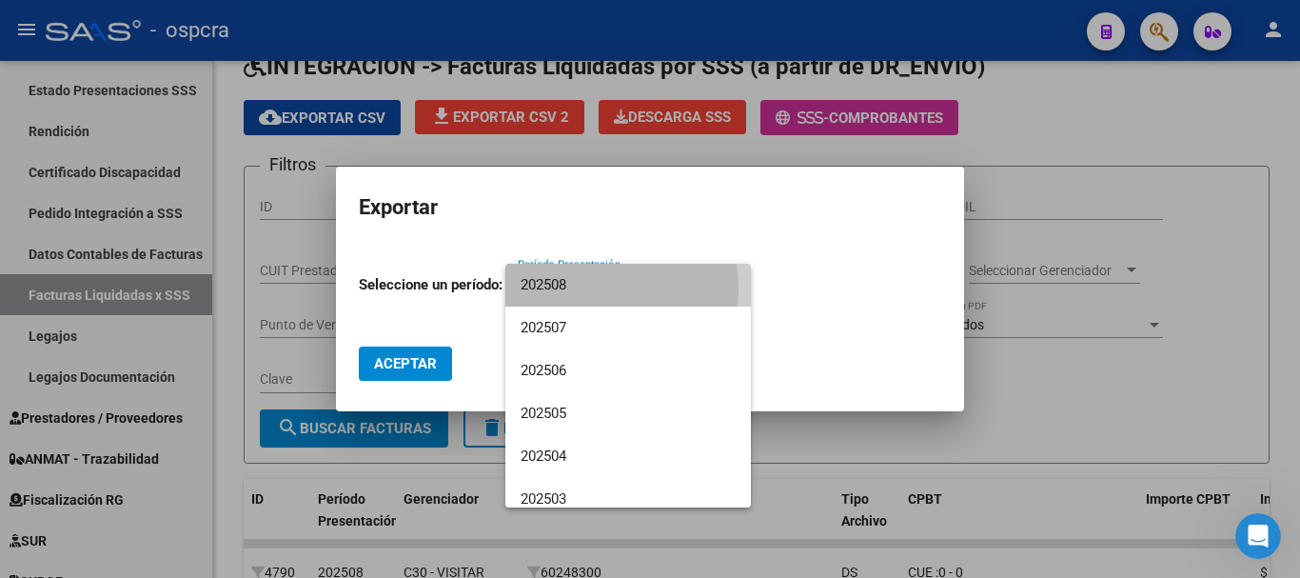
click at [596, 288] on span "202508" at bounding box center [628, 285] width 215 height 43
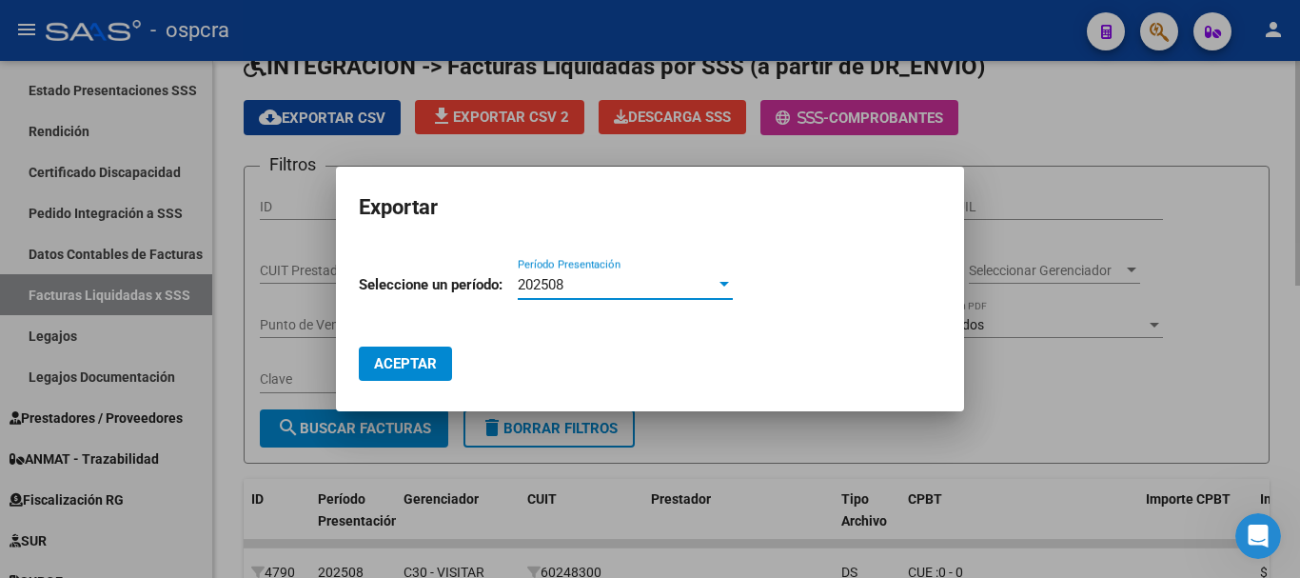
click at [424, 435] on div at bounding box center [650, 289] width 1300 height 578
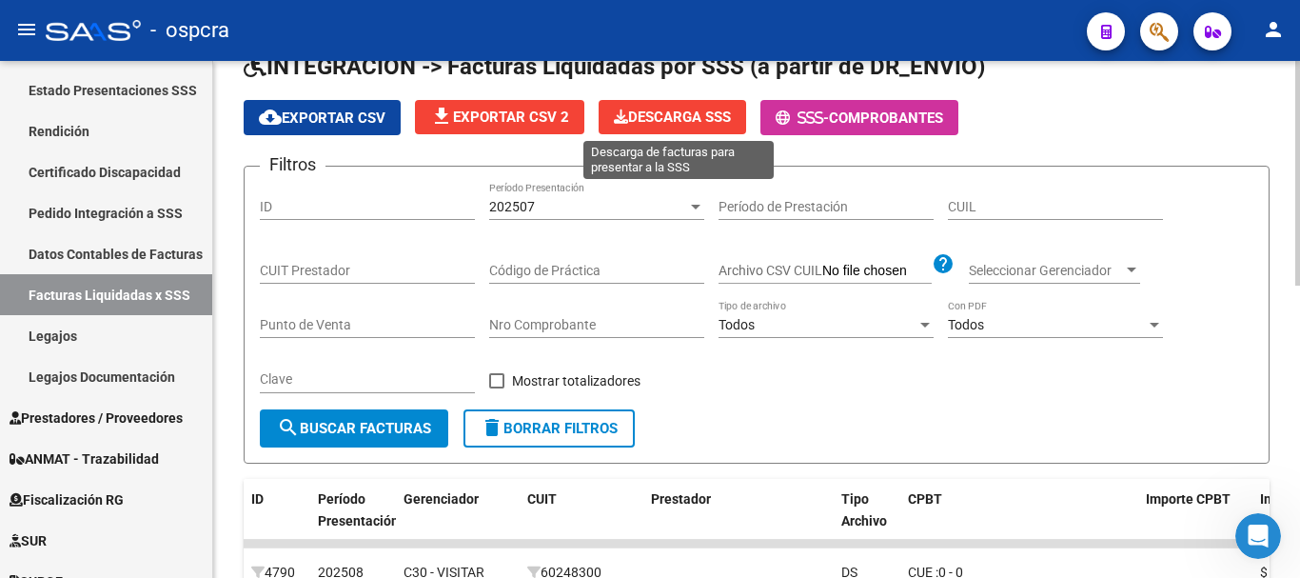
click at [682, 108] on button "Descarga SSS" at bounding box center [673, 117] width 148 height 34
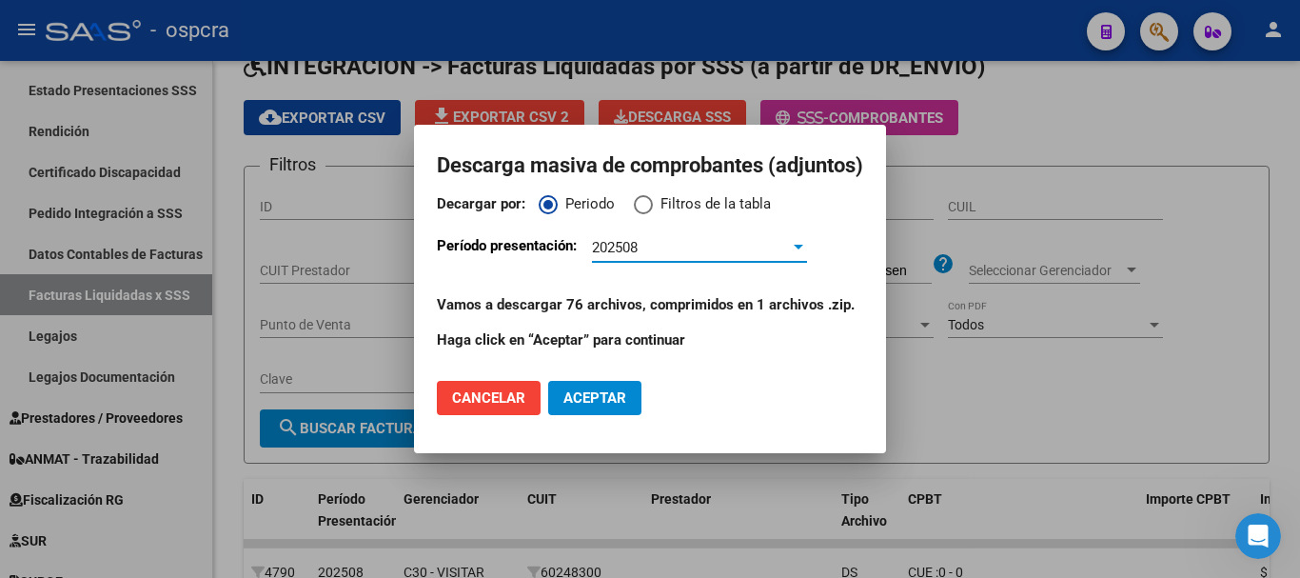
click at [591, 389] on span "Aceptar" at bounding box center [594, 397] width 63 height 17
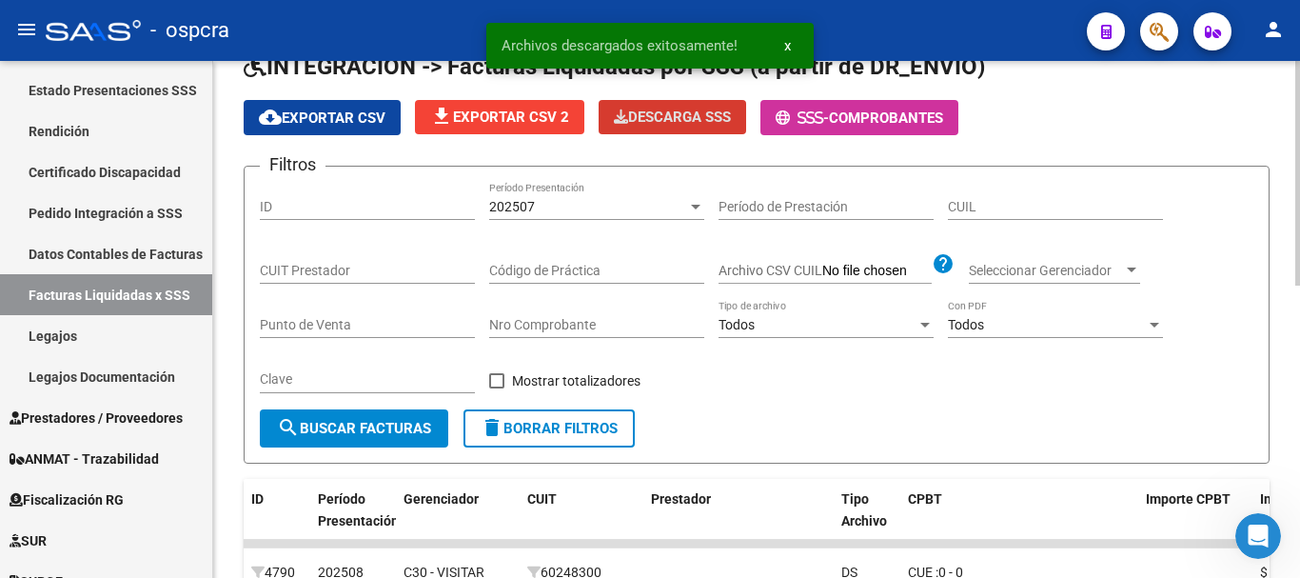
click at [691, 205] on div at bounding box center [696, 207] width 10 height 5
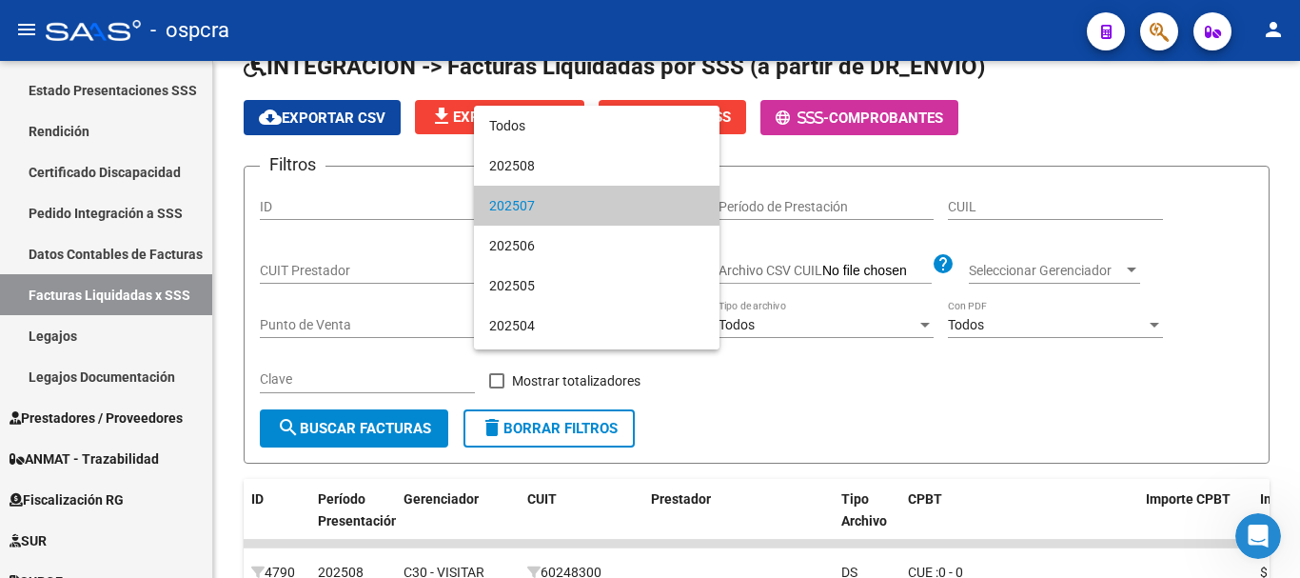
click at [797, 393] on div at bounding box center [650, 289] width 1300 height 578
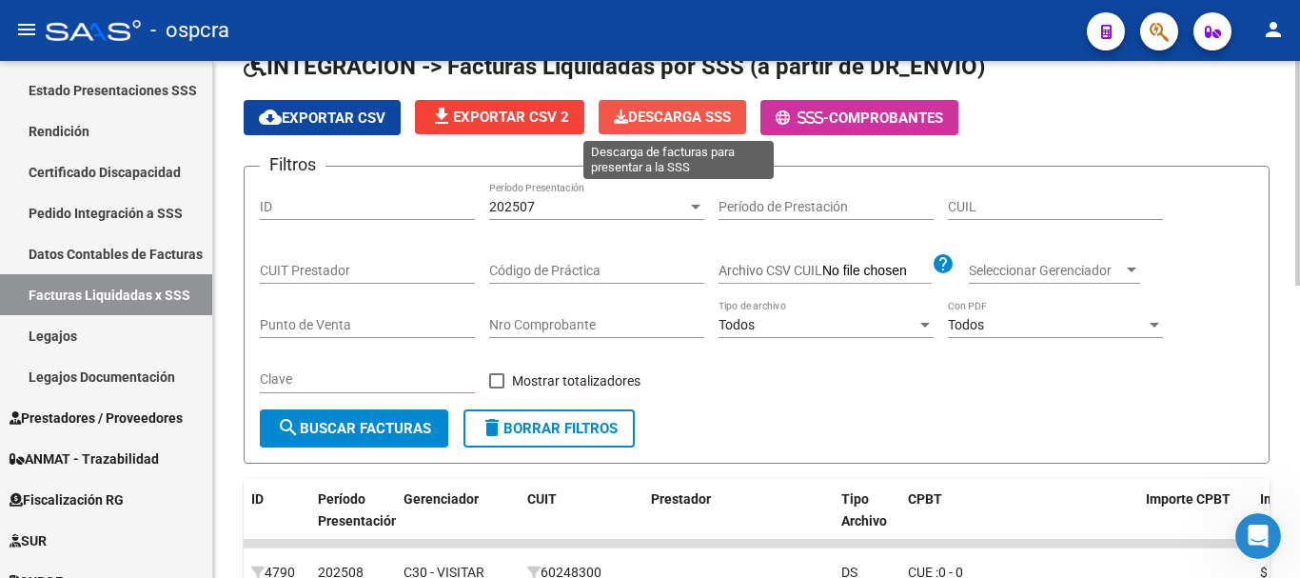
click at [695, 118] on span "Descarga SSS" at bounding box center [672, 117] width 117 height 17
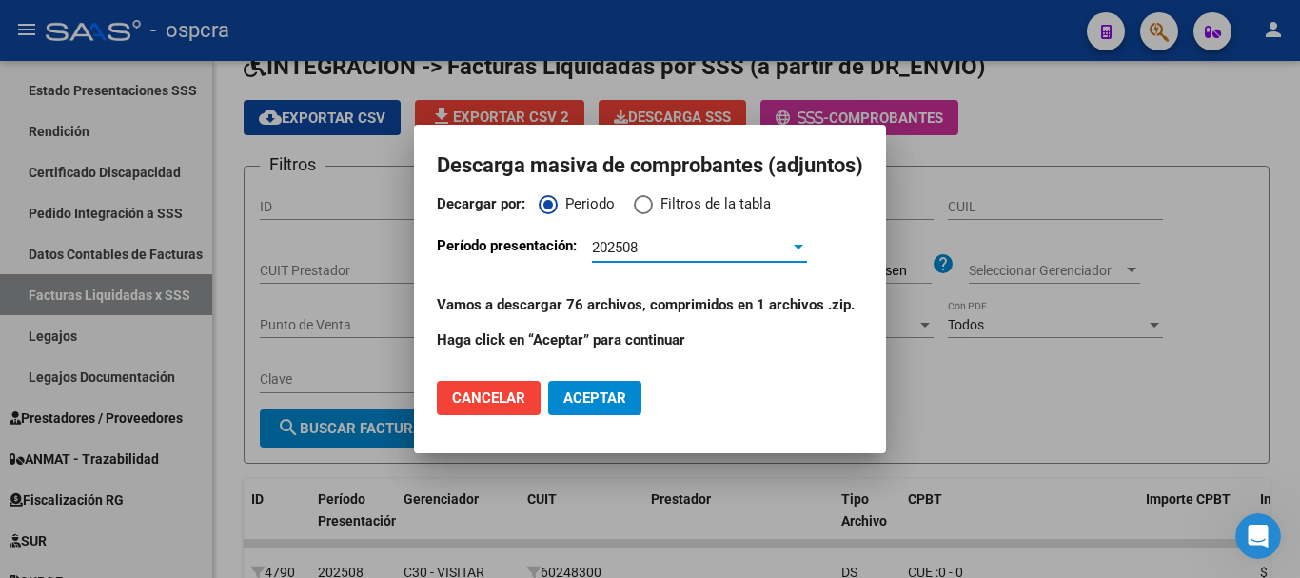
click at [726, 295] on p "Vamos a descargar 76 archivos, comprimidos en 1 archivos .zip." at bounding box center [650, 305] width 426 height 22
click at [755, 230] on mat-dialog-content "Decargar por: Periodo Filtros de la tabla Período presentación: 202508 Período …" at bounding box center [650, 278] width 472 height 171
click at [758, 244] on div "202508" at bounding box center [691, 247] width 198 height 17
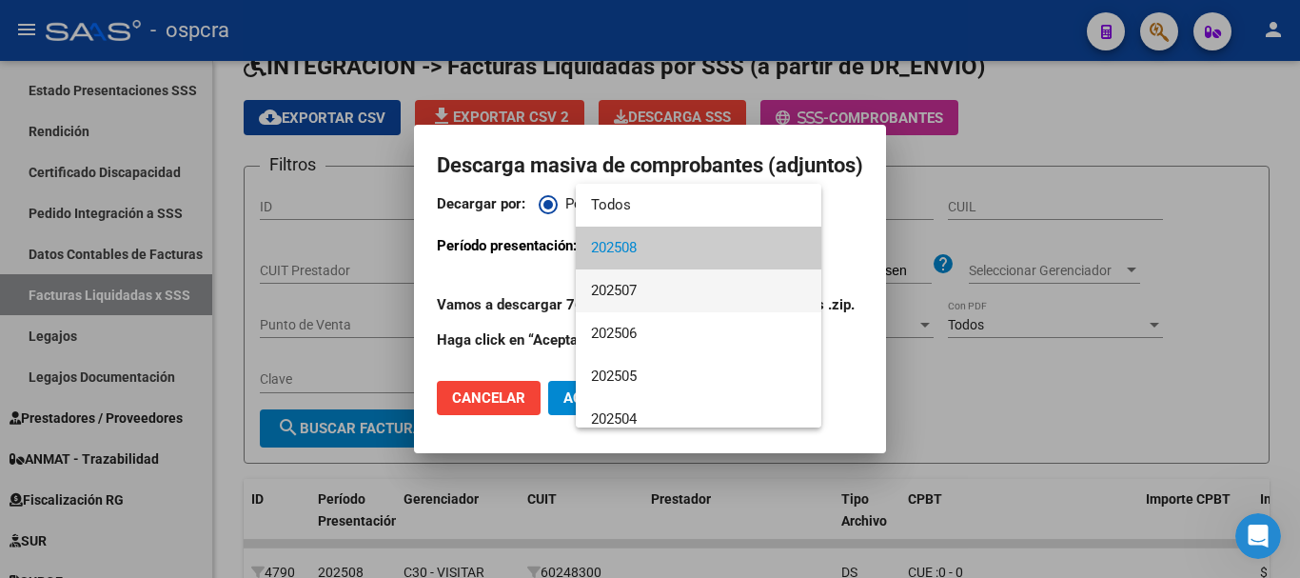
click at [761, 275] on span "202507" at bounding box center [698, 290] width 215 height 43
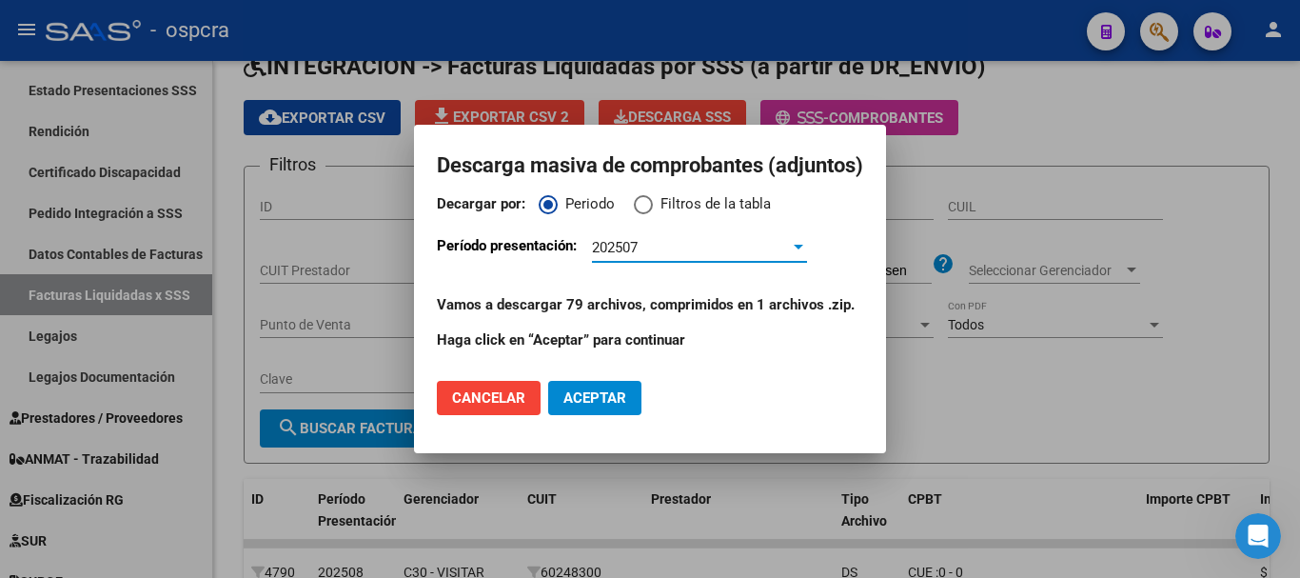
click at [611, 397] on span "Aceptar" at bounding box center [594, 397] width 63 height 17
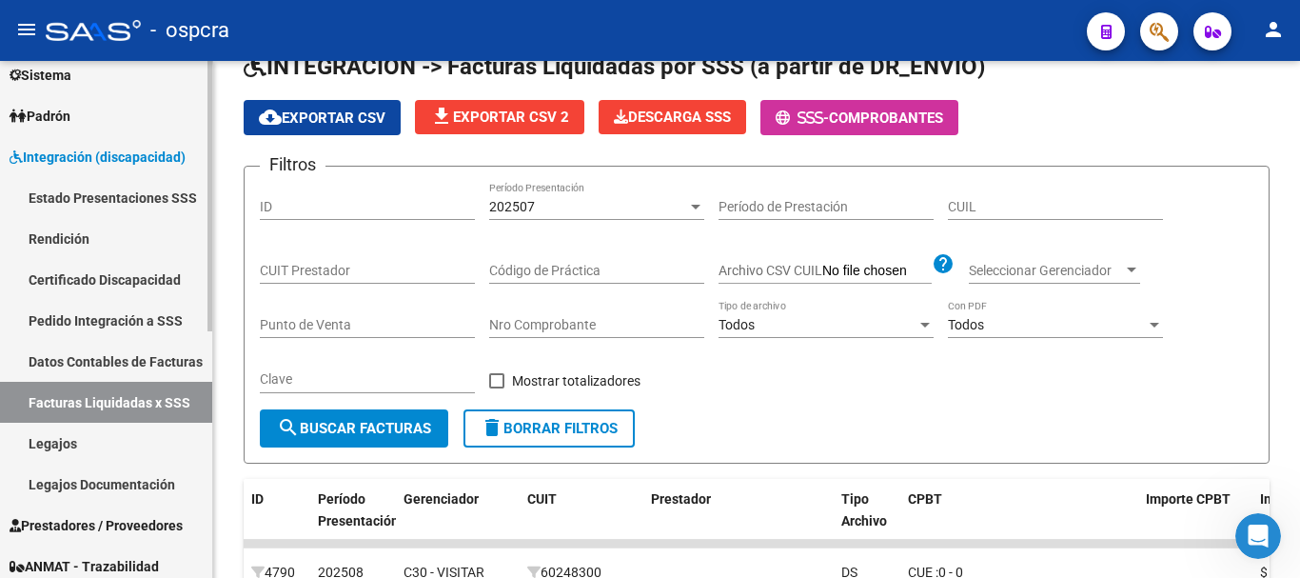
scroll to position [190, 0]
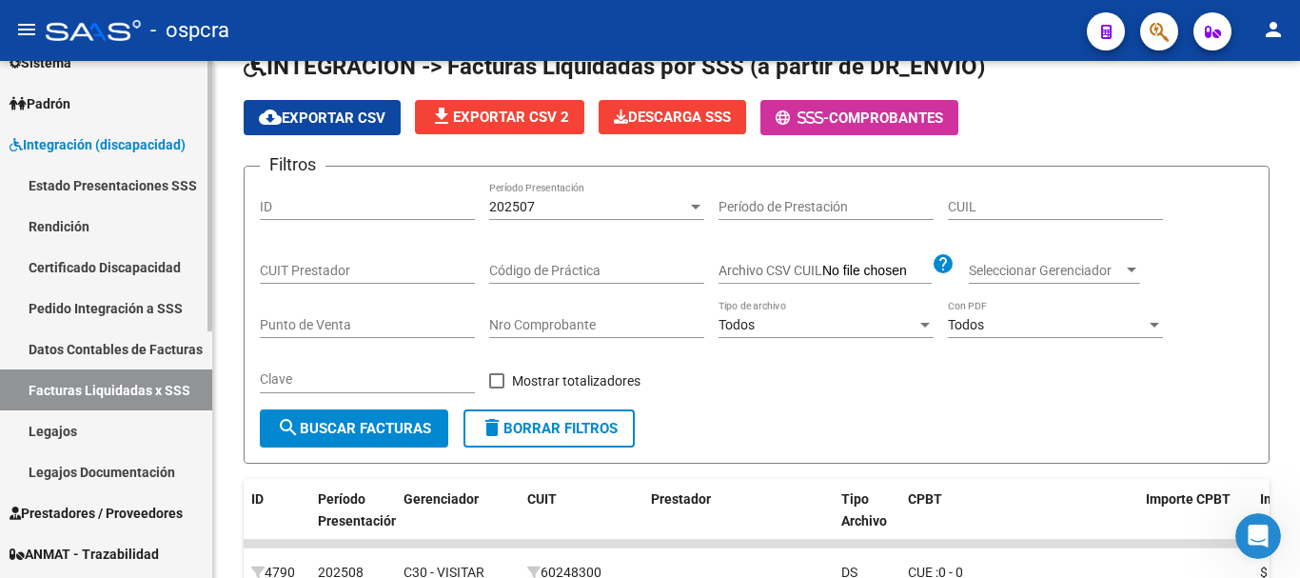
drag, startPoint x: 147, startPoint y: 117, endPoint x: 146, endPoint y: 140, distance: 22.9
click at [146, 117] on link "Padrón" at bounding box center [106, 103] width 212 height 41
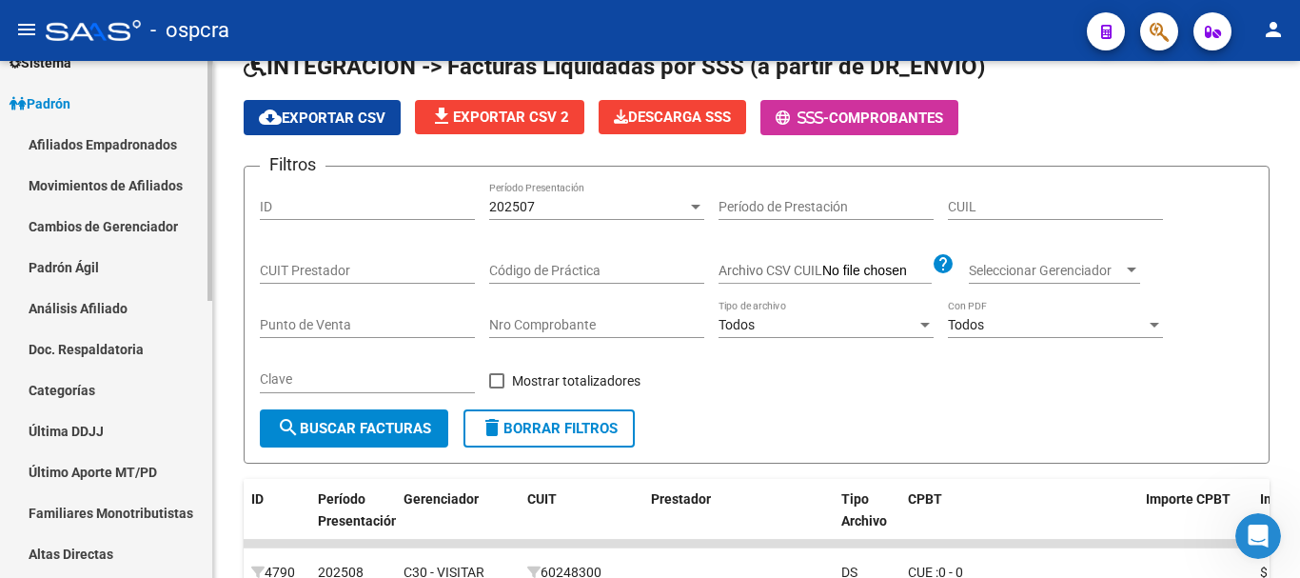
click at [138, 137] on link "Afiliados Empadronados" at bounding box center [106, 144] width 212 height 41
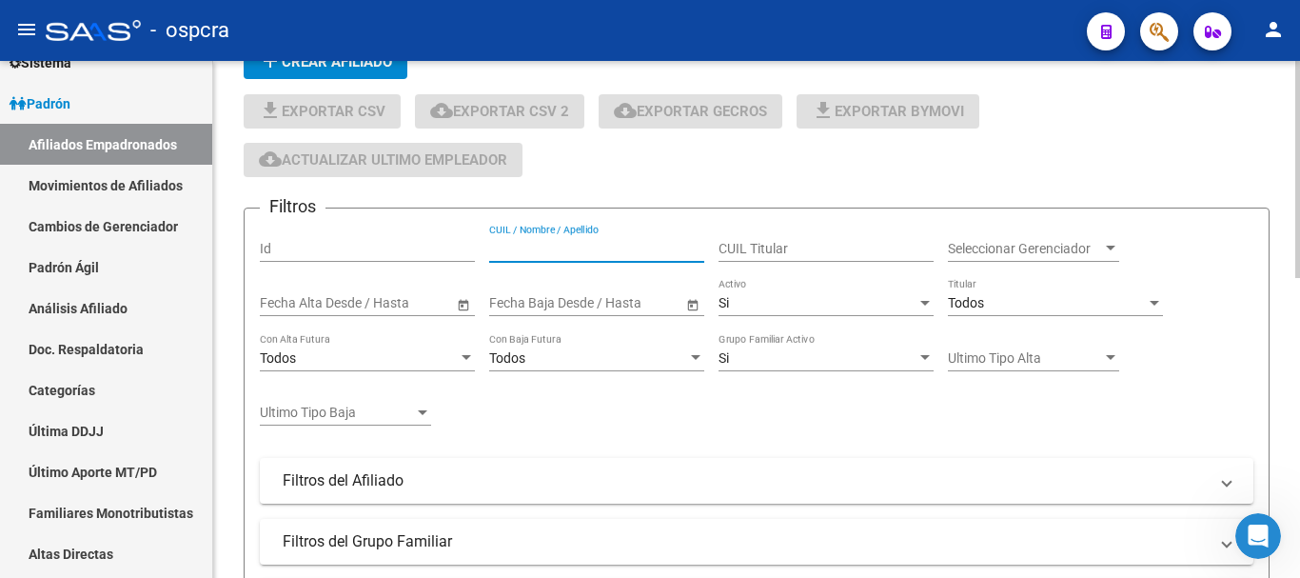
click at [542, 241] on input "CUIL / Nombre / Apellido" at bounding box center [596, 249] width 215 height 16
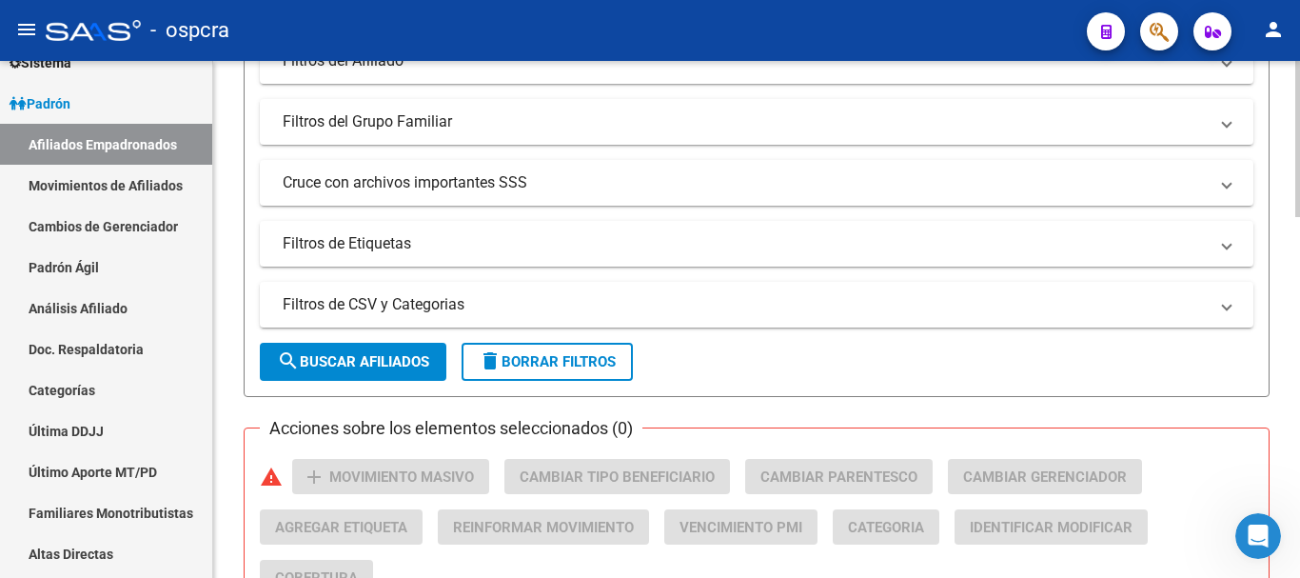
scroll to position [598, 0]
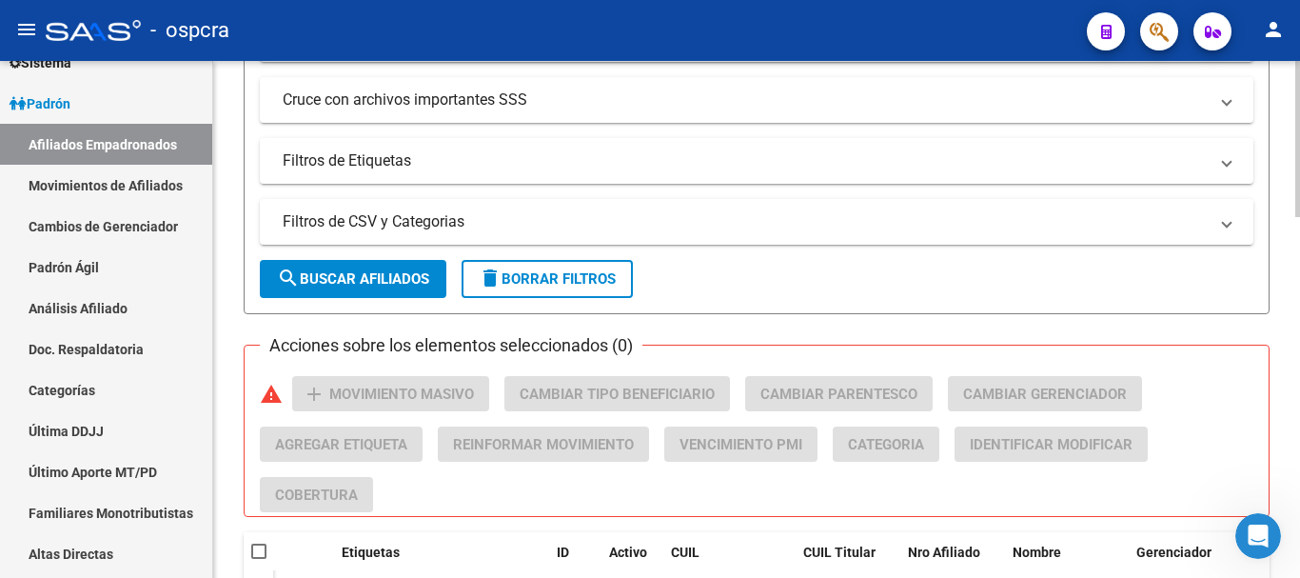
click at [1299, 358] on div at bounding box center [1297, 321] width 5 height 156
type input "[PERSON_NAME]"
click at [325, 273] on span "search Buscar Afiliados" at bounding box center [353, 278] width 152 height 17
drag, startPoint x: 1292, startPoint y: 295, endPoint x: 1299, endPoint y: 306, distance: 13.2
click at [1299, 306] on div "PADRON -> Afiliados Empadronados (alt+a) add Crear Afiliado file_download Expor…" at bounding box center [759, 195] width 1092 height 1464
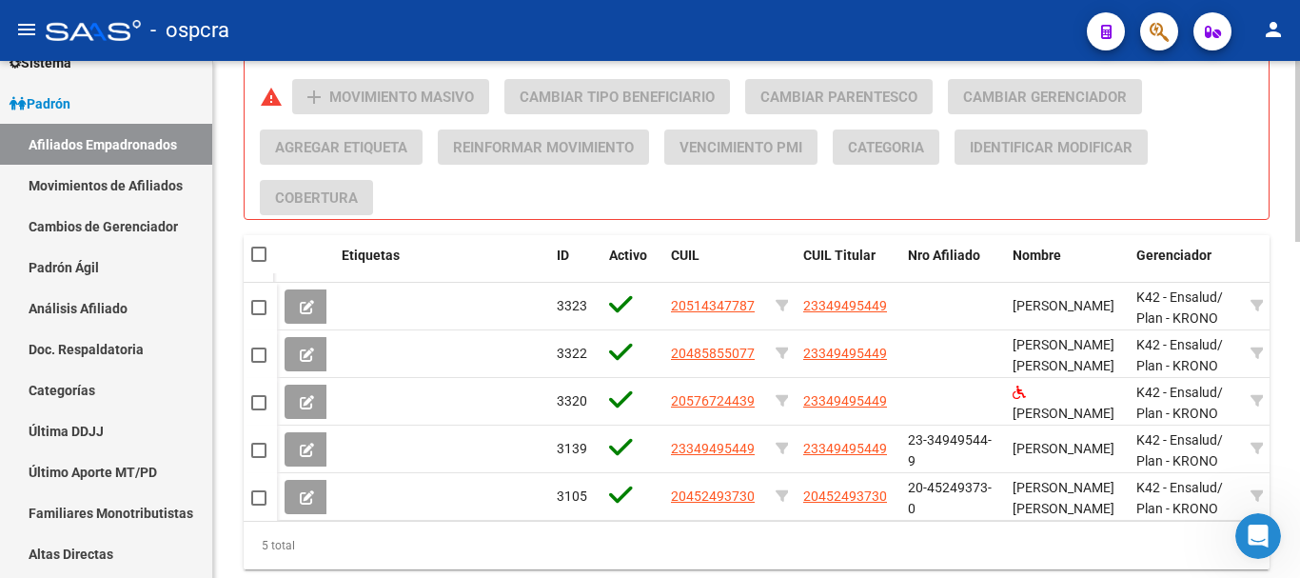
scroll to position [959, 0]
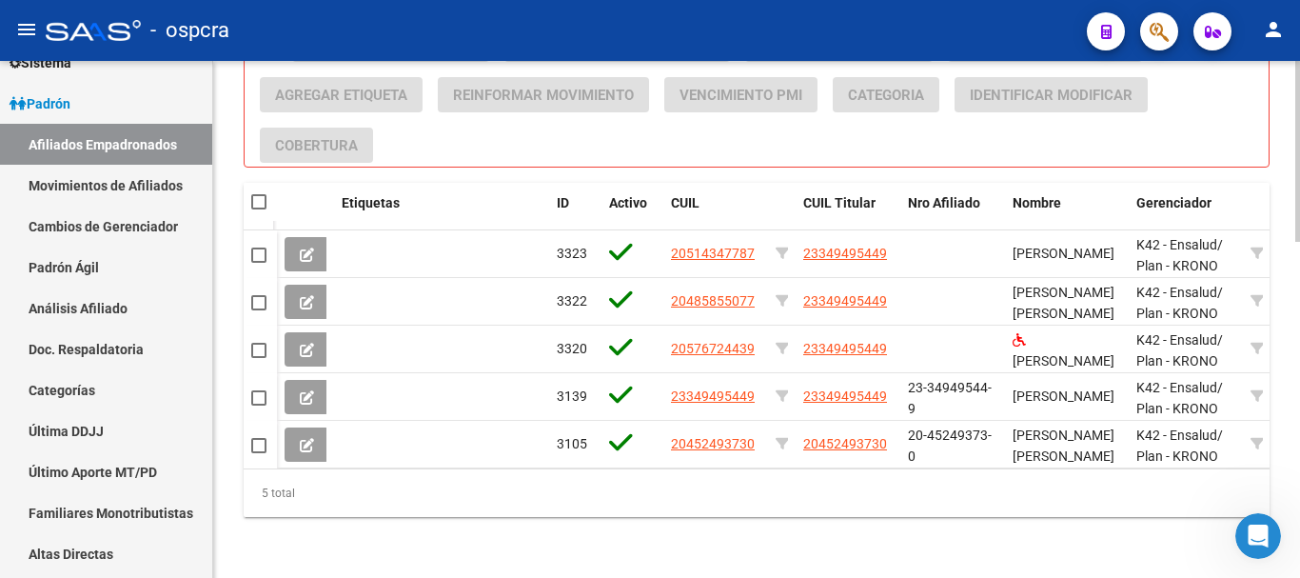
click at [1299, 433] on div at bounding box center [1297, 487] width 5 height 181
click at [1075, 503] on div "5 total" at bounding box center [757, 493] width 1026 height 48
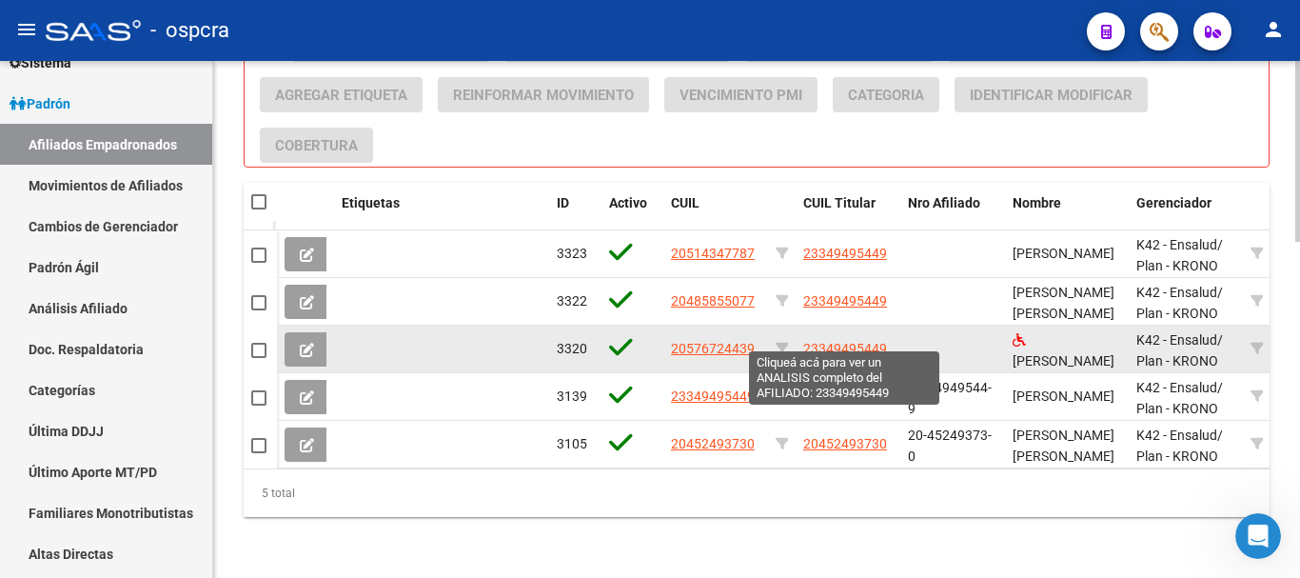
click at [866, 341] on span "23349495449" at bounding box center [845, 348] width 84 height 15
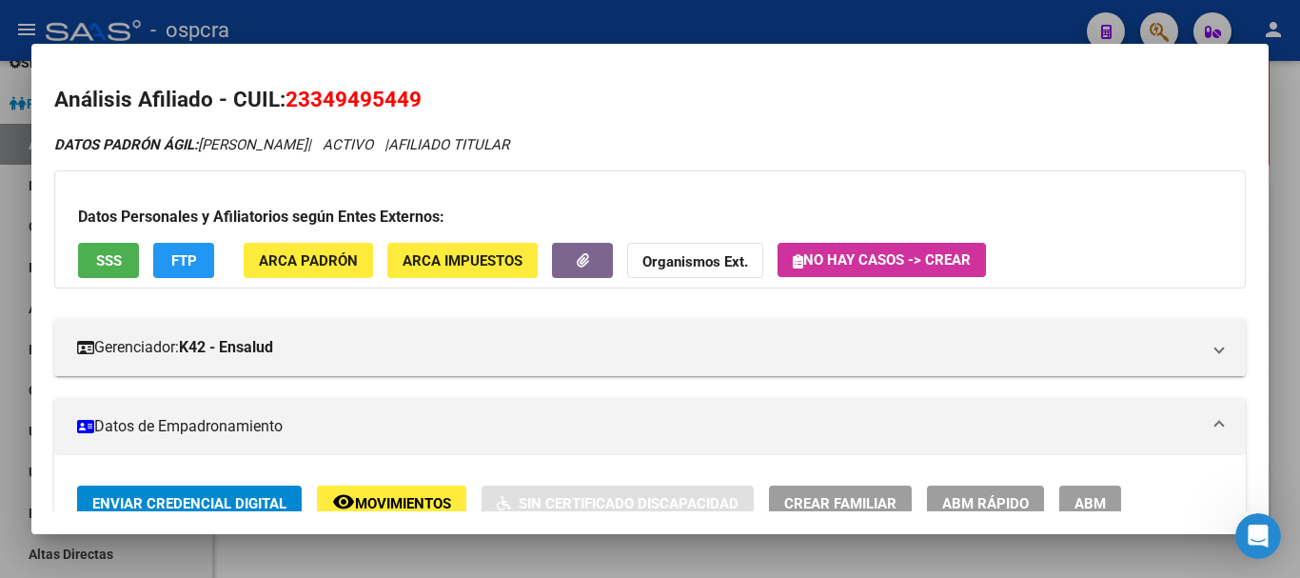
click at [493, 564] on div at bounding box center [650, 289] width 1300 height 578
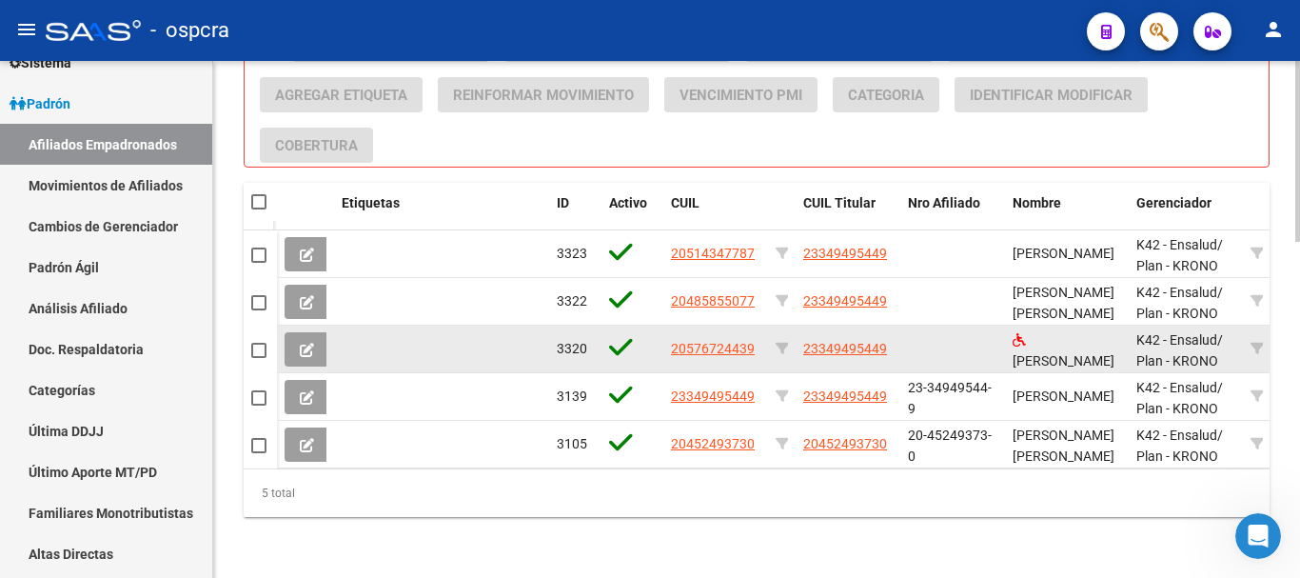
click at [862, 343] on span "23349495449" at bounding box center [845, 348] width 84 height 15
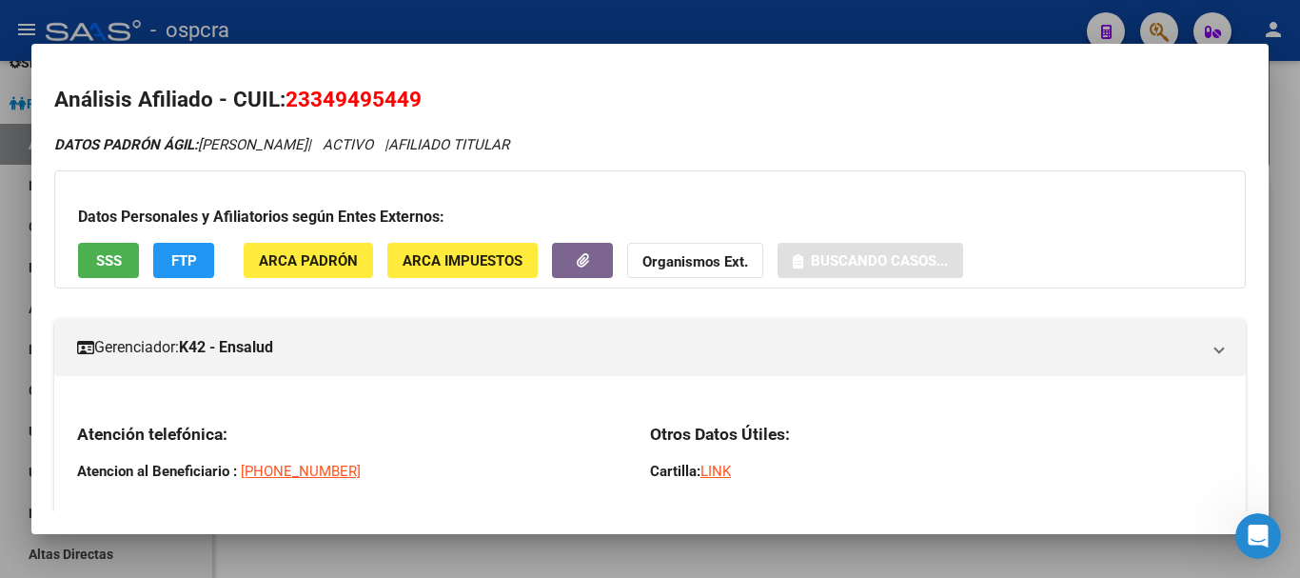
click at [556, 551] on div at bounding box center [650, 289] width 1300 height 578
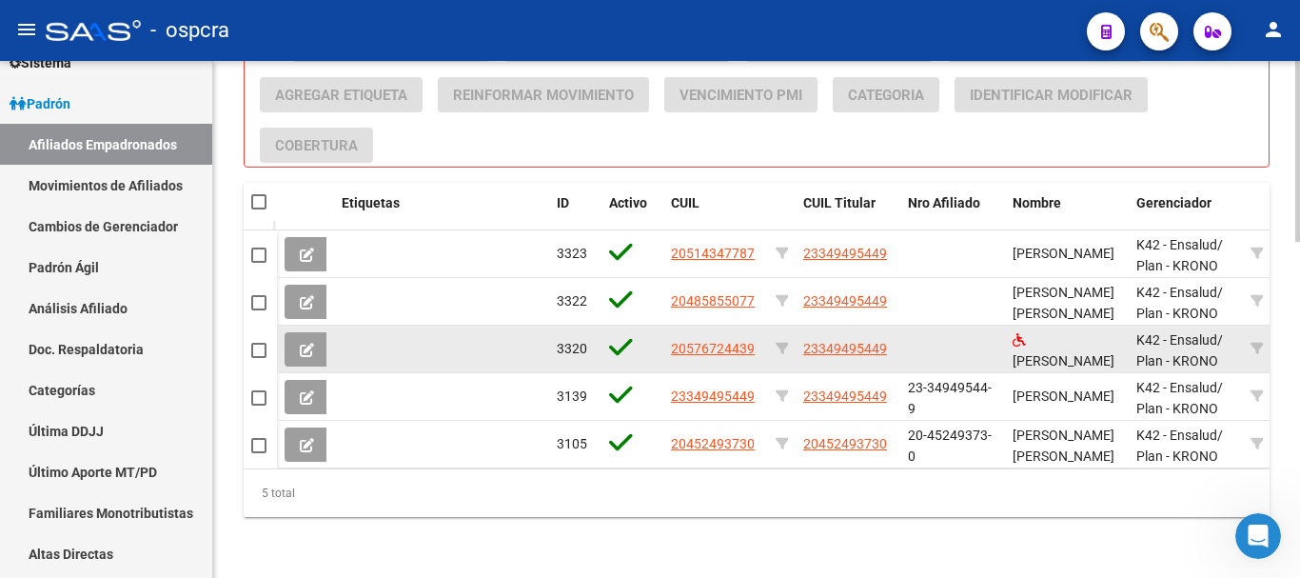
click at [715, 344] on span "20576724439" at bounding box center [713, 348] width 84 height 15
type textarea "20576724439"
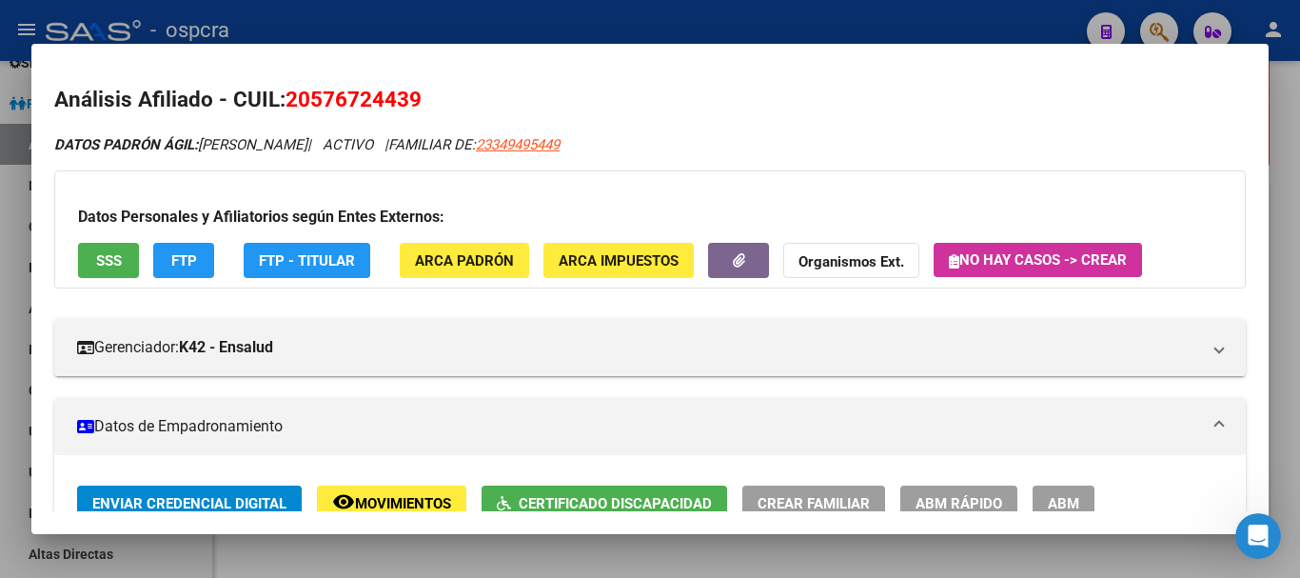
drag, startPoint x: 423, startPoint y: 90, endPoint x: 296, endPoint y: 100, distance: 126.9
click at [290, 102] on h2 "Análisis Afiliado - CUIL: 20576724439" at bounding box center [650, 100] width 1192 height 32
copy span "20576724439"
click at [0, 256] on div at bounding box center [650, 289] width 1300 height 578
